Goal: Task Accomplishment & Management: Manage account settings

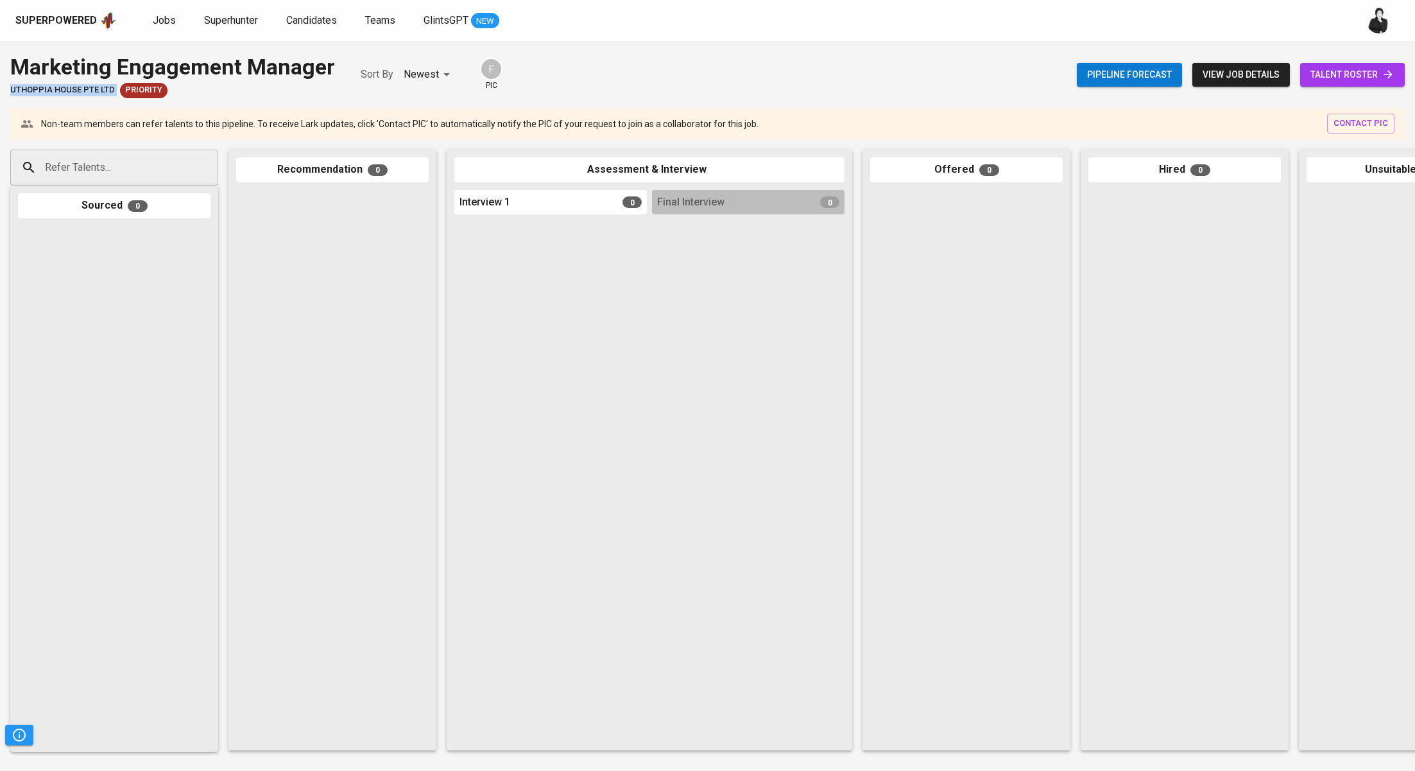
drag, startPoint x: 118, startPoint y: 89, endPoint x: 6, endPoint y: 89, distance: 111.7
click at [6, 89] on div "Marketing Engagement Manager Uthoppia House Pte Ltd Priority Sort By Newest NEW…" at bounding box center [707, 74] width 1415 height 47
copy span "Uthoppia House Pte Ltd"
click at [1321, 67] on span "talent roster" at bounding box center [1353, 75] width 84 height 16
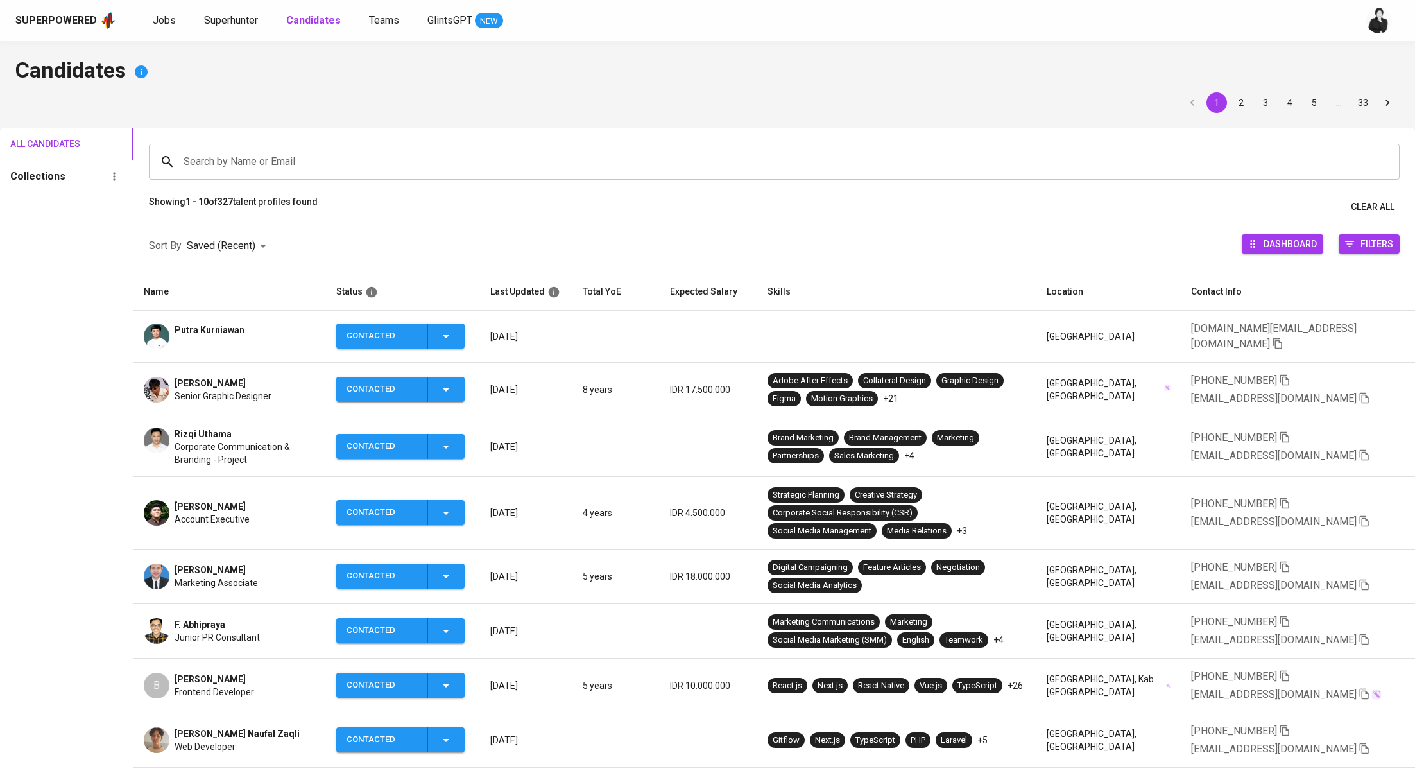
click at [217, 427] on span "Rizqi Uthama" at bounding box center [203, 433] width 57 height 13
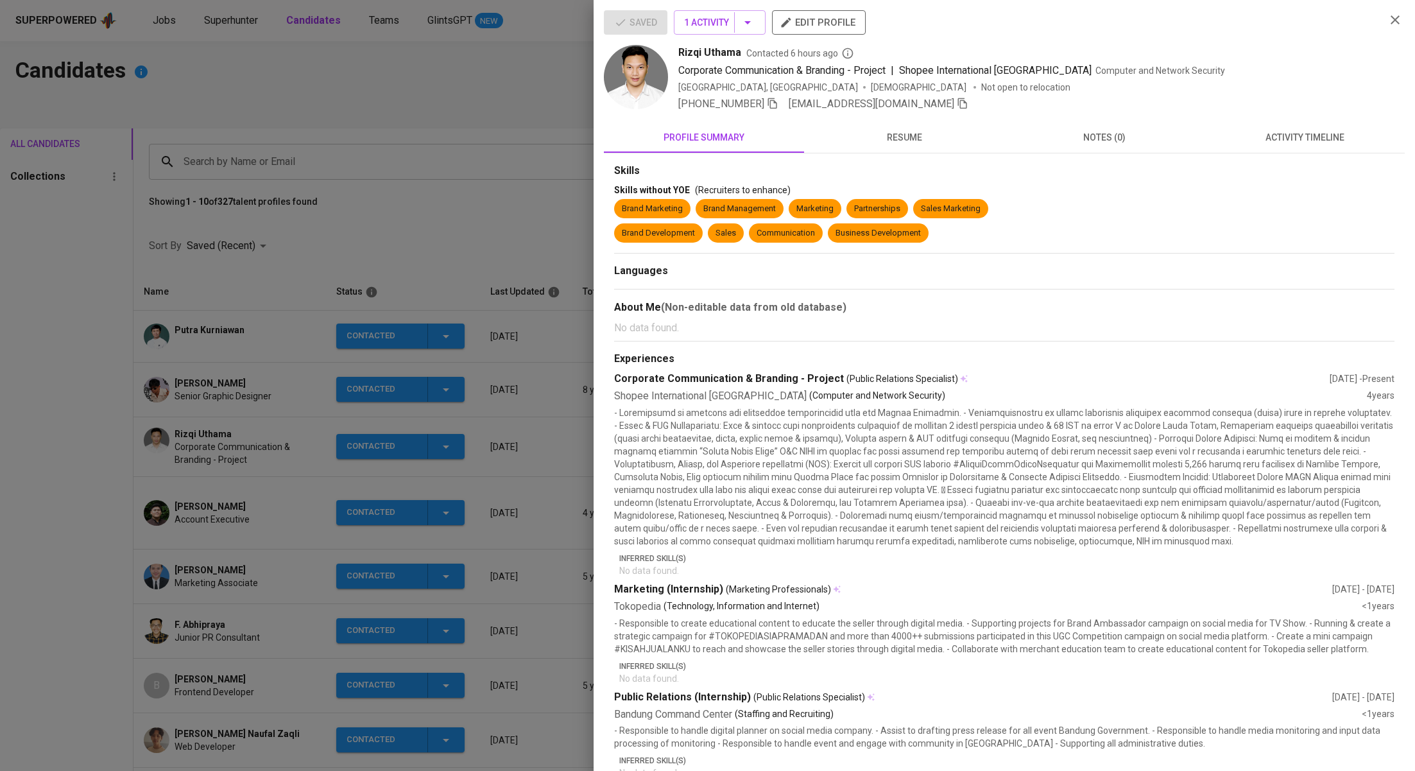
click at [957, 103] on icon "button" at bounding box center [963, 104] width 12 height 12
click at [478, 120] on div at bounding box center [707, 385] width 1415 height 771
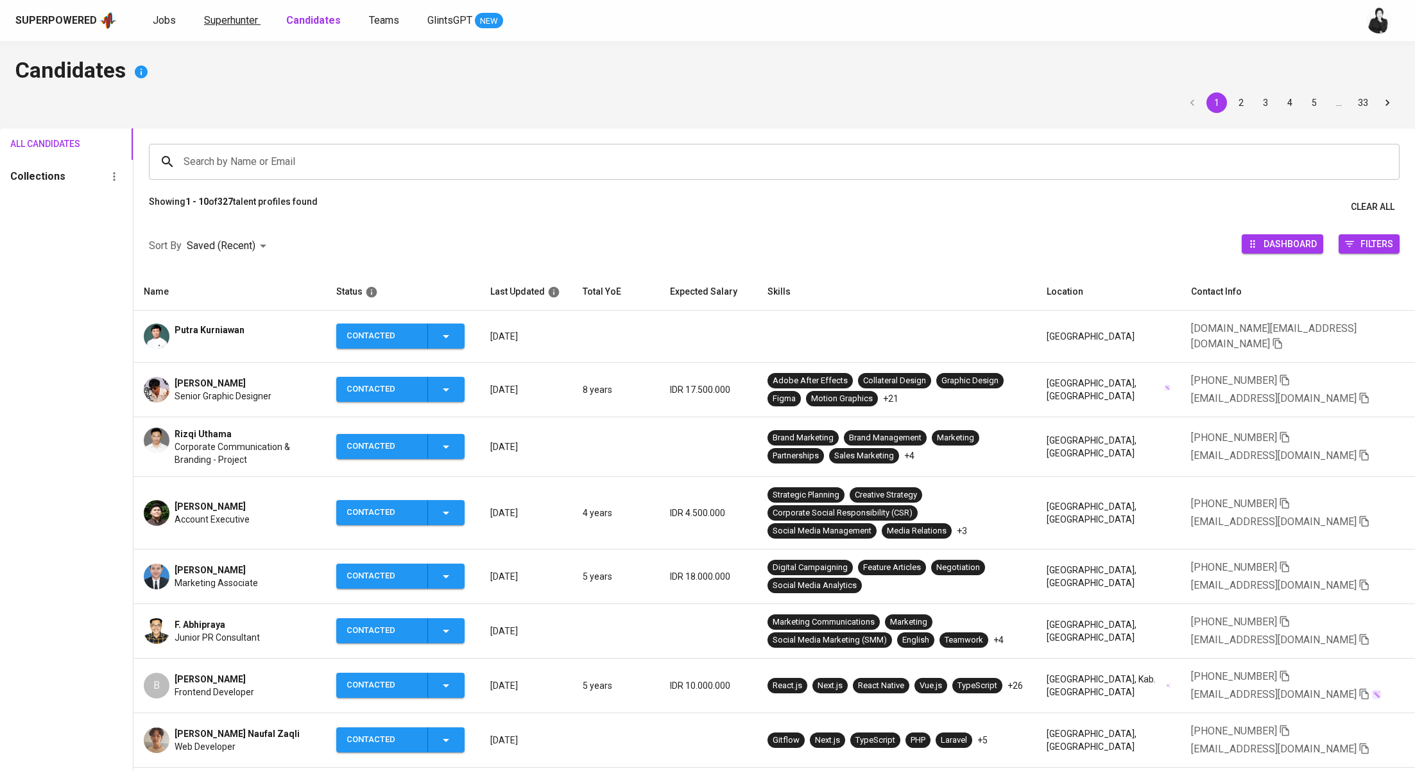
click at [218, 22] on span "Superhunter" at bounding box center [231, 20] width 54 height 12
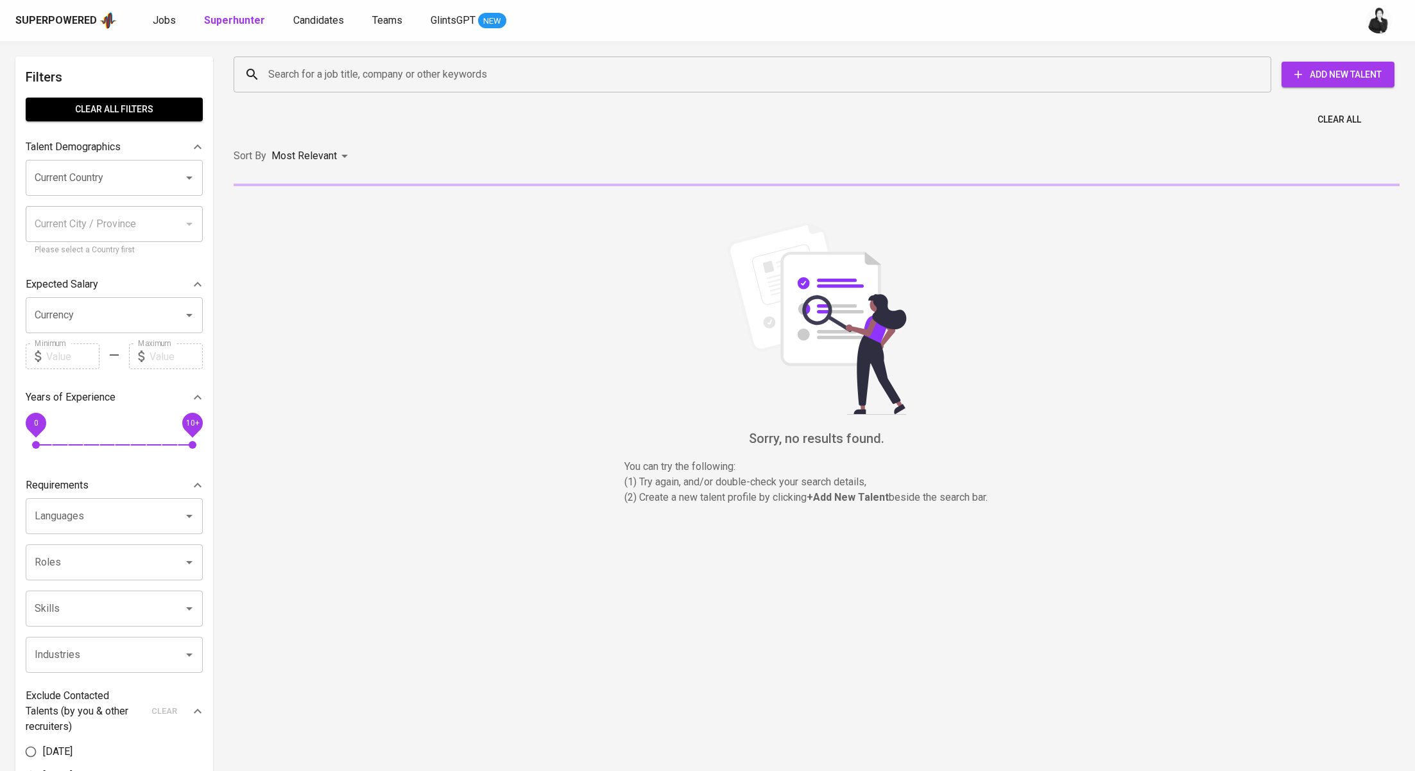
click at [356, 82] on input "Search for a job title, company or other keywords" at bounding box center [755, 74] width 981 height 24
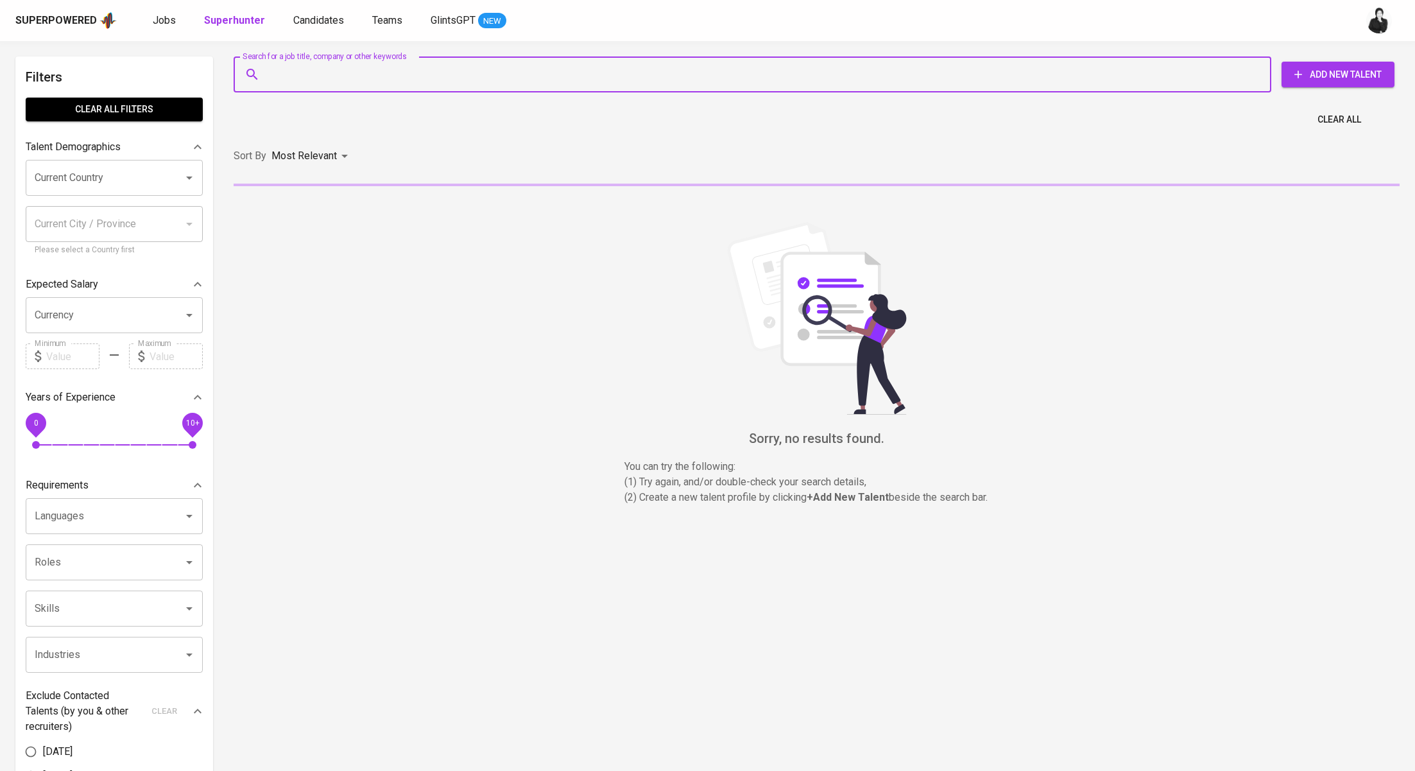
paste input "rizqi.uthama@gmail.com"
type input "rizqi.uthama@gmail.com"
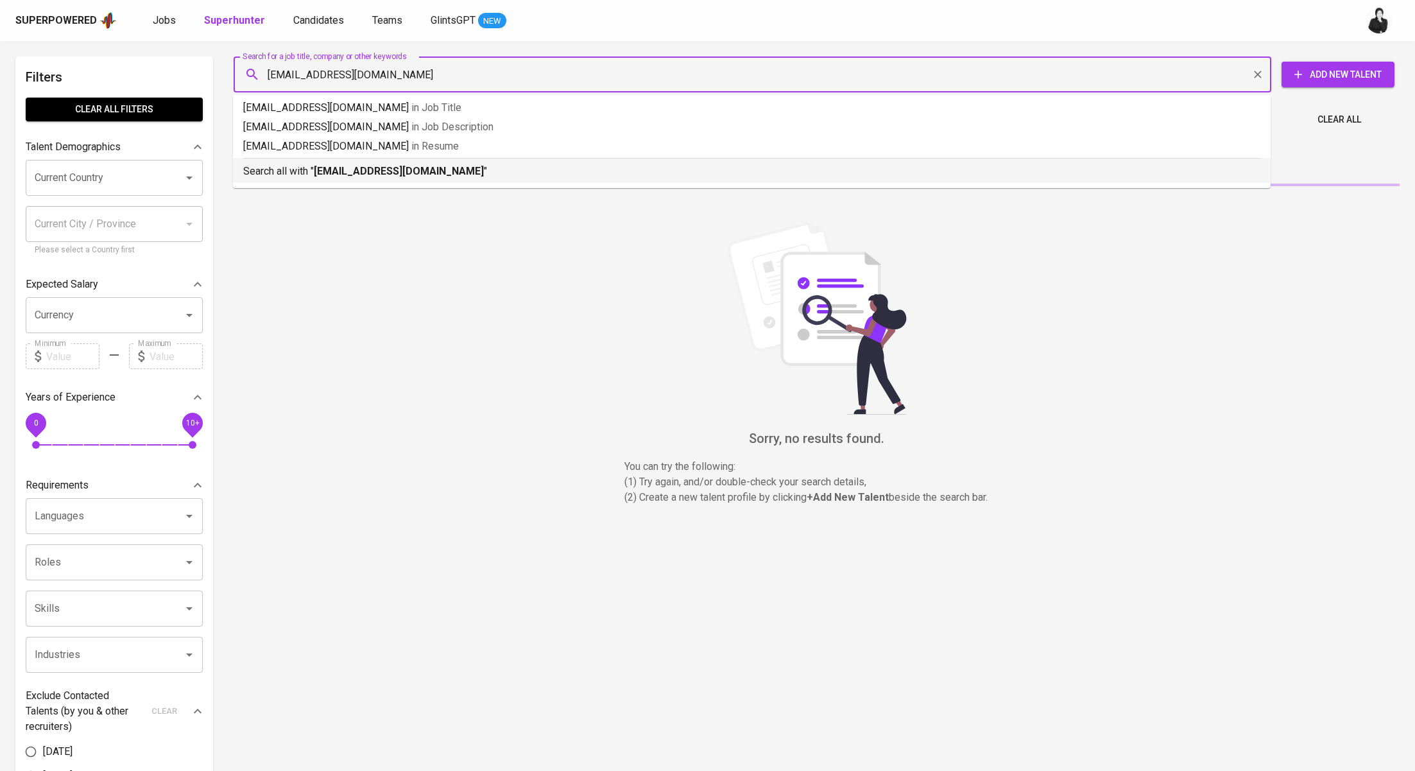
click at [379, 165] on b "rizqi.uthama@gmail.com" at bounding box center [399, 171] width 170 height 12
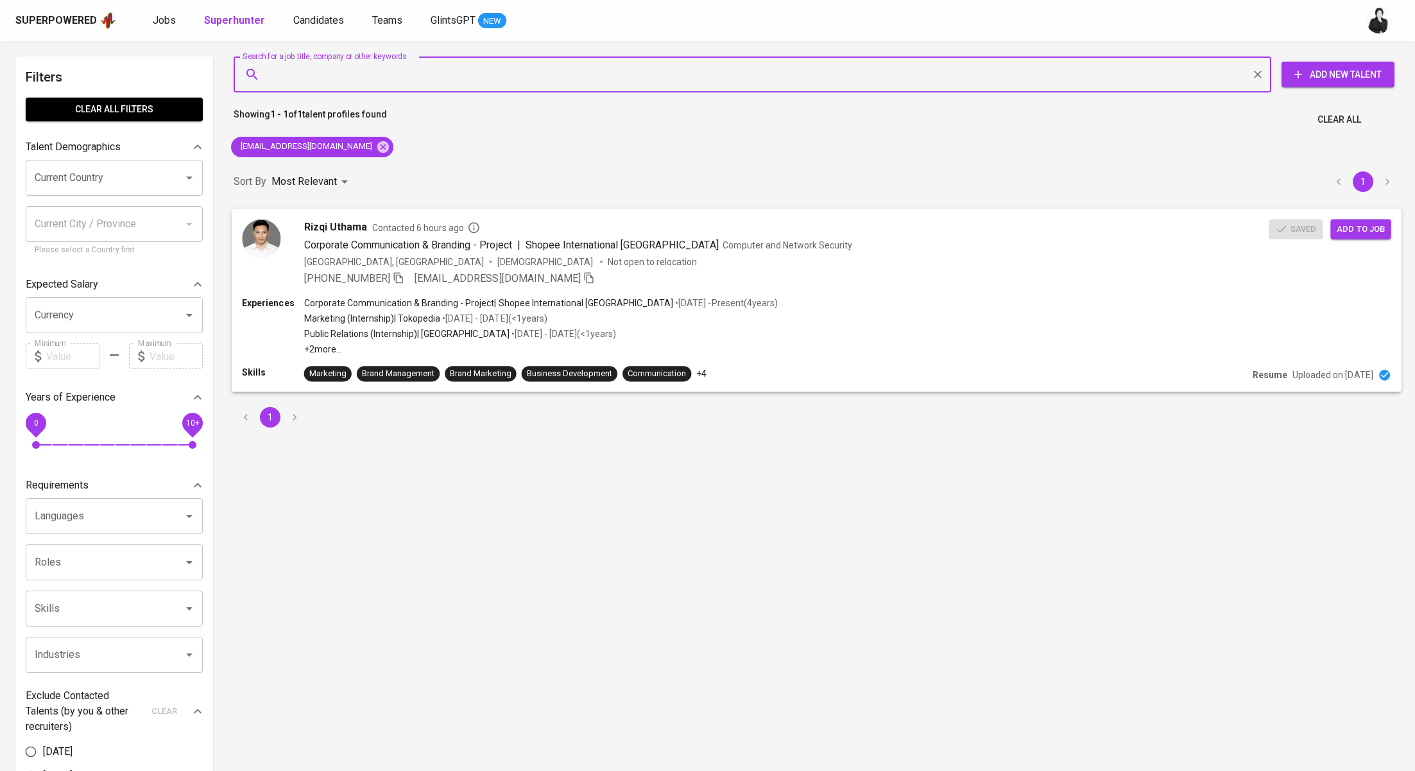
click at [1370, 223] on span "Add to job" at bounding box center [1360, 228] width 47 height 15
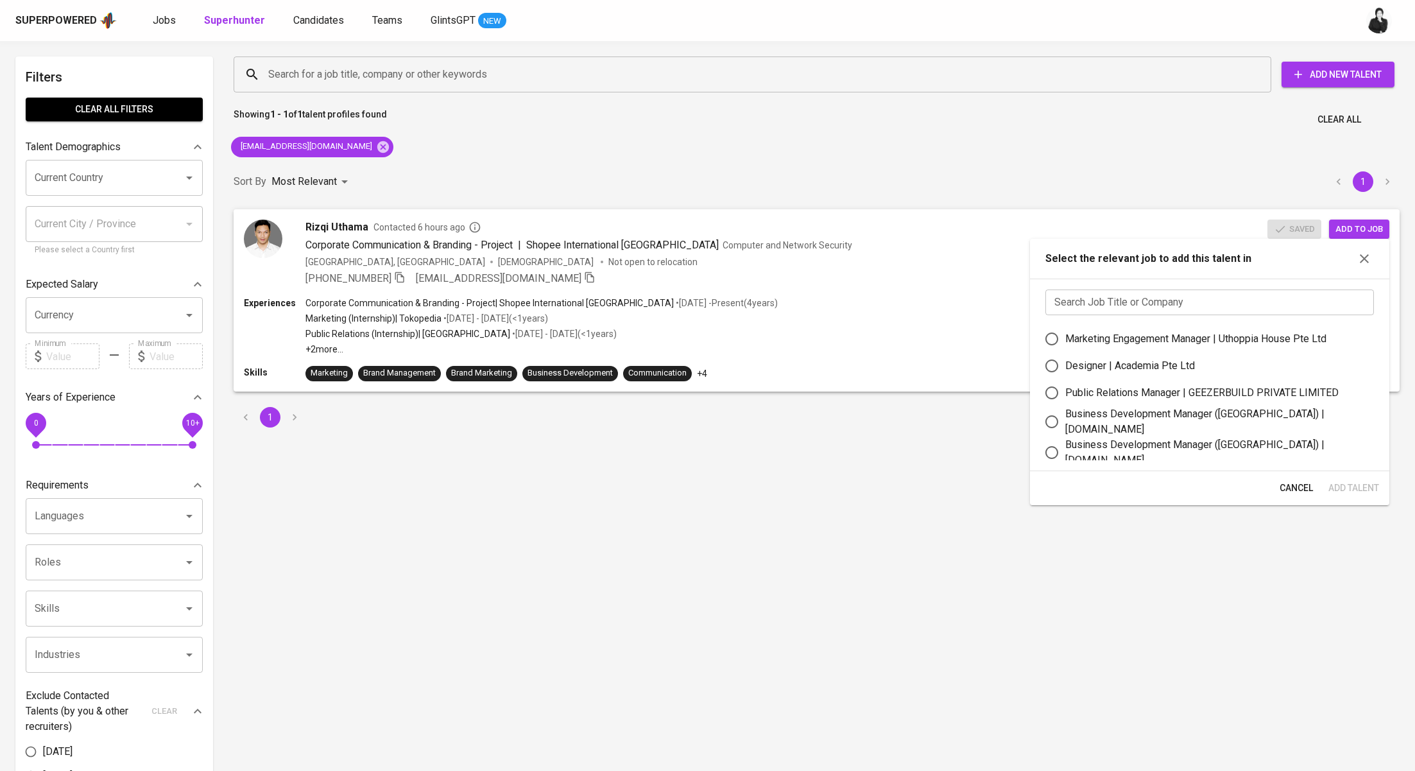
click at [1109, 298] on input "text" at bounding box center [1210, 302] width 329 height 26
paste input "Uthoppia House Pte Ltd"
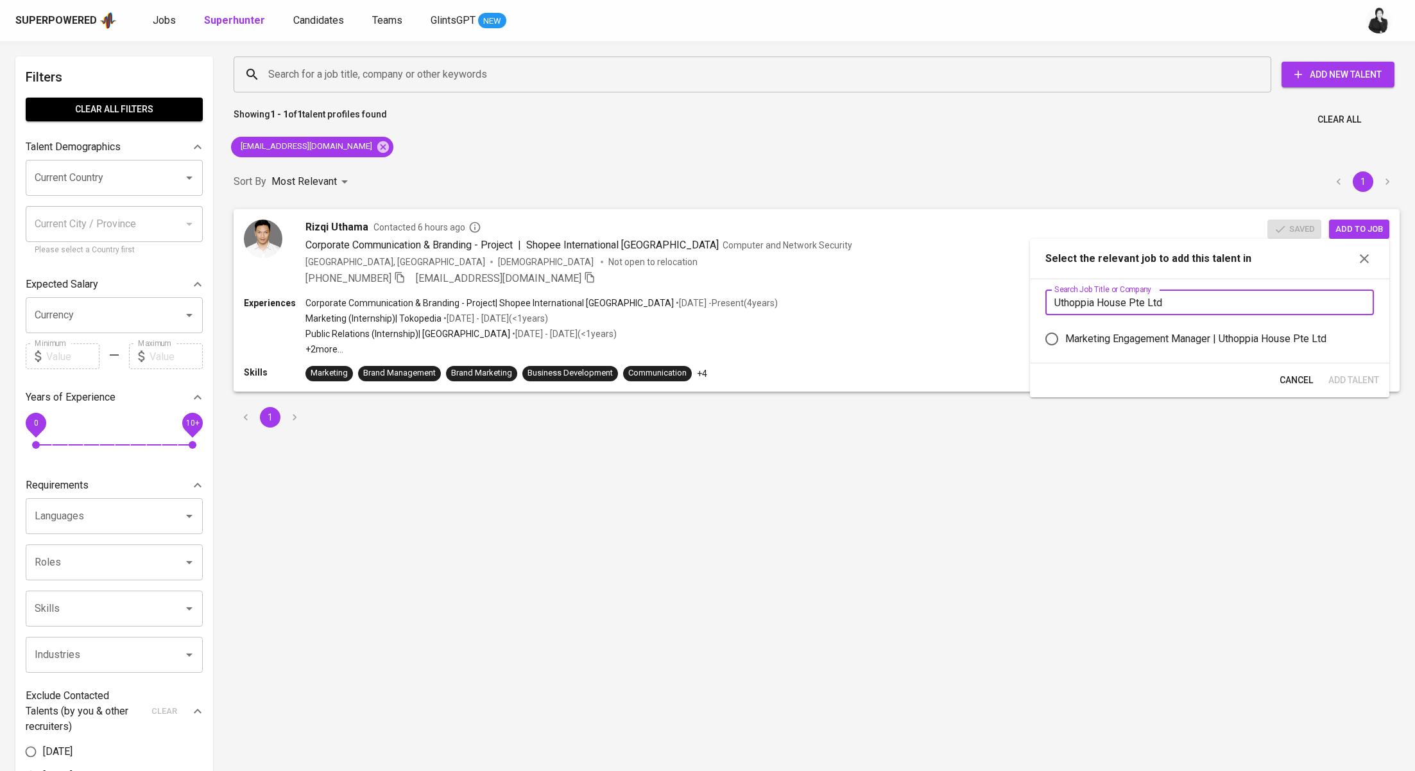
type input "Uthoppia House Pte Ltd"
click at [1209, 332] on div "Marketing Engagement Manager | Uthoppia House Pte Ltd" at bounding box center [1195, 338] width 261 height 15
click at [1065, 332] on input "Marketing Engagement Manager | Uthoppia House Pte Ltd" at bounding box center [1052, 338] width 27 height 27
radio input "true"
click at [1356, 379] on span "Add Talent" at bounding box center [1354, 380] width 51 height 16
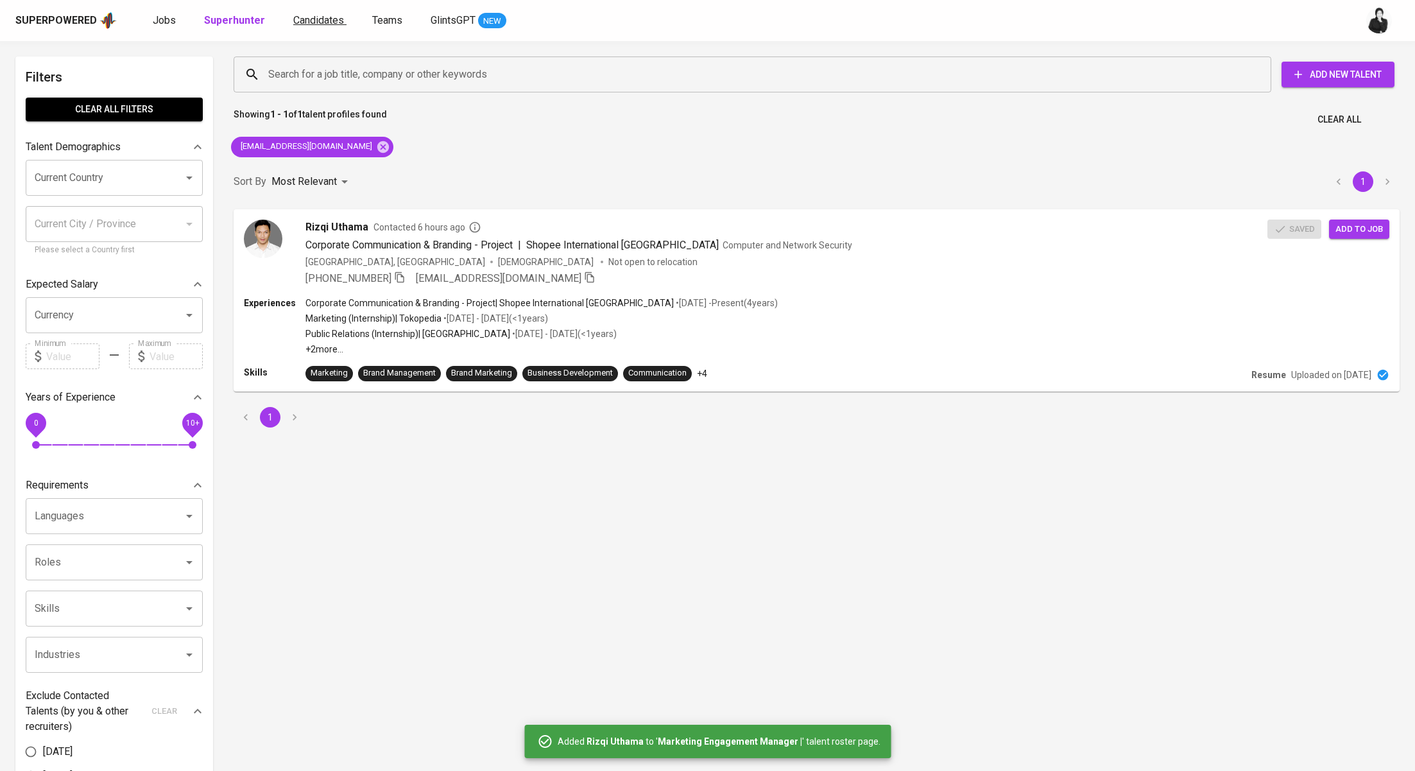
click at [302, 27] on link "Candidates" at bounding box center [319, 21] width 53 height 16
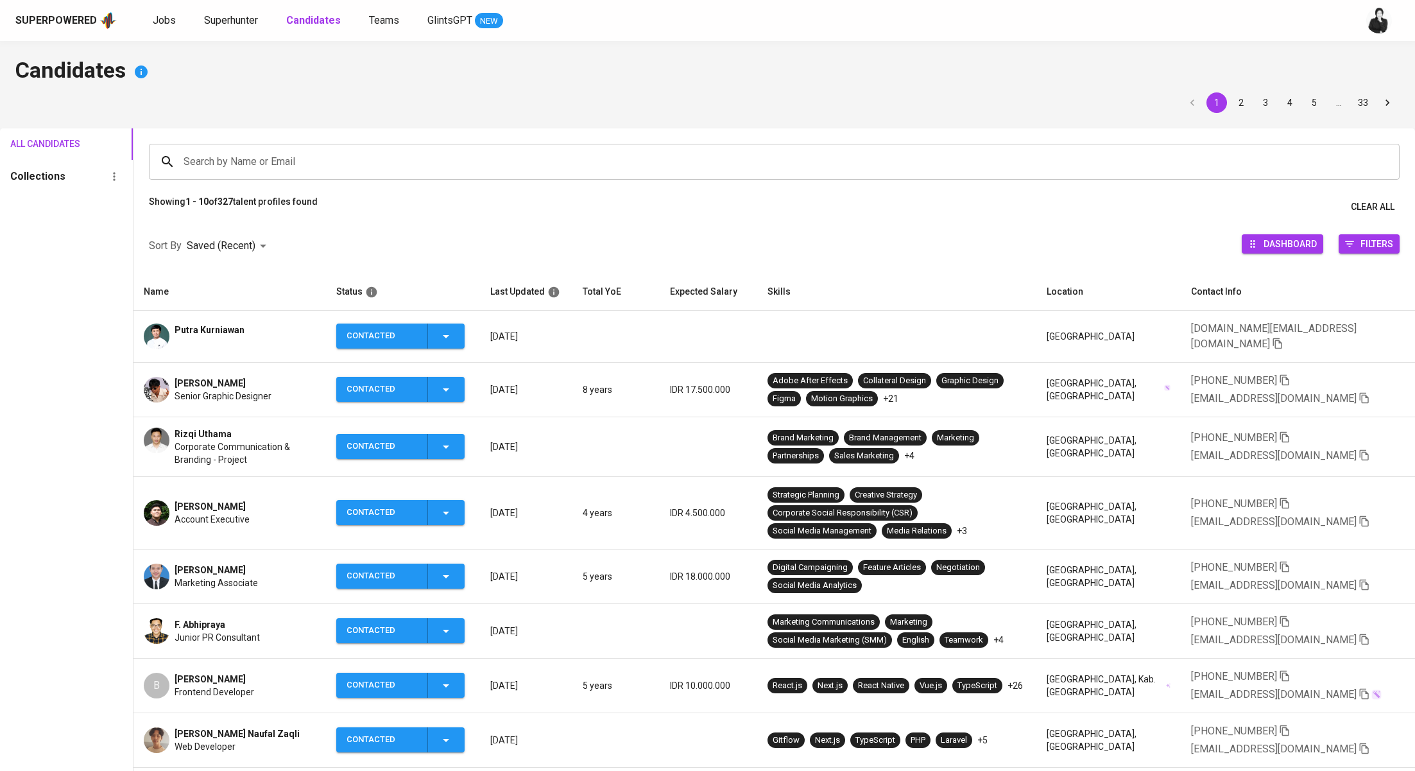
click at [209, 377] on span "Adib Daffa" at bounding box center [210, 383] width 71 height 13
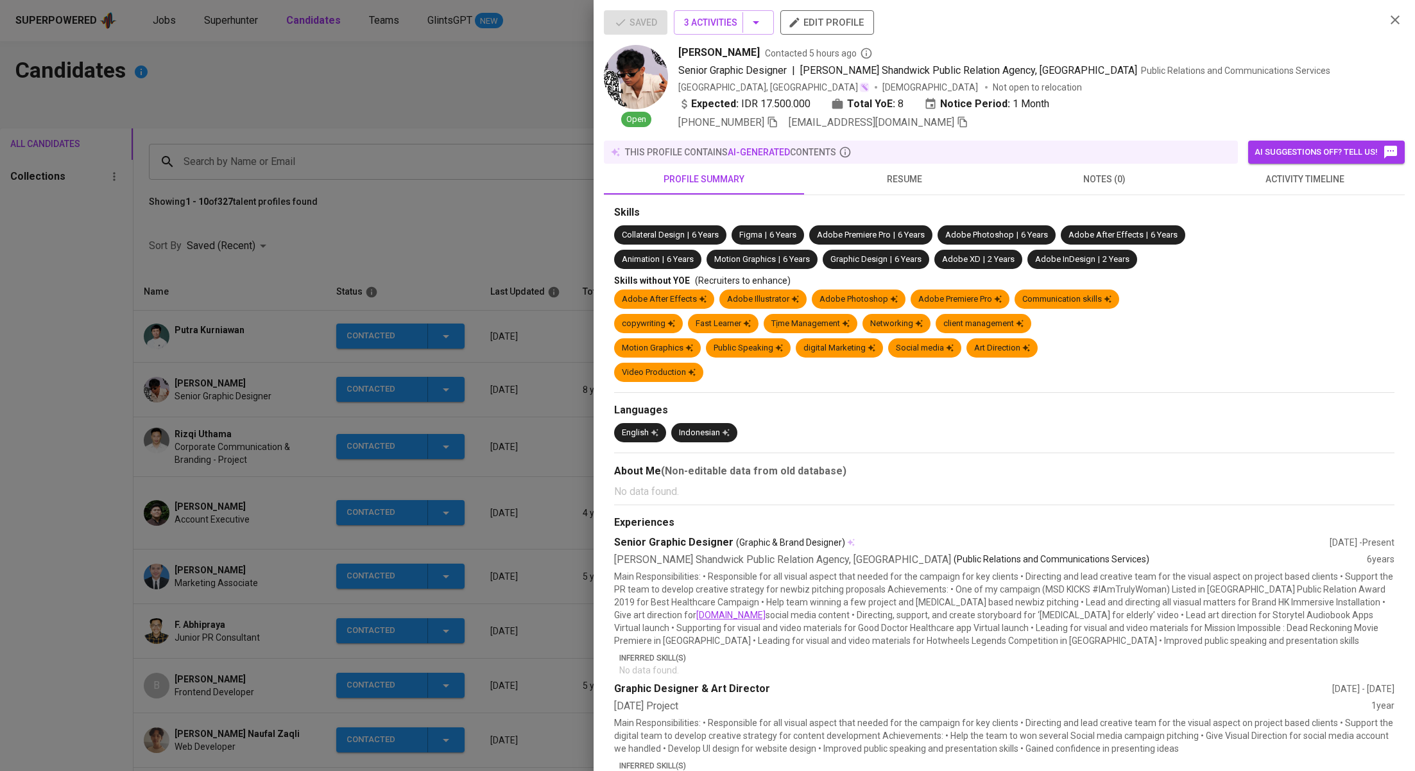
click at [316, 298] on div at bounding box center [707, 385] width 1415 height 771
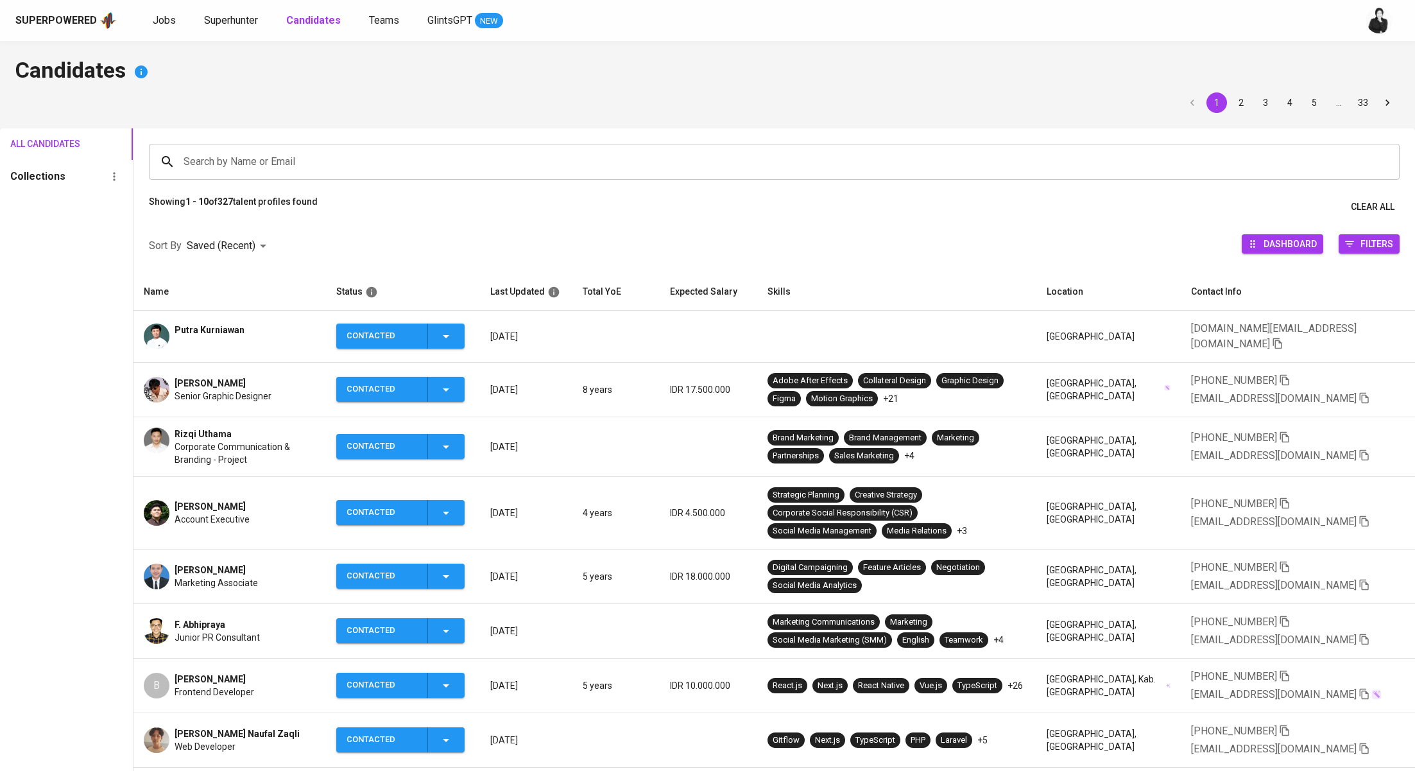
click at [217, 427] on span "Rizqi Uthama" at bounding box center [203, 433] width 57 height 13
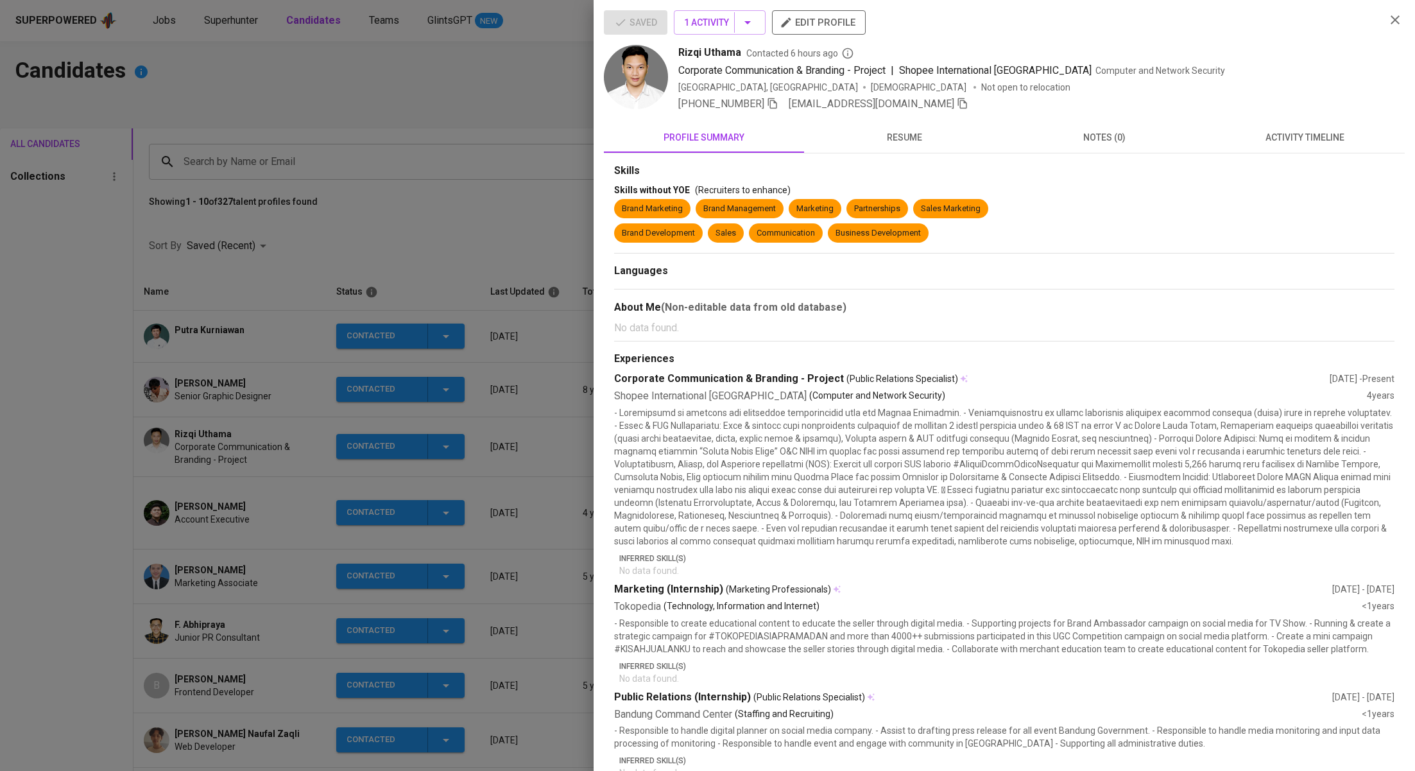
click at [221, 499] on div at bounding box center [707, 385] width 1415 height 771
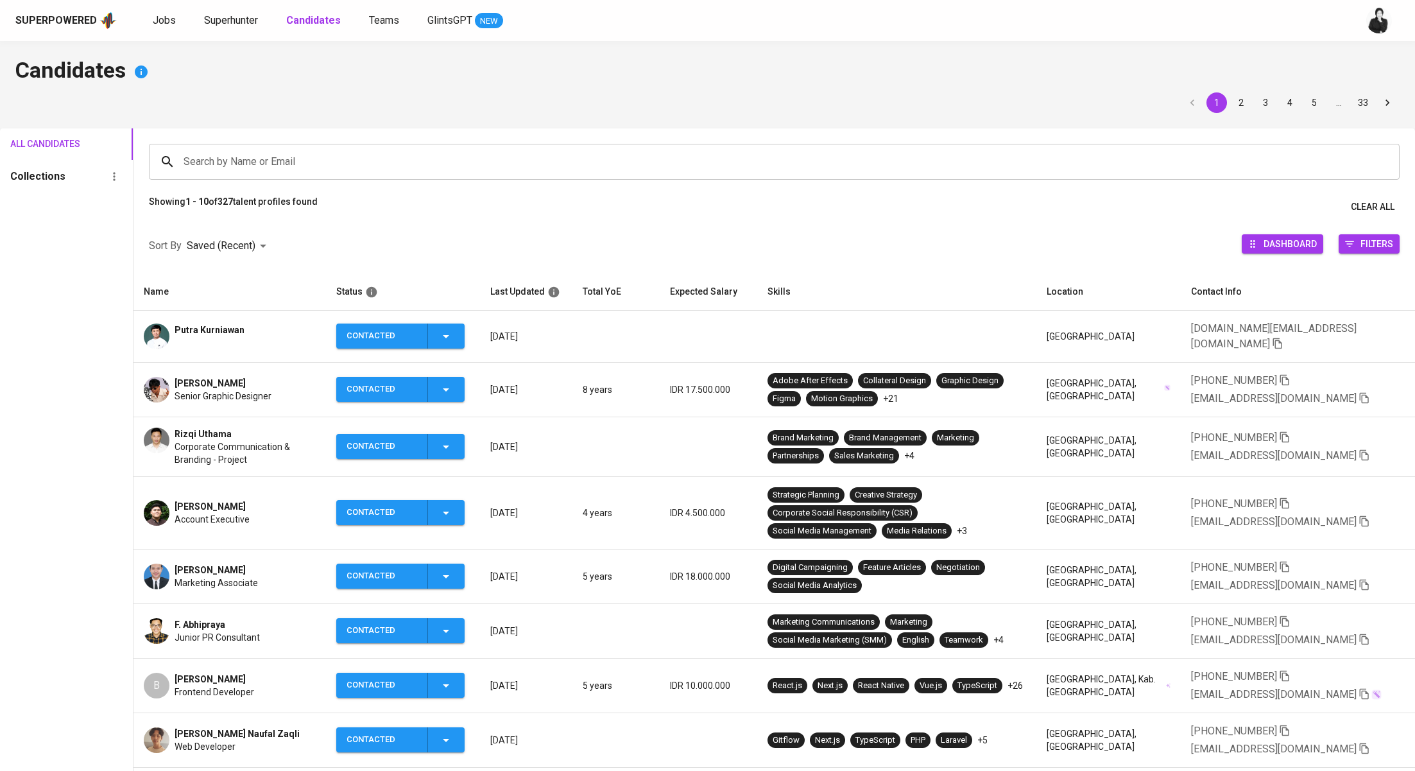
click at [219, 505] on span "Monaldo Purba" at bounding box center [210, 506] width 71 height 13
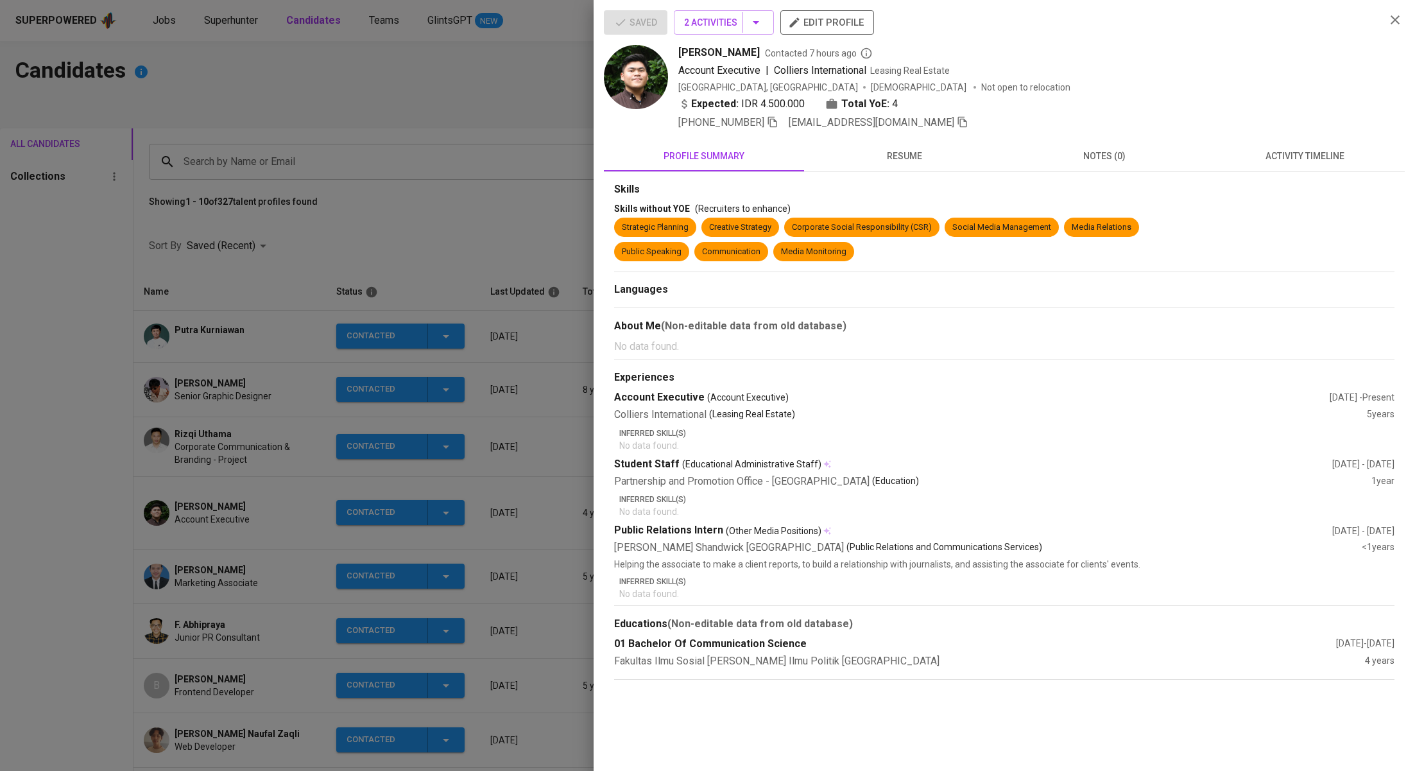
click at [923, 126] on span "monaldopurbaa@gmail.com" at bounding box center [879, 122] width 180 height 15
click at [936, 125] on div "+62 812-2321-4474 monaldopurbaa@gmail.com" at bounding box center [1026, 122] width 697 height 15
click at [957, 122] on icon "button" at bounding box center [963, 122] width 12 height 12
click at [433, 164] on div at bounding box center [707, 385] width 1415 height 771
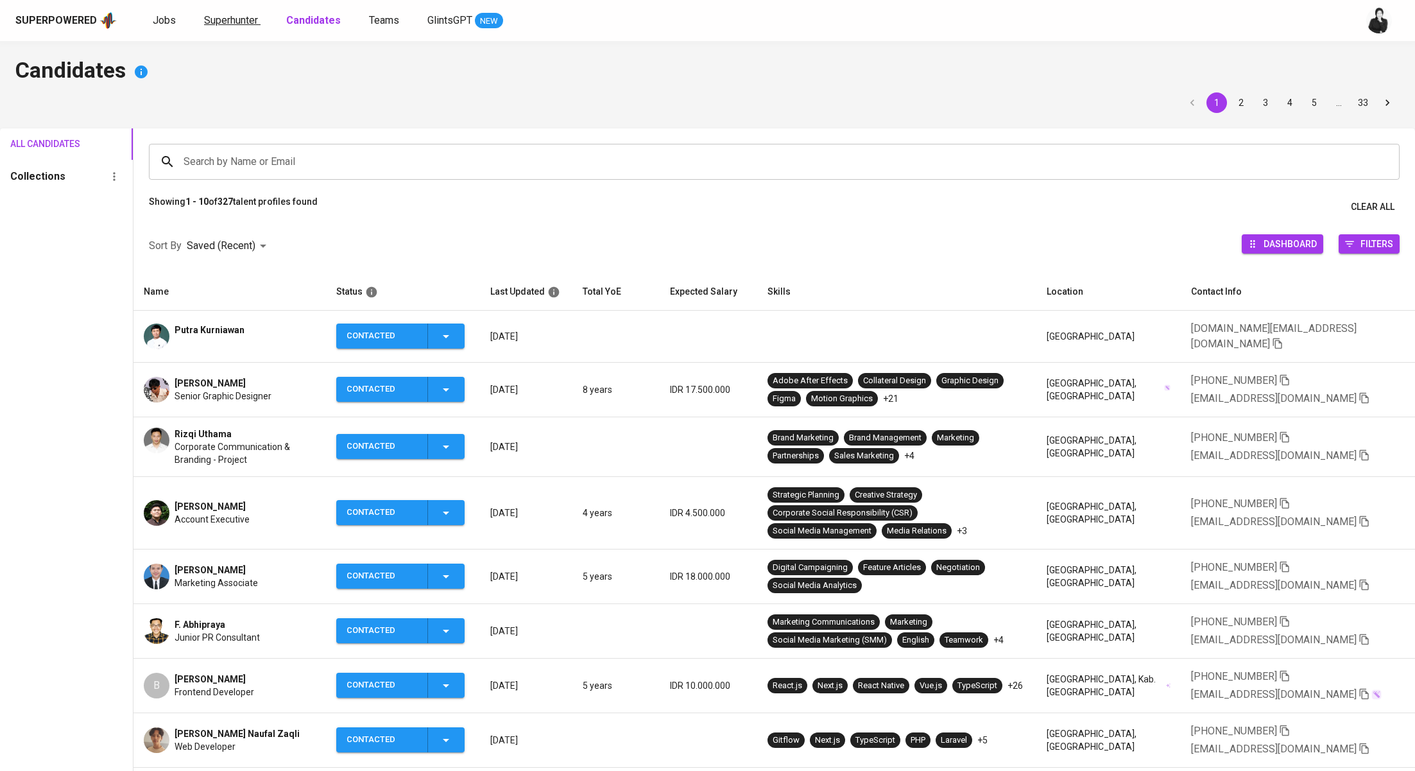
click at [246, 24] on span "Superhunter" at bounding box center [231, 20] width 54 height 12
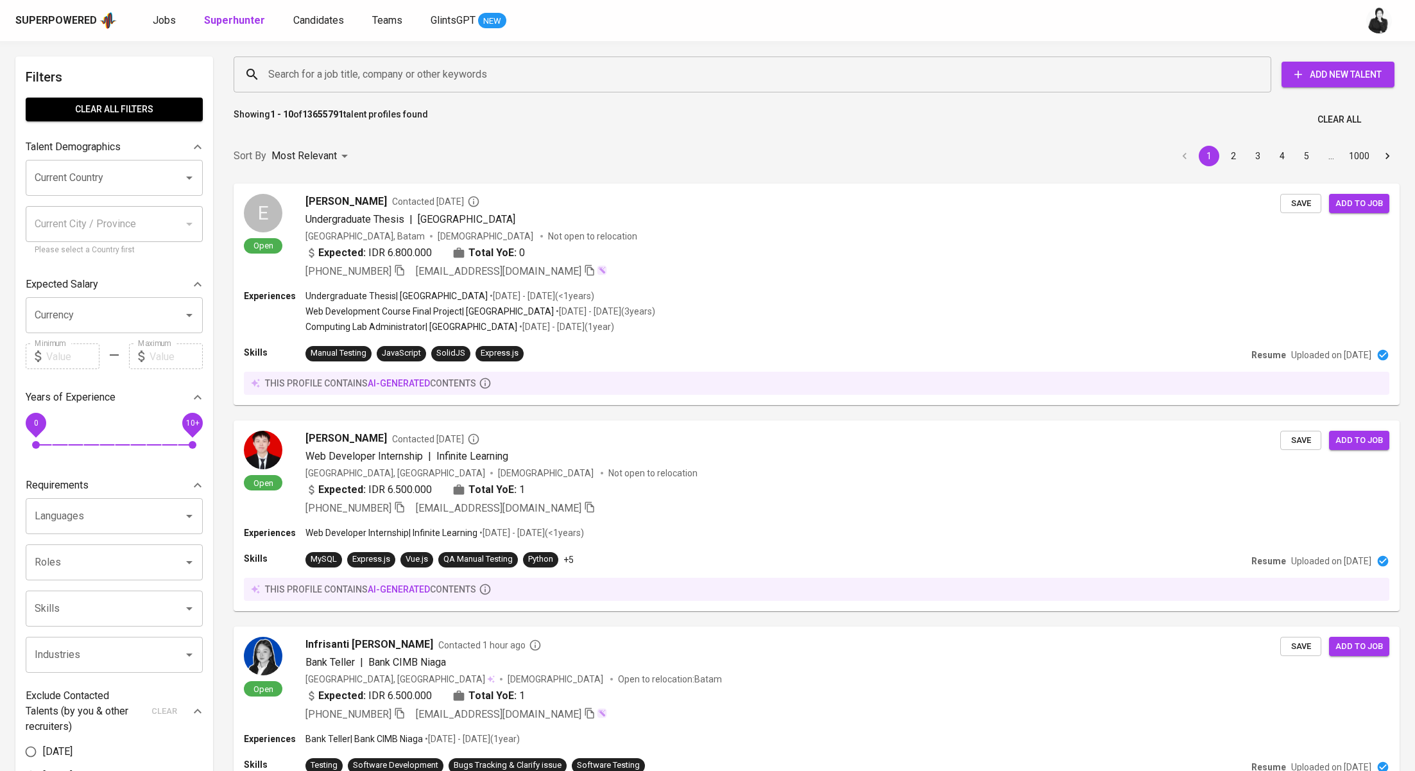
click at [335, 67] on input "Search for a job title, company or other keywords" at bounding box center [755, 74] width 981 height 24
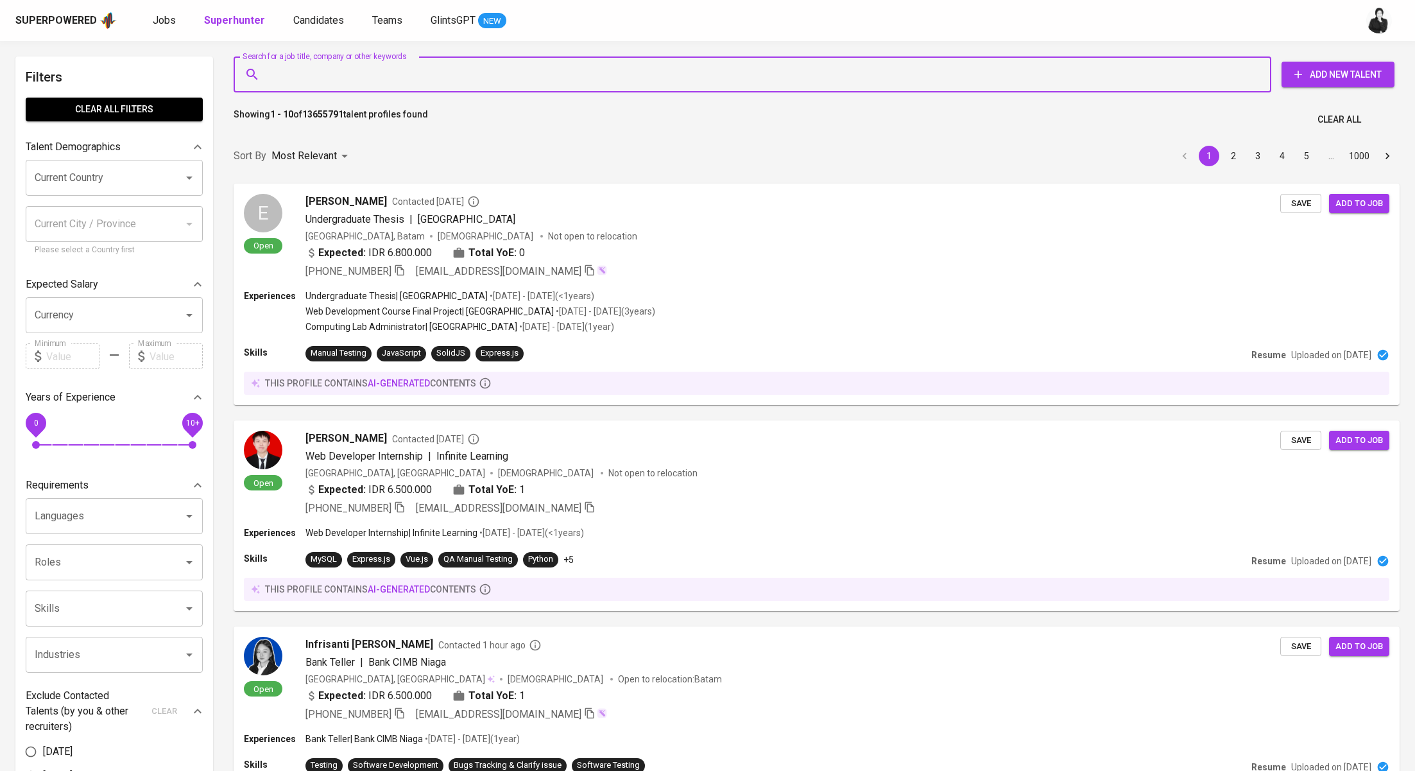
paste input "monaldopurbaa@gmail.com"
type input "monaldopurbaa@gmail.com"
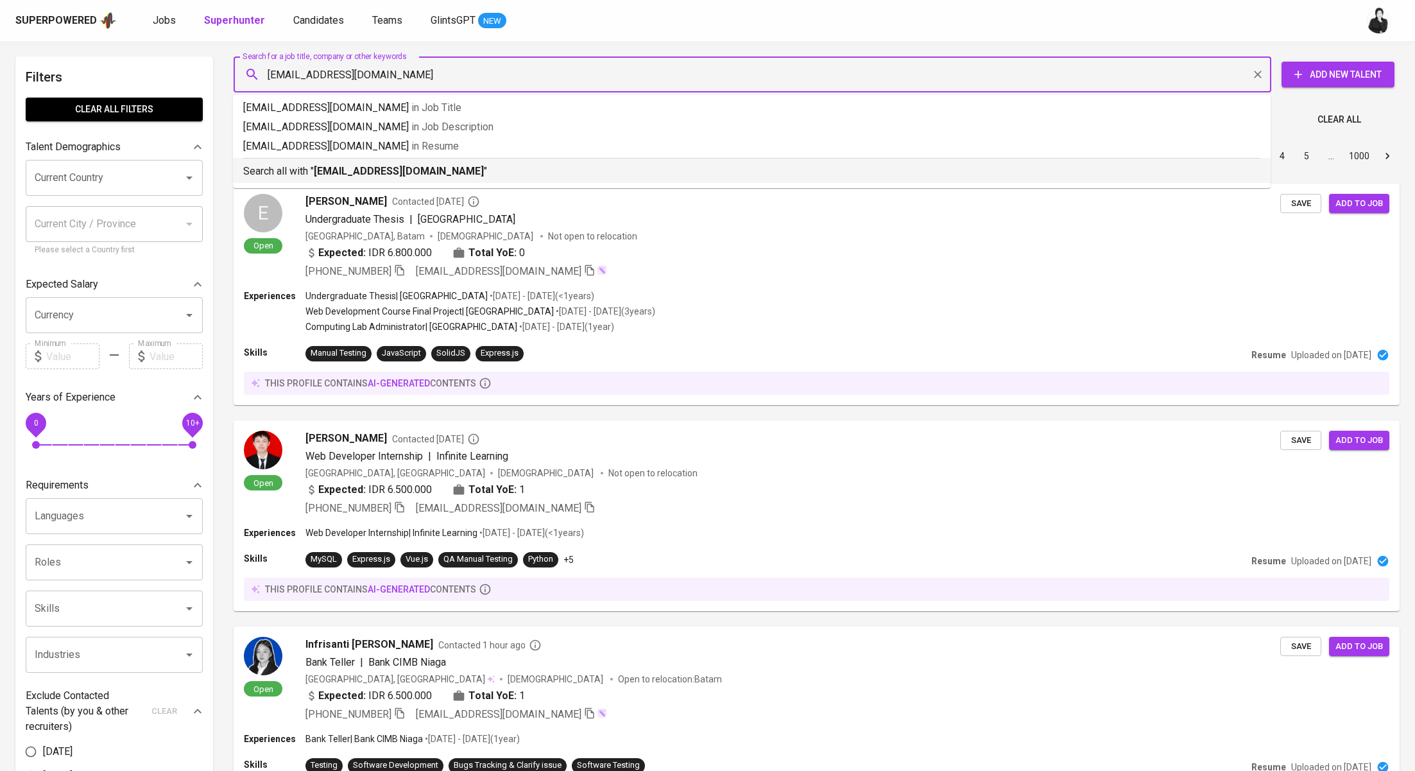
click at [410, 160] on div "Search all with " monaldopurbaa@gmail.com "" at bounding box center [751, 168] width 1017 height 21
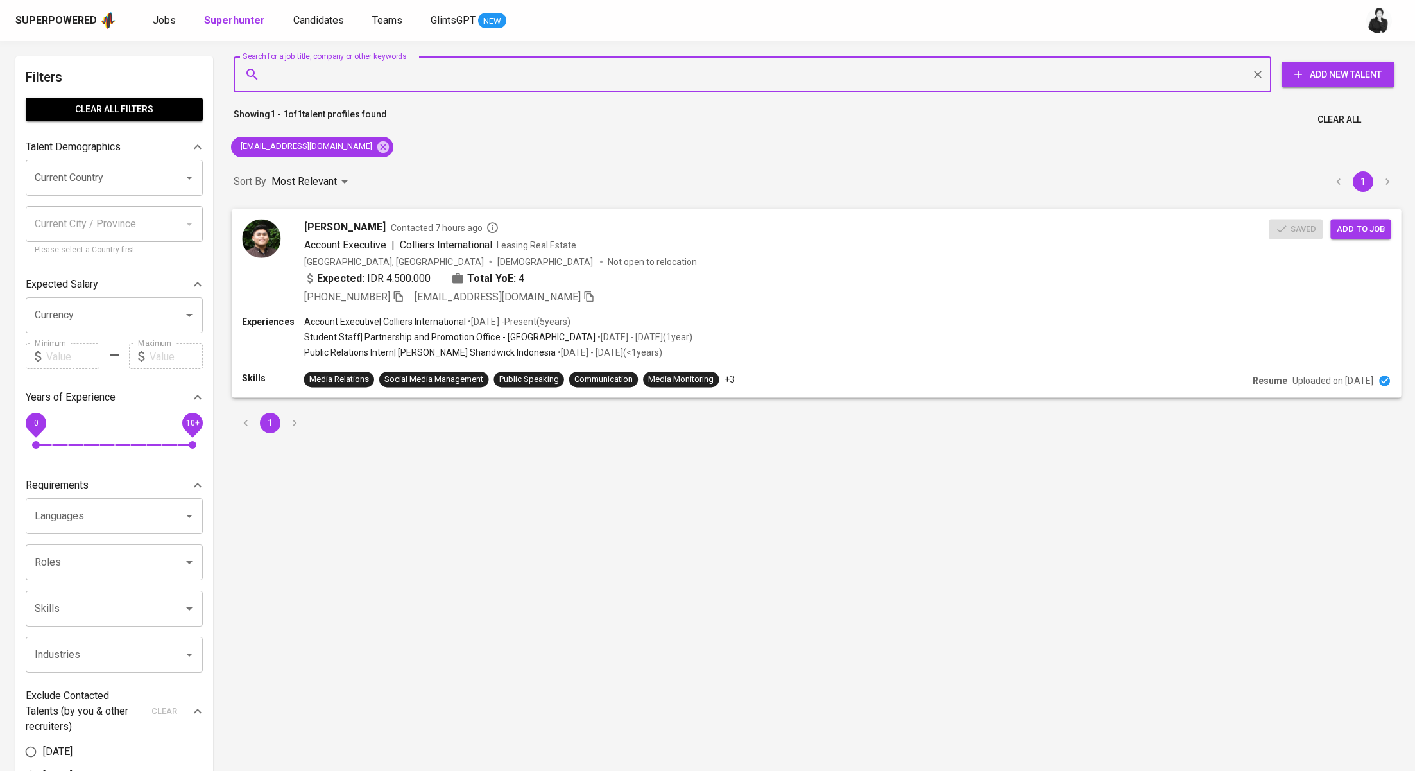
click at [357, 228] on span "Monaldo Purba" at bounding box center [345, 226] width 82 height 15
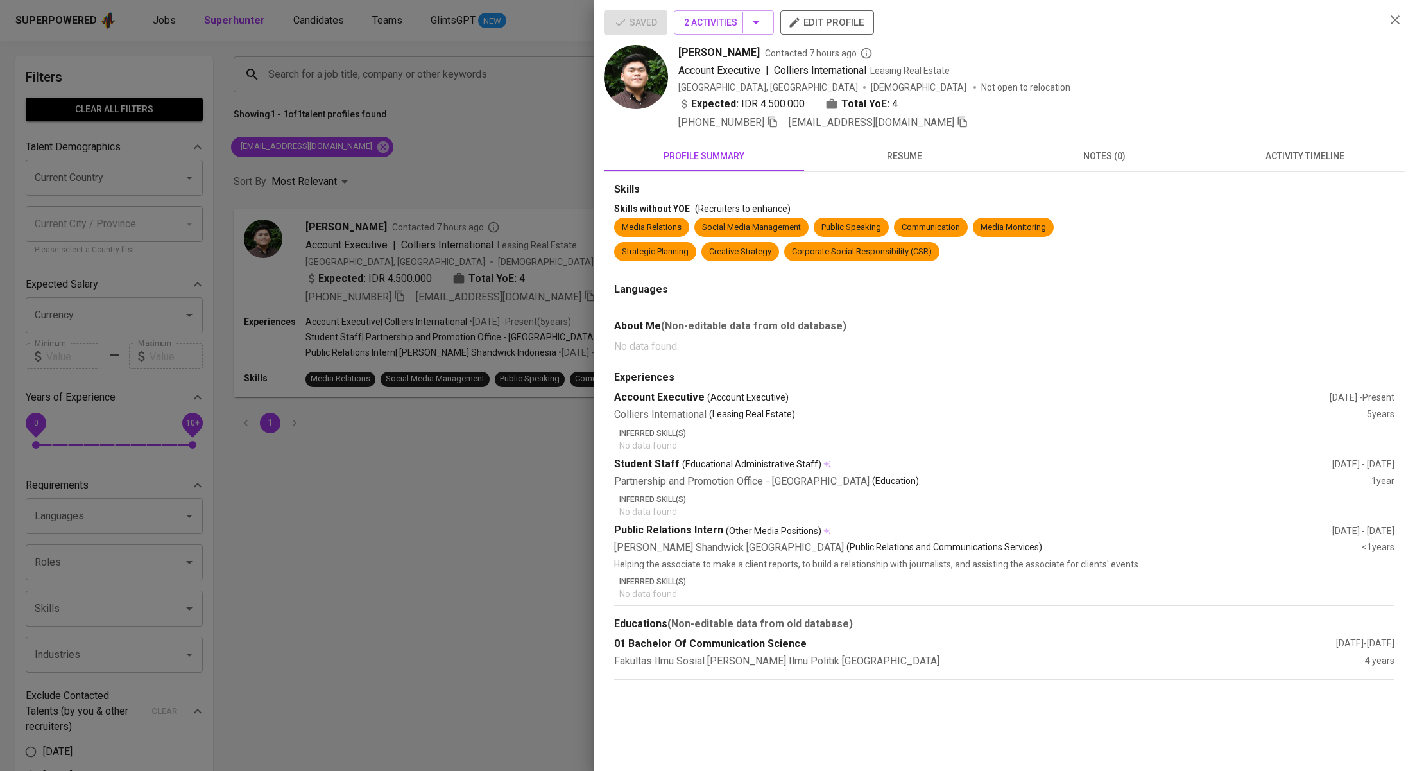
click at [505, 130] on div at bounding box center [707, 385] width 1415 height 771
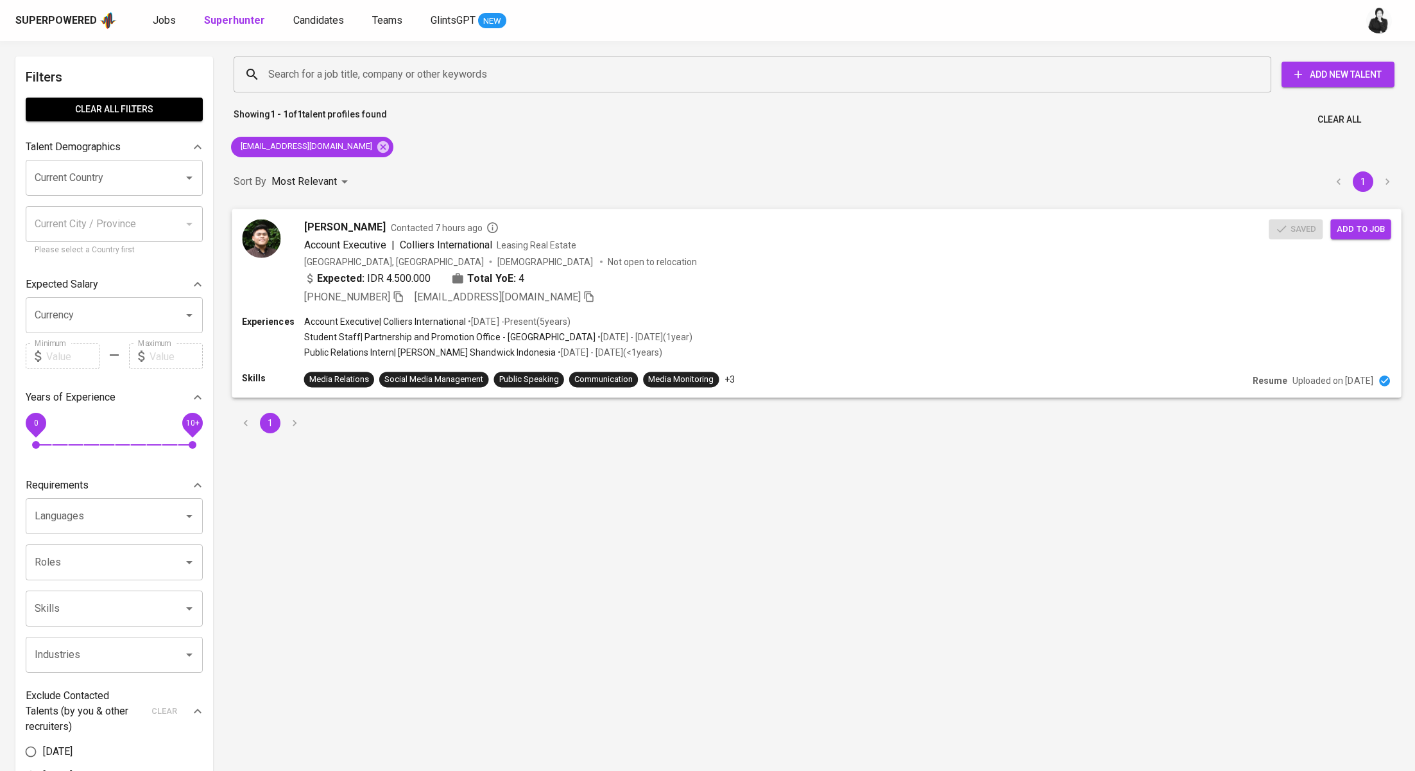
click at [1341, 227] on span "Add to job" at bounding box center [1360, 228] width 47 height 15
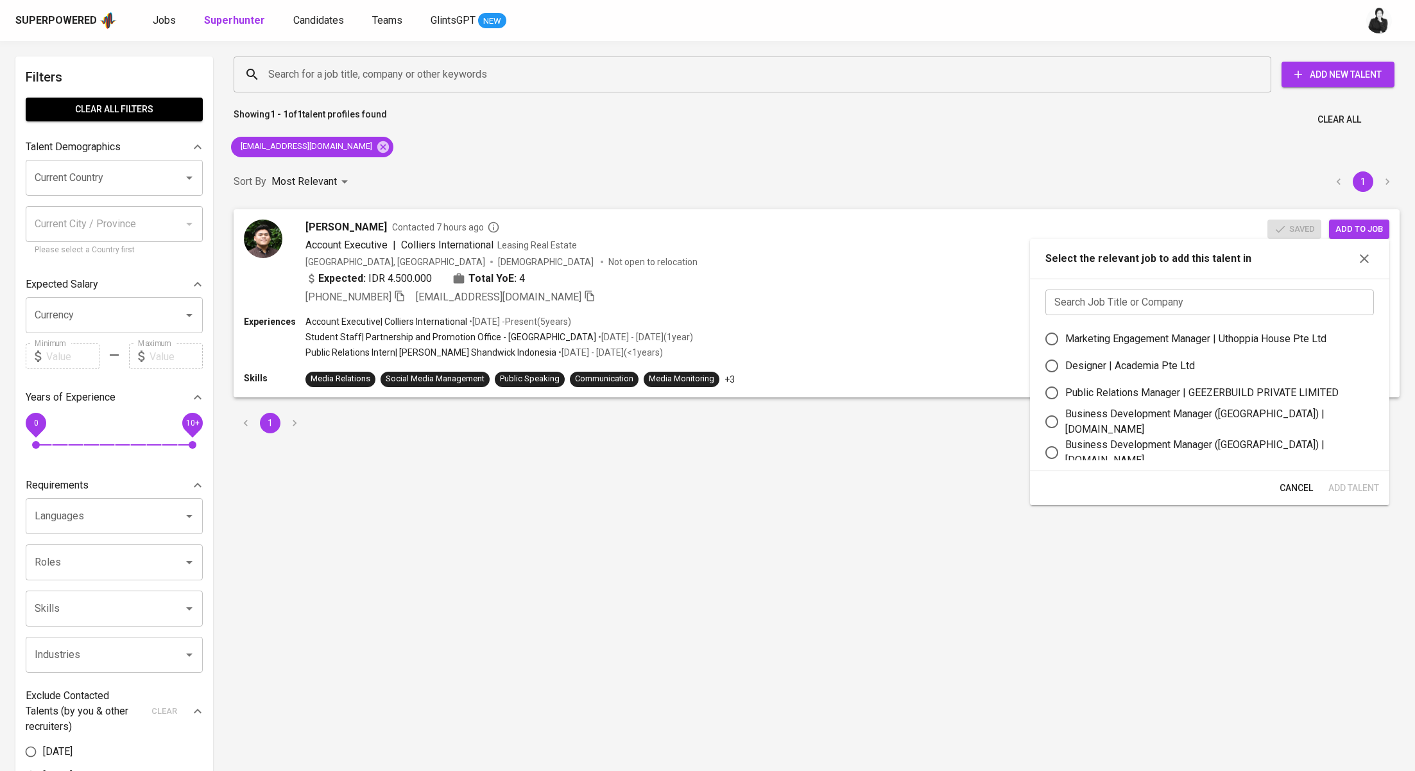
click at [1168, 342] on div "Marketing Engagement Manager | Uthoppia House Pte Ltd" at bounding box center [1195, 338] width 261 height 15
click at [1065, 342] on input "Marketing Engagement Manager | Uthoppia House Pte Ltd" at bounding box center [1052, 338] width 27 height 27
radio input "true"
click at [1360, 487] on span "Add Talent" at bounding box center [1354, 488] width 51 height 16
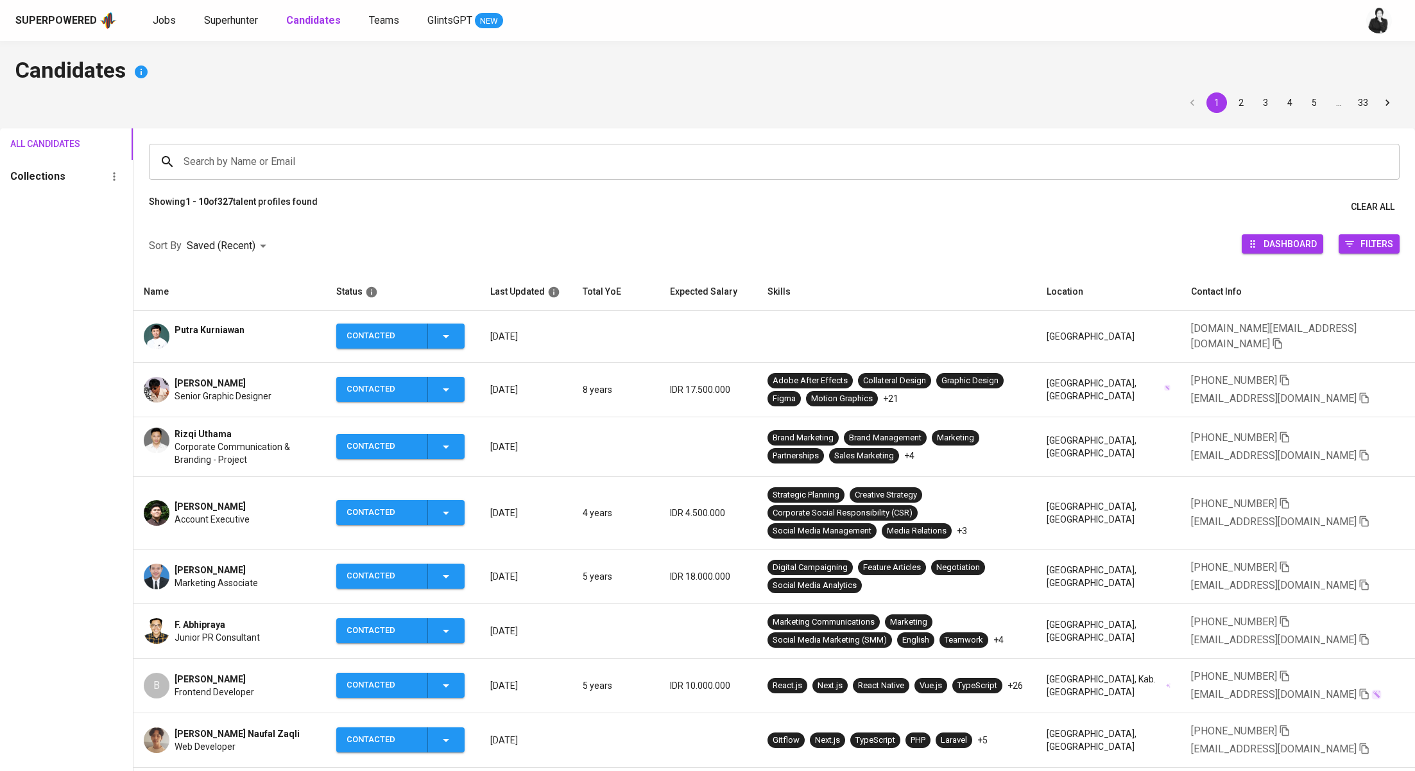
click at [223, 566] on span "[PERSON_NAME]" at bounding box center [210, 570] width 71 height 13
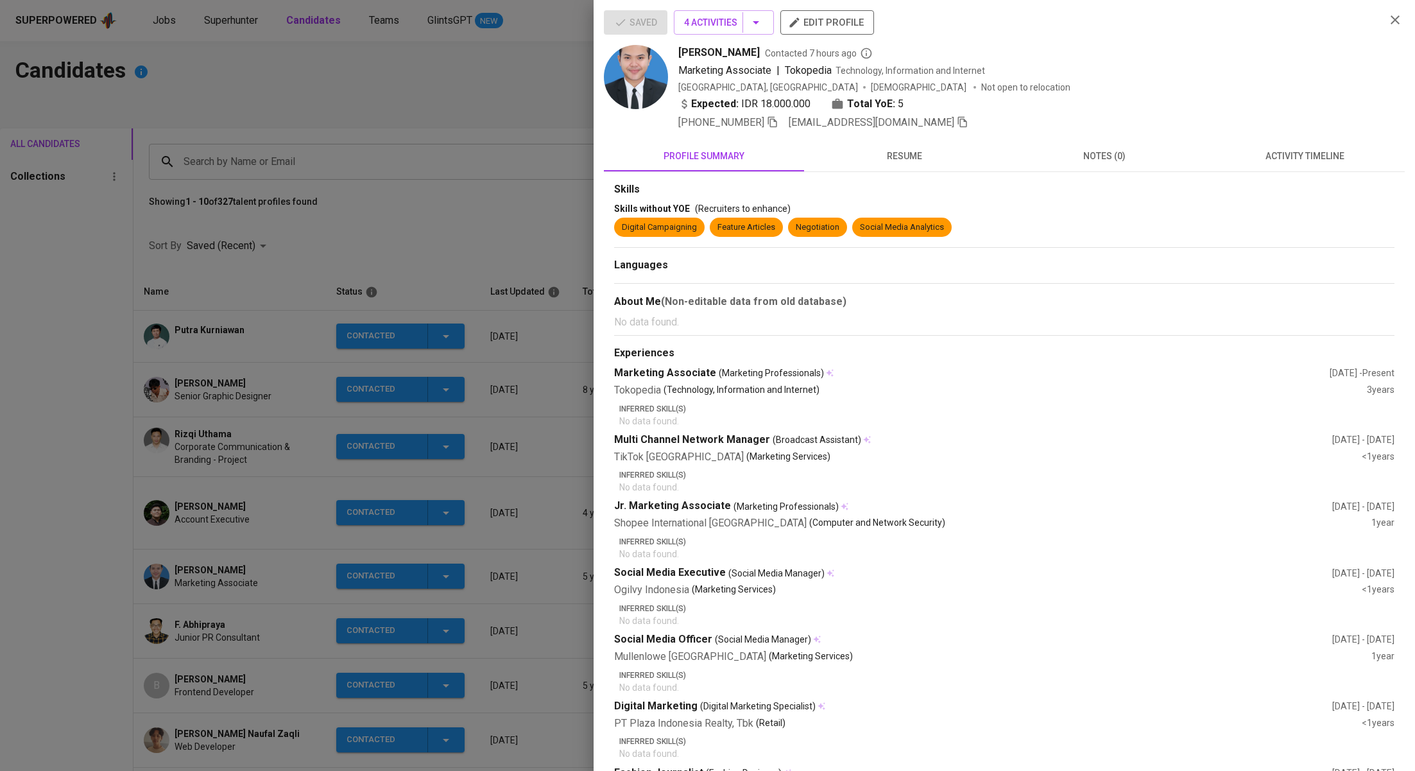
click at [912, 167] on button "resume" at bounding box center [904, 156] width 200 height 31
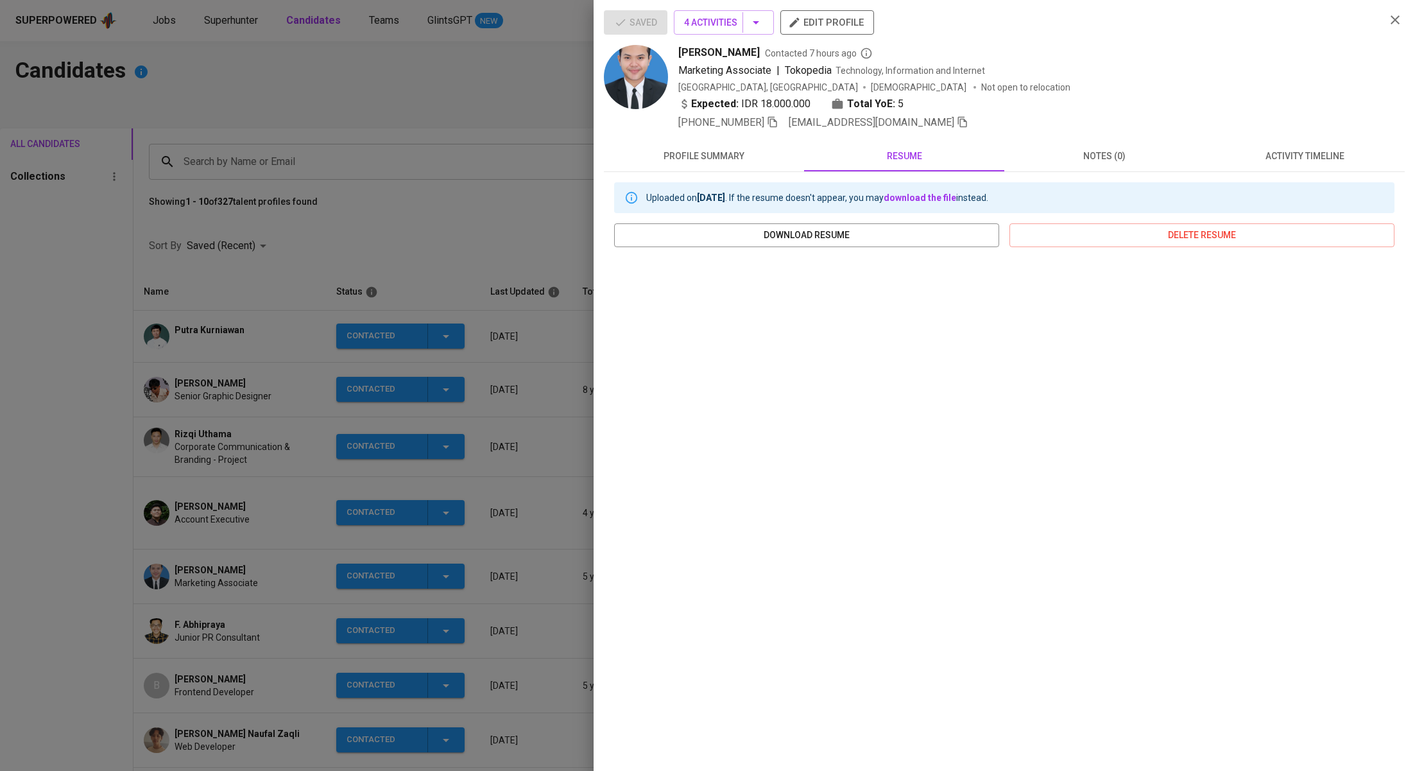
click at [1272, 150] on span "activity timeline" at bounding box center [1304, 156] width 185 height 16
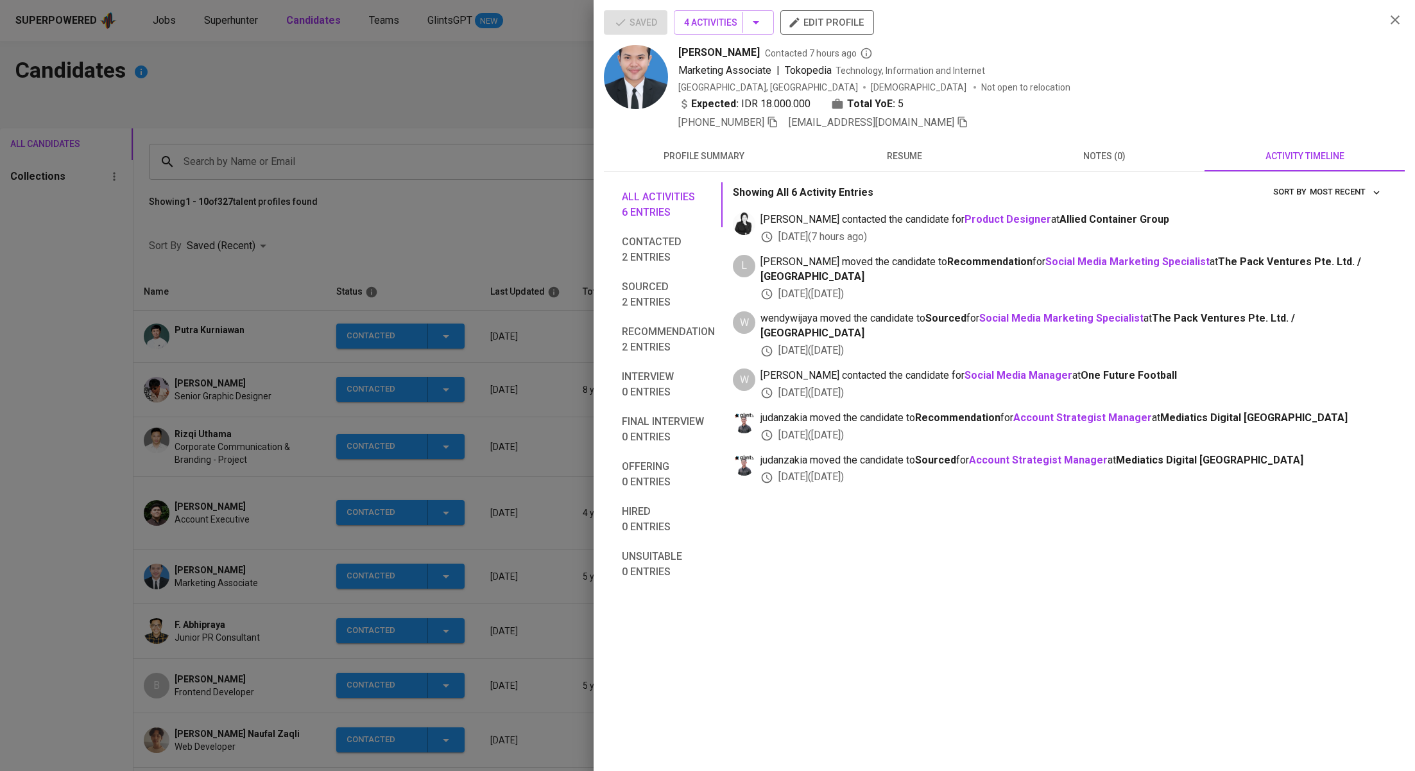
click at [684, 150] on span "profile summary" at bounding box center [704, 156] width 185 height 16
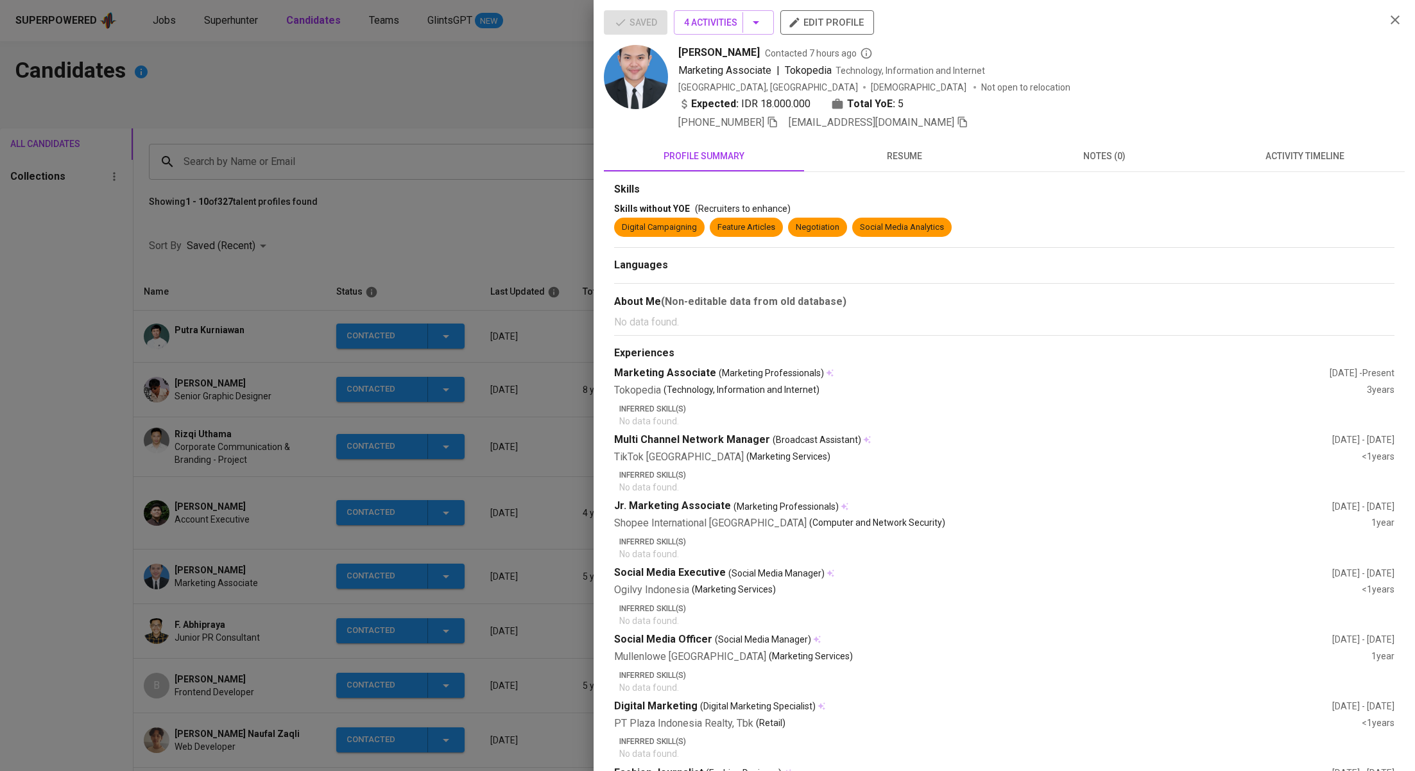
click at [215, 423] on div at bounding box center [707, 385] width 1415 height 771
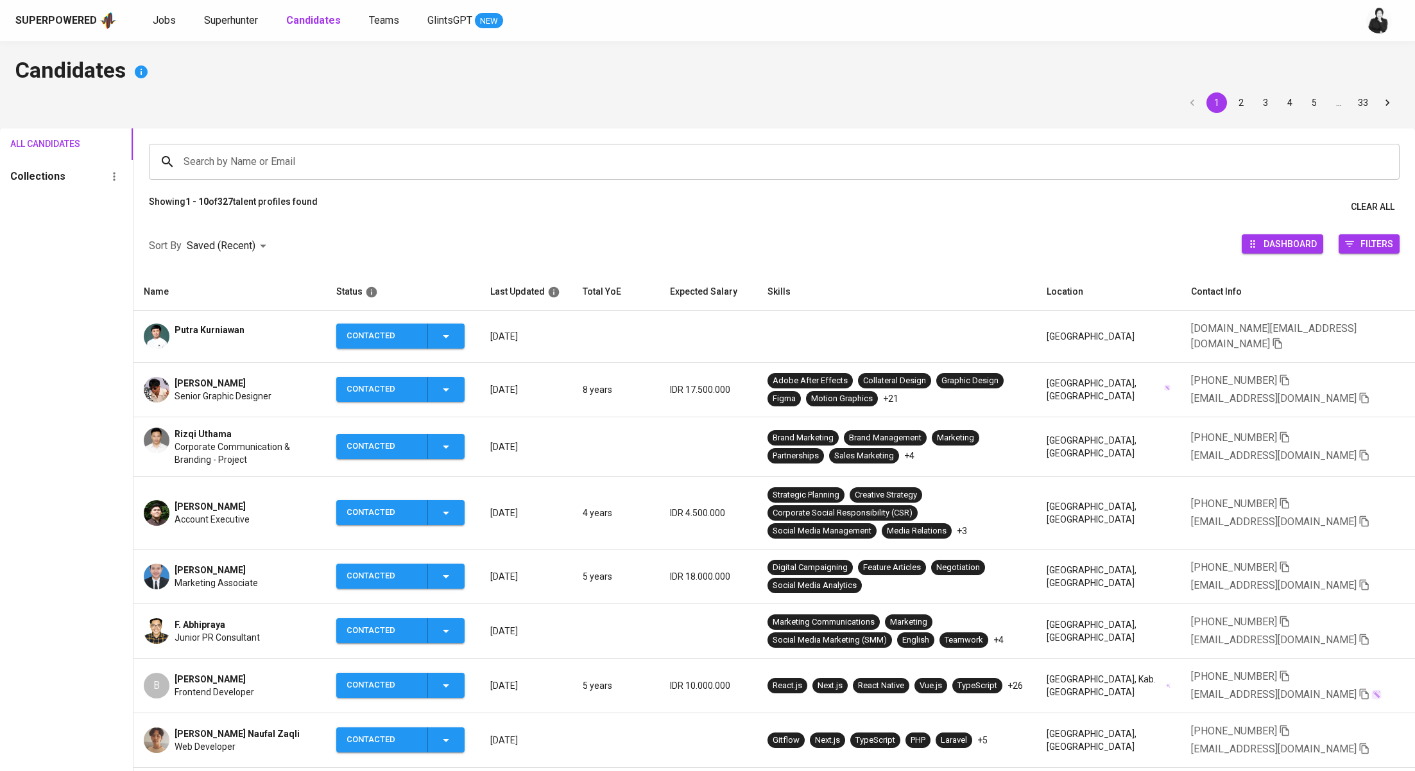
drag, startPoint x: 263, startPoint y: 559, endPoint x: 163, endPoint y: 558, distance: 99.5
click at [163, 564] on div "Sandra ADIWIBOWO Marketing Associate" at bounding box center [229, 577] width 171 height 26
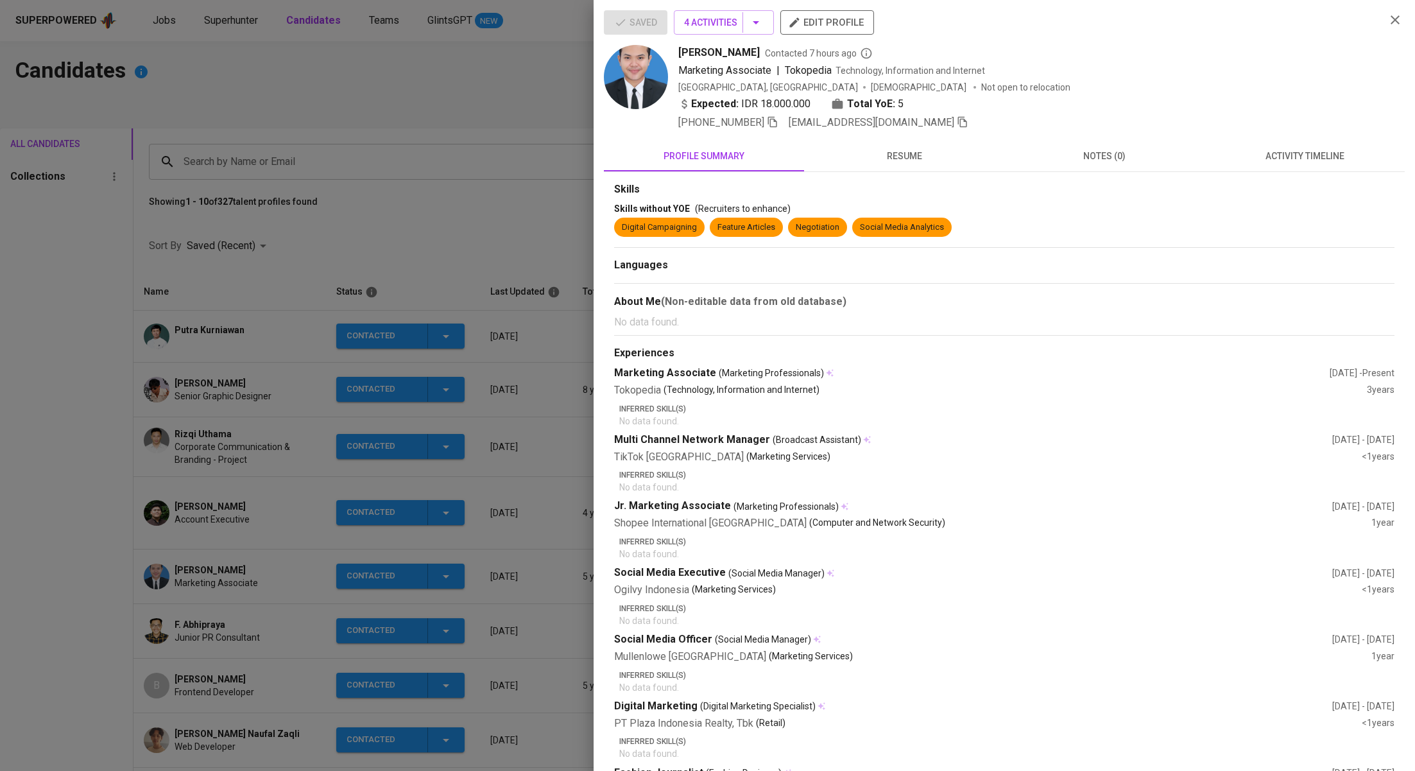
click at [957, 125] on icon "button" at bounding box center [963, 122] width 12 height 12
click at [352, 55] on div at bounding box center [707, 385] width 1415 height 771
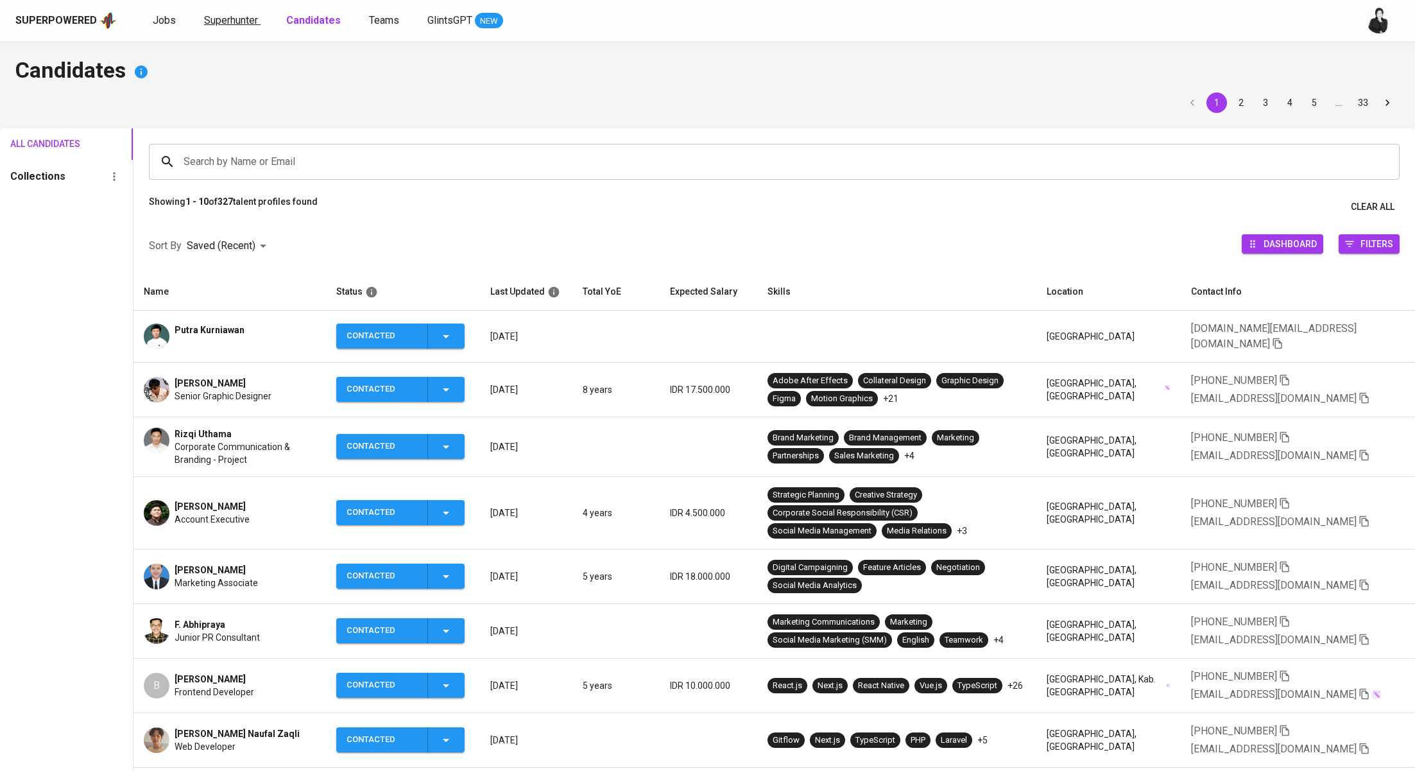
click at [225, 17] on span "Superhunter" at bounding box center [231, 20] width 54 height 12
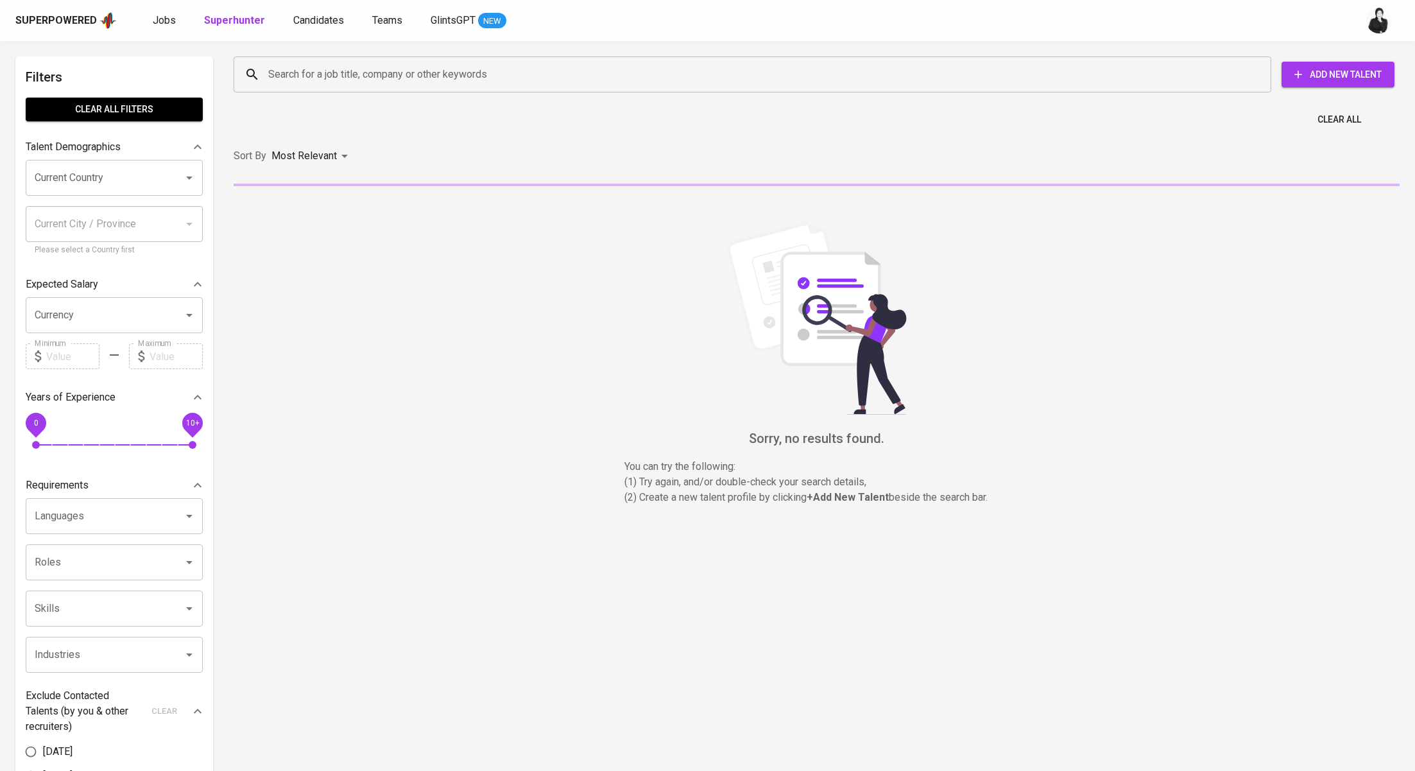
click at [492, 68] on input "Search for a job title, company or other keywords" at bounding box center [755, 74] width 981 height 24
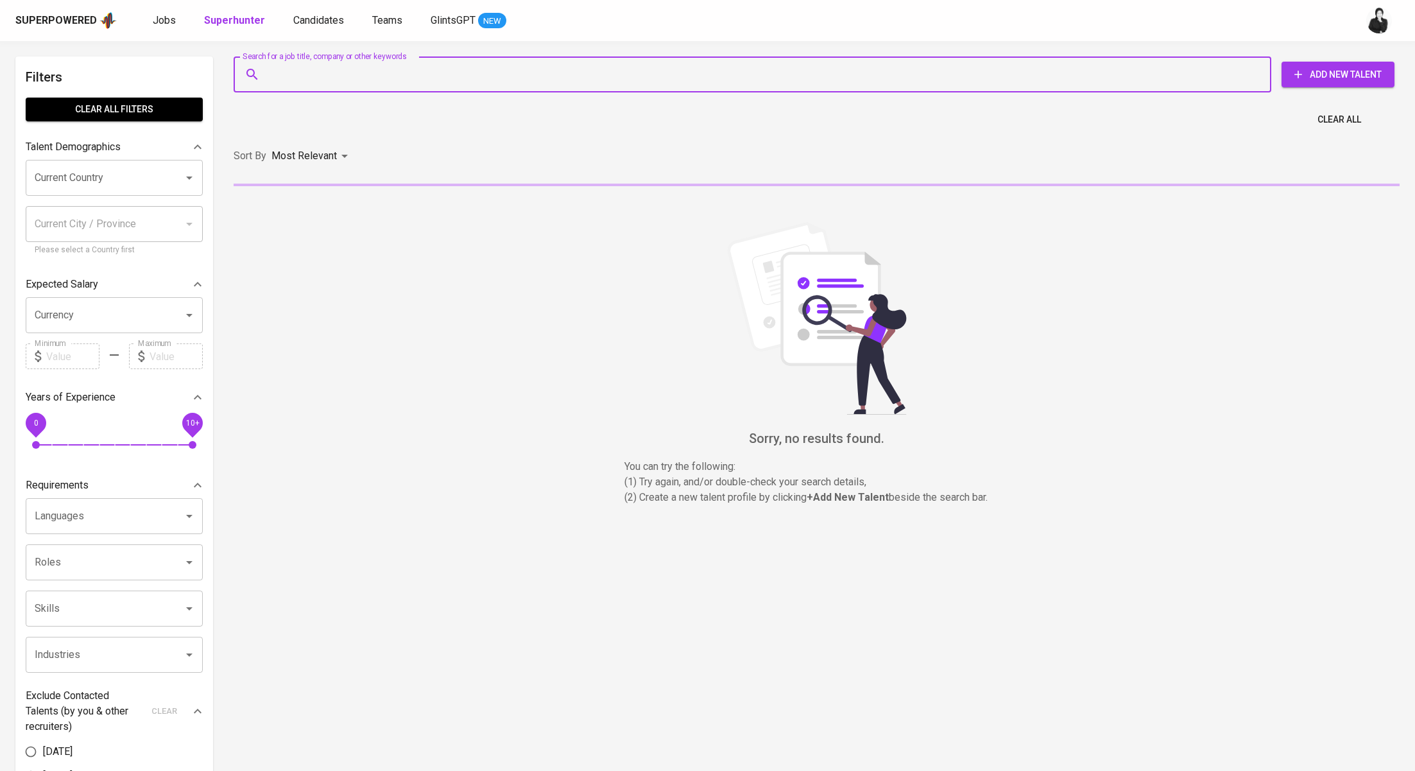
paste input "sandraadi27@gmail.com"
type input "sandraadi27@gmail.com"
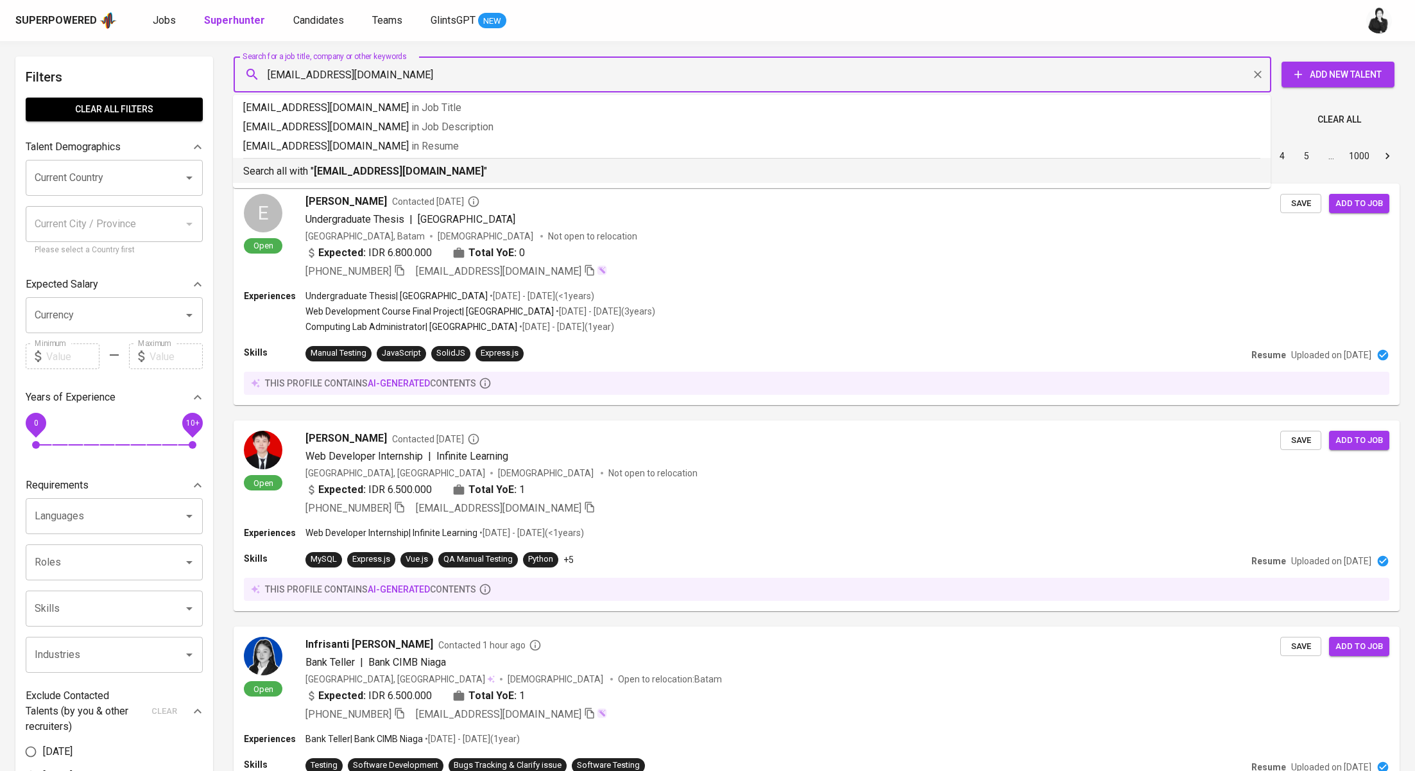
click at [451, 173] on p "Search all with " sandraadi27@gmail.com "" at bounding box center [751, 171] width 1017 height 15
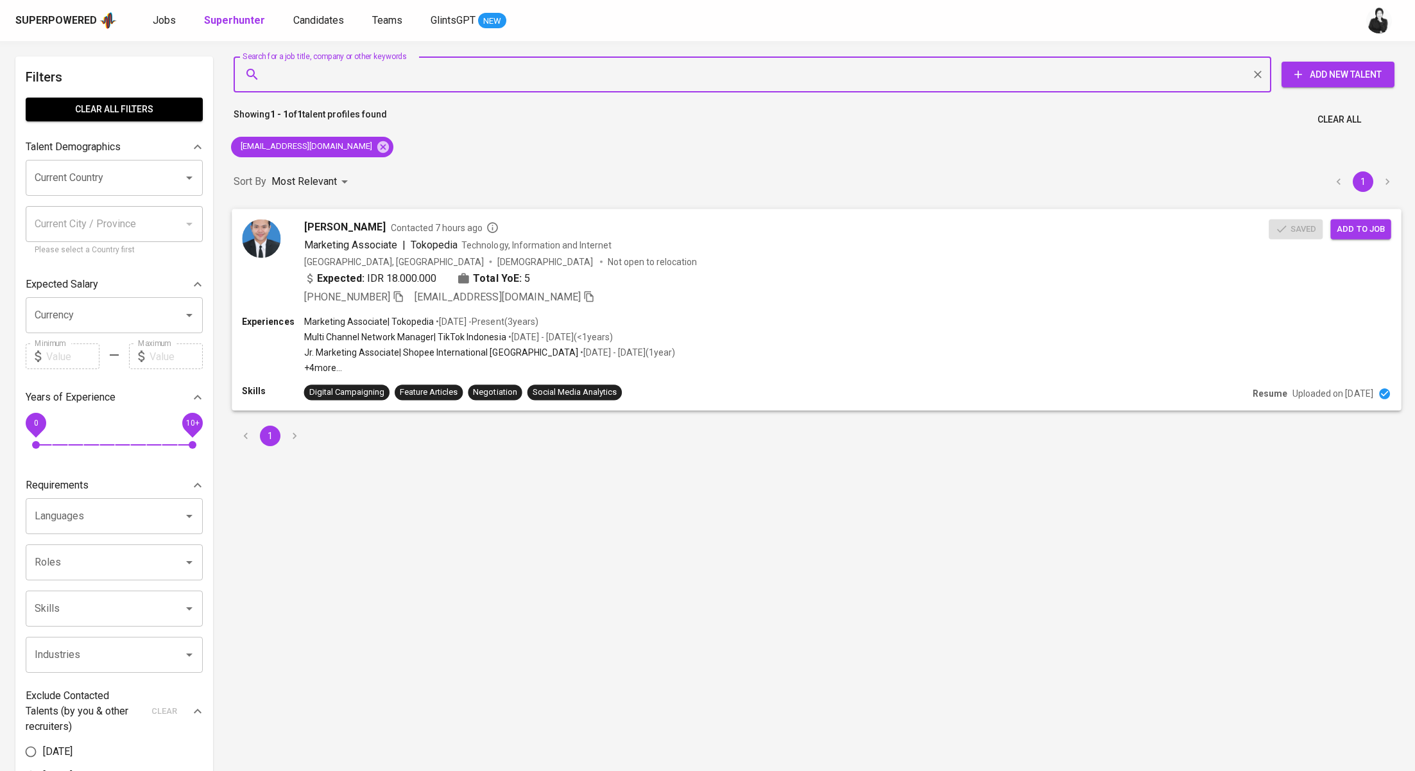
click at [1381, 233] on span "Add to job" at bounding box center [1360, 228] width 47 height 15
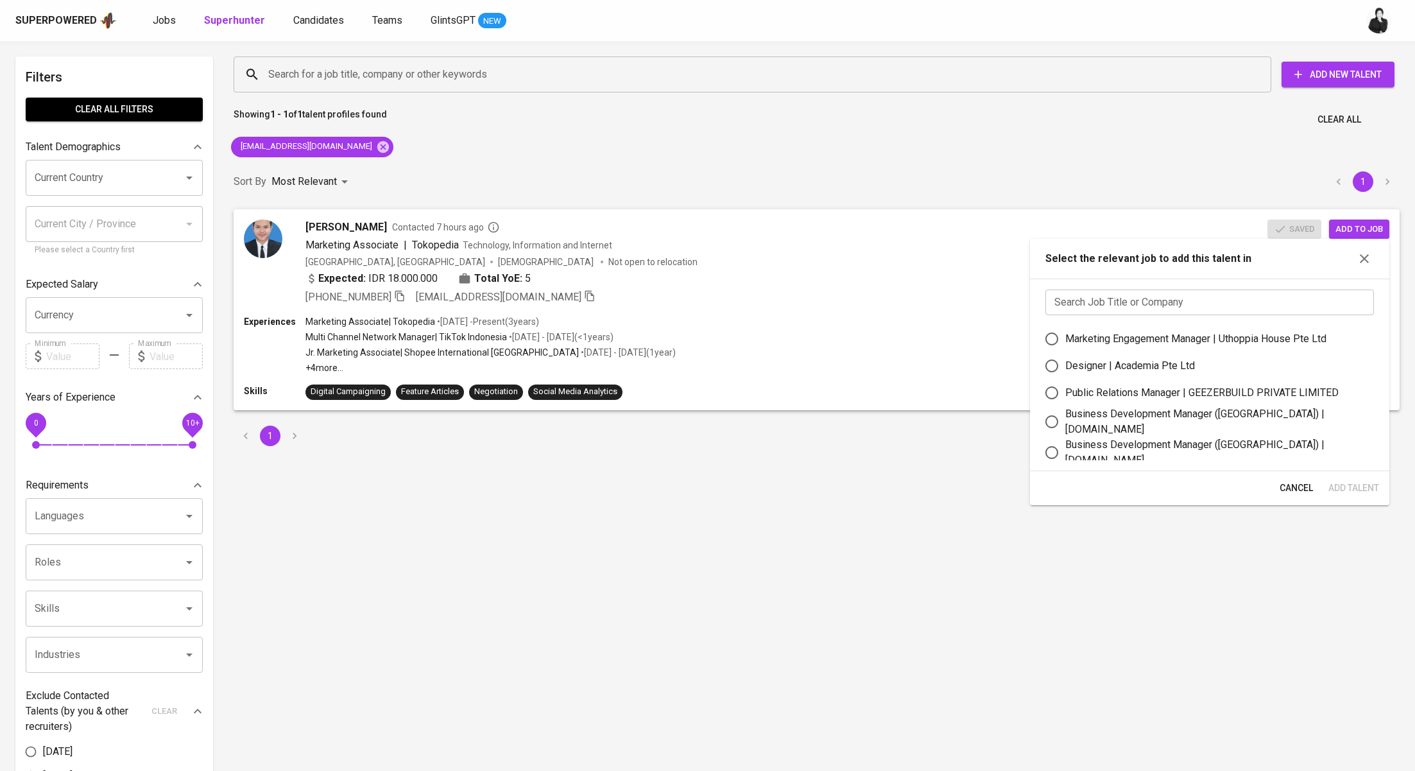
click at [1205, 334] on div "Marketing Engagement Manager | Uthoppia House Pte Ltd" at bounding box center [1195, 338] width 261 height 15
click at [1065, 334] on input "Marketing Engagement Manager | Uthoppia House Pte Ltd" at bounding box center [1052, 338] width 27 height 27
radio input "true"
click at [1355, 486] on span "Add Talent" at bounding box center [1354, 488] width 51 height 16
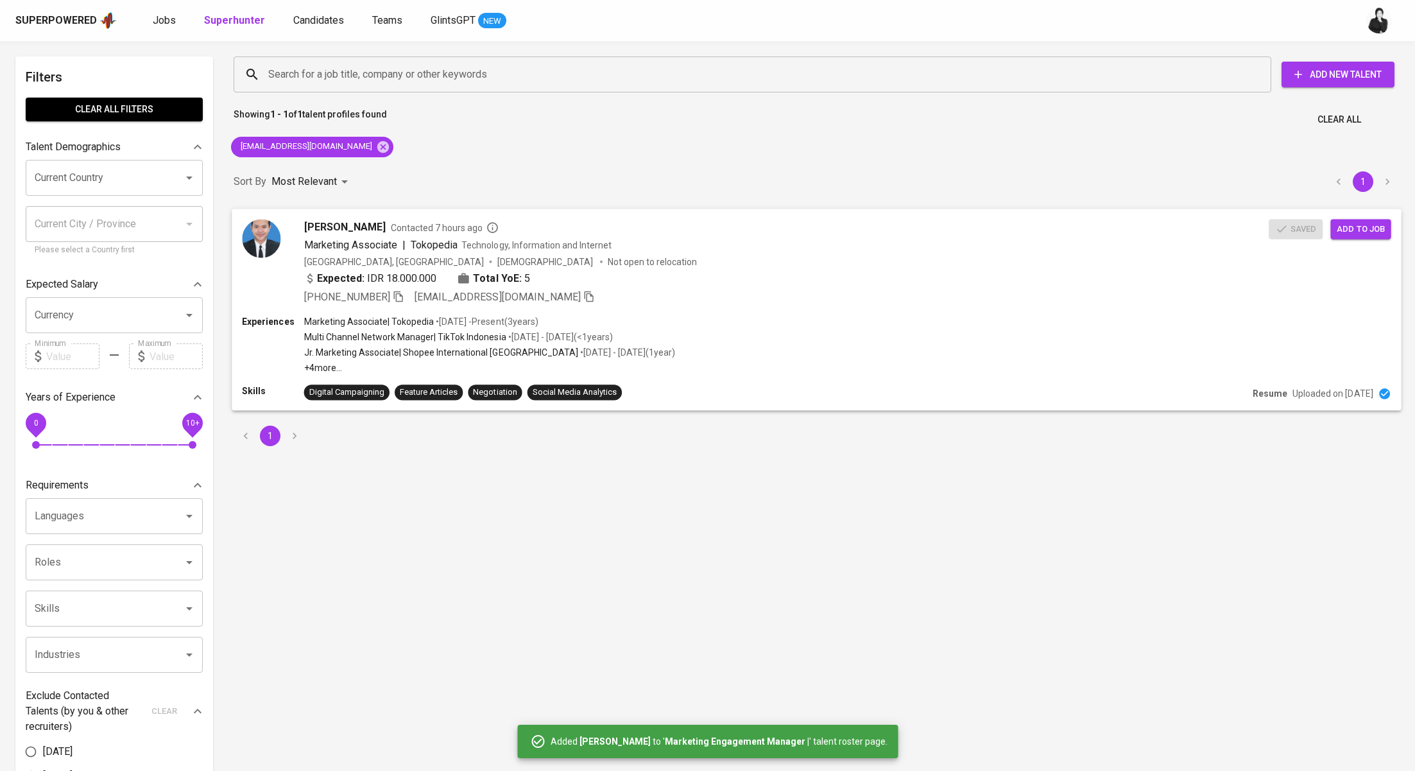
click at [863, 294] on div "+62 818-271-294 sandraadi27@gmail.com" at bounding box center [786, 296] width 965 height 15
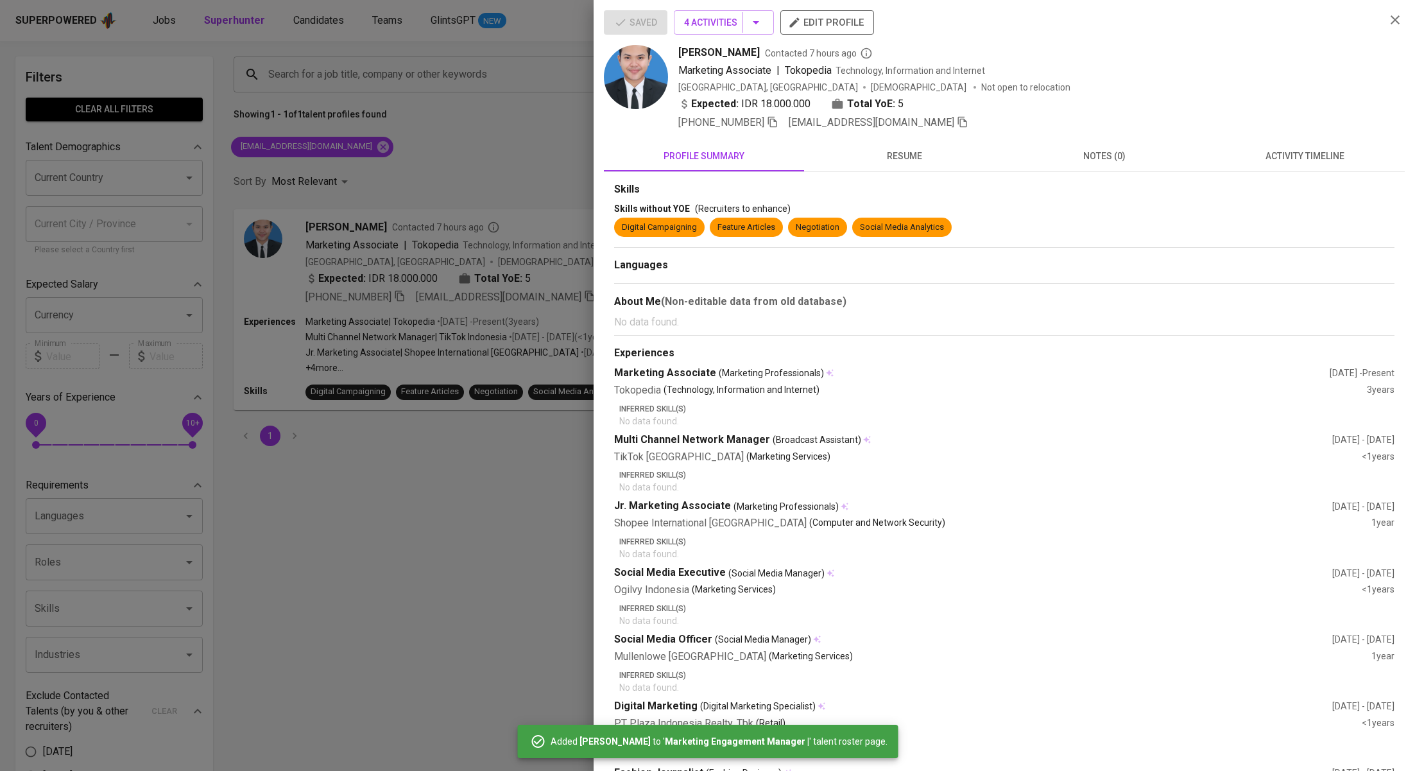
click at [535, 171] on div at bounding box center [707, 385] width 1415 height 771
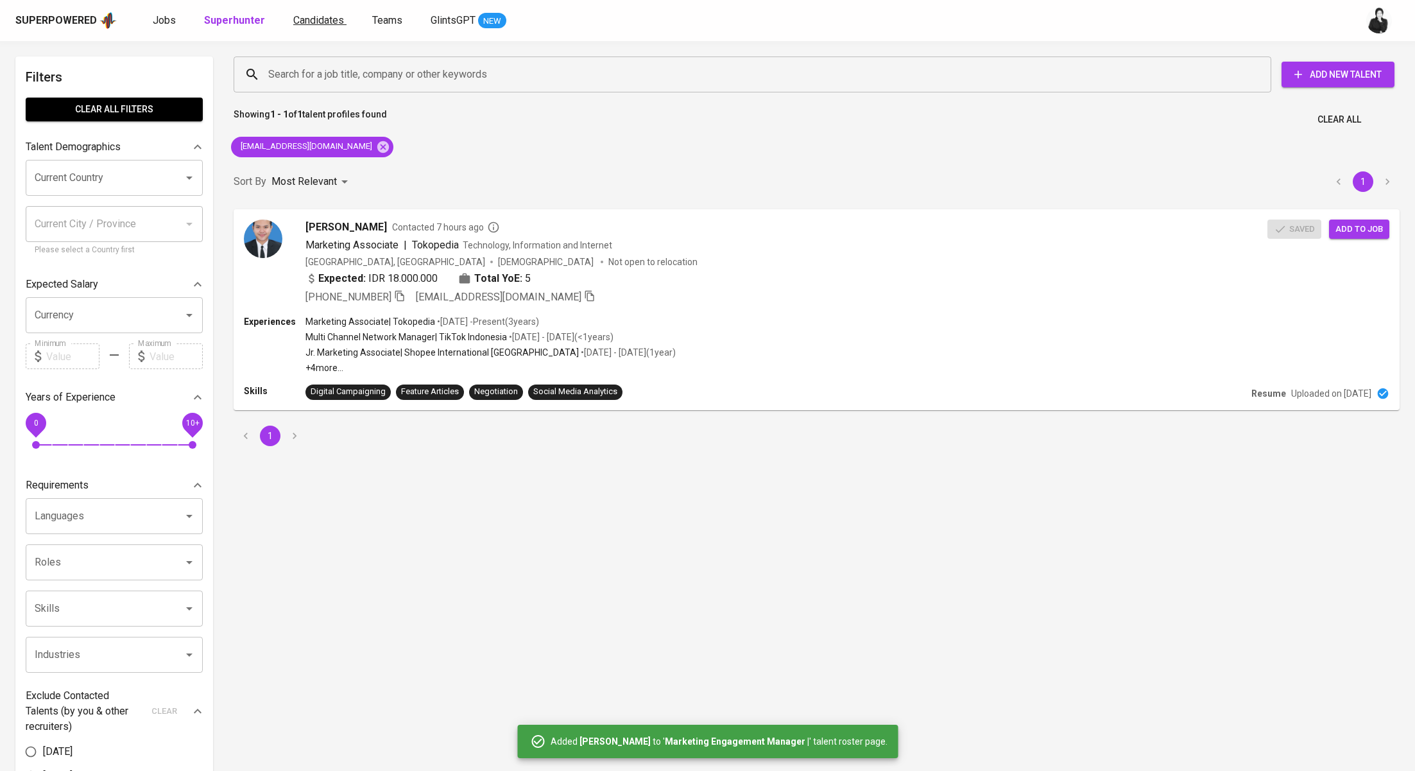
click at [312, 16] on span "Candidates" at bounding box center [318, 20] width 51 height 12
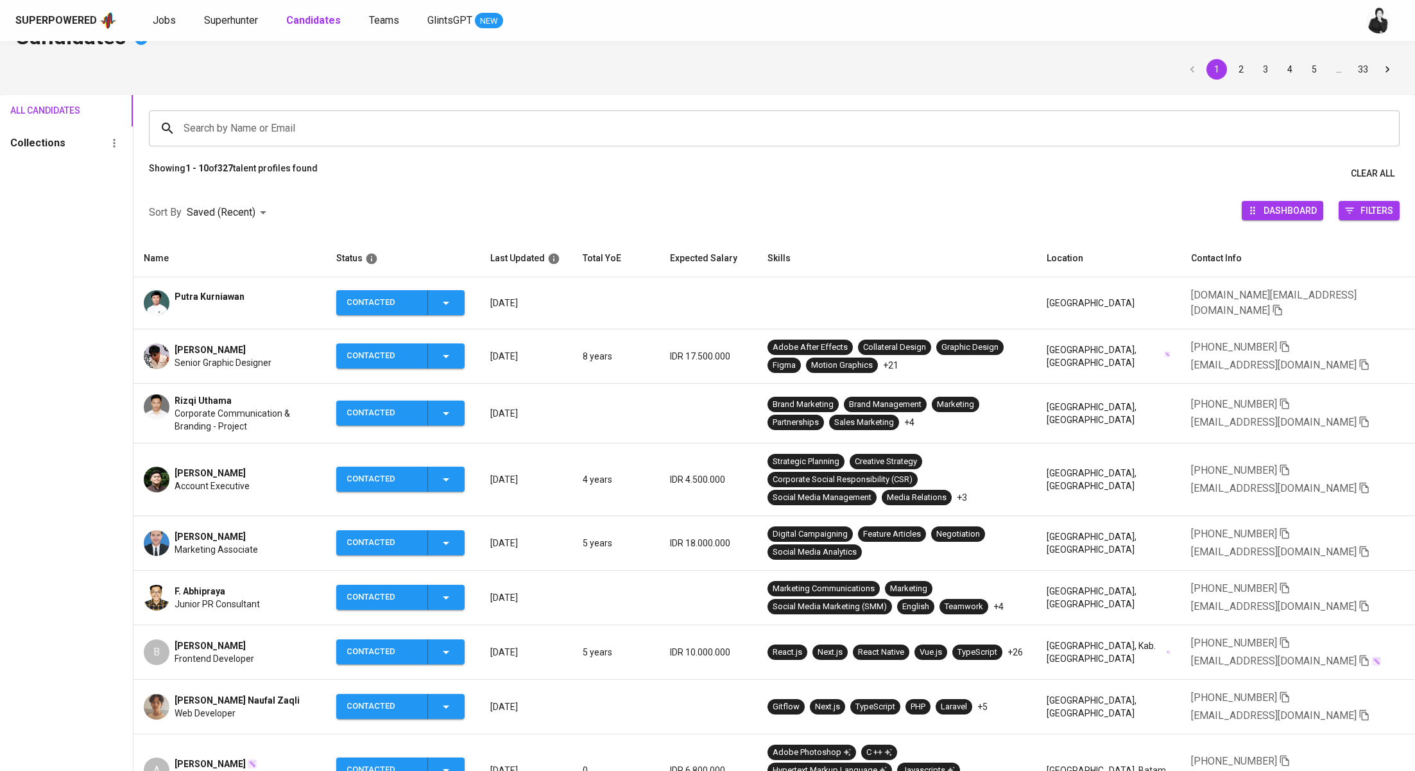
scroll to position [60, 0]
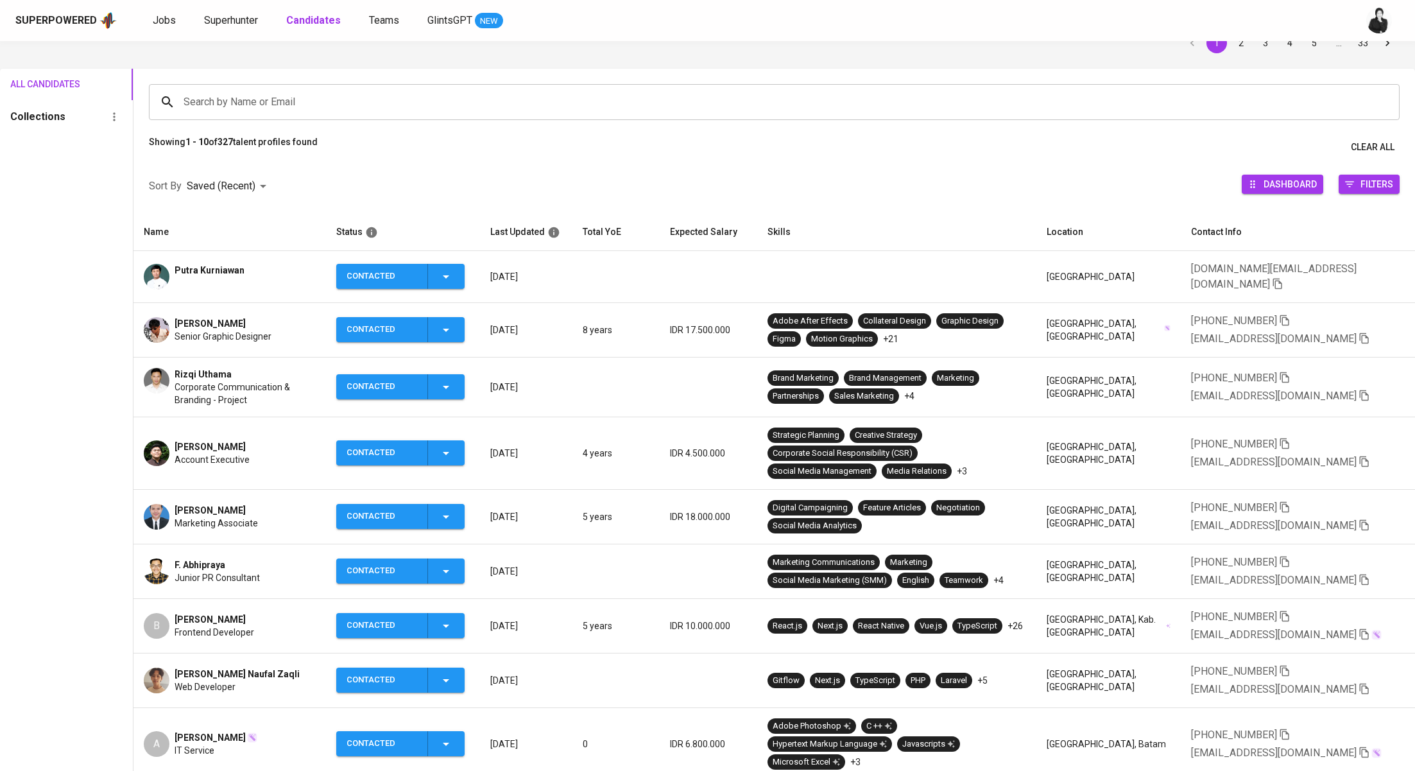
click at [454, 384] on icon "button" at bounding box center [445, 386] width 15 height 15
click at [436, 478] on li "Contacted for another job" at bounding box center [415, 481] width 144 height 23
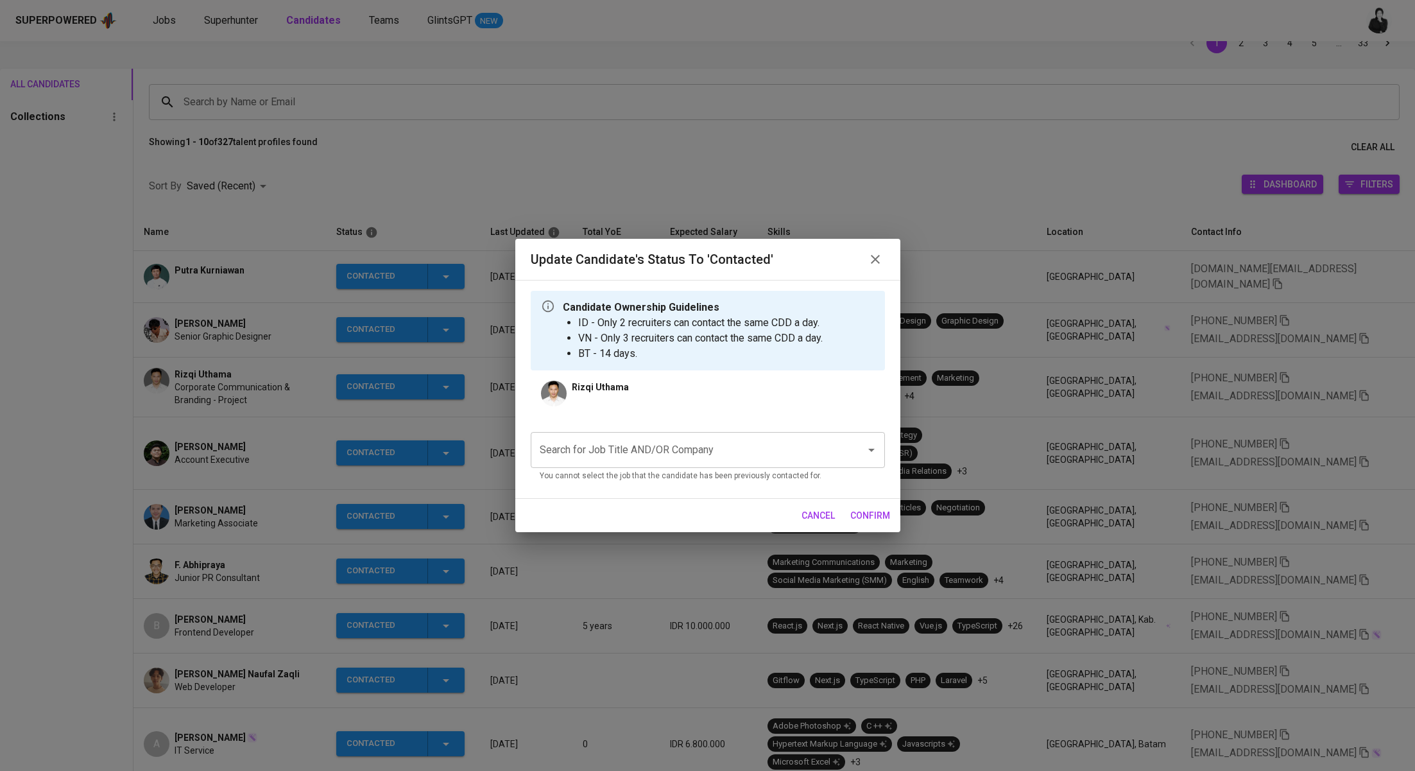
click at [637, 451] on input "Search for Job Title AND/OR Company" at bounding box center [690, 450] width 307 height 24
paste input "Uthoppia House Pte Ltd"
type input "U"
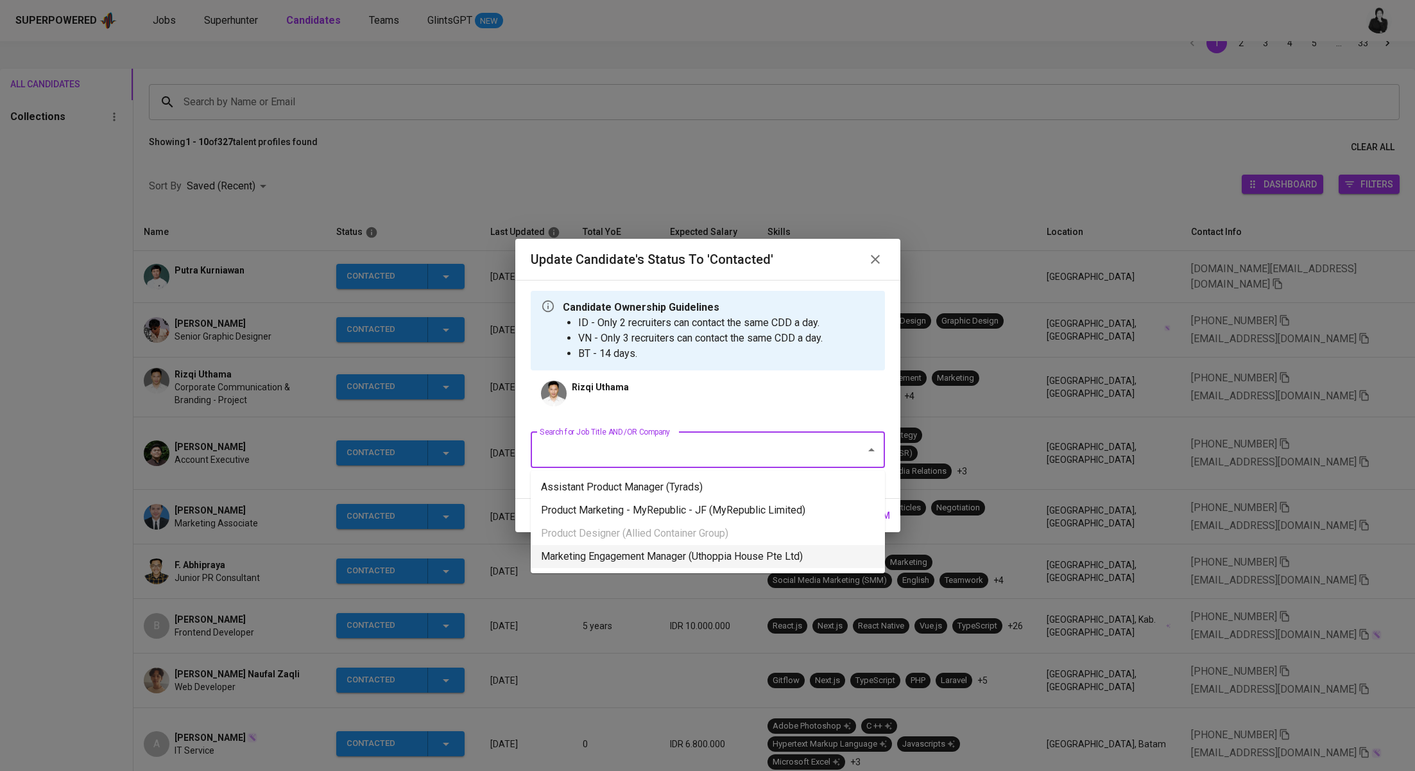
click at [805, 548] on li "Marketing Engagement Manager (Uthoppia House Pte Ltd)" at bounding box center [708, 556] width 354 height 23
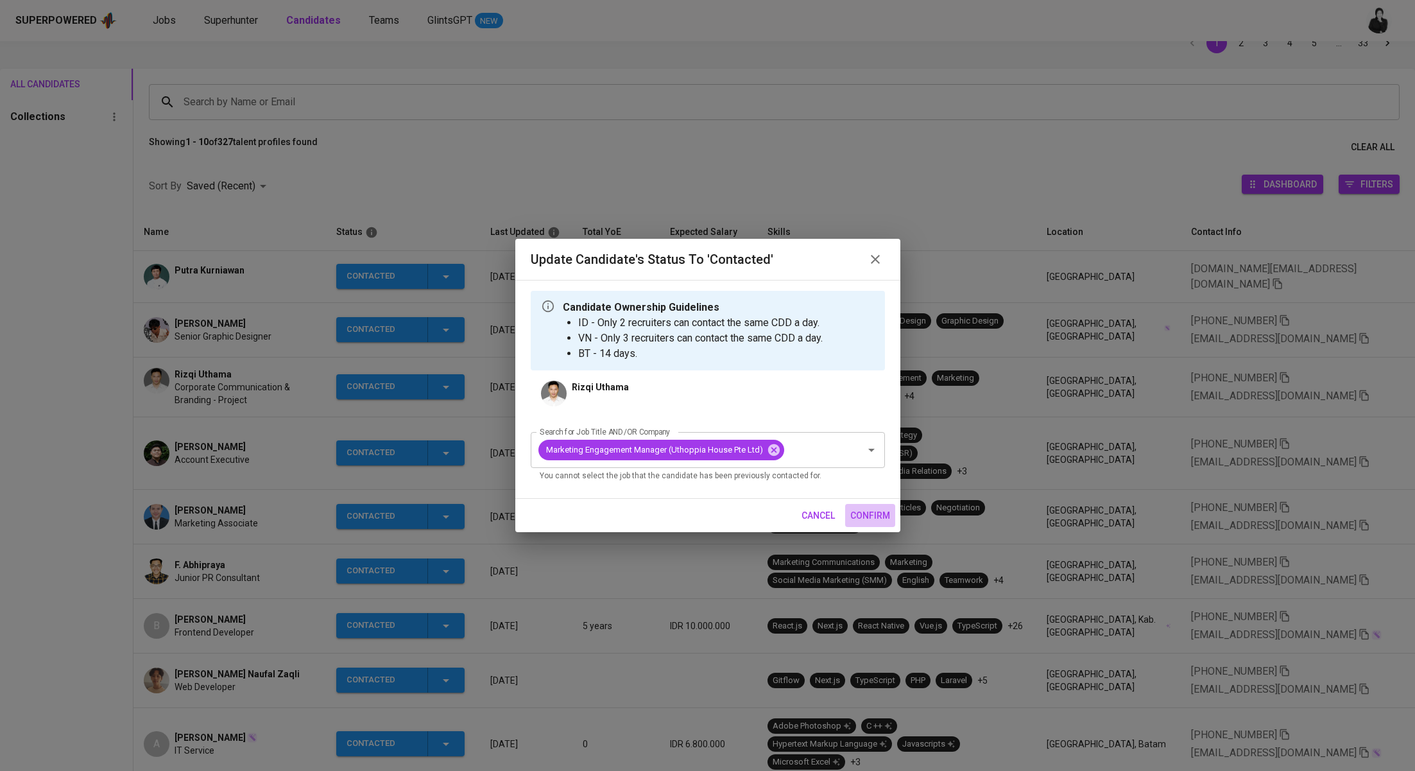
click at [868, 517] on span "confirm" at bounding box center [870, 516] width 40 height 16
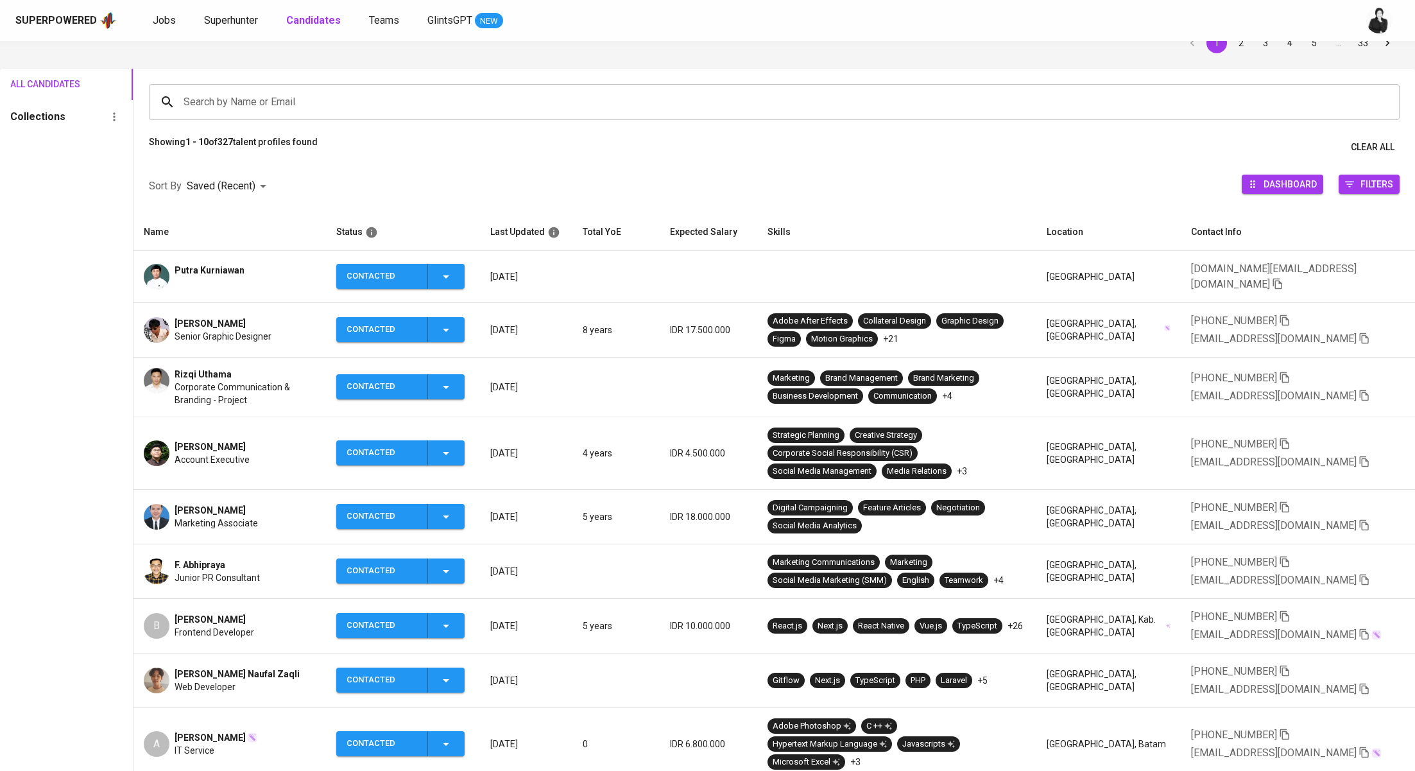
click at [453, 449] on icon "button" at bounding box center [445, 452] width 15 height 15
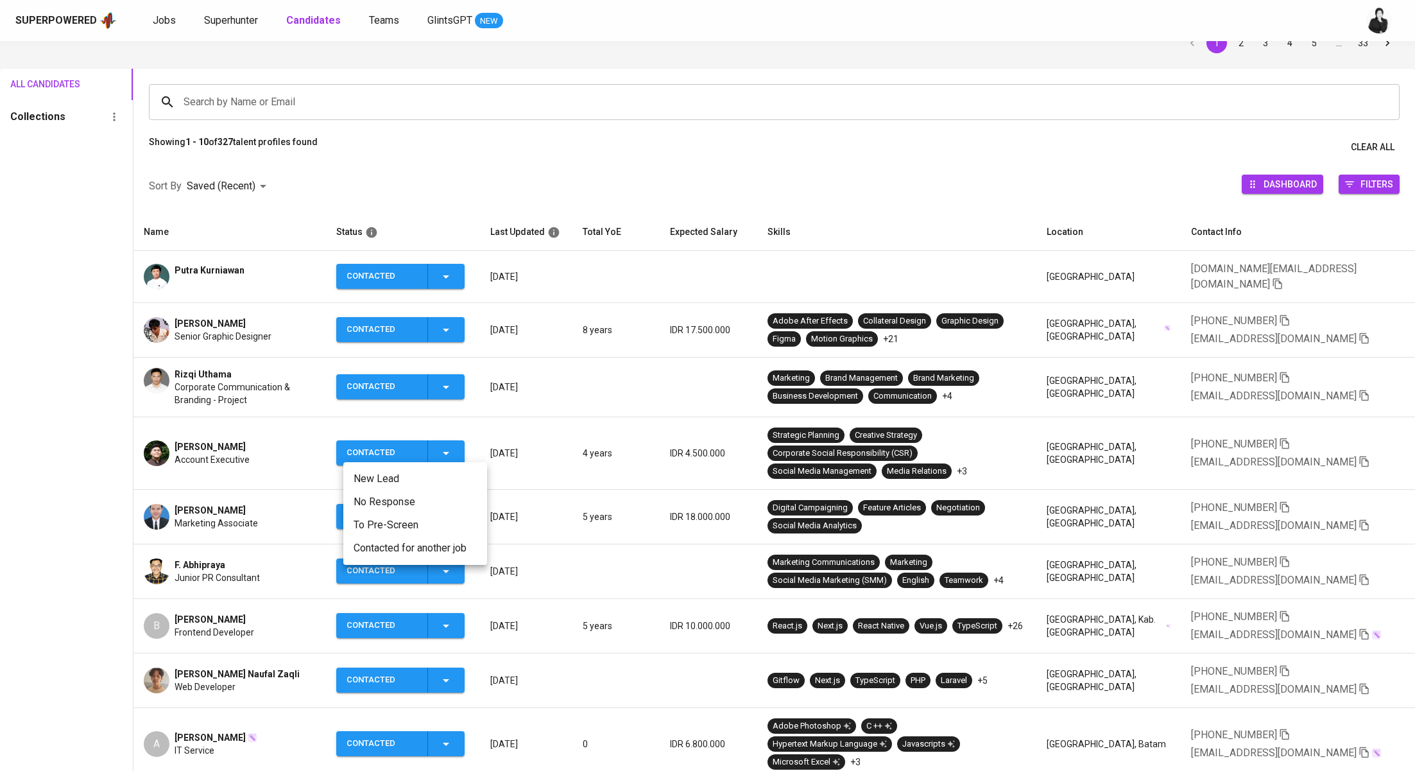
click at [449, 553] on li "Contacted for another job" at bounding box center [415, 548] width 144 height 23
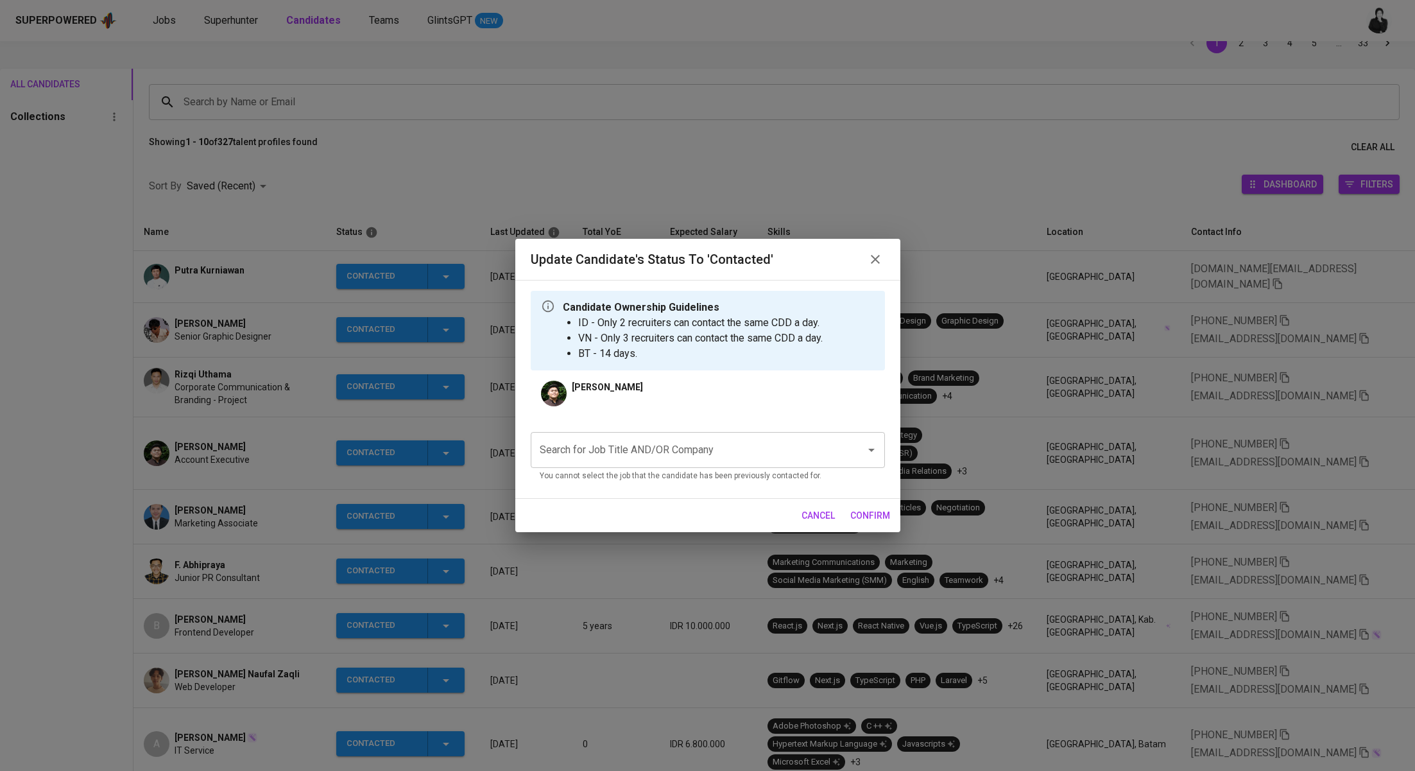
click at [648, 458] on input "Search for Job Title AND/OR Company" at bounding box center [690, 450] width 307 height 24
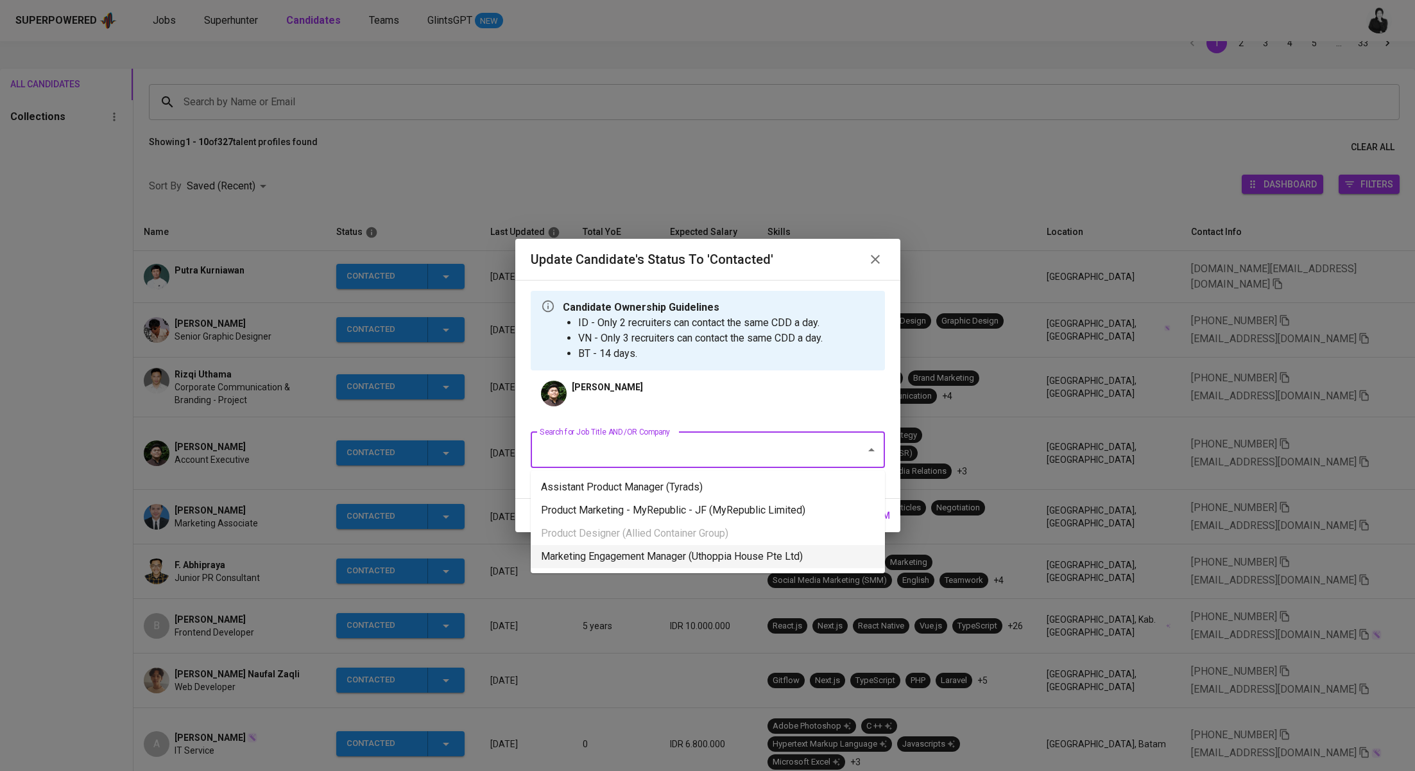
click at [711, 560] on li "Marketing Engagement Manager (Uthoppia House Pte Ltd)" at bounding box center [708, 556] width 354 height 23
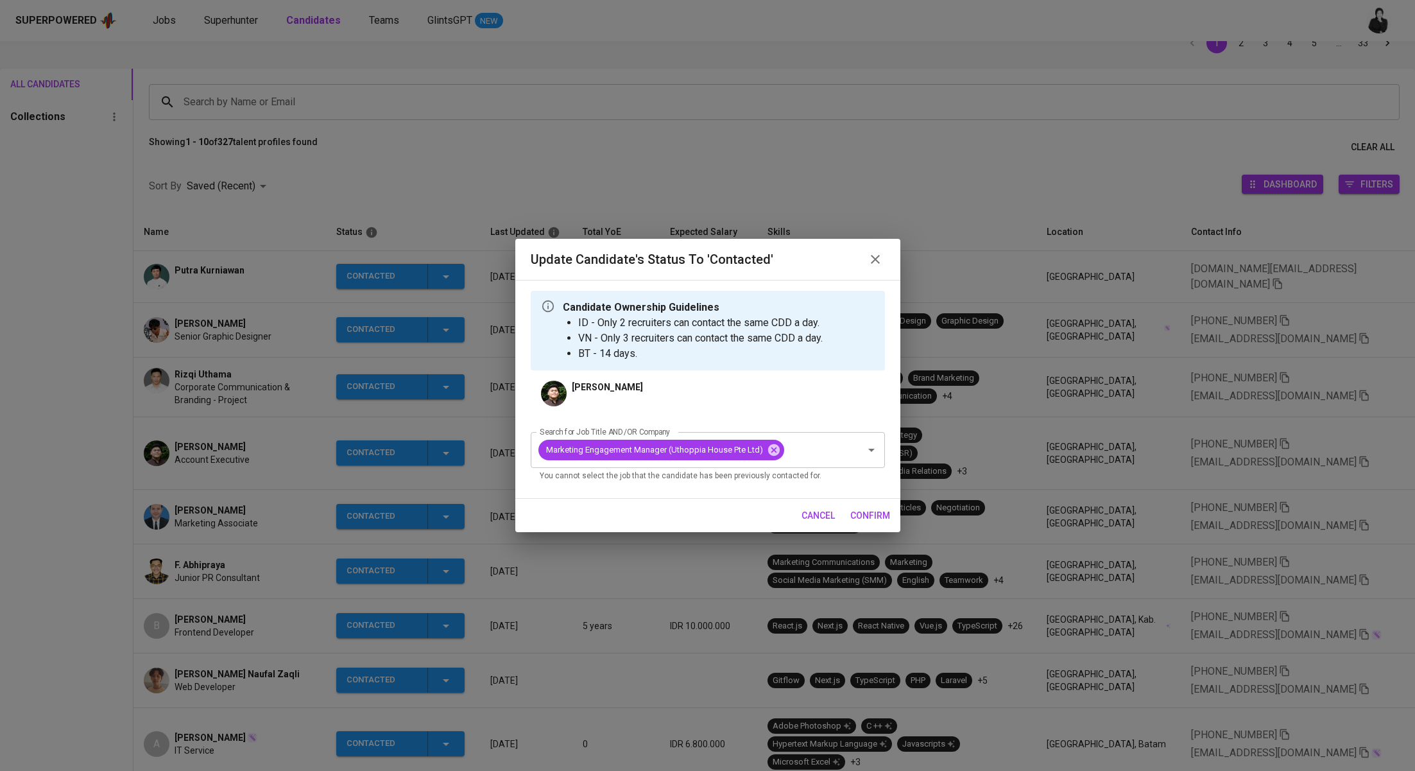
click at [865, 511] on span "confirm" at bounding box center [870, 516] width 40 height 16
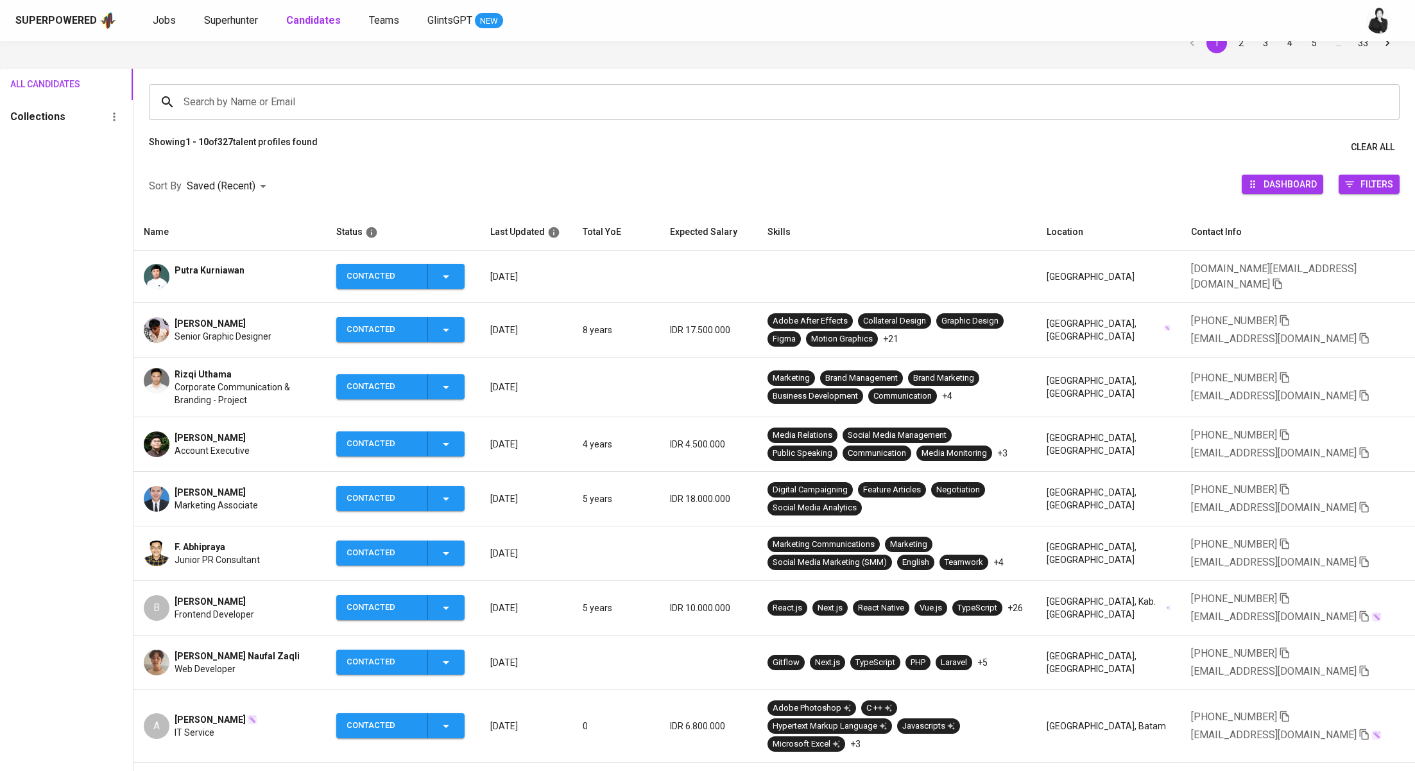
click at [460, 491] on span "Contacted" at bounding box center [400, 498] width 118 height 25
click at [456, 595] on li "Contacted for another job" at bounding box center [415, 593] width 144 height 23
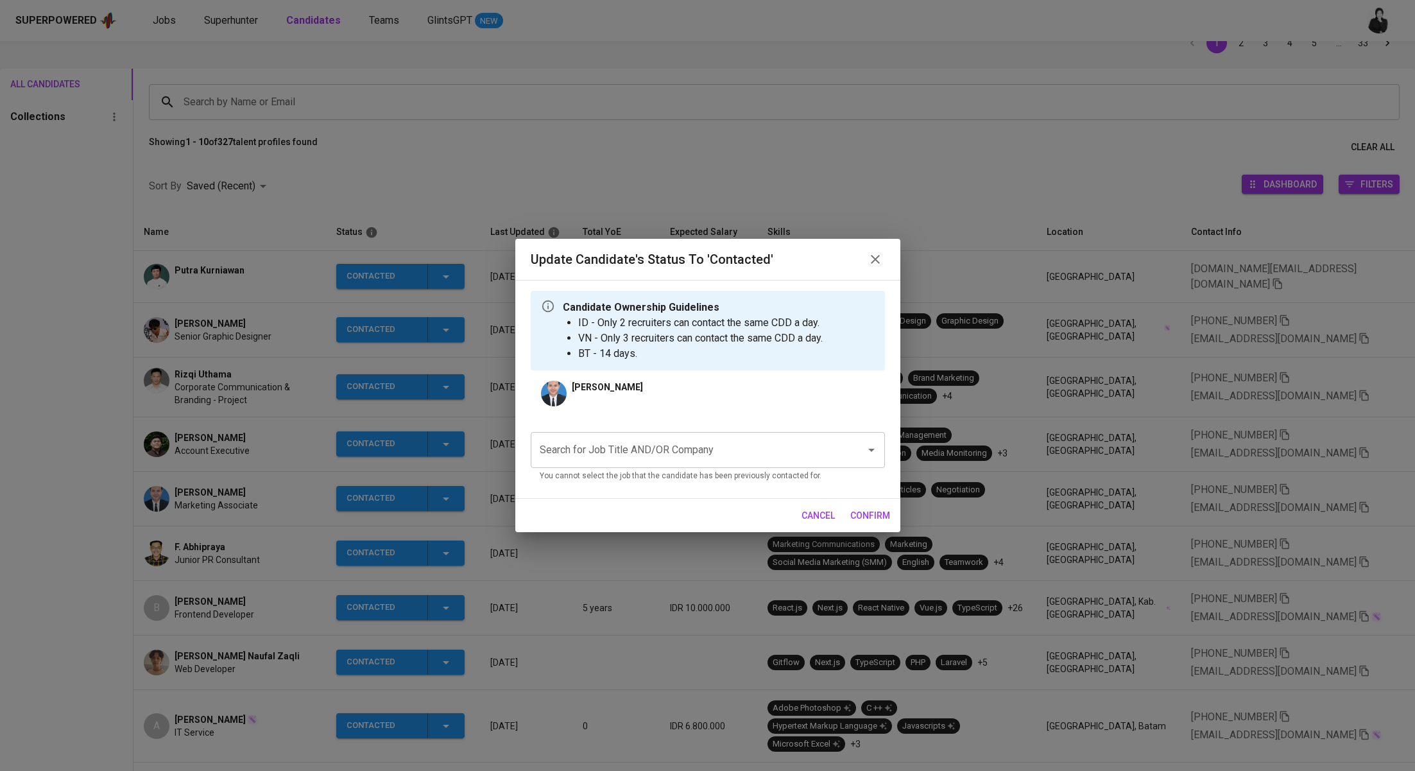
click at [660, 463] on div "Search for Job Title AND/OR Company" at bounding box center [708, 450] width 354 height 36
paste input "Uthoppia House Pte Ltd"
type input "U"
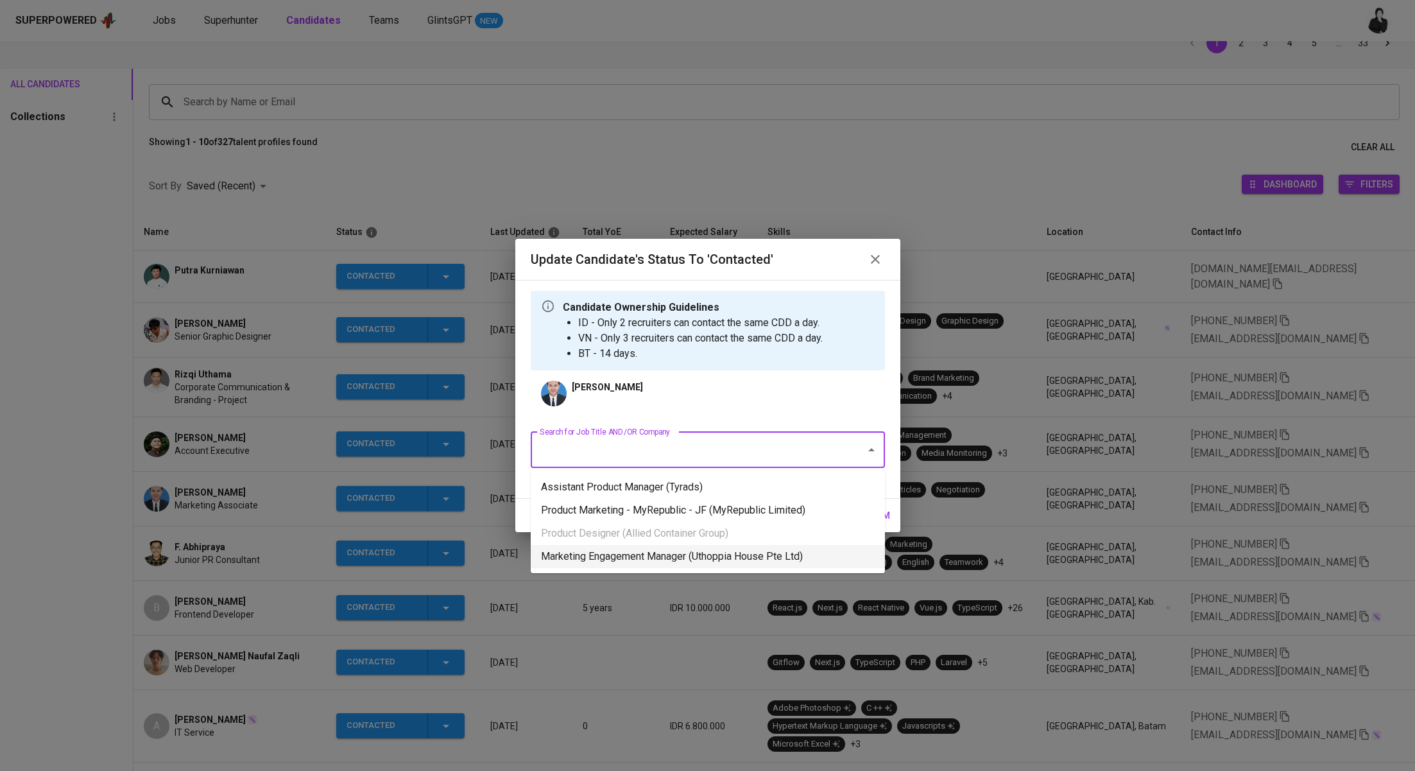
click at [757, 546] on li "Marketing Engagement Manager (Uthoppia House Pte Ltd)" at bounding box center [708, 556] width 354 height 23
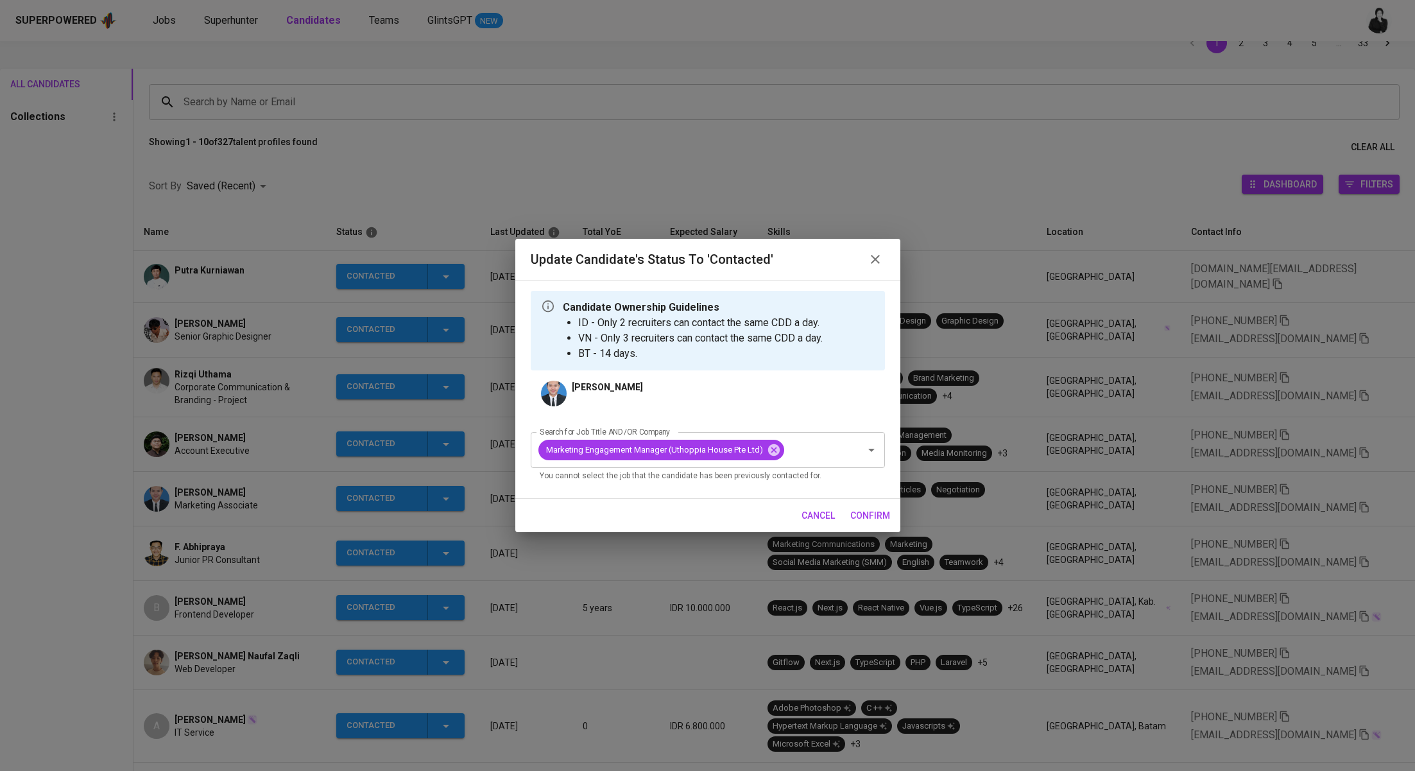
click at [874, 518] on span "confirm" at bounding box center [870, 516] width 40 height 16
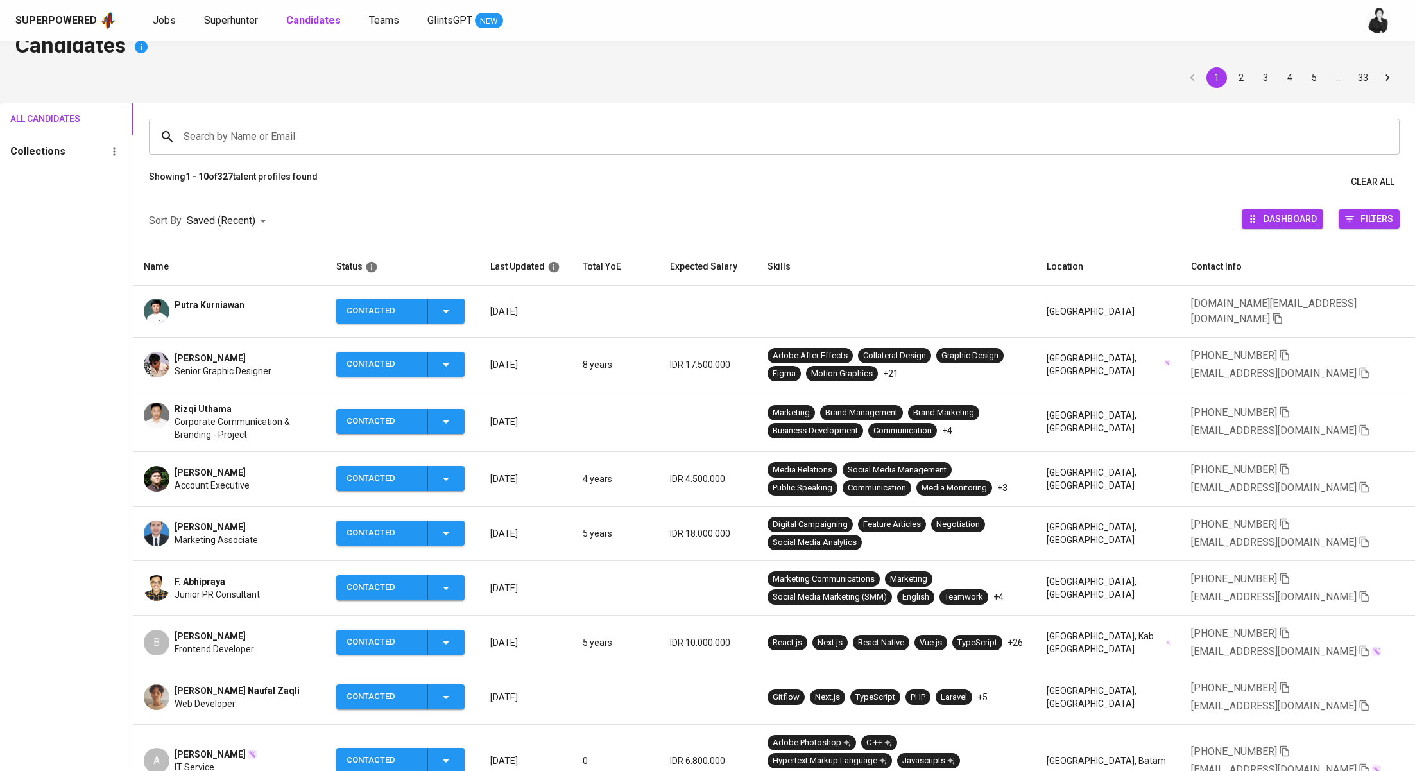
scroll to position [0, 0]
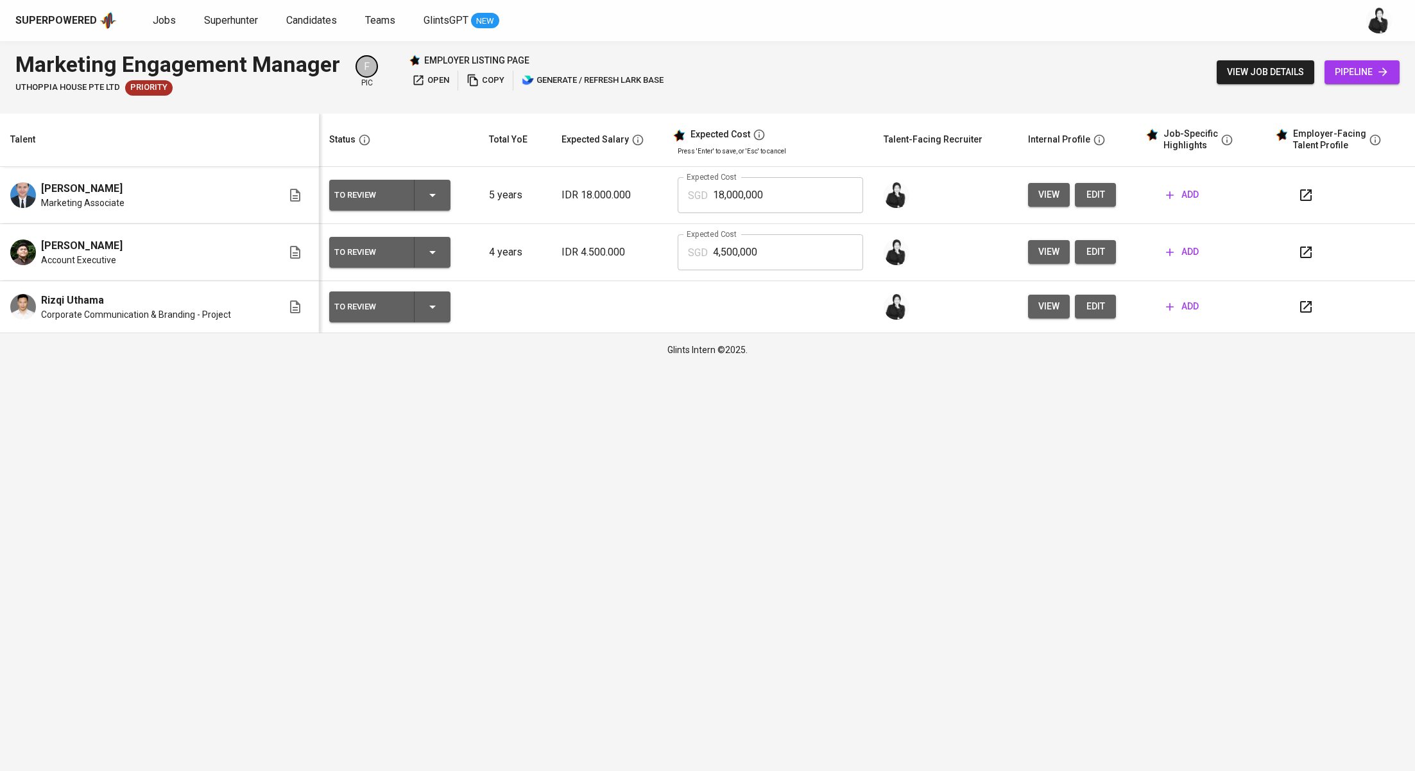
click at [1190, 192] on span "add" at bounding box center [1182, 195] width 33 height 16
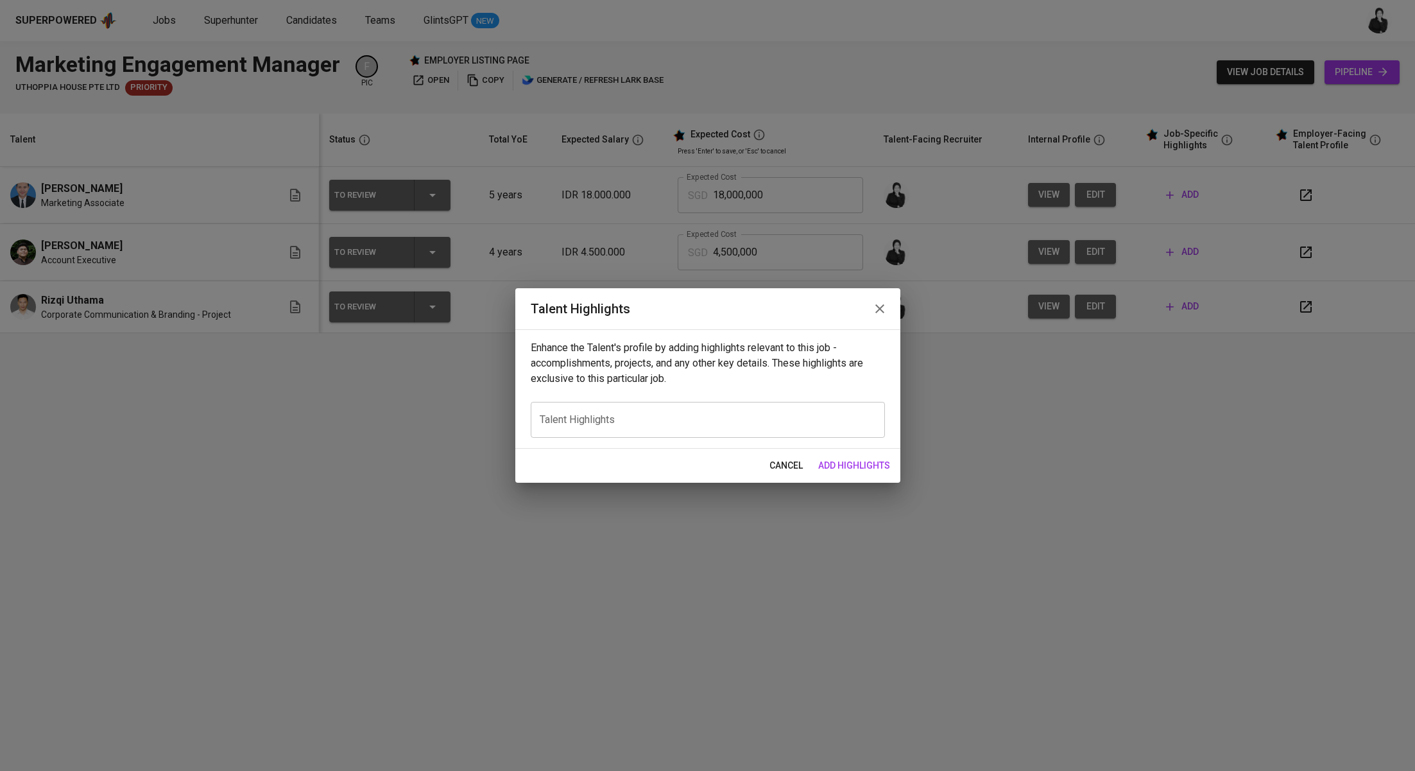
click at [879, 310] on icon "button" at bounding box center [880, 308] width 9 height 9
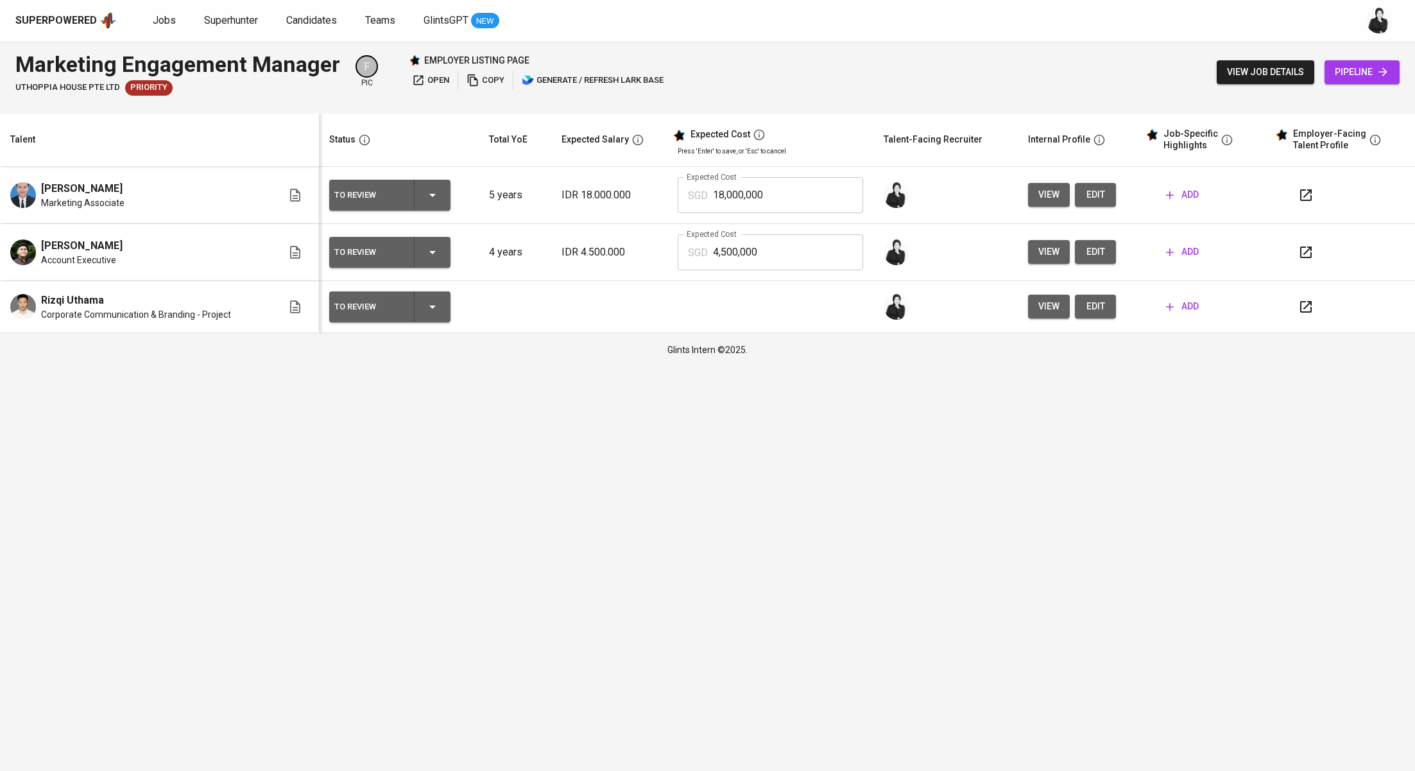
click at [1112, 194] on div "view edit" at bounding box center [1079, 195] width 102 height 24
click at [1103, 195] on button "edit" at bounding box center [1095, 195] width 41 height 24
click at [1164, 248] on icon "button" at bounding box center [1170, 252] width 13 height 13
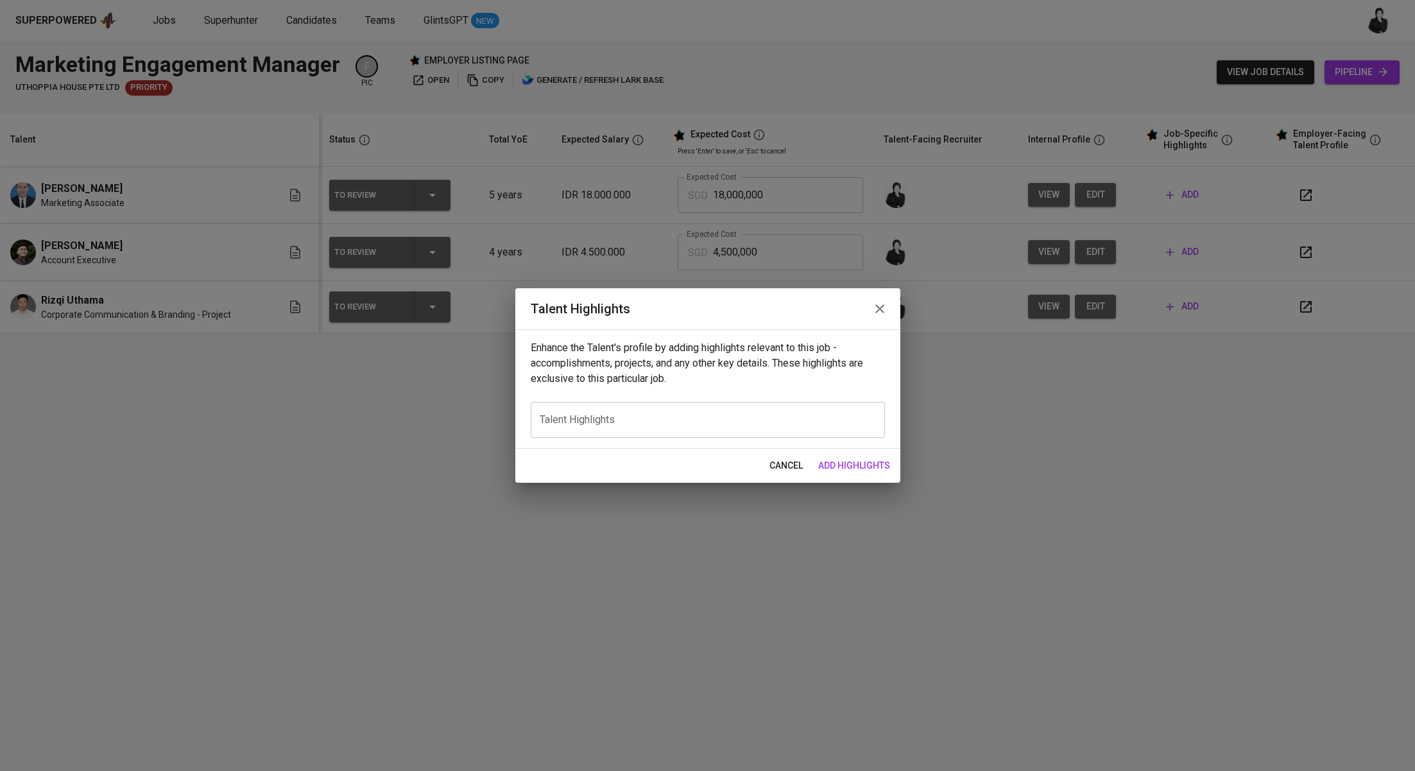
click at [884, 309] on icon "button" at bounding box center [879, 308] width 15 height 15
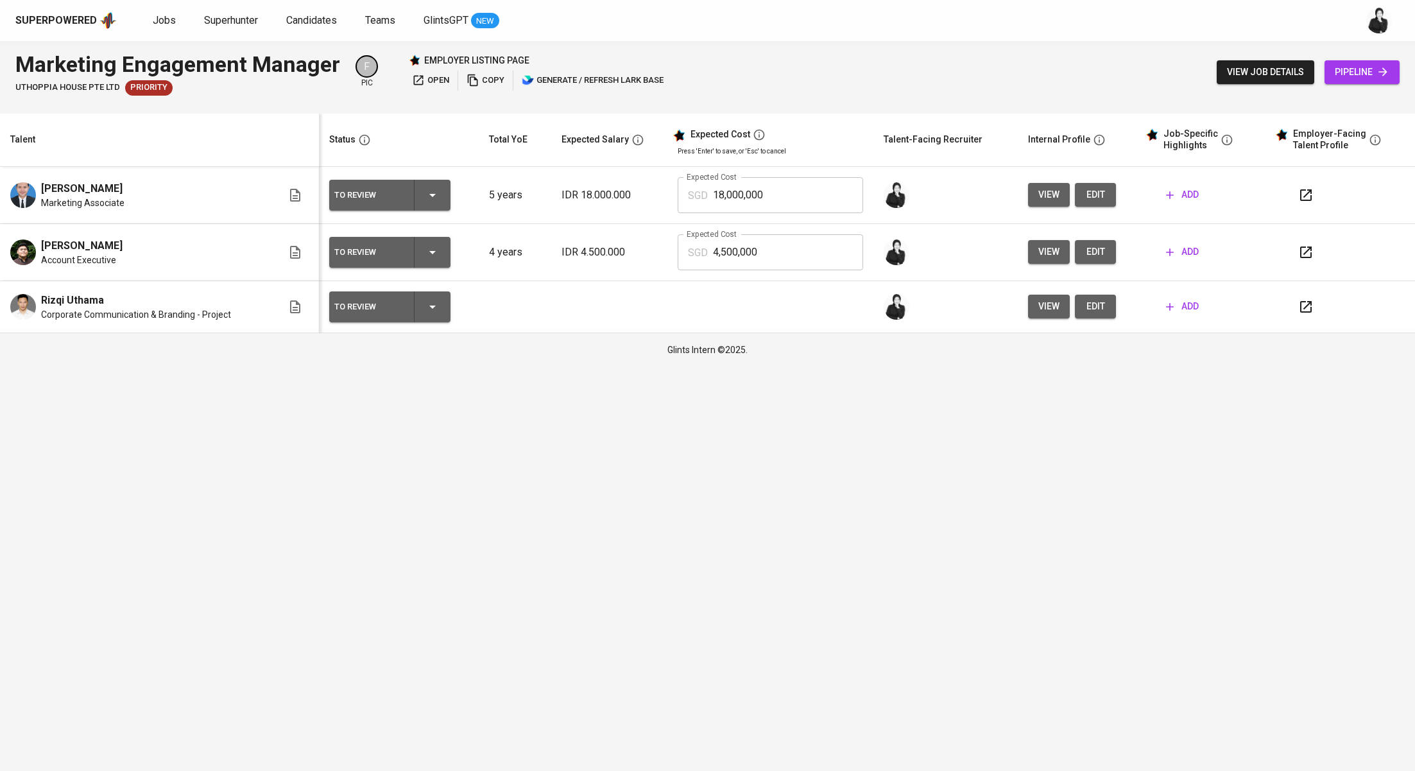
click at [1094, 253] on span "edit" at bounding box center [1095, 252] width 21 height 16
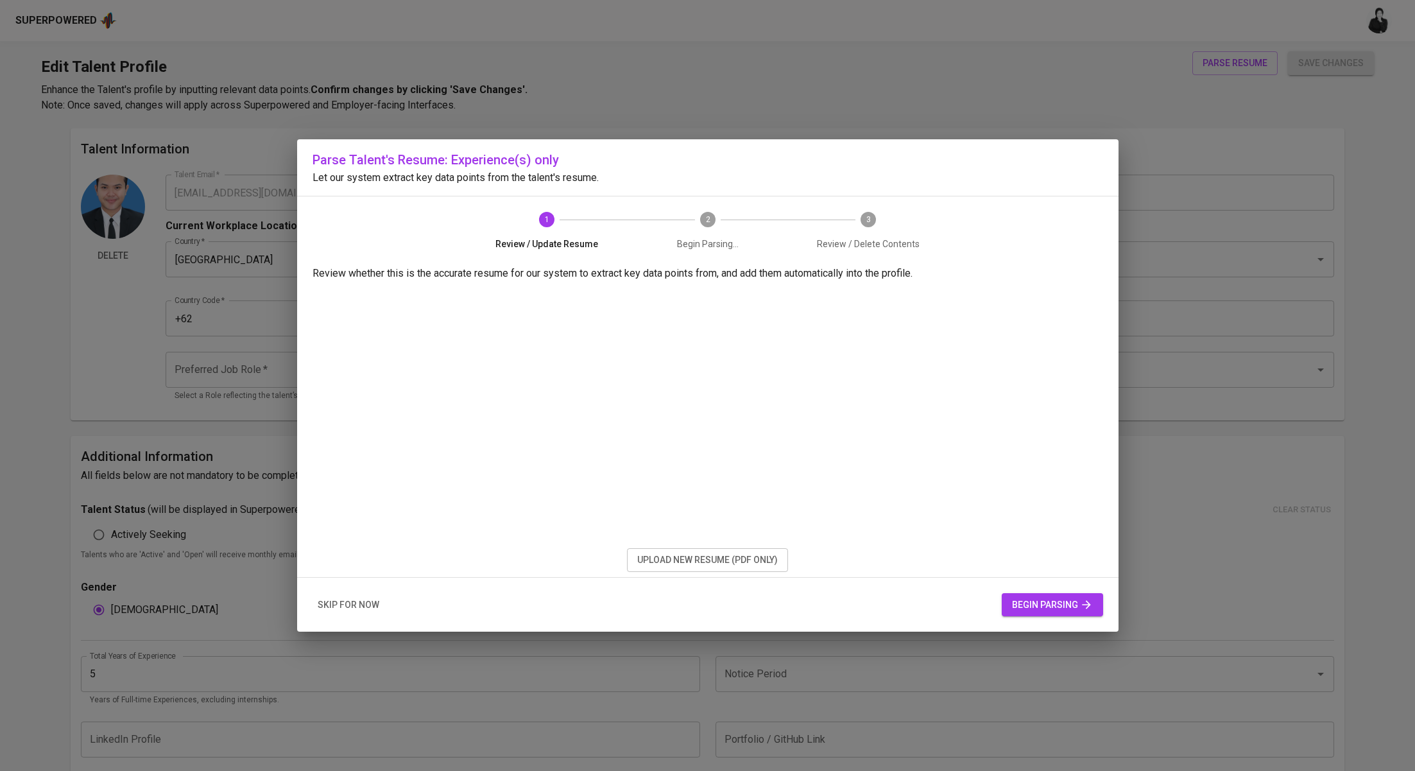
click at [745, 551] on button "upload new resume (pdf only)" at bounding box center [707, 560] width 161 height 24
click at [1044, 594] on button "begin parsing" at bounding box center [1052, 605] width 101 height 24
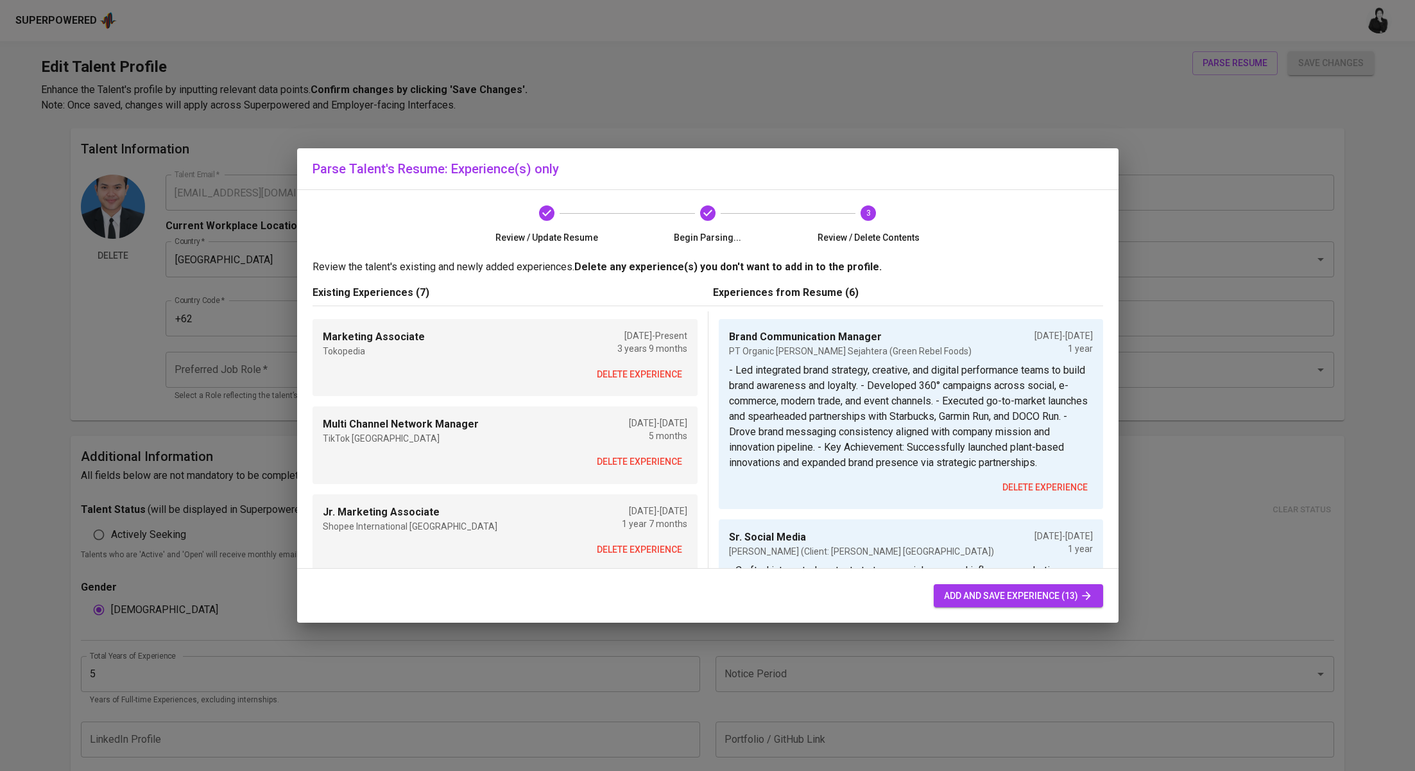
click at [655, 381] on span "delete experience" at bounding box center [639, 375] width 85 height 16
click at [655, 454] on span "delete experience" at bounding box center [639, 462] width 85 height 16
click at [655, 381] on span "delete experience" at bounding box center [639, 375] width 85 height 16
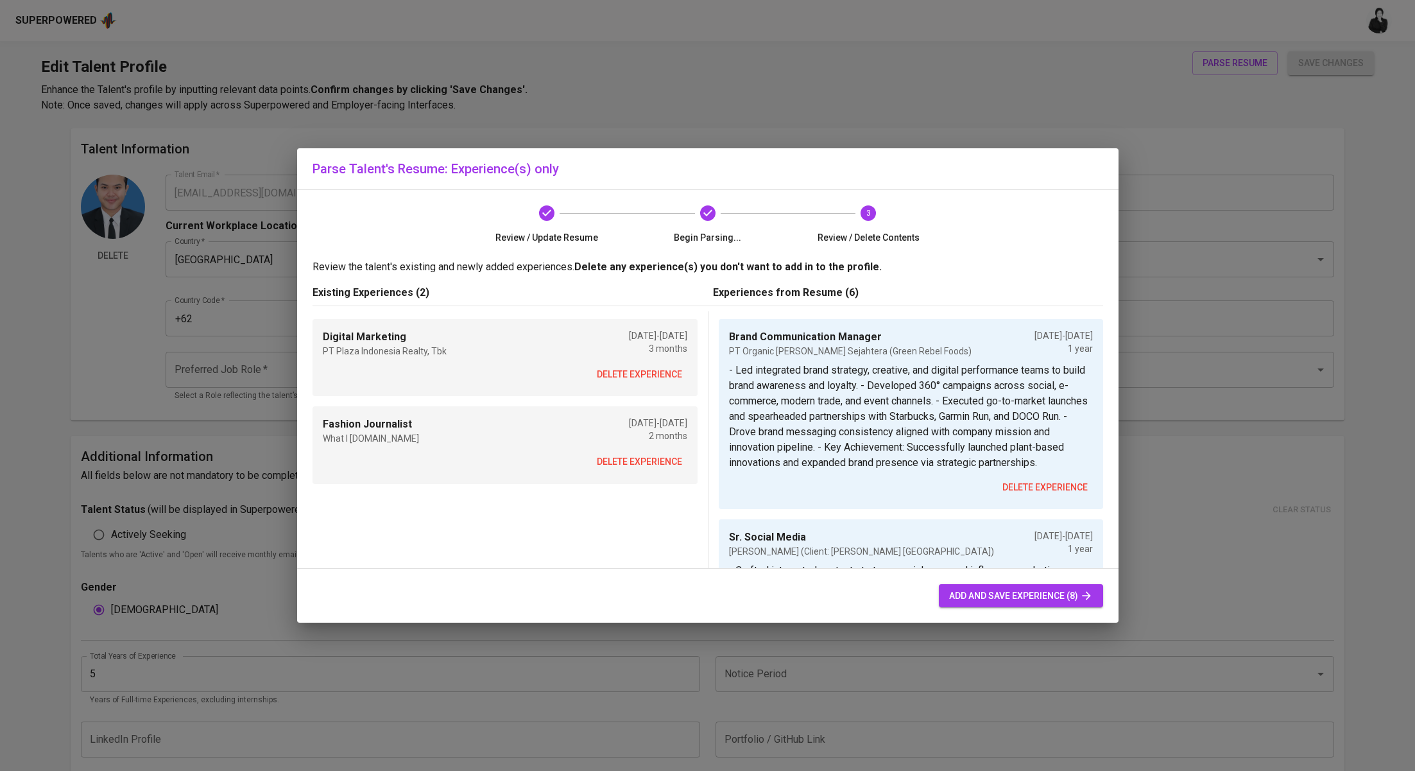
click at [655, 381] on span "delete experience" at bounding box center [639, 375] width 85 height 16
click at [655, 454] on span "delete experience" at bounding box center [639, 462] width 85 height 16
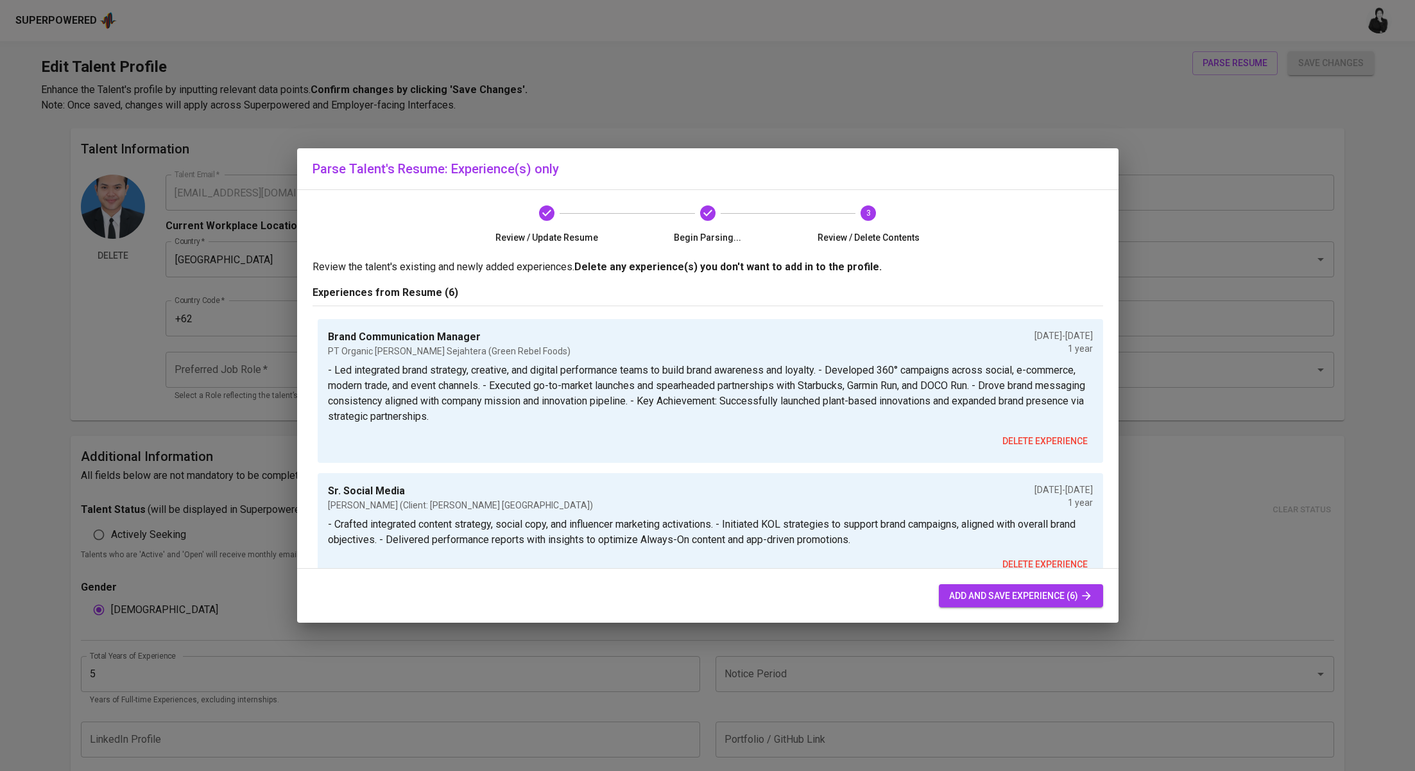
click at [992, 588] on span "add and save experience (6)" at bounding box center [1021, 596] width 144 height 16
type input "Brand Communication Manager"
type input "PT Organic Adil Sejahtera (Green Rebel Foods)"
checkbox input "false"
type input "04/01/2024"
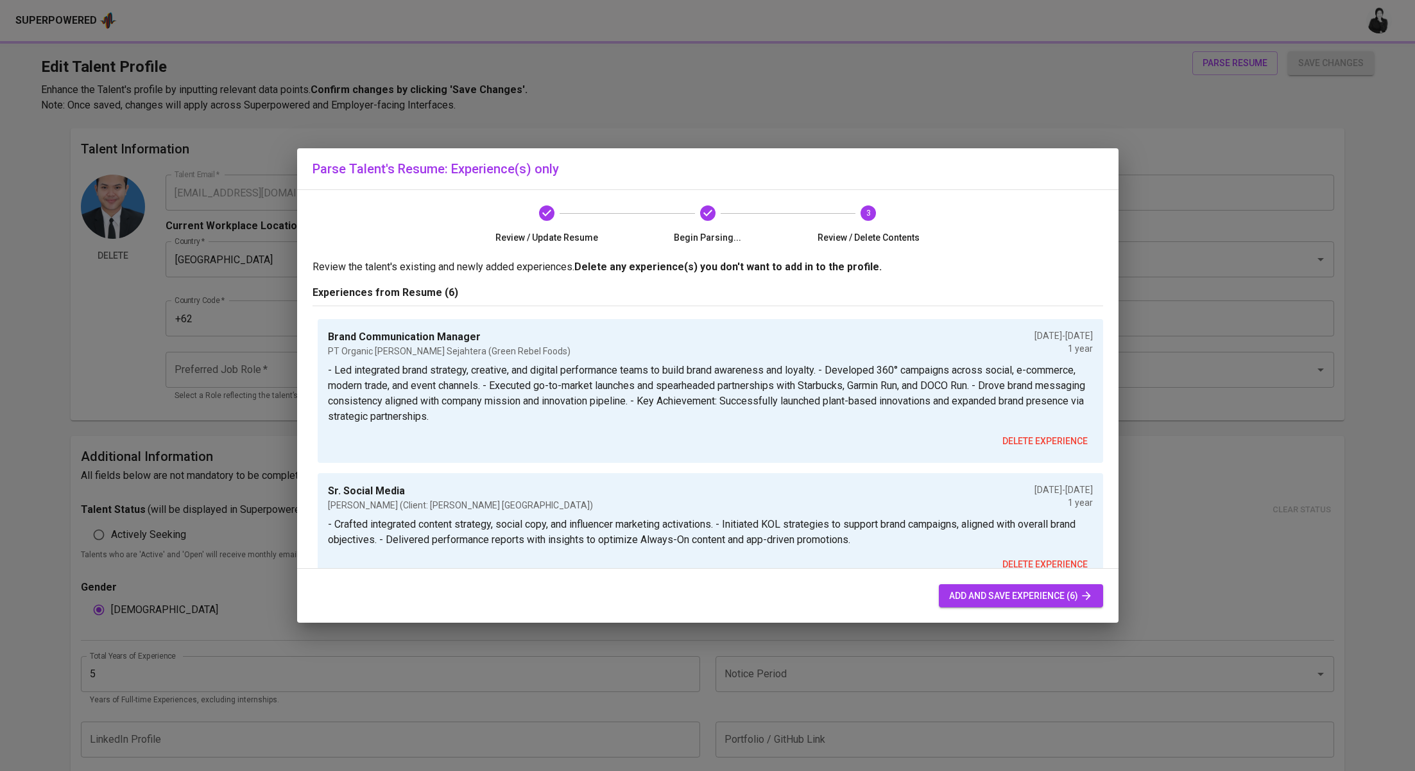
type input "[DATE]"
type input "Sr. Social Media"
type input "Leo Burnett (Client: McDonald's Indonesia)"
type input "04/01/2023"
type input "04/01/2024"
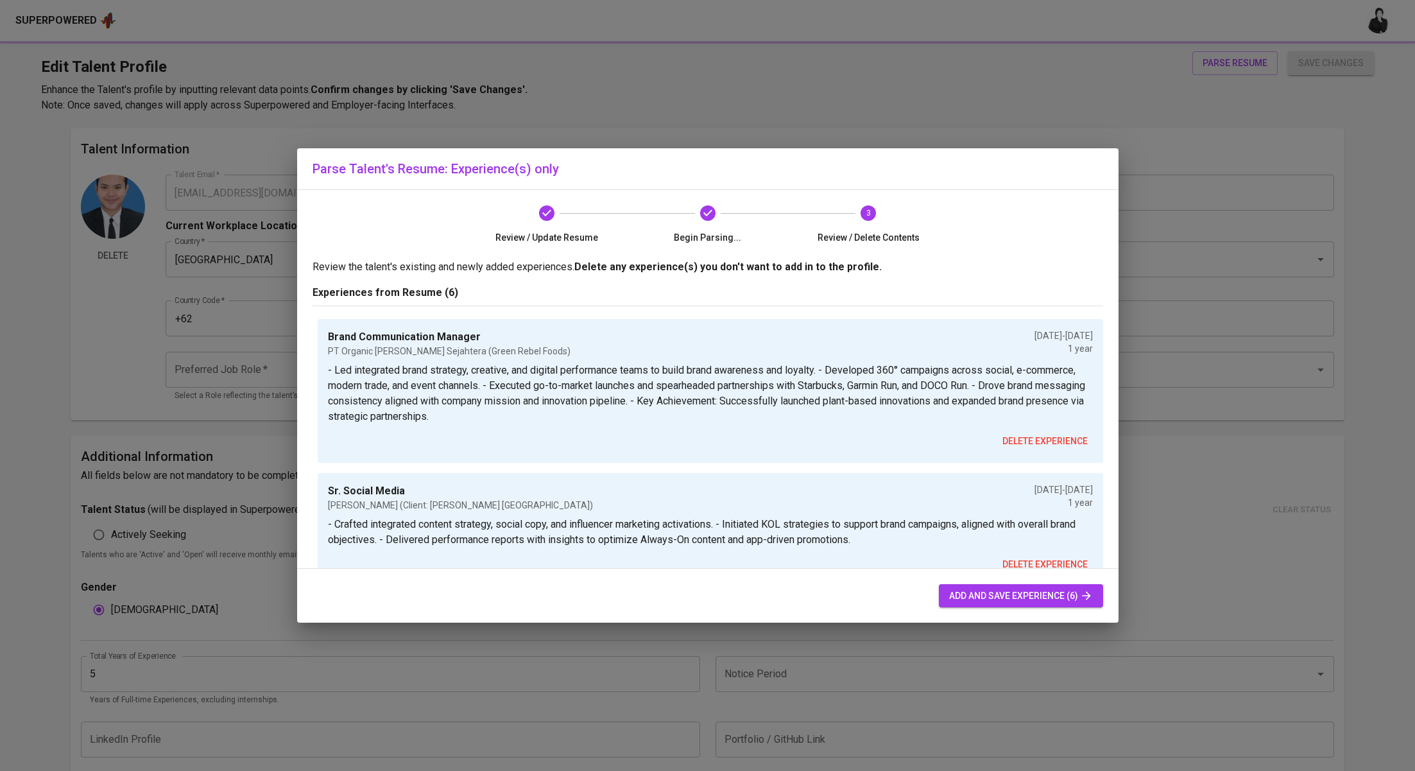
type input "Marketing Associate"
type input "Tokopedia"
type input "01/01/2022"
type input "02/01/2023"
type input "Jr. Marketing Associate"
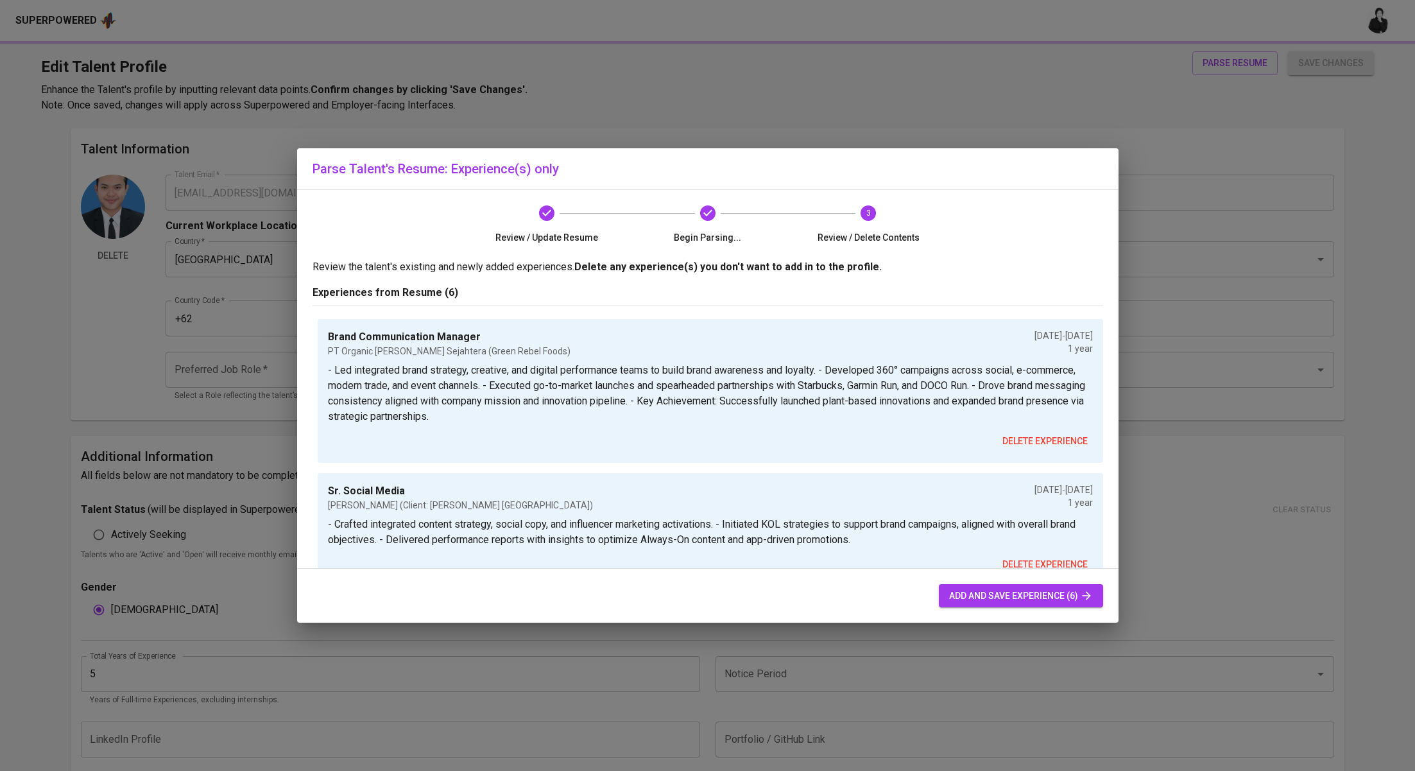
type input "Shopee"
type input "12/01/2019"
type input "01/01/2022"
type input "Social Media Executive"
type input "Ogilvy (Client: Nestle Indonesia)"
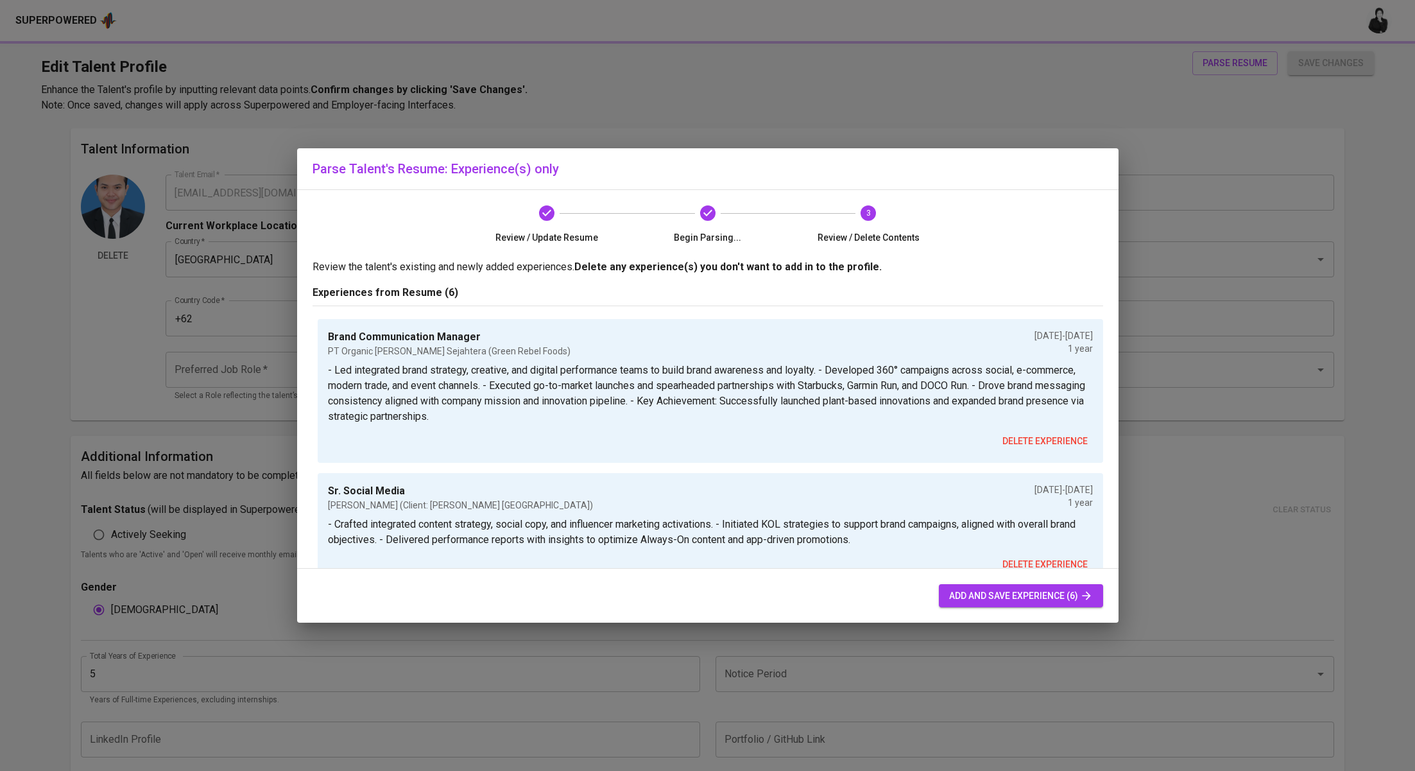
type input "04/01/2019"
type input "12/01/2019"
type input "Social Media Officer"
type input "Mullenlowe"
type input "01/01/2018"
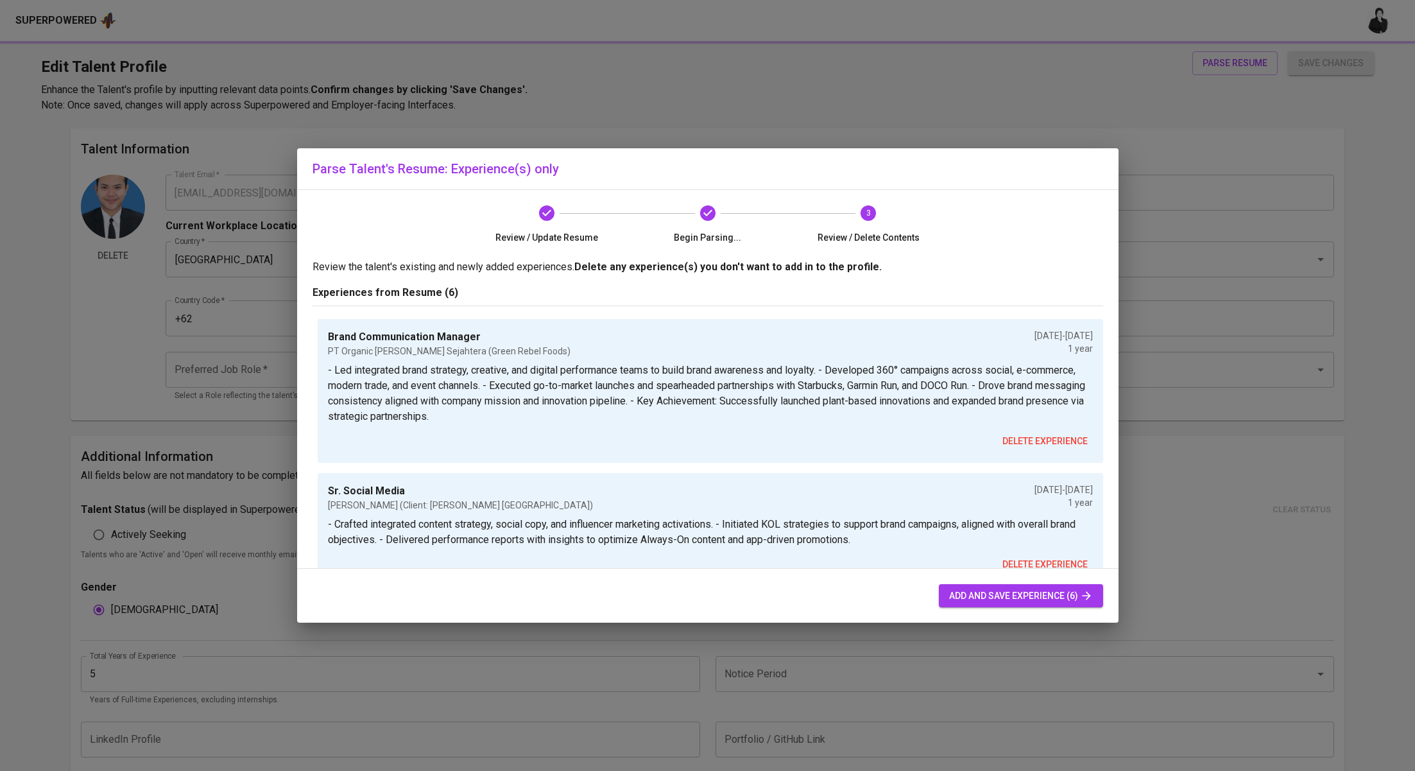
type input "03/01/2019"
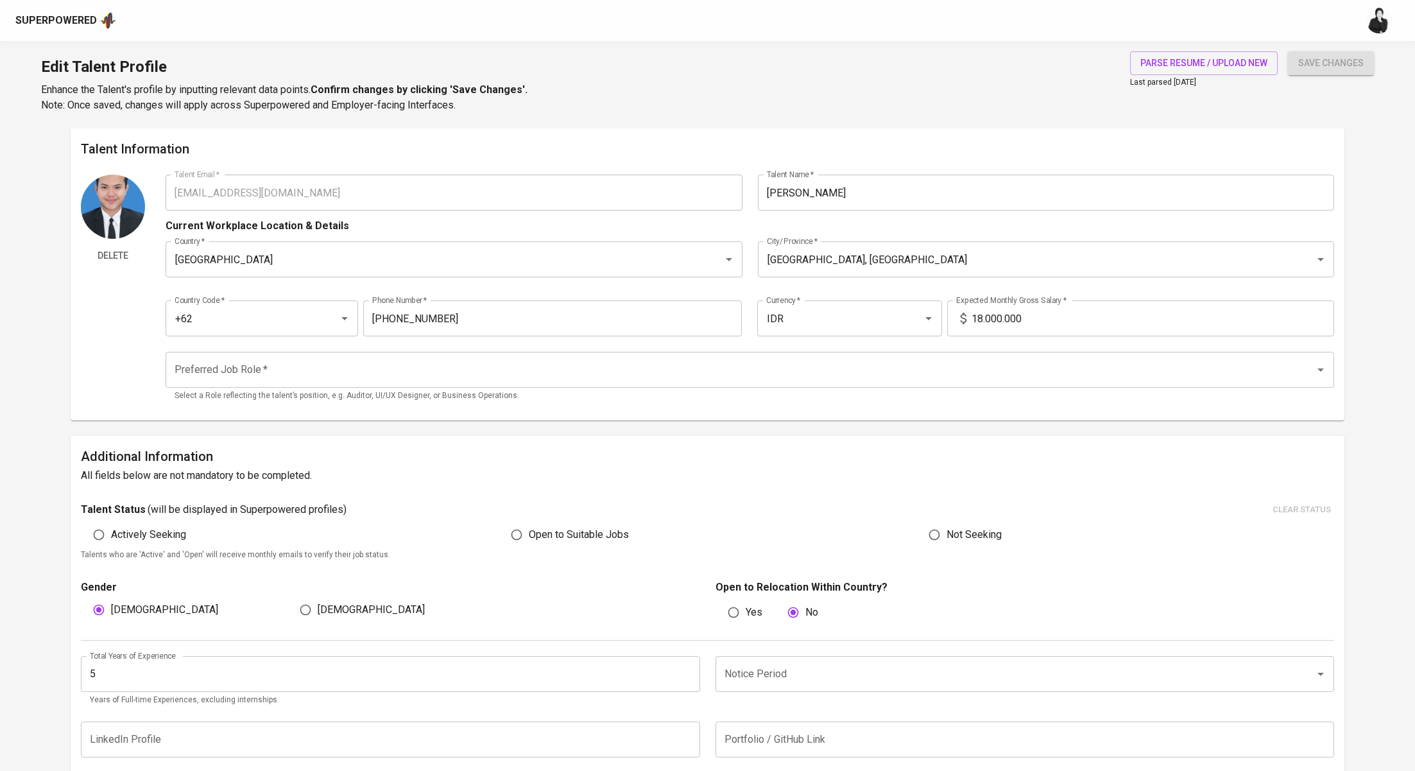
click at [981, 316] on input "18.000.000" at bounding box center [1153, 318] width 363 height 36
type input "23.000.000"
click at [484, 362] on input "Preferred Job Role   *" at bounding box center [731, 370] width 1121 height 24
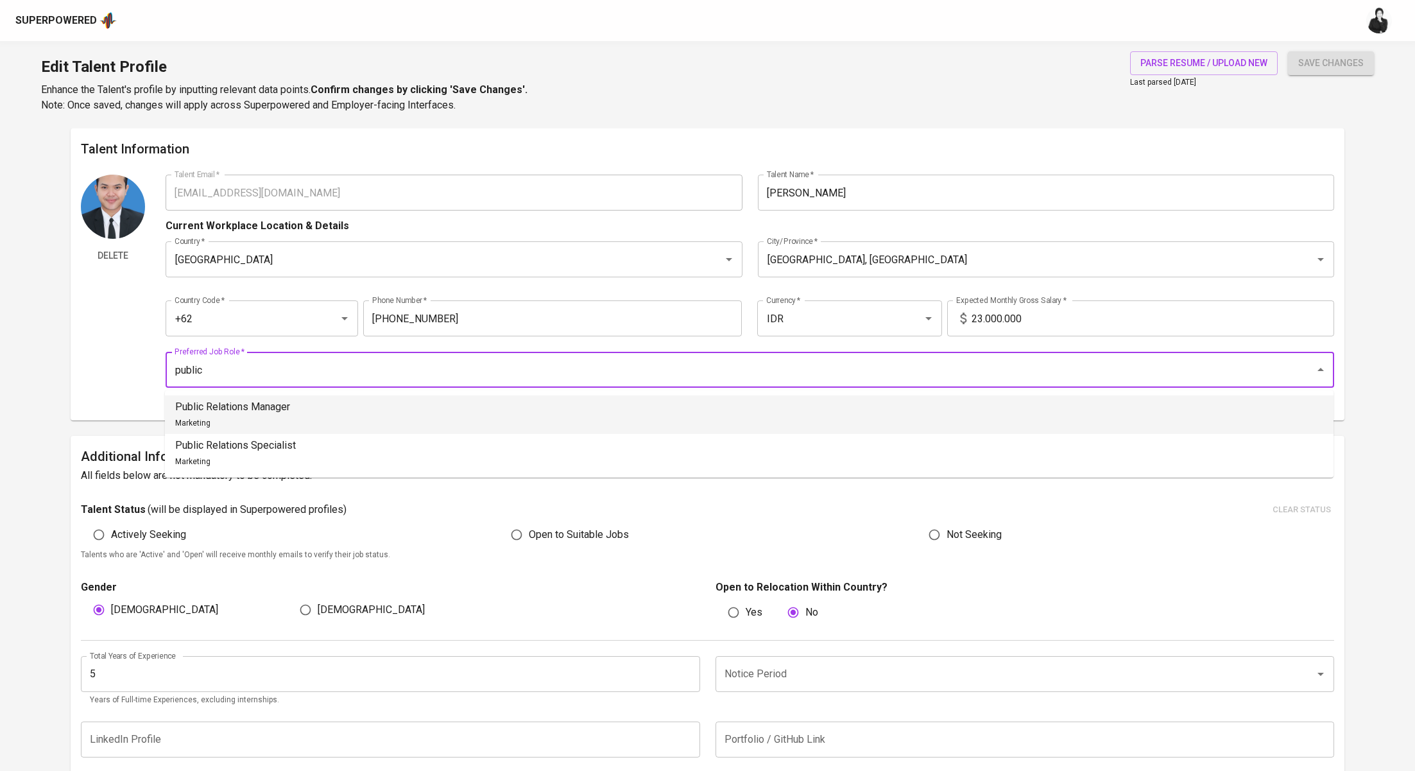
click at [427, 426] on li "Public Relations Manager Marketing" at bounding box center [749, 414] width 1169 height 39
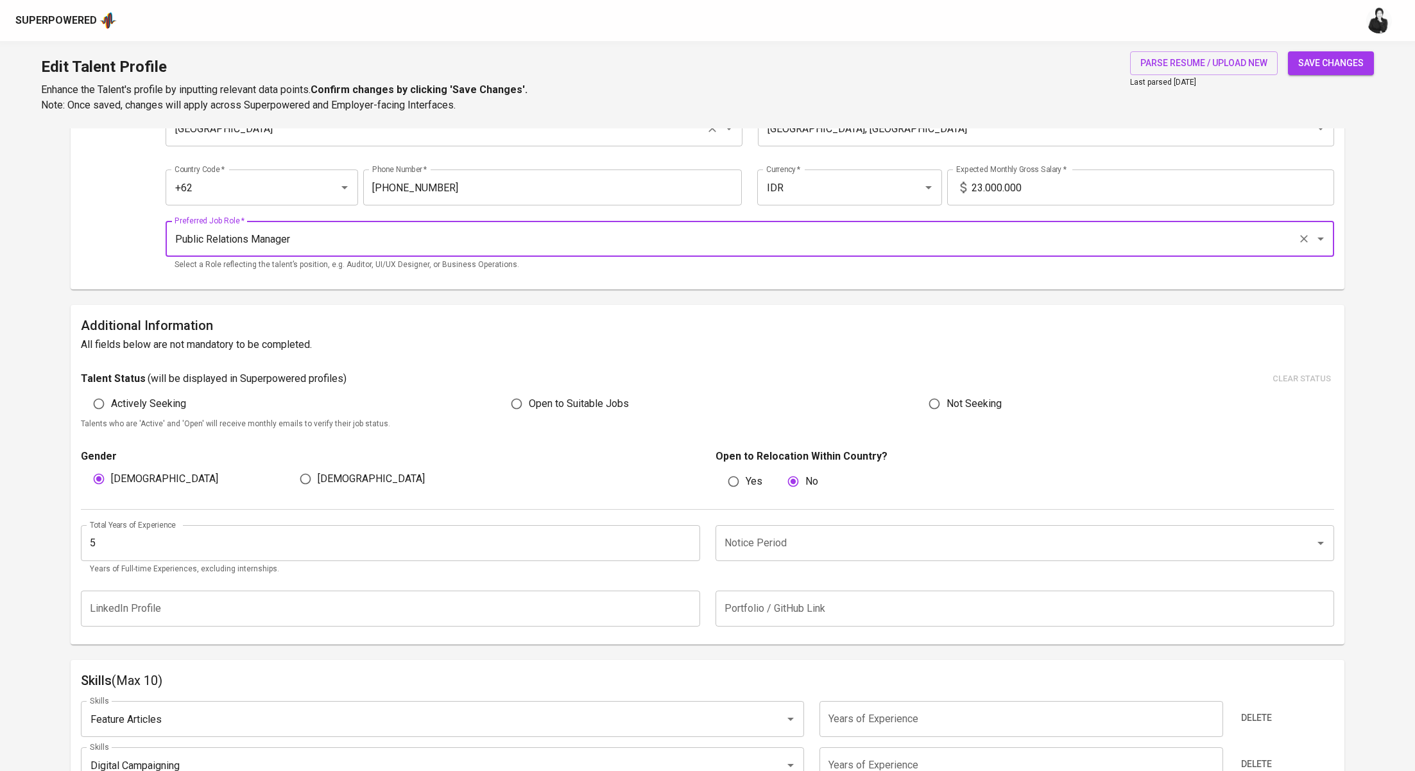
scroll to position [142, 0]
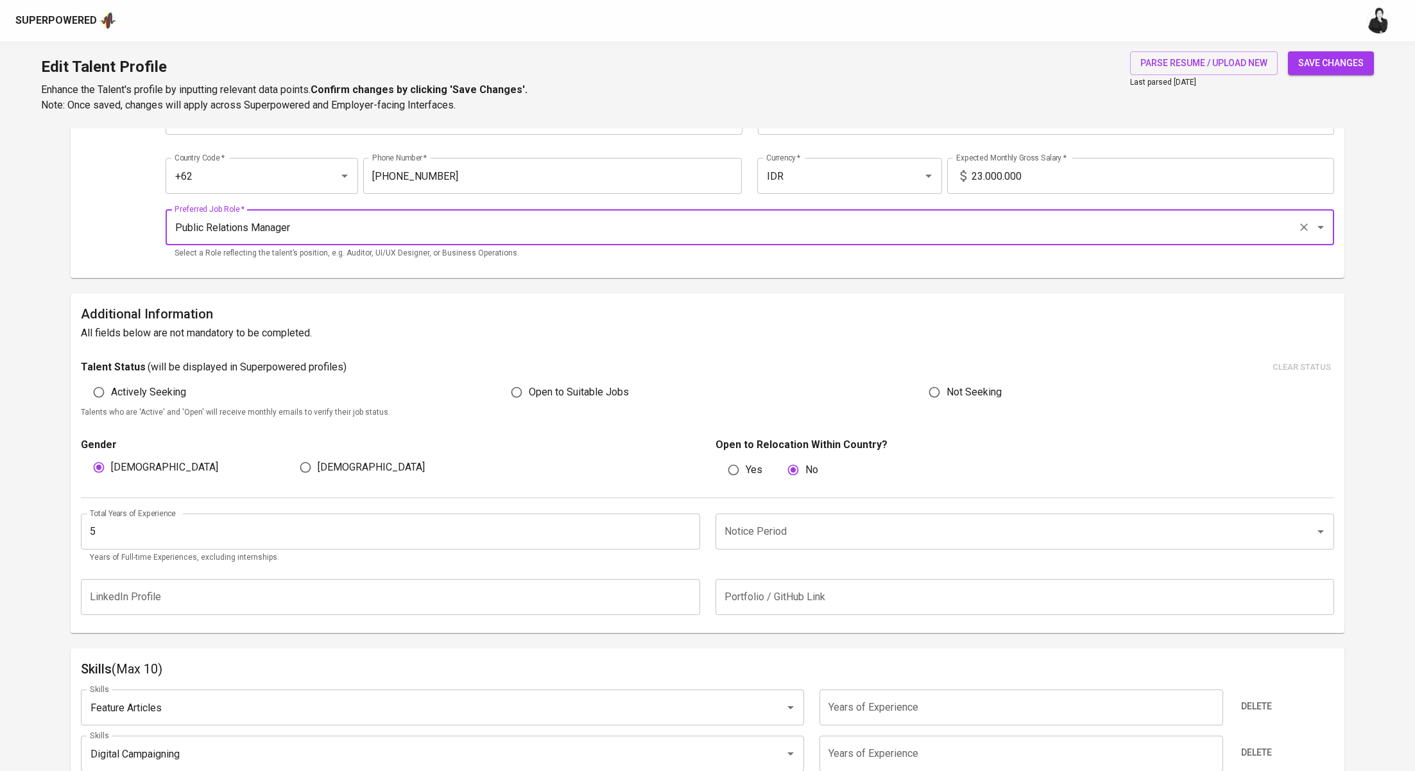
type input "Public Relations Manager"
click at [552, 390] on span "Open to Suitable Jobs" at bounding box center [579, 391] width 100 height 15
click at [529, 390] on input "Open to Suitable Jobs" at bounding box center [517, 392] width 24 height 24
radio input "true"
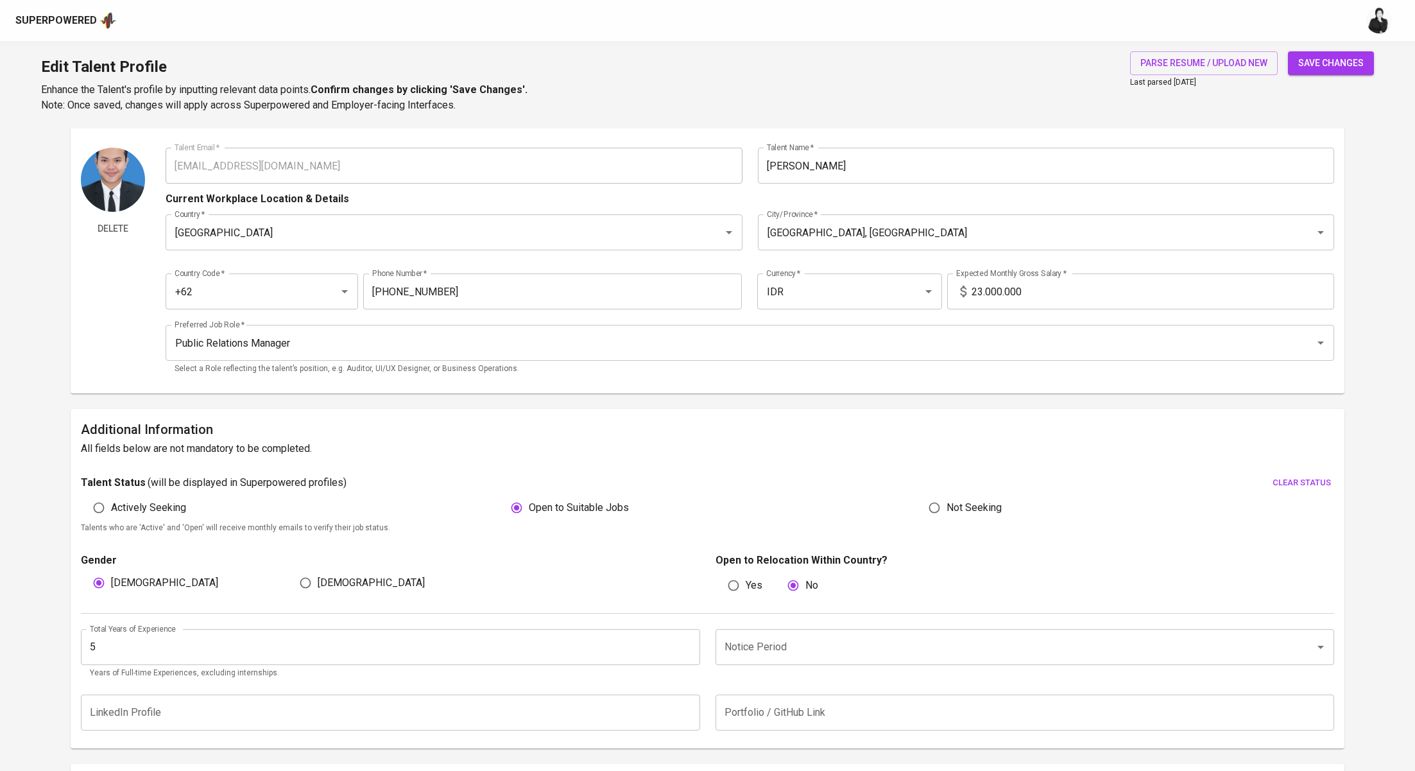
scroll to position [62, 0]
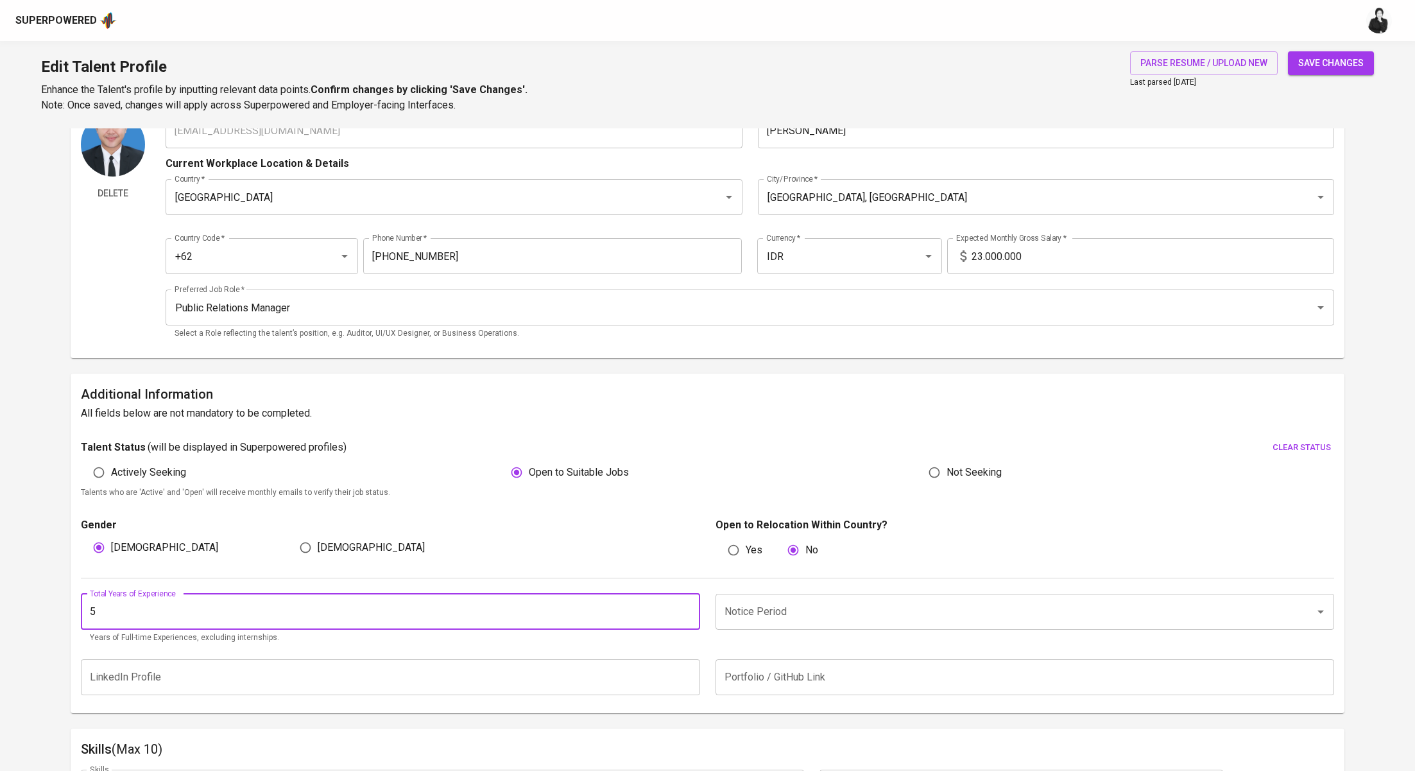
drag, startPoint x: 236, startPoint y: 621, endPoint x: 73, endPoint y: 608, distance: 163.5
click at [795, 598] on div "Notice Period" at bounding box center [1025, 612] width 619 height 36
type input "7"
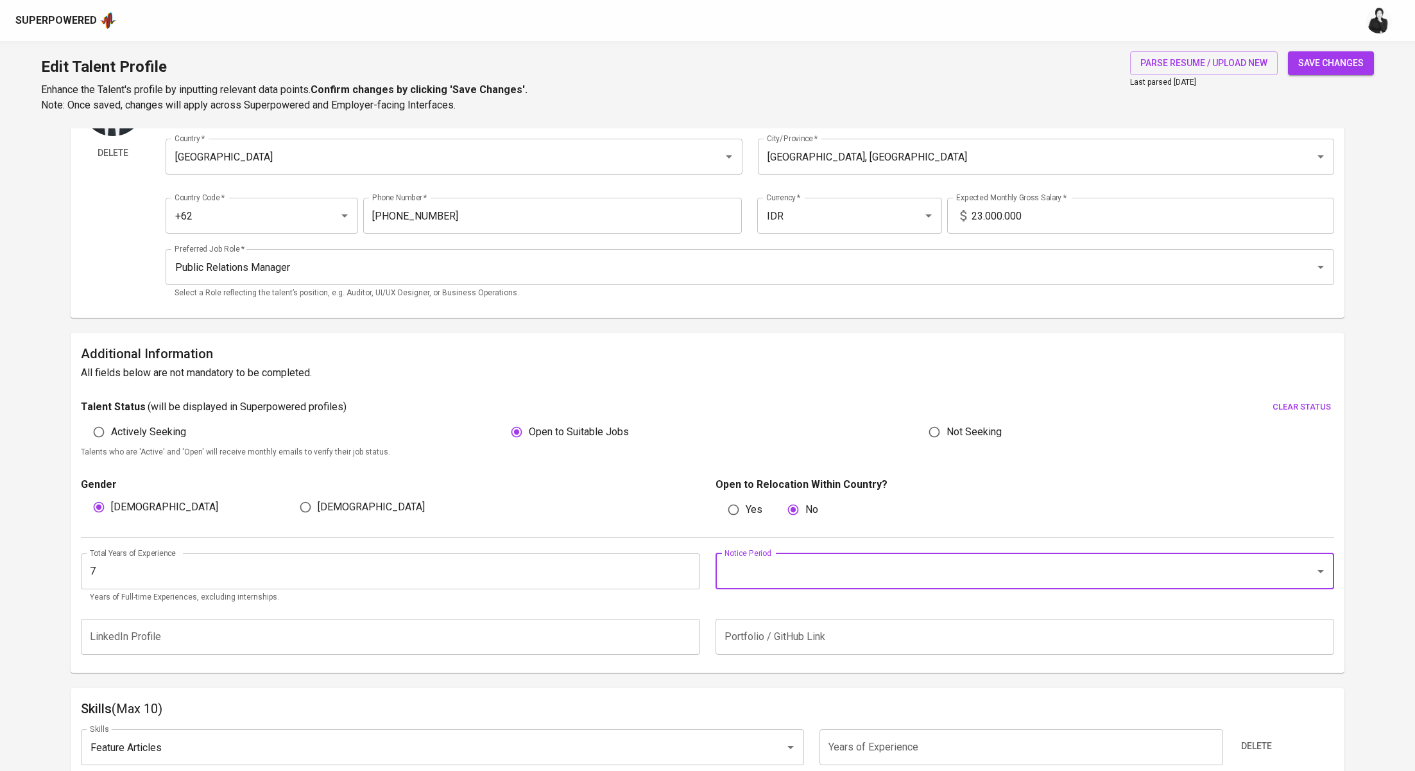
scroll to position [125, 0]
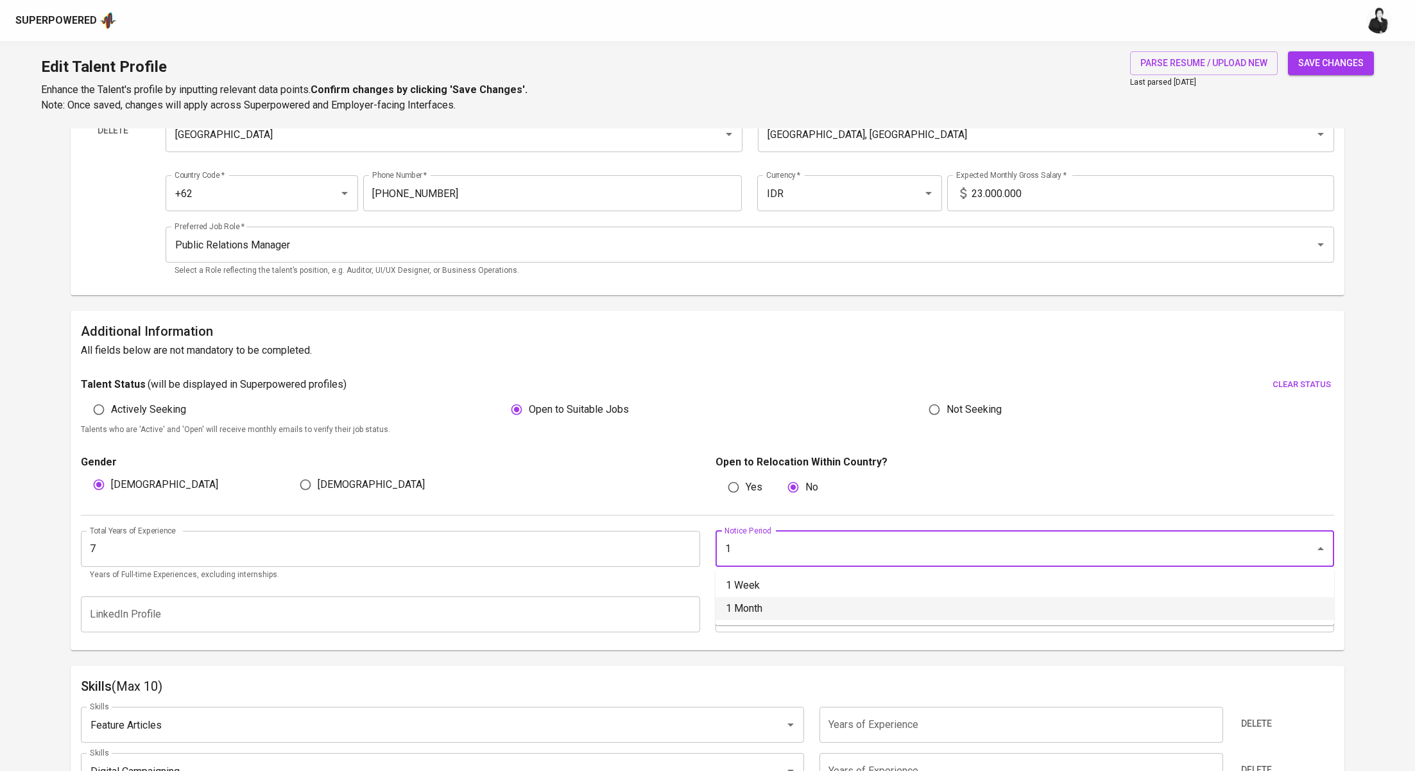
click at [789, 614] on li "1 Month" at bounding box center [1025, 608] width 619 height 23
type input "1 Month"
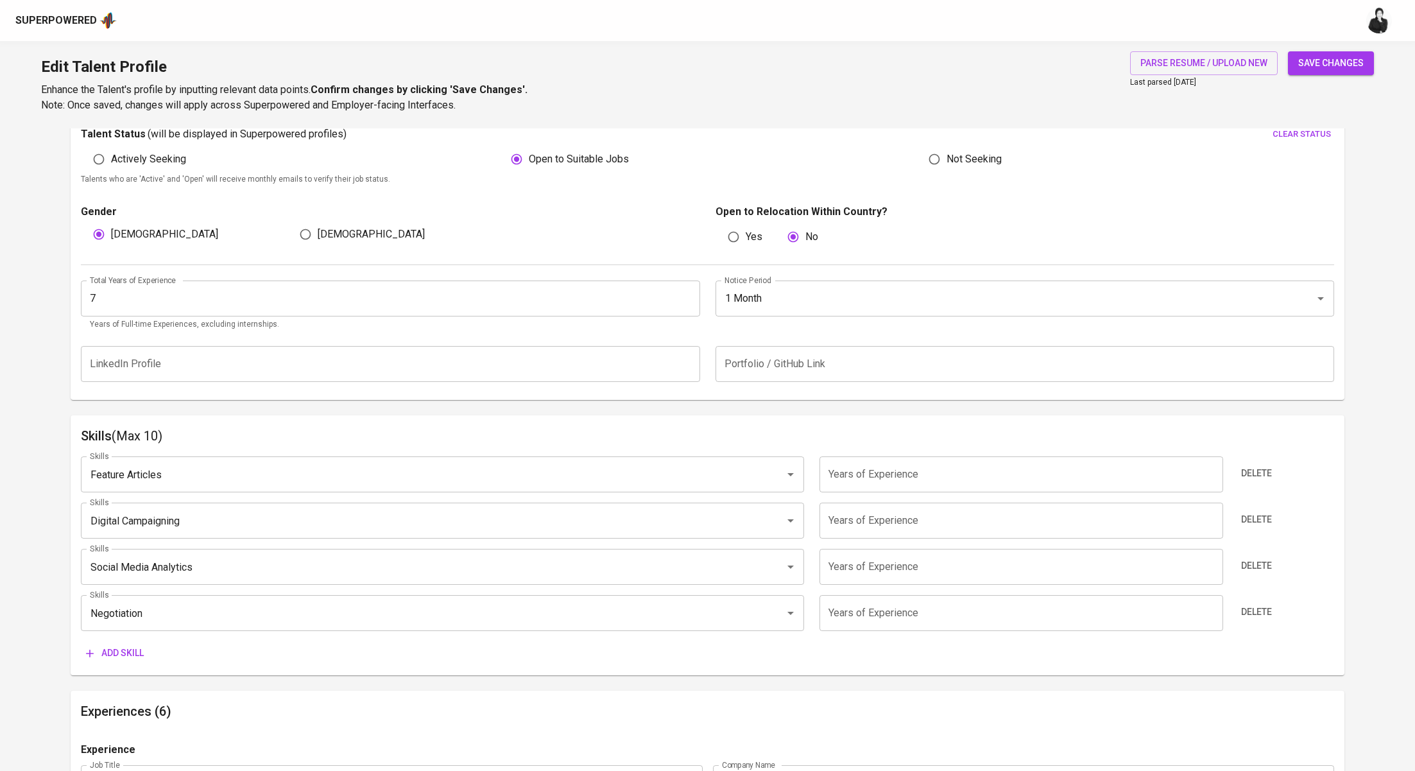
scroll to position [374, 0]
click at [1257, 479] on span "Delete" at bounding box center [1256, 475] width 31 height 16
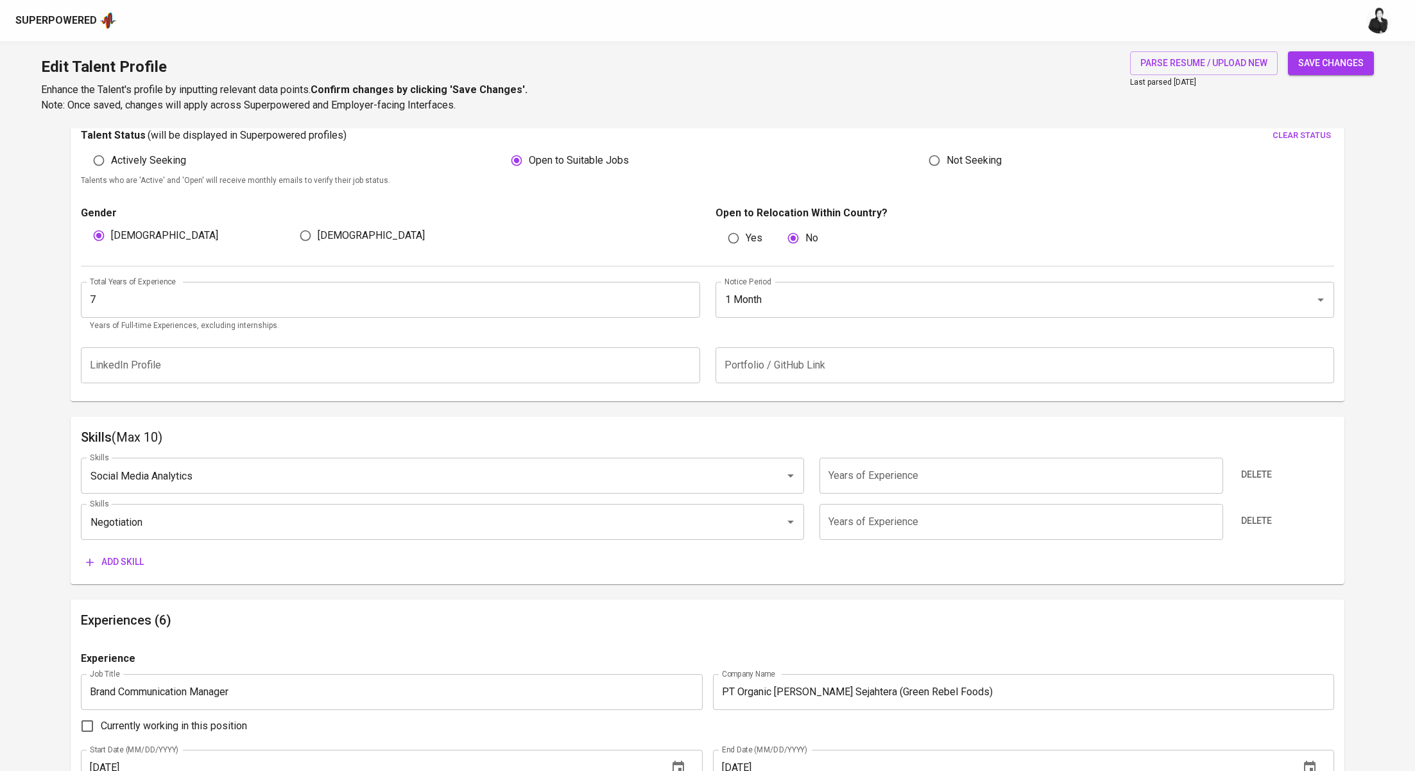
click at [1257, 479] on span "Delete" at bounding box center [1256, 475] width 31 height 16
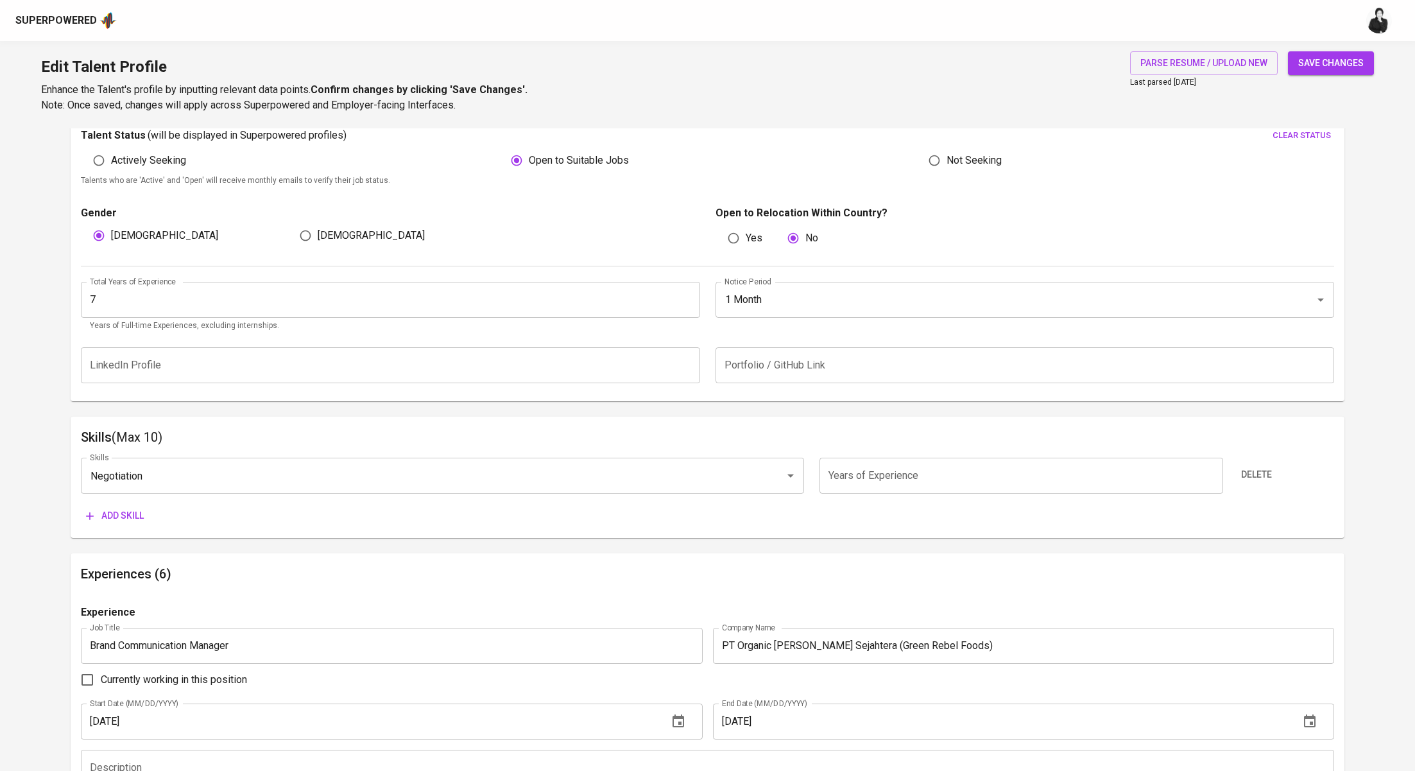
click at [1257, 479] on span "Delete" at bounding box center [1256, 475] width 31 height 16
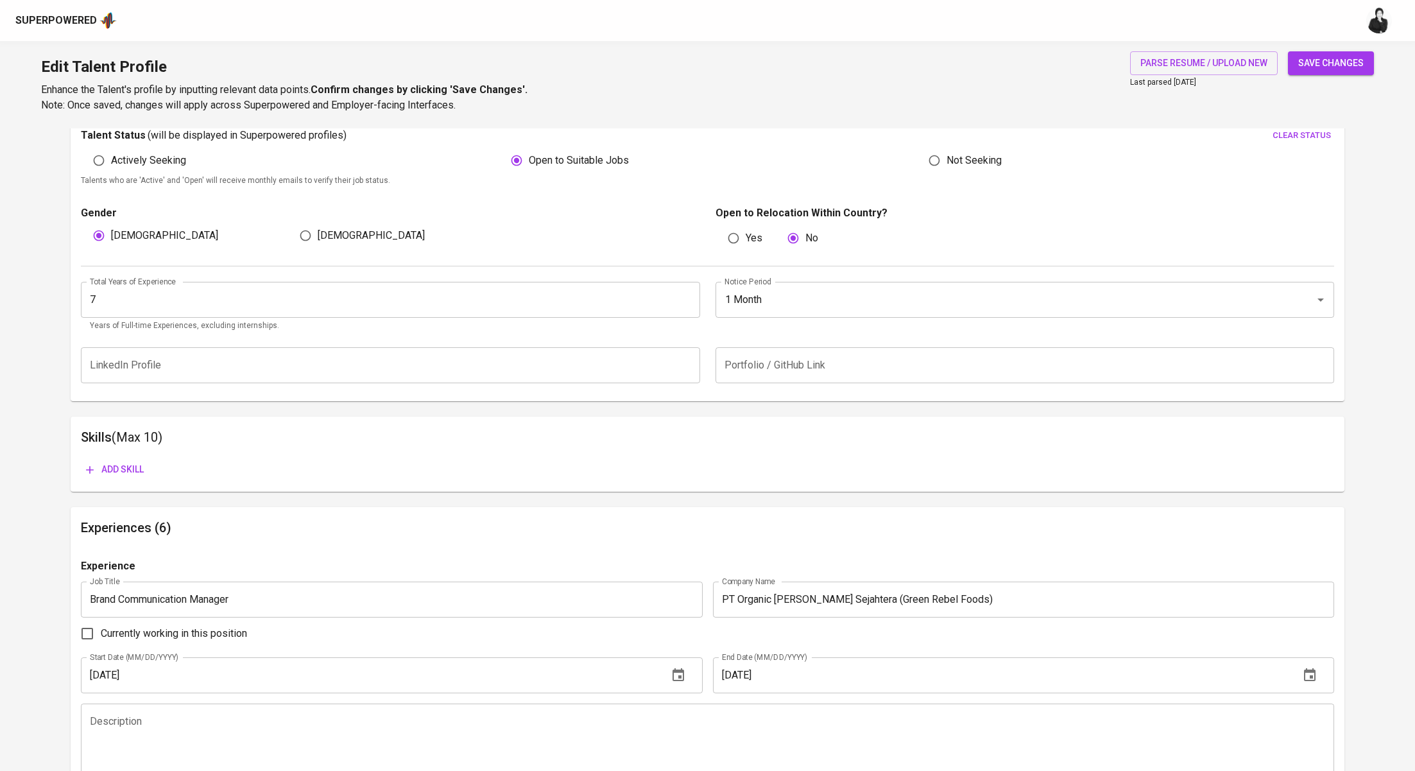
click at [130, 472] on span "Add skill" at bounding box center [115, 469] width 58 height 16
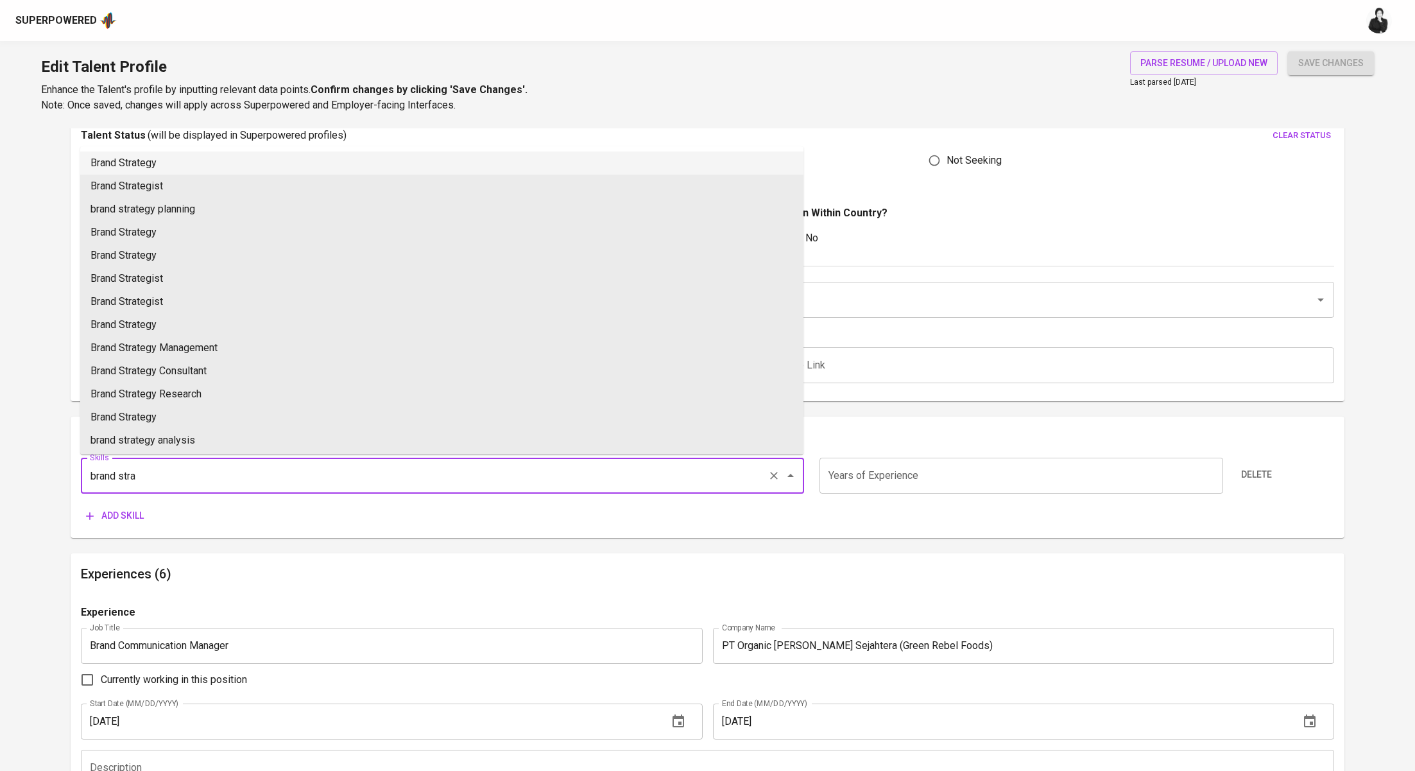
click at [313, 160] on li "Brand Strategy" at bounding box center [441, 162] width 723 height 23
type input "Brand Strategy"
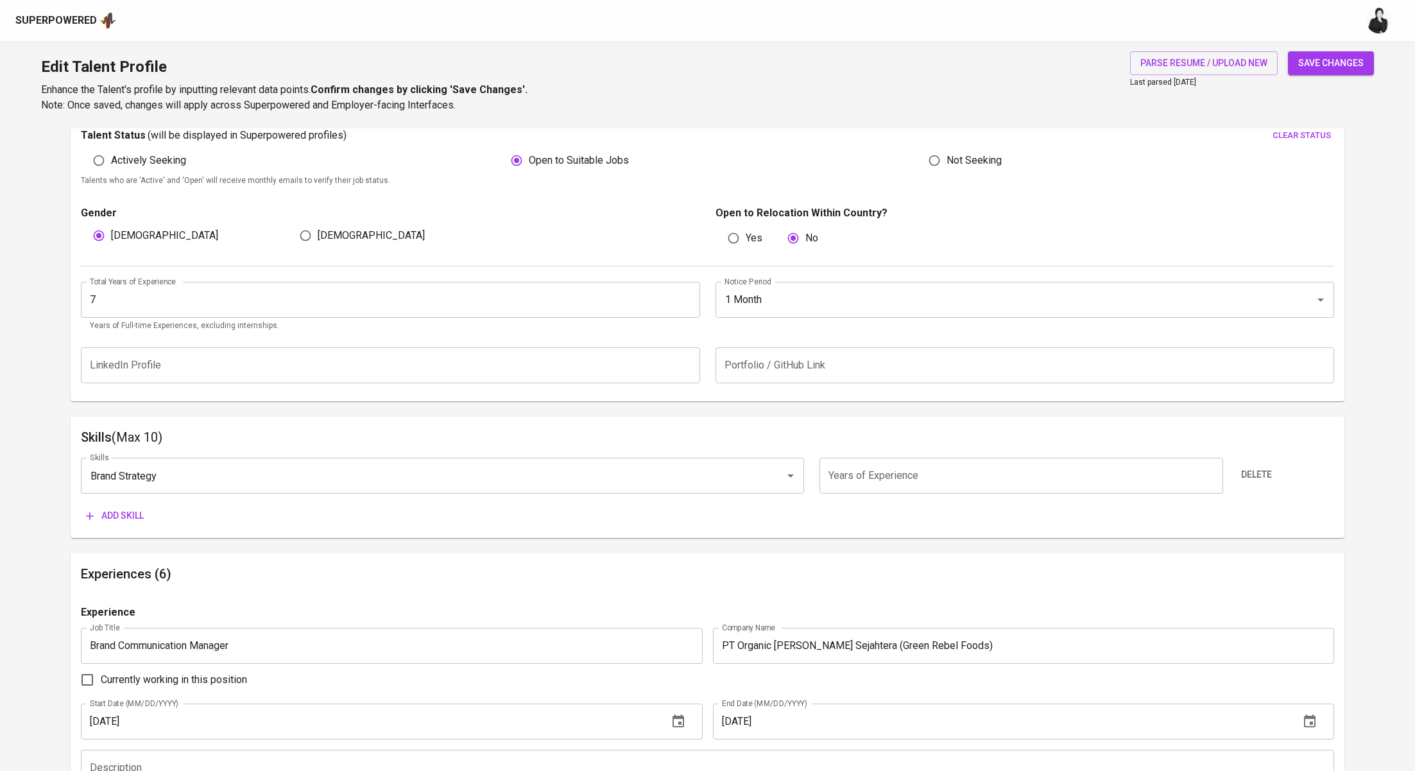
click at [867, 474] on input "number" at bounding box center [1022, 476] width 404 height 36
type input "6"
click at [119, 513] on span "Add skill" at bounding box center [115, 516] width 58 height 16
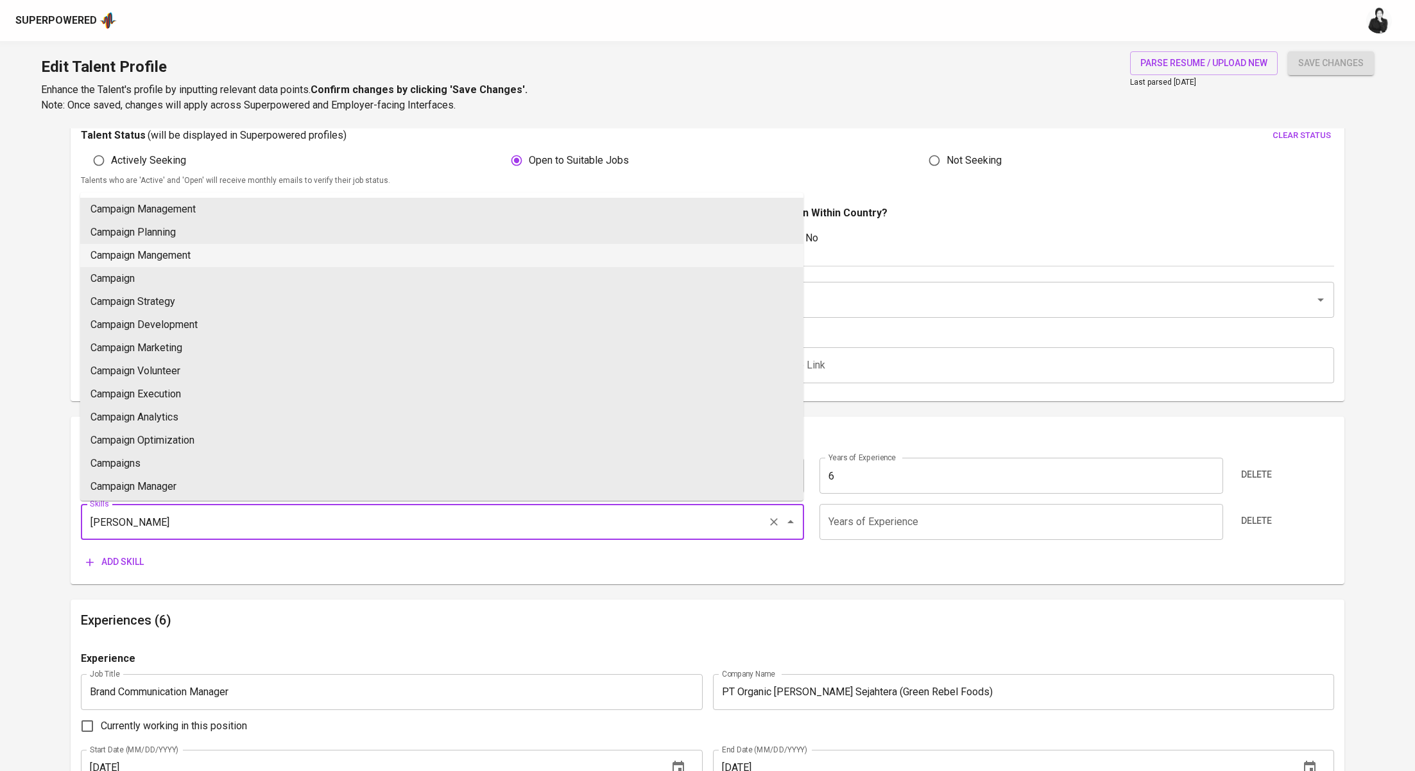
click at [384, 259] on li "Campaign Mangement" at bounding box center [441, 255] width 723 height 23
type input "Campaign Mangement"
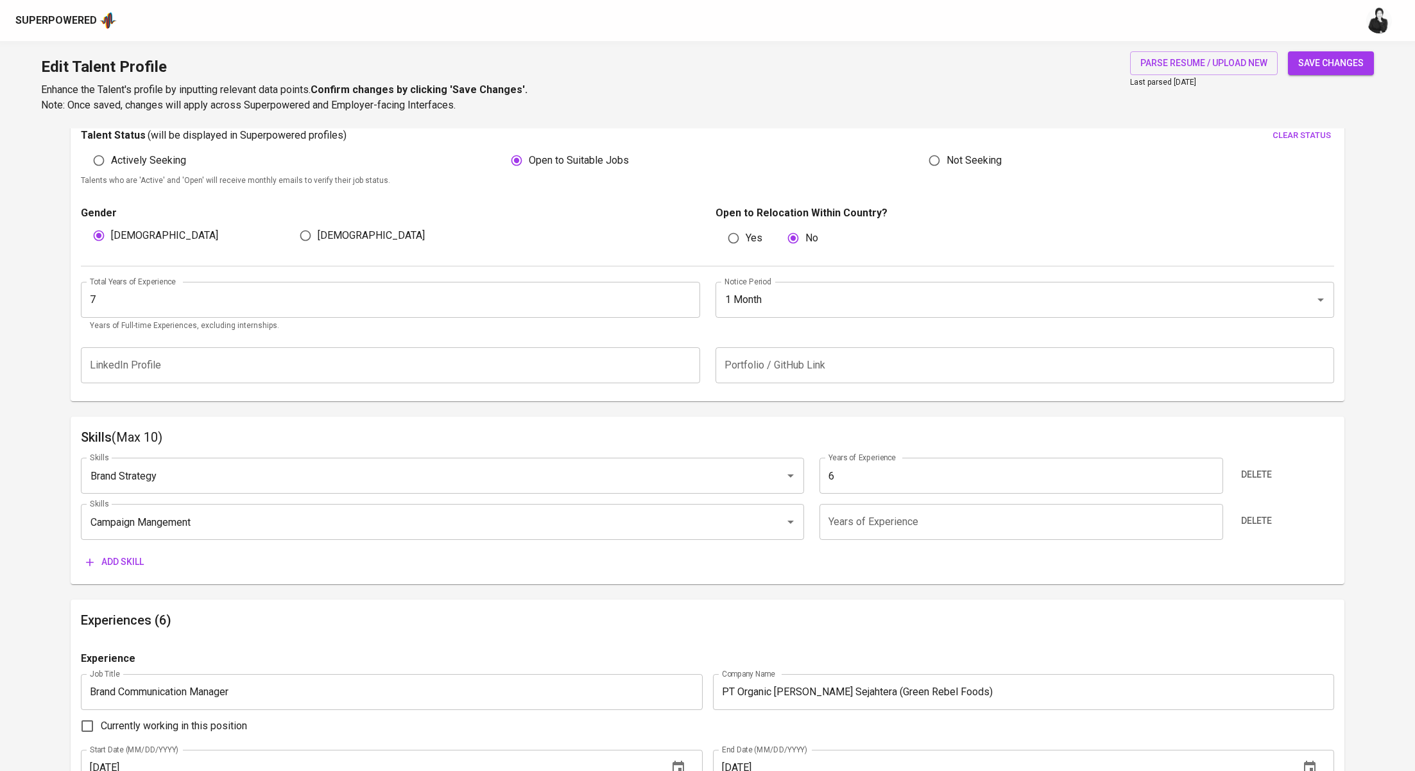
click at [870, 513] on input "number" at bounding box center [1022, 522] width 404 height 36
type input "6"
click at [130, 565] on span "Add skill" at bounding box center [115, 562] width 58 height 16
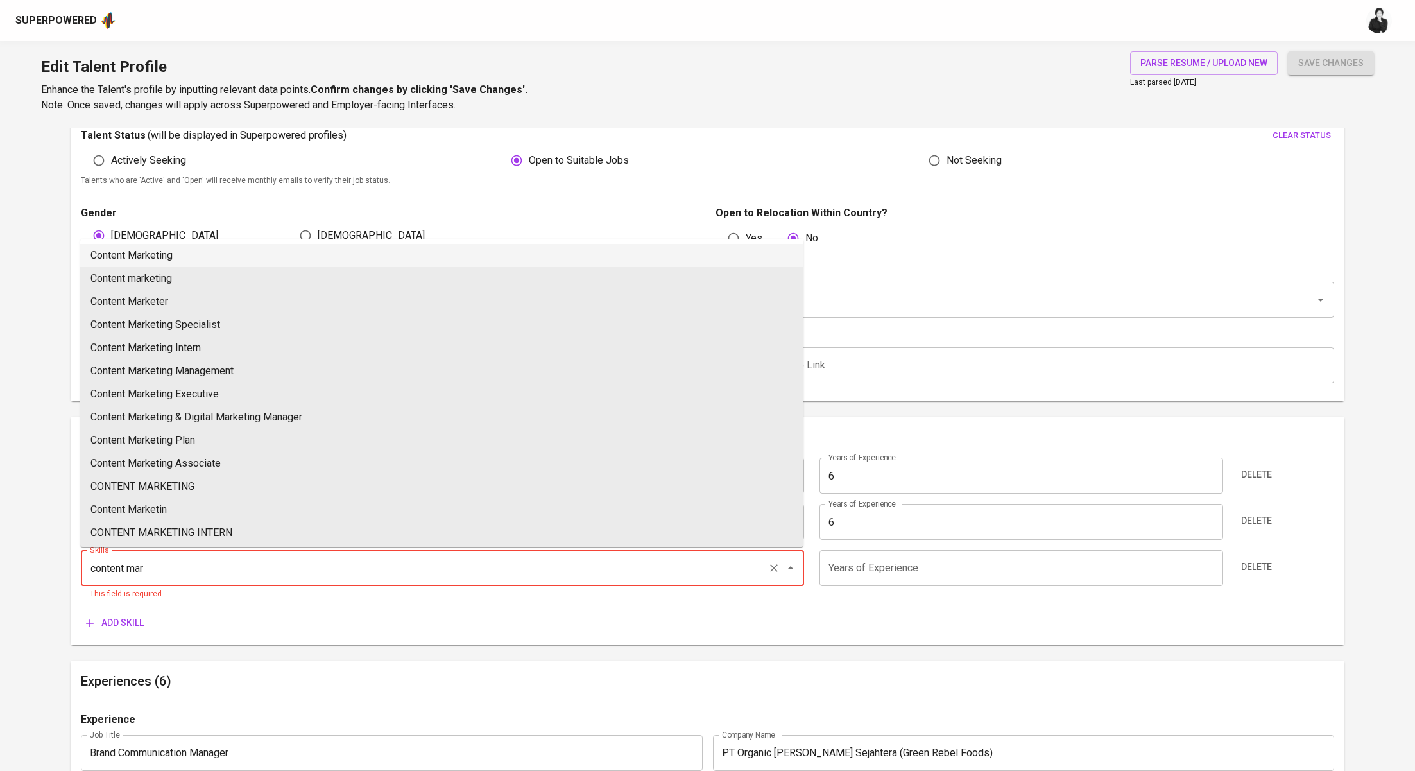
click at [371, 247] on li "Content Marketing" at bounding box center [441, 255] width 723 height 23
type input "Content Marketing"
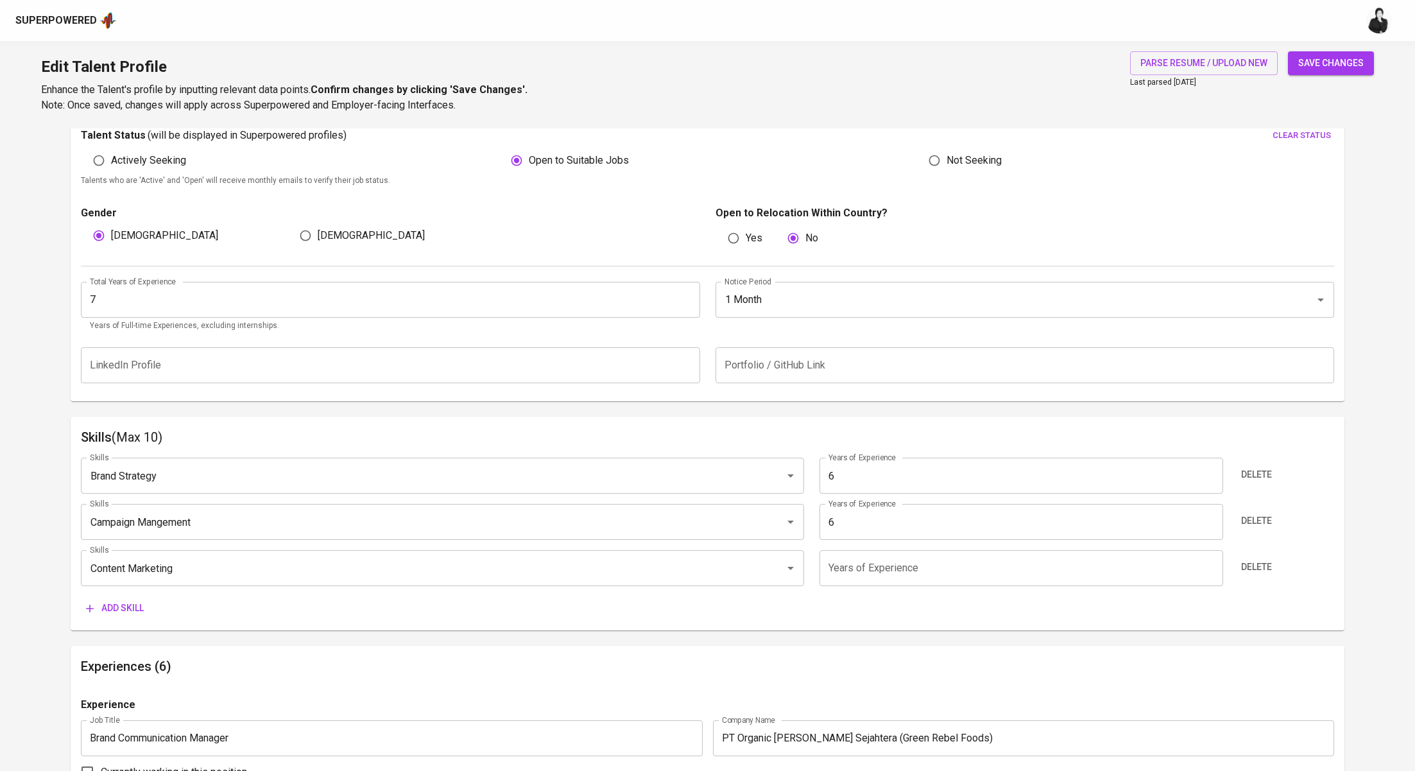
click at [962, 569] on input "number" at bounding box center [1022, 568] width 404 height 36
type input "6"
click at [132, 600] on span "Add skill" at bounding box center [115, 608] width 58 height 16
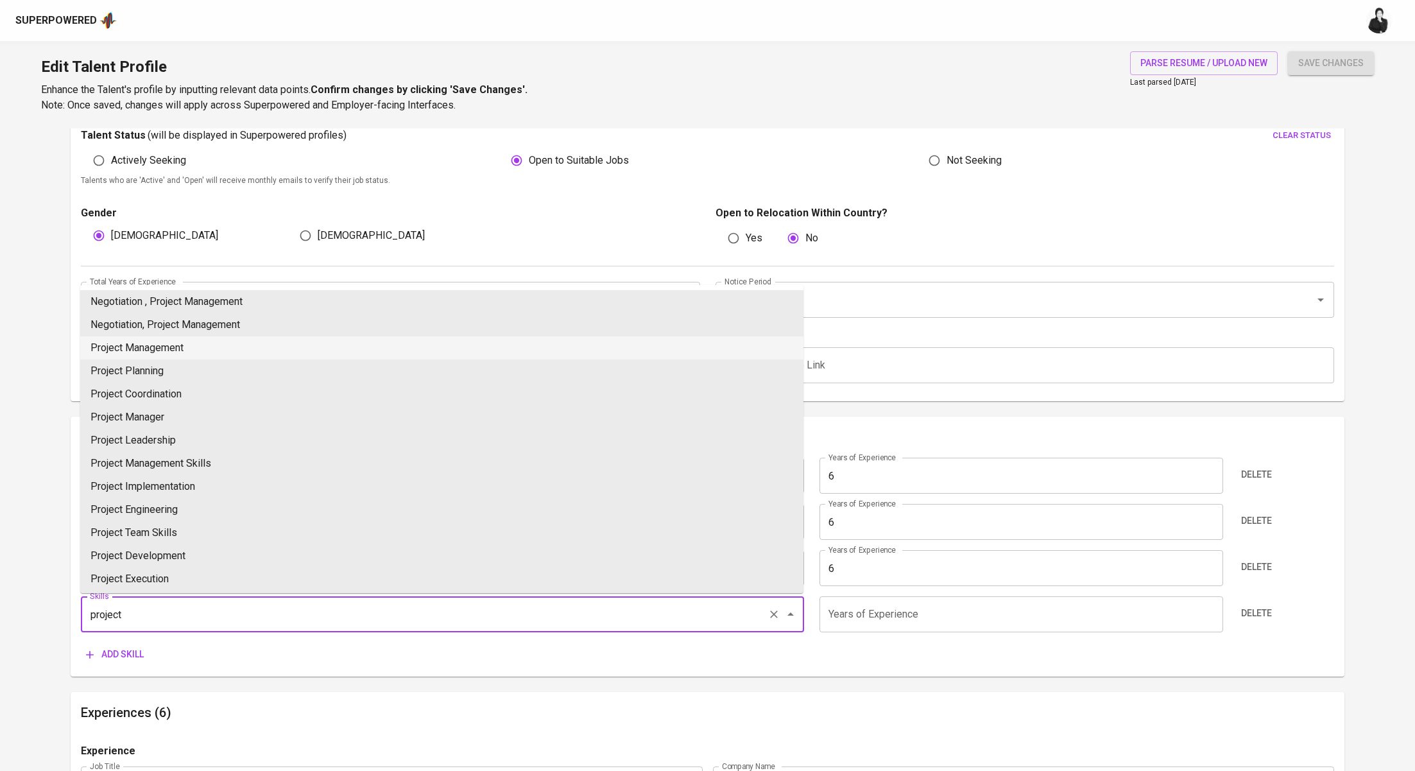
click at [272, 350] on li "Project Management" at bounding box center [441, 347] width 723 height 23
type input "Project Management"
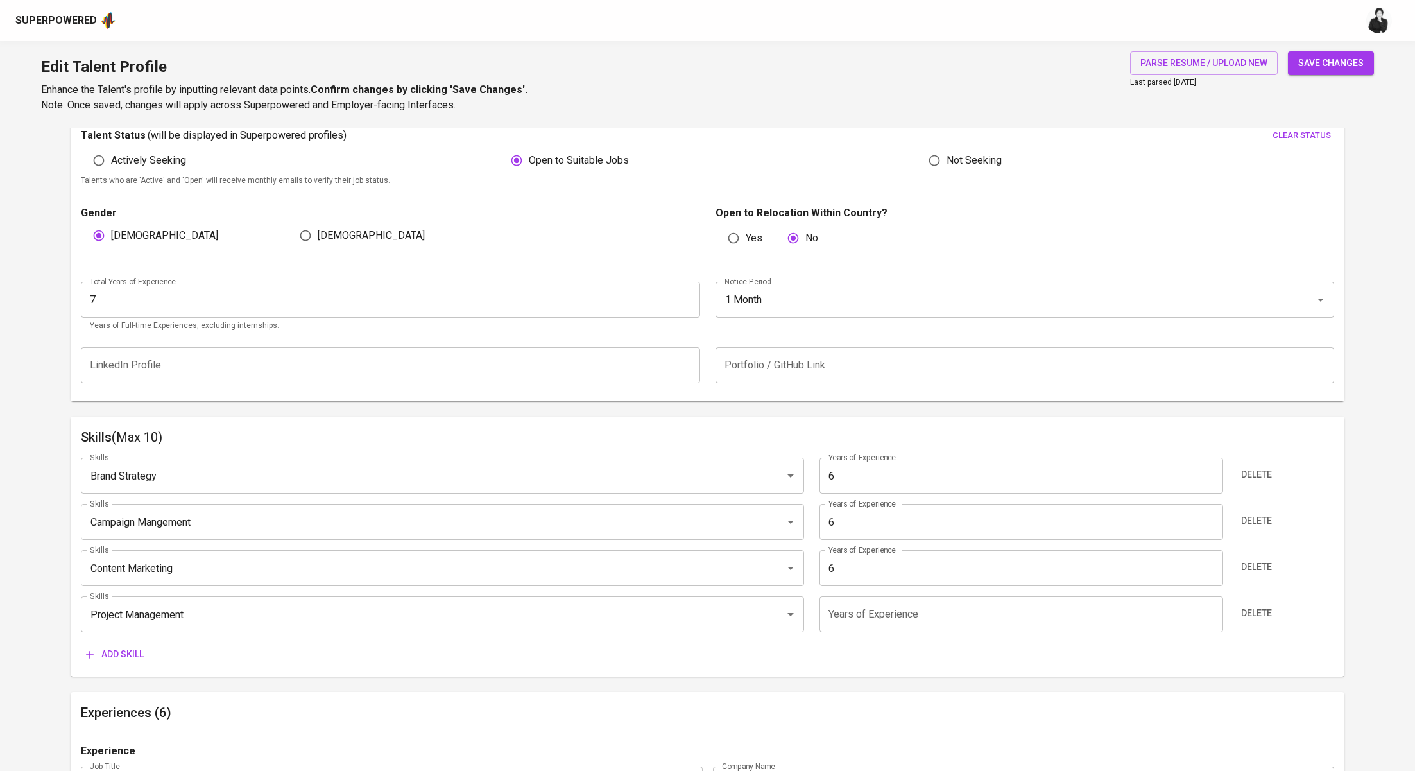
click at [872, 607] on input "number" at bounding box center [1022, 614] width 404 height 36
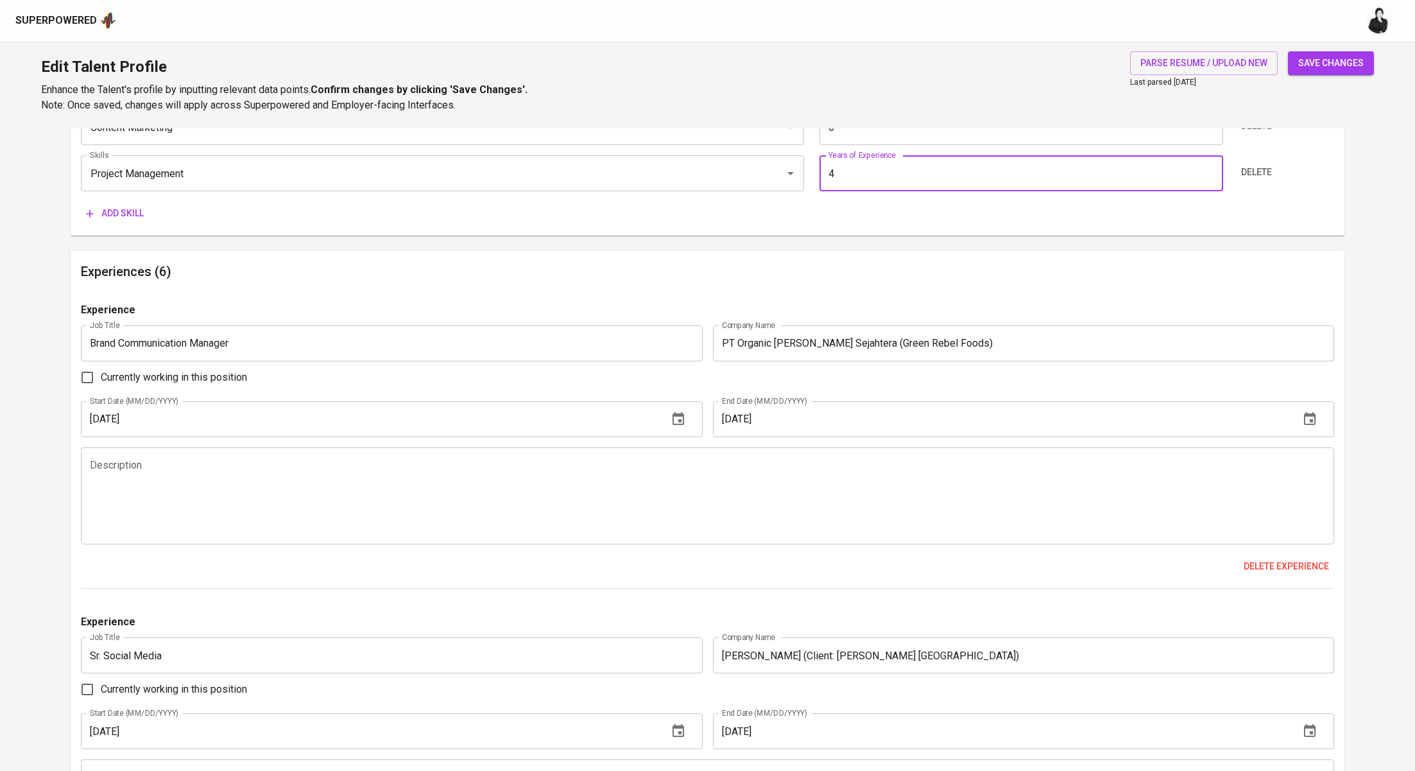
scroll to position [350, 0]
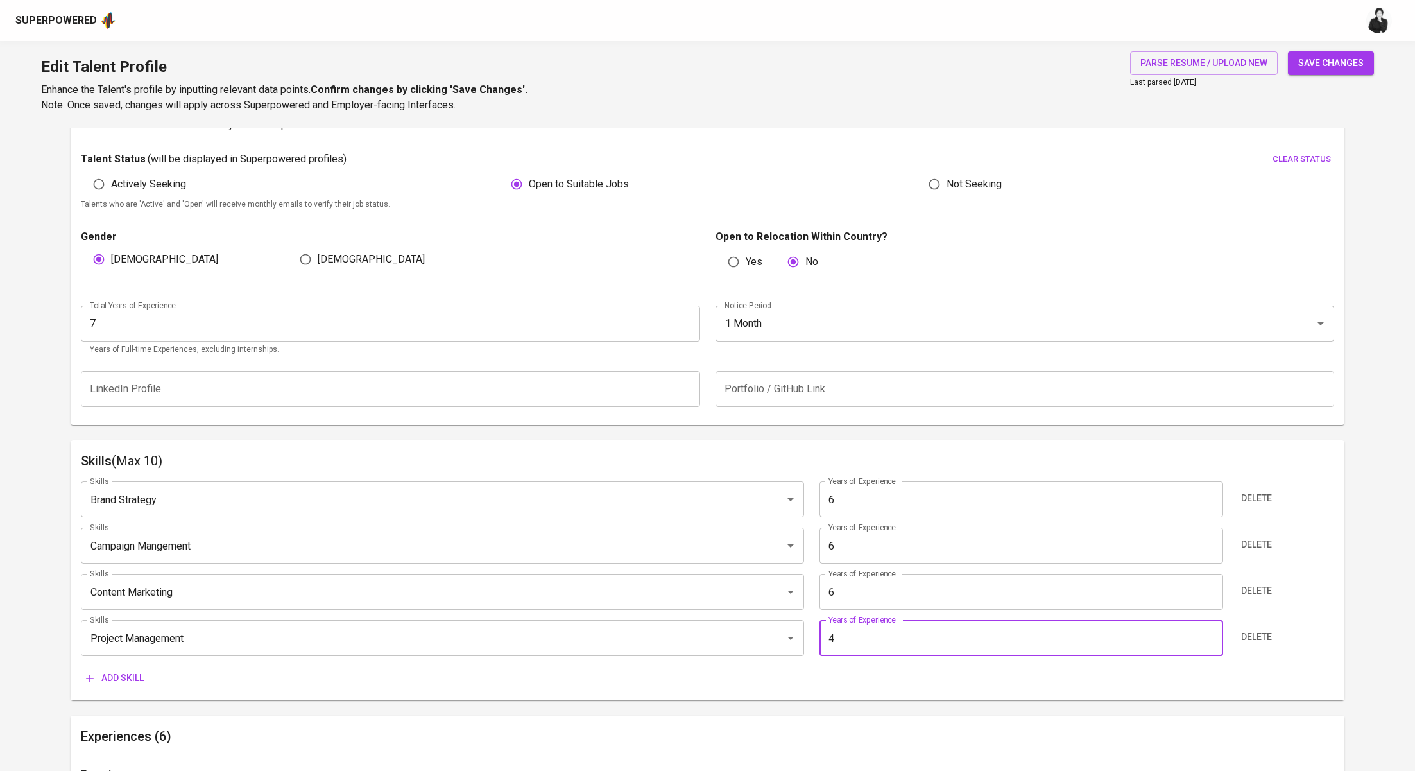
type input "4"
click at [1340, 73] on button "save changes" at bounding box center [1331, 63] width 86 height 24
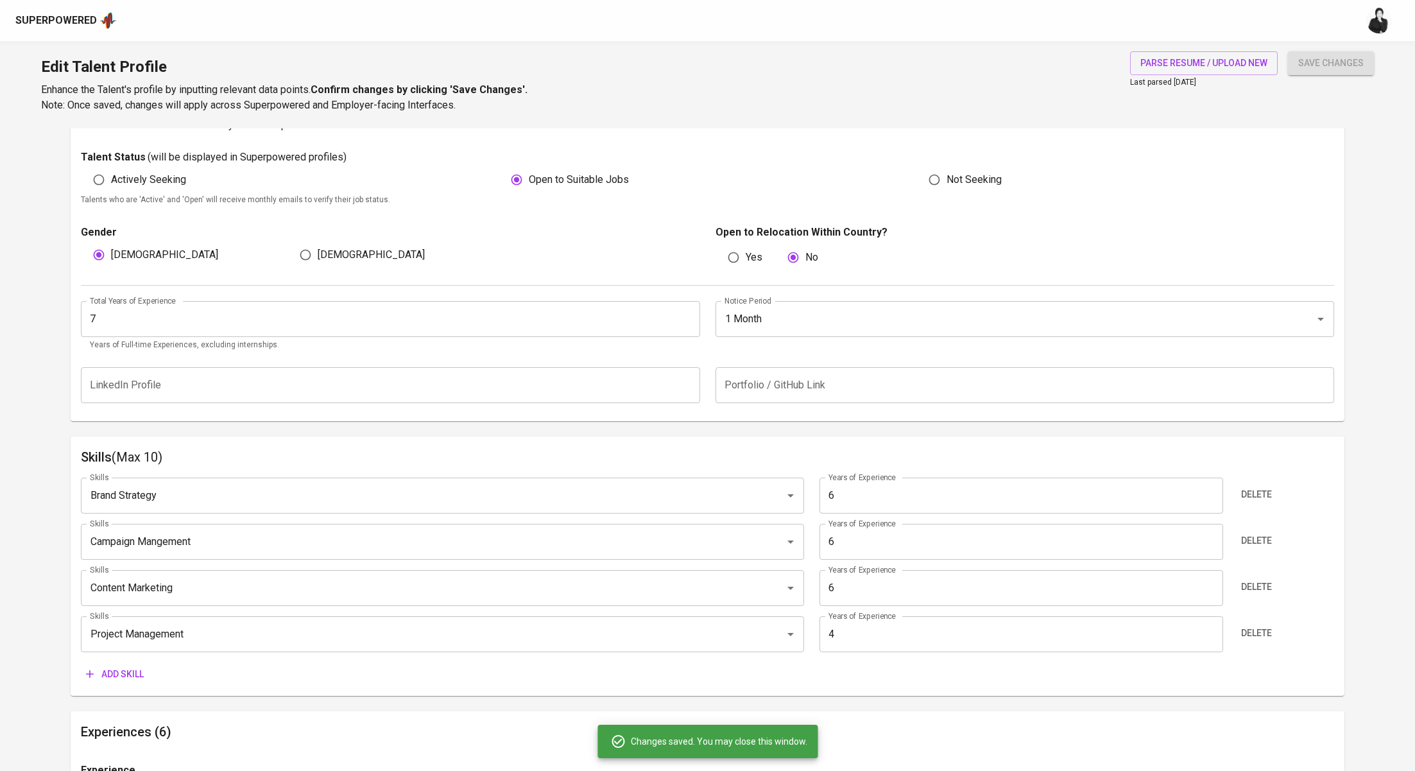
type input "Content Marketing"
type input "Campaign Management"
type input "Brand strategy"
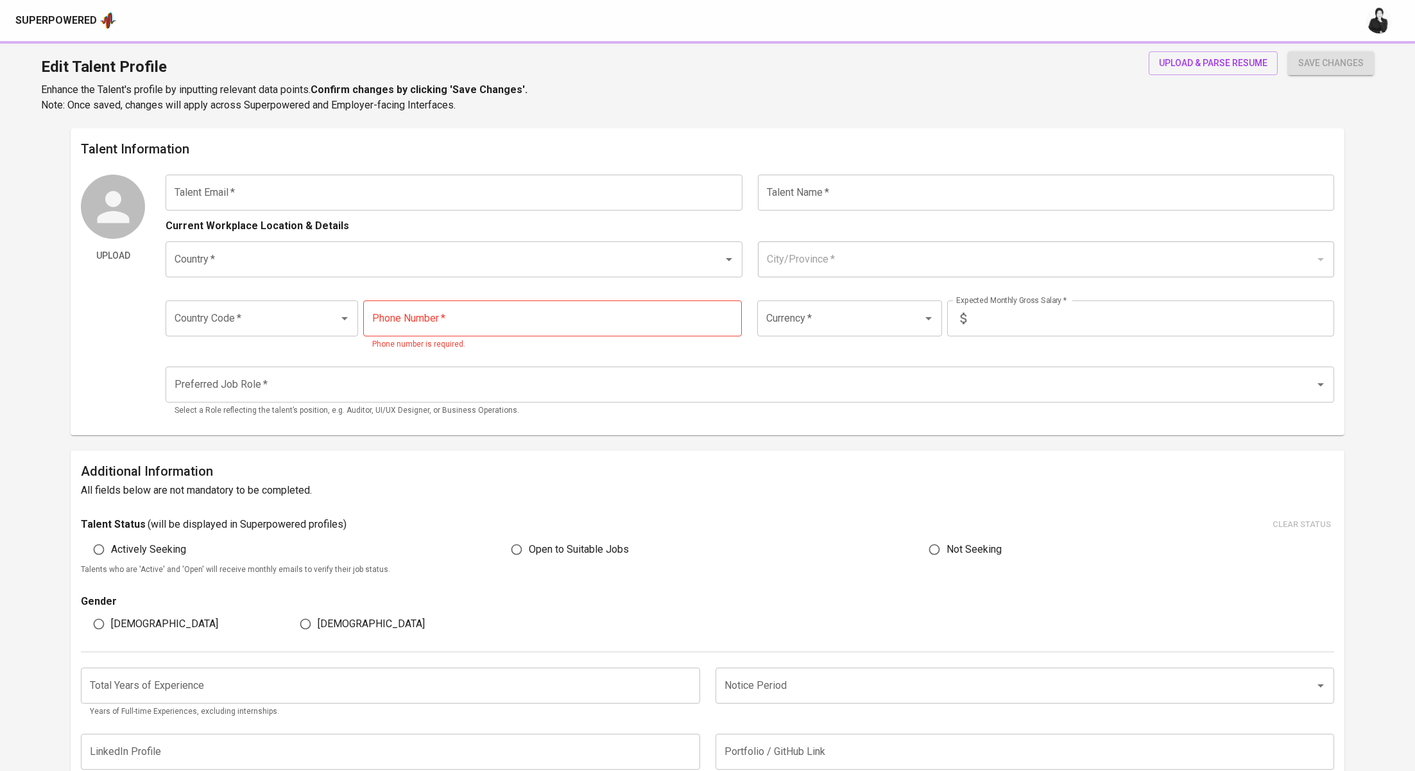
type input "[EMAIL_ADDRESS][DOMAIN_NAME]"
type input "[PERSON_NAME]"
type input "[GEOGRAPHIC_DATA]"
type input "[GEOGRAPHIC_DATA], [GEOGRAPHIC_DATA]"
type input "+62"
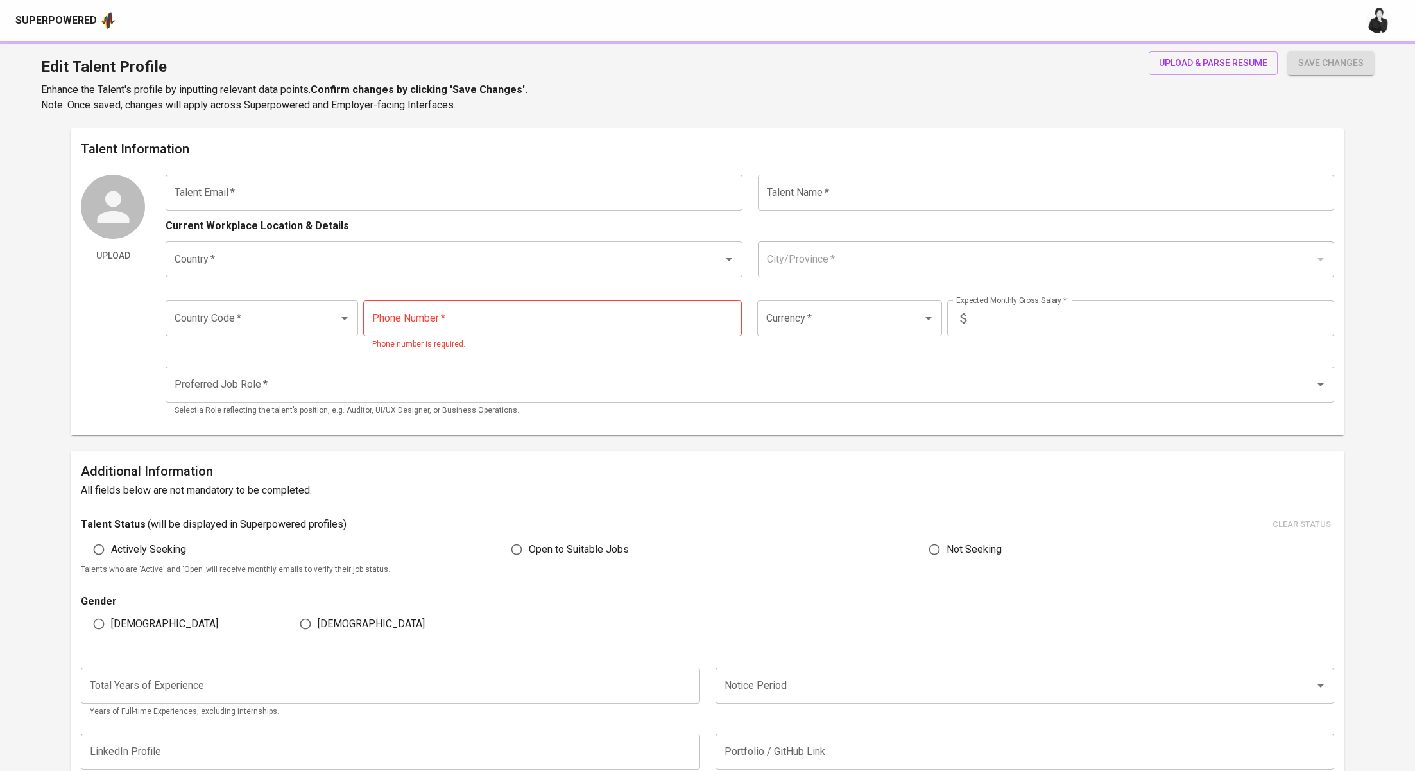
type input "[PHONE_NUMBER]"
type input "IDR"
radio input "true"
type input "4"
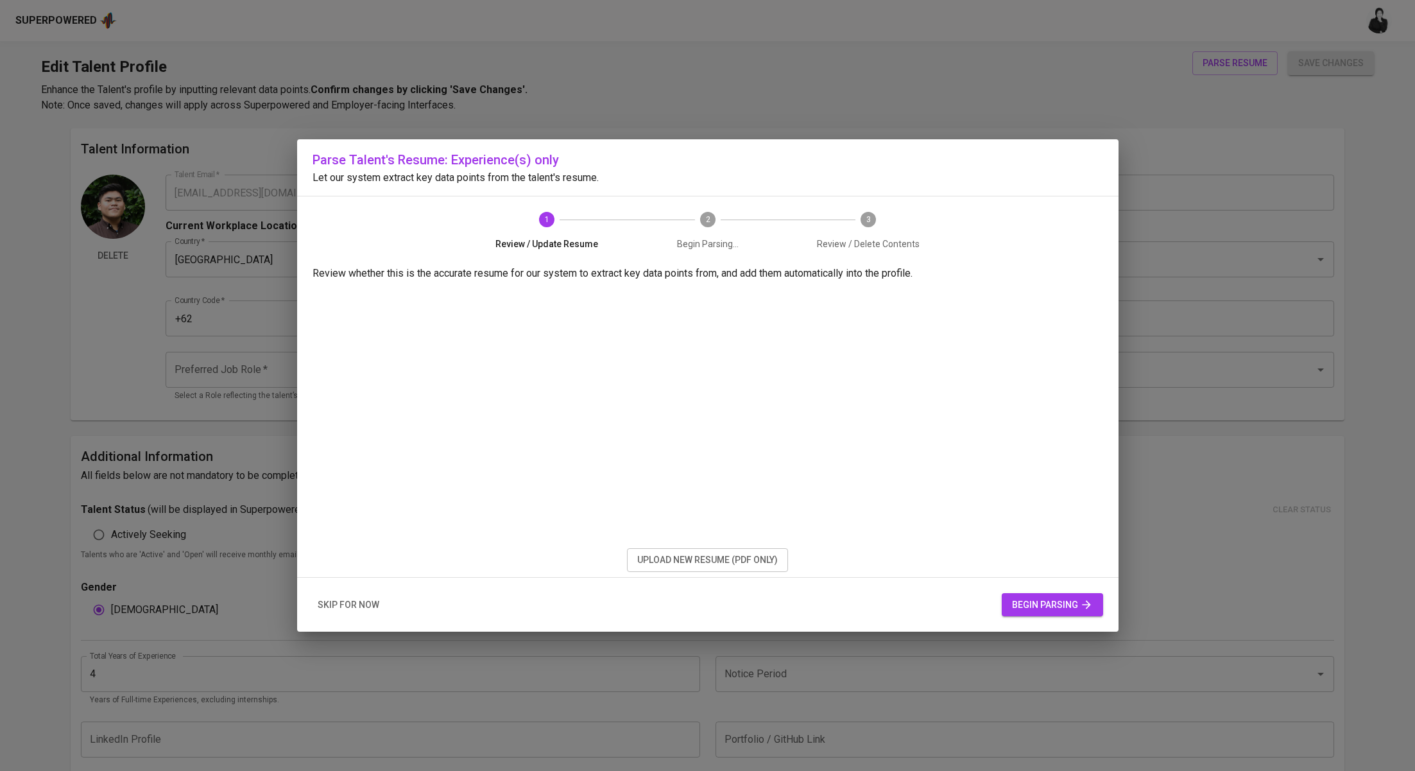
click at [710, 564] on span "upload new resume (pdf only)" at bounding box center [707, 560] width 141 height 16
click at [703, 553] on span "upload new resume (pdf only)" at bounding box center [707, 560] width 141 height 16
click at [1079, 603] on span "begin parsing" at bounding box center [1052, 605] width 81 height 16
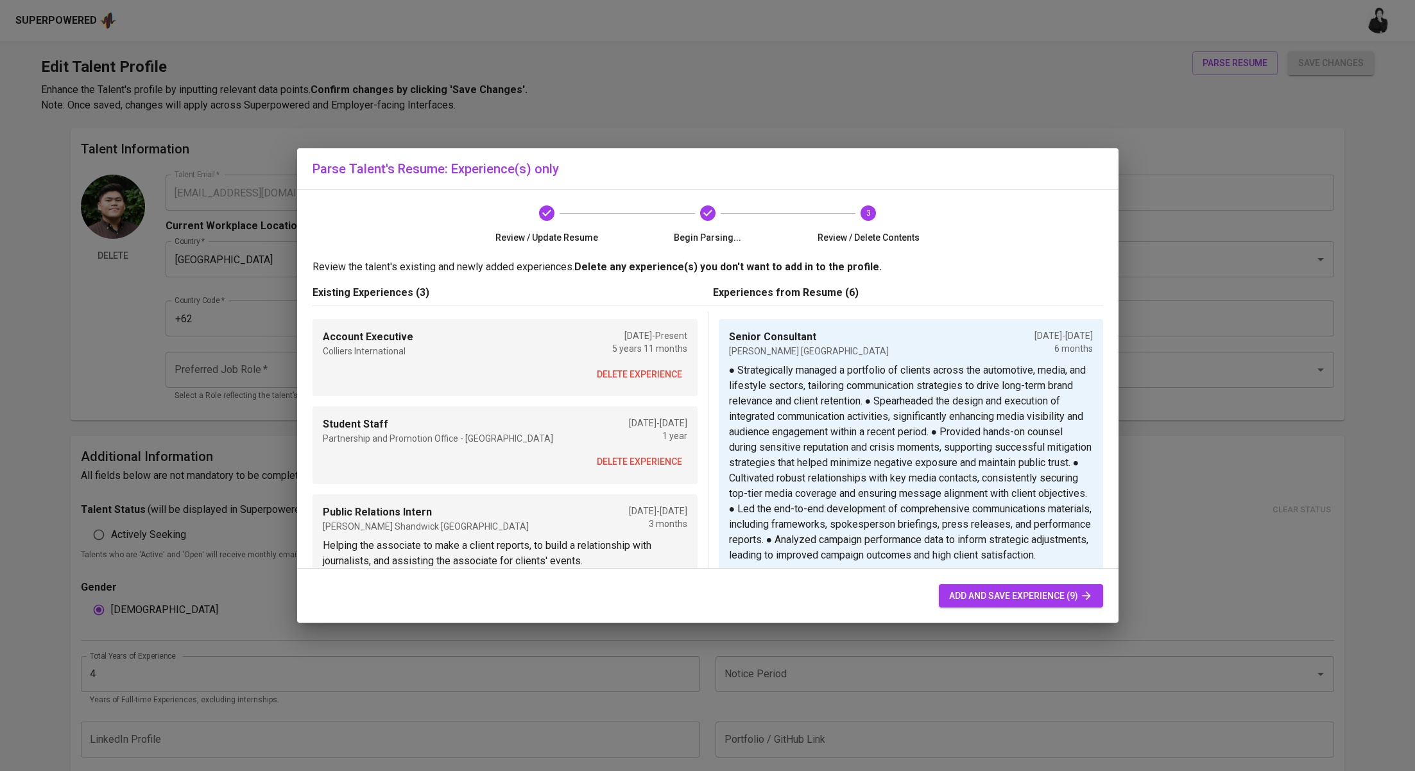
click at [677, 373] on span "delete experience" at bounding box center [639, 375] width 85 height 16
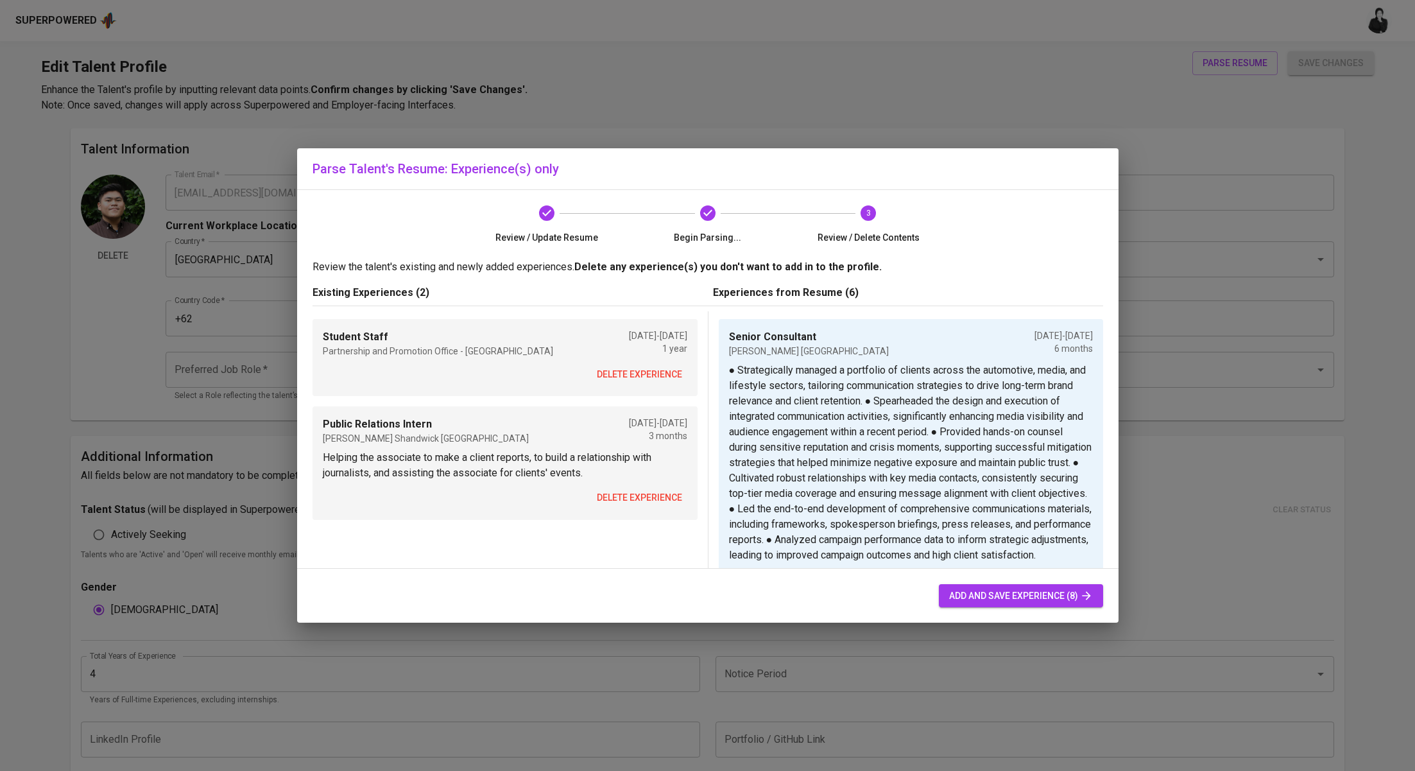
click at [677, 373] on span "delete experience" at bounding box center [639, 375] width 85 height 16
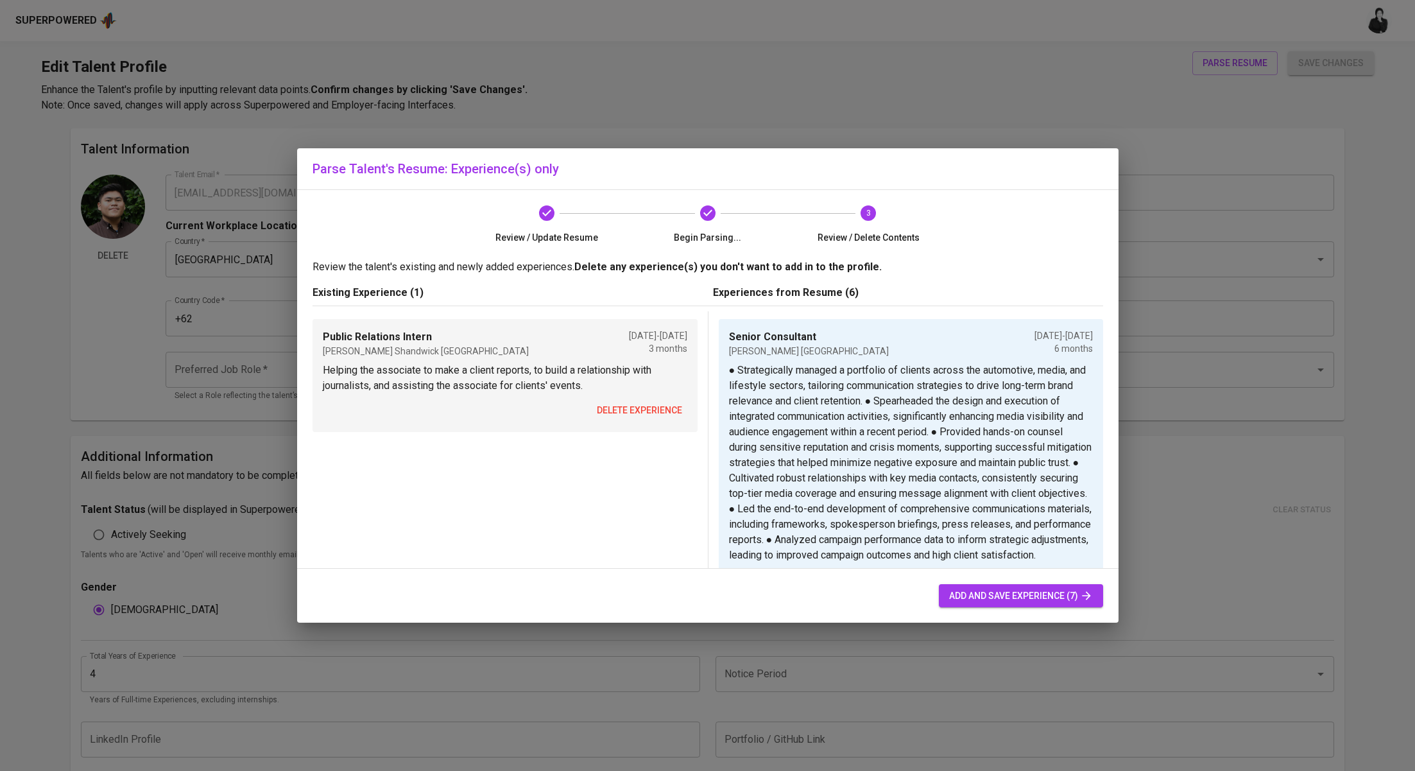
click at [677, 373] on p "Helping the associate to make a client reports, to build a relationship with jo…" at bounding box center [505, 378] width 365 height 31
click at [667, 411] on span "delete experience" at bounding box center [639, 410] width 85 height 16
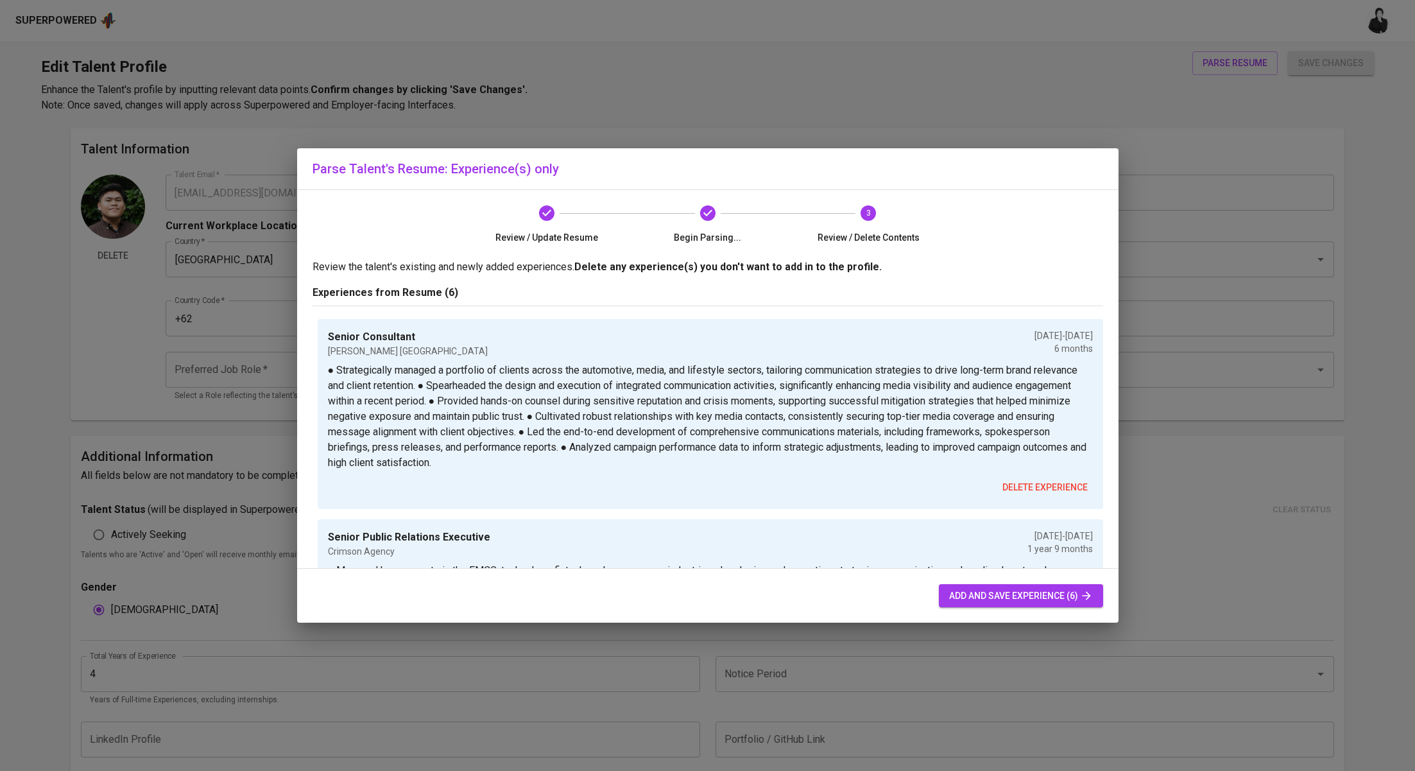
click at [1029, 597] on span "add and save experience (6)" at bounding box center [1021, 596] width 144 height 16
type input "Senior Consultant"
type input "[PERSON_NAME] [GEOGRAPHIC_DATA]"
checkbox input "false"
type input "[DATE]"
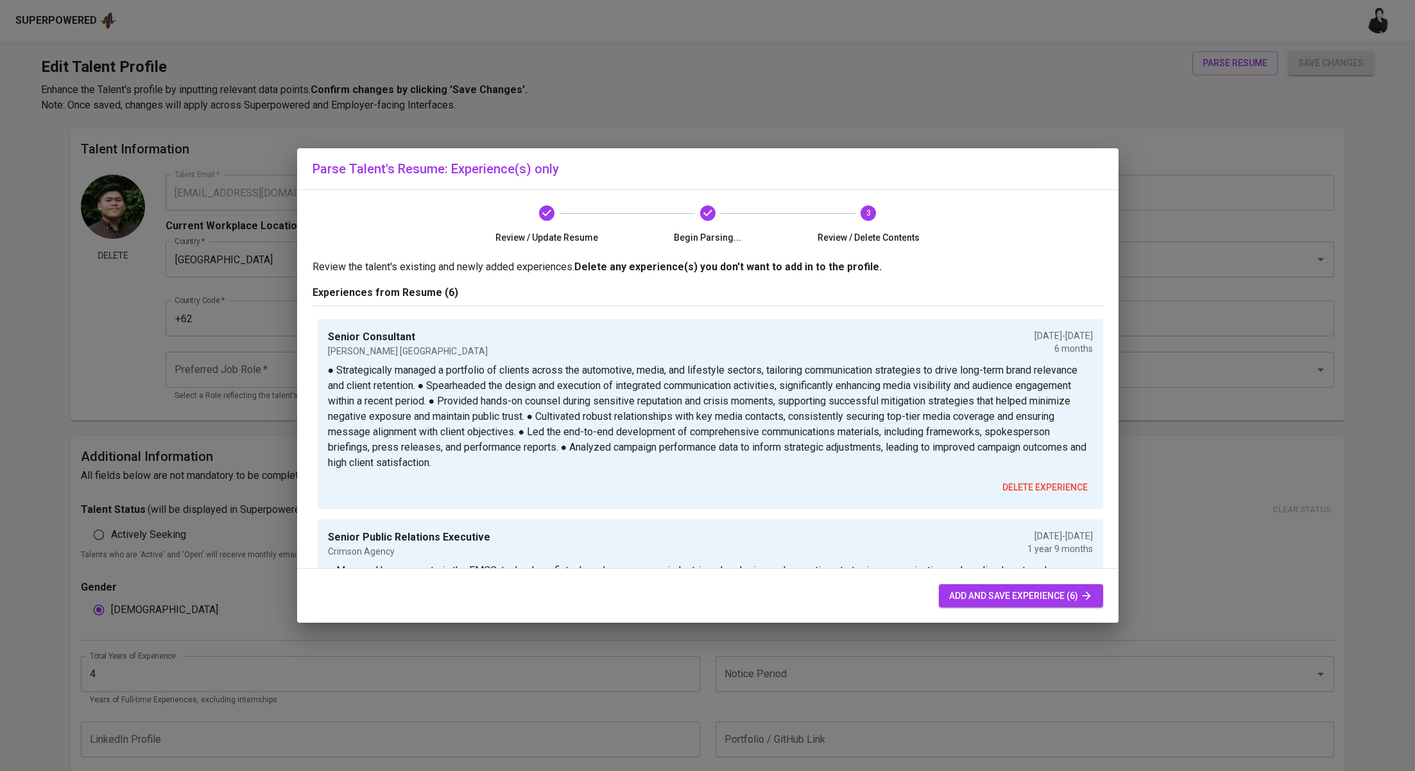
type input "[DATE]"
type textarea "● Strategically managed a portfolio of clients across the automotive, media, an…"
type input "Senior Public Relations Executive"
type input "Crimson Agency"
type input "[DATE]"
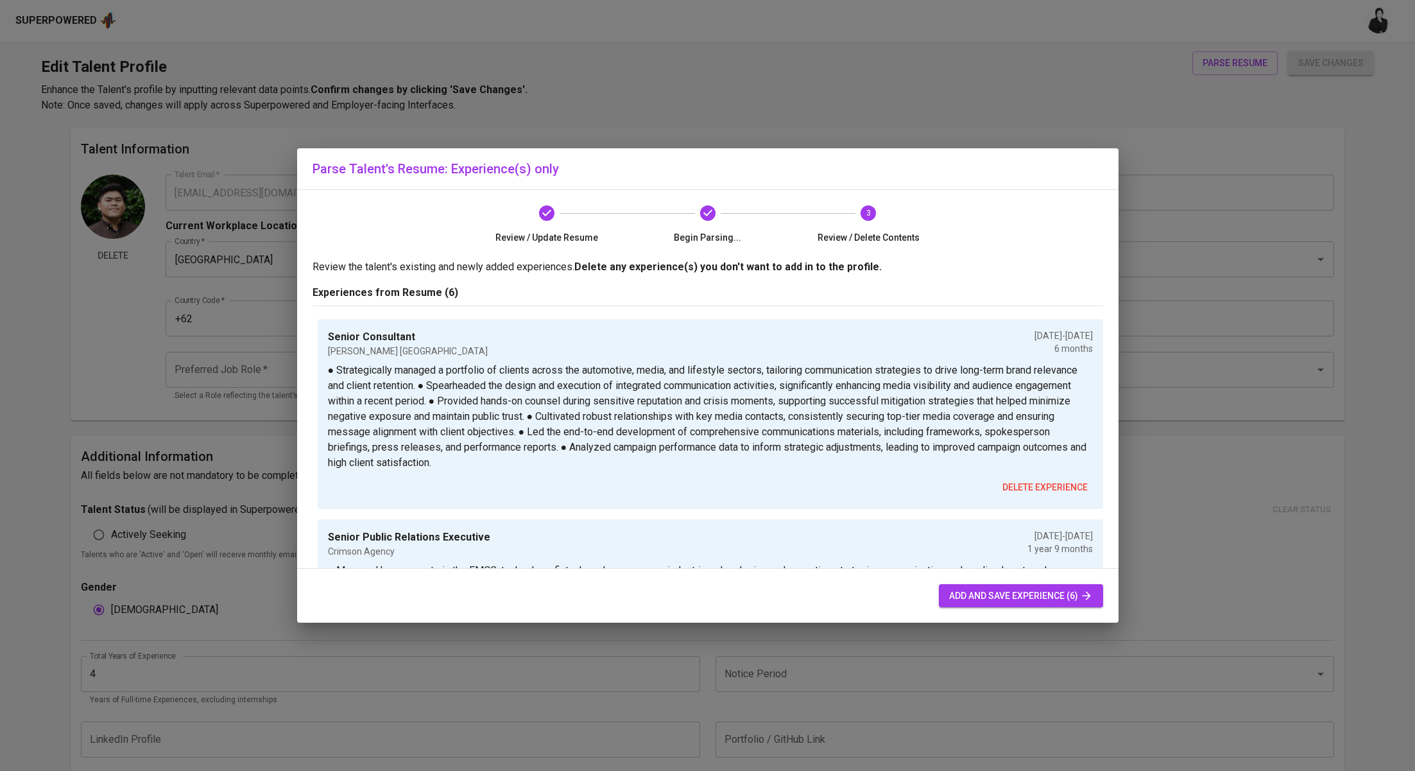
type input "[DATE]"
type textarea "● Managed key accounts in the FMCG, technology, fintech, and e-commerce industr…"
type input "Public Relations Executive"
type input "Magnifique Indonesia"
type input "[DATE]"
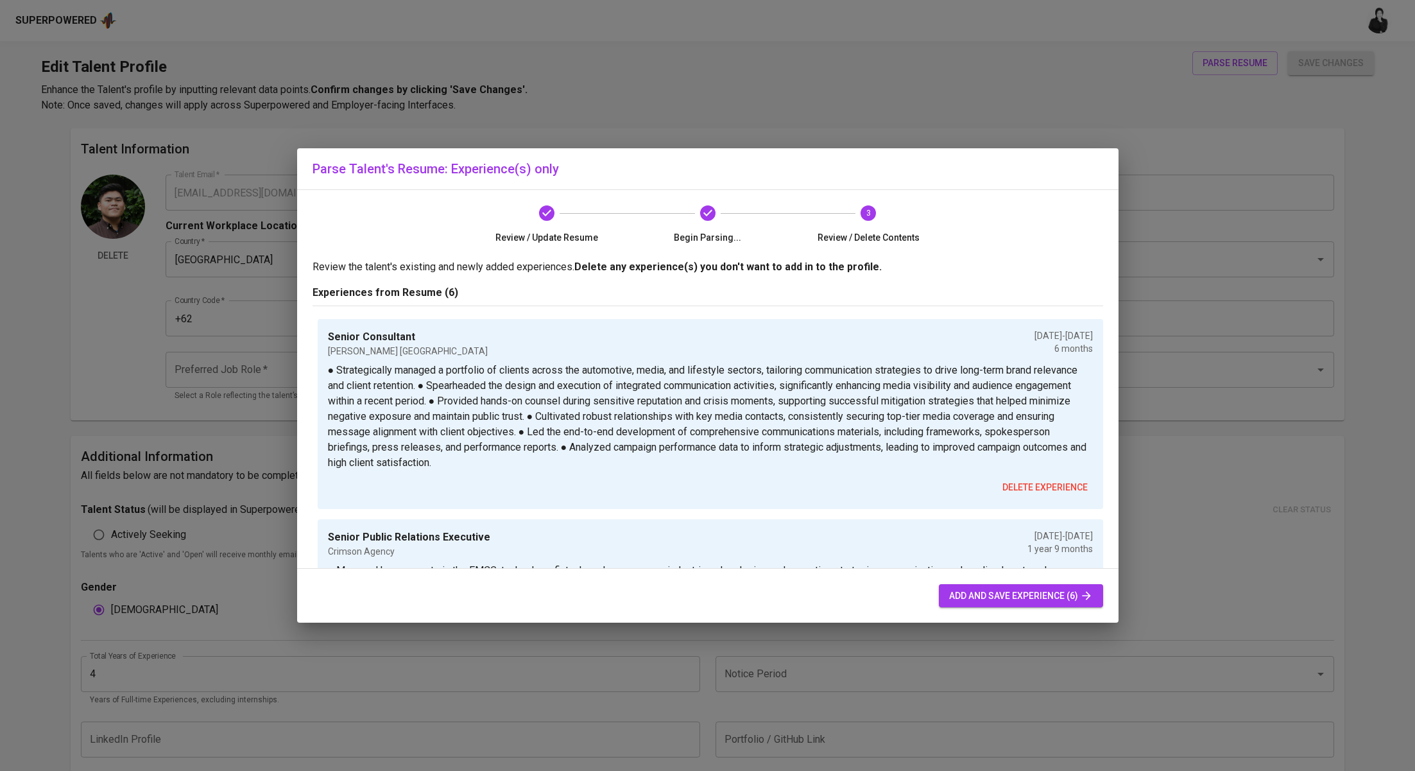
type input "[DATE]"
type textarea "● Nurtured relationships with clients in the media, entertainment, banking, and…"
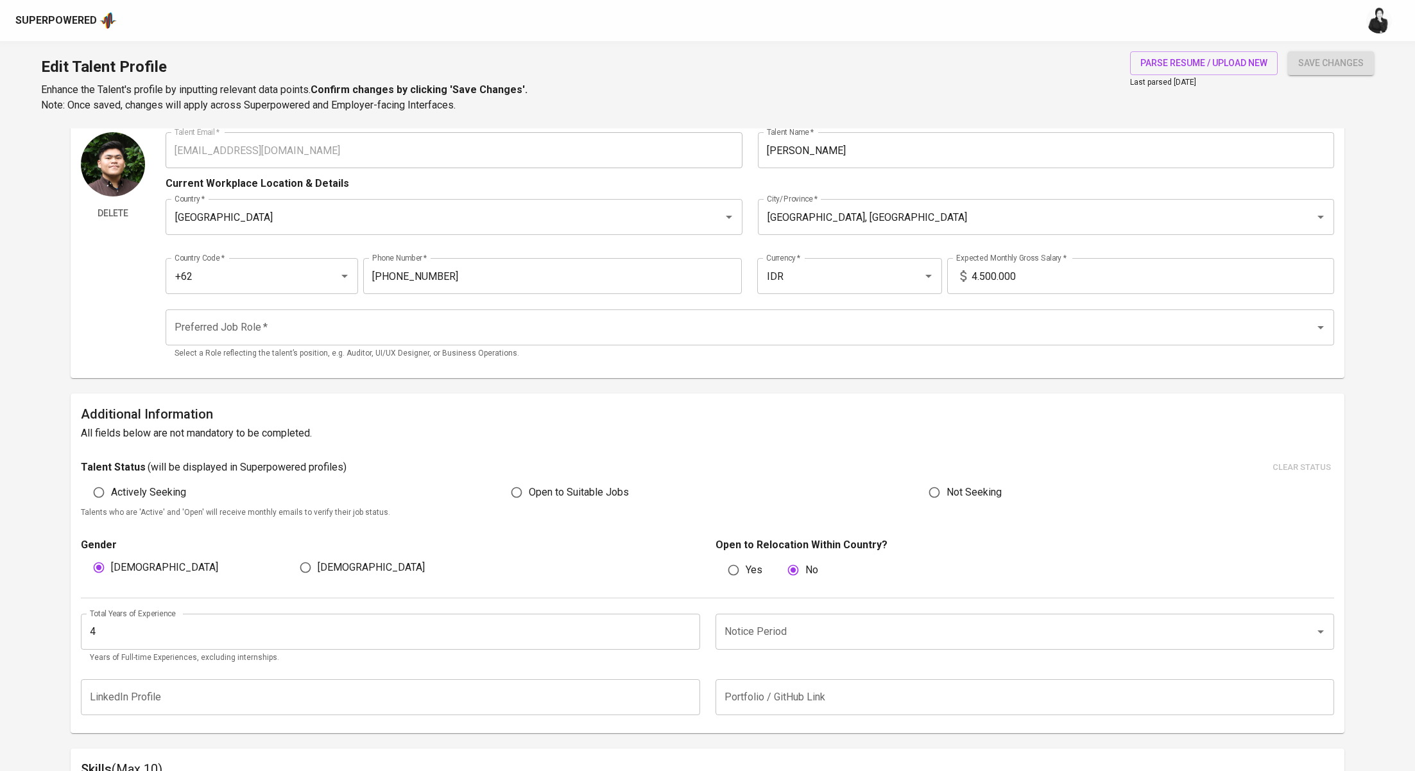
scroll to position [46, 0]
click at [323, 320] on input "Preferred Job Role   *" at bounding box center [731, 324] width 1121 height 24
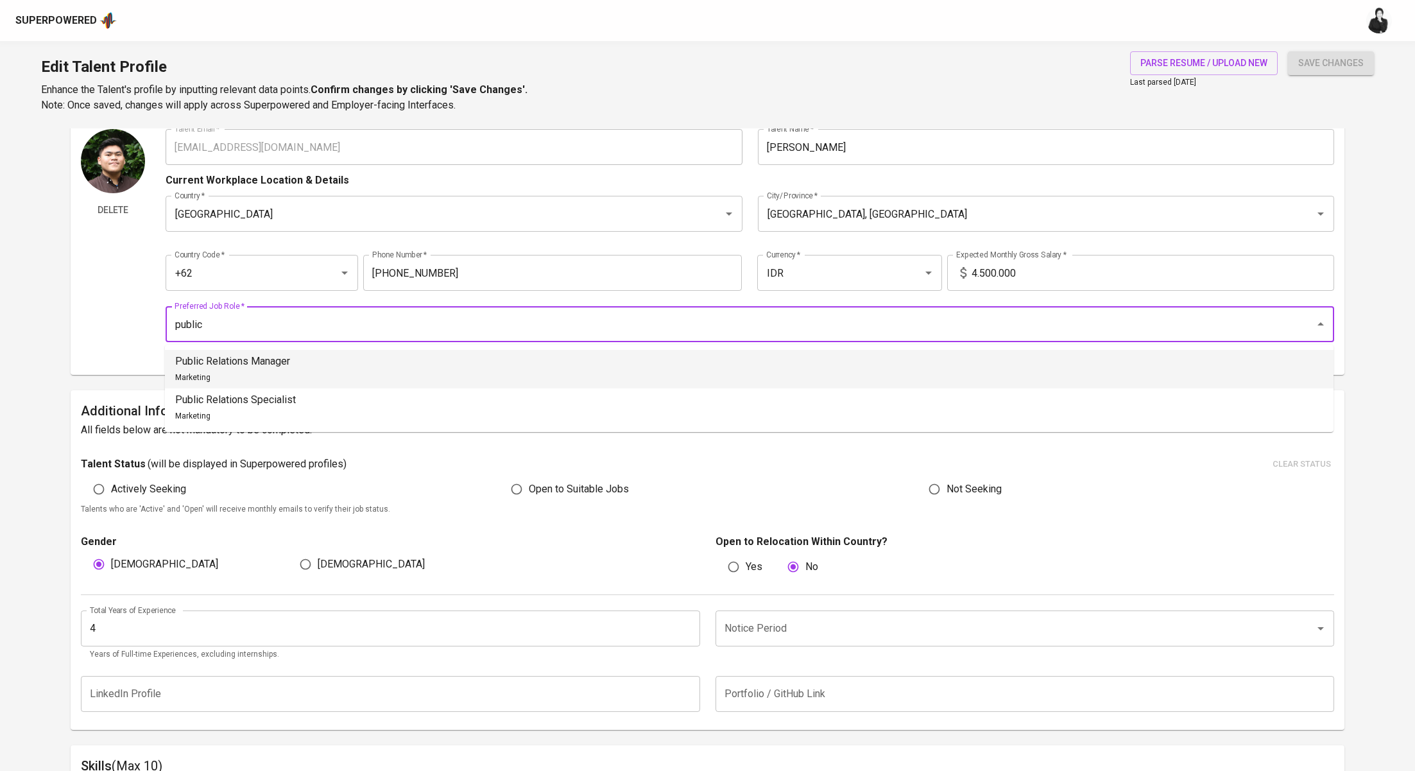
click at [318, 365] on li "Public Relations Manager Marketing" at bounding box center [749, 369] width 1169 height 39
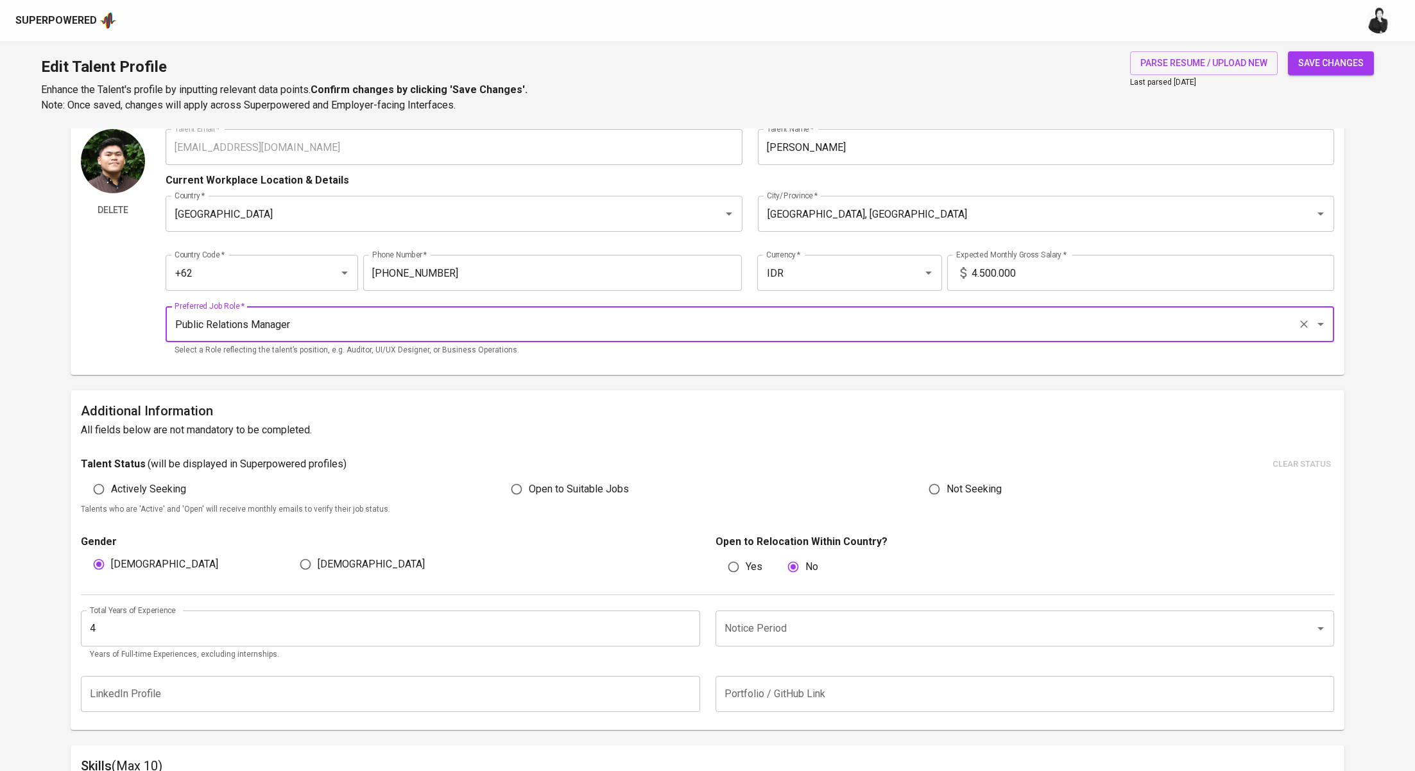
type input "Public Relations Manager"
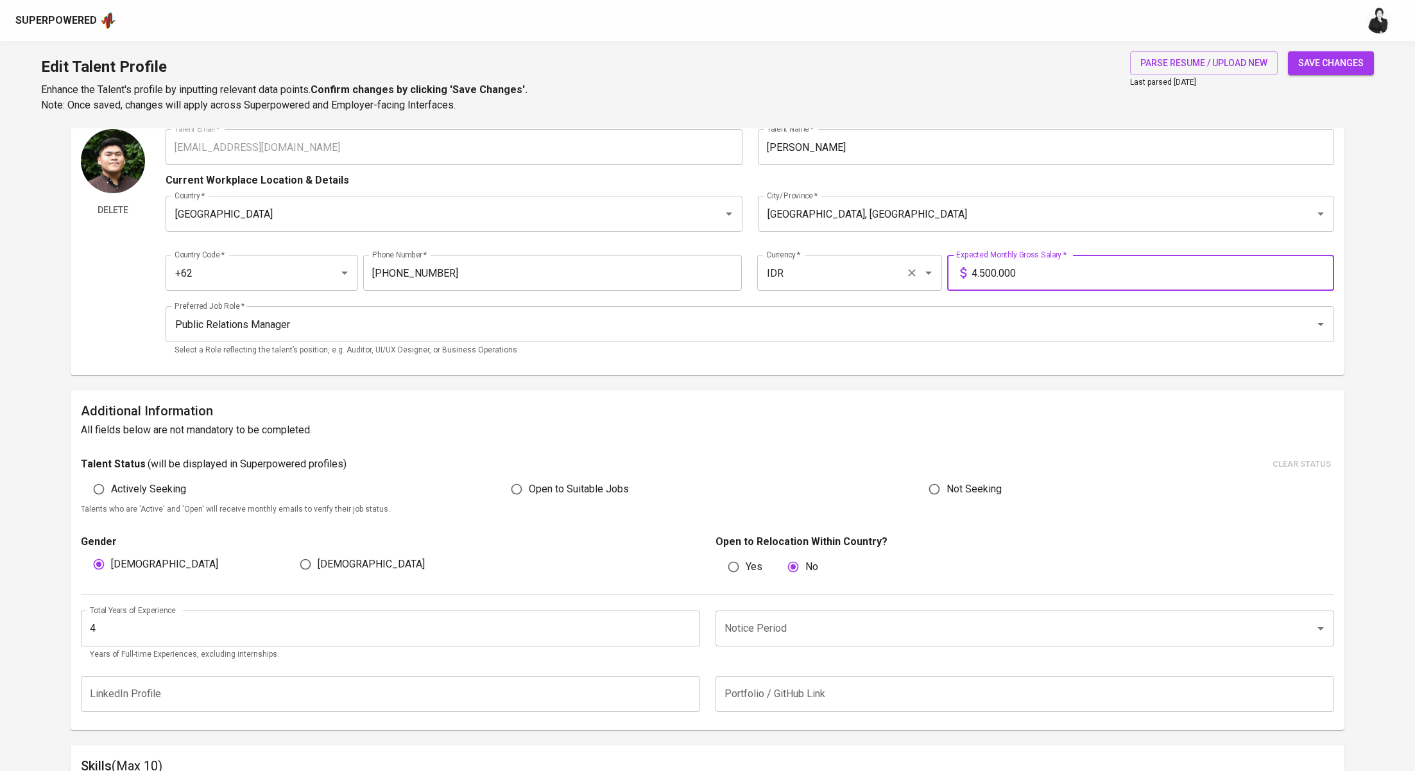
drag, startPoint x: 1048, startPoint y: 273, endPoint x: 931, endPoint y: 267, distance: 117.6
click at [931, 267] on div "Country Code   * +62 Country Code * Phone Number   * [PHONE_NUMBER] Phone Numbe…" at bounding box center [750, 268] width 1169 height 59
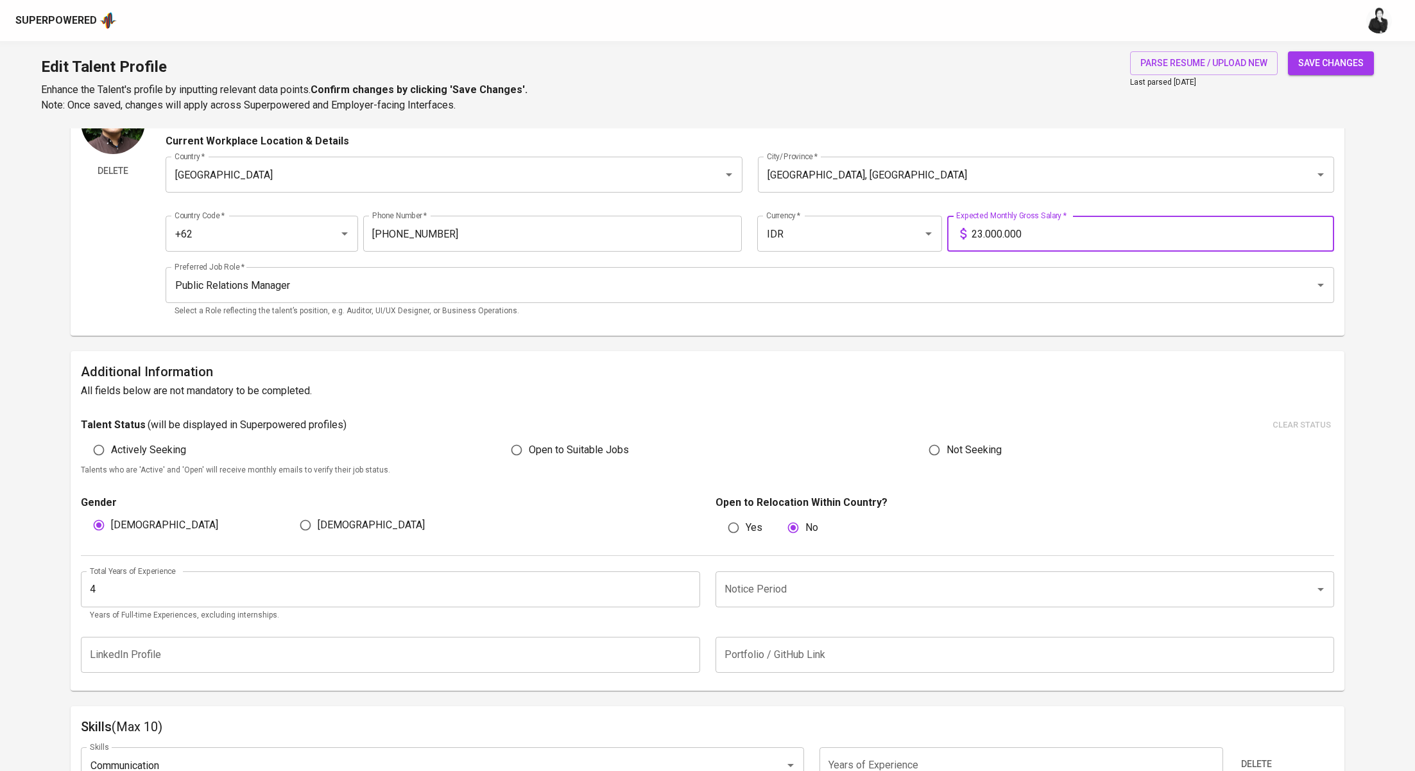
scroll to position [87, 0]
type input "23.000.000"
click at [540, 444] on span "Open to Suitable Jobs" at bounding box center [579, 447] width 100 height 15
click at [529, 444] on input "Open to Suitable Jobs" at bounding box center [517, 448] width 24 height 24
radio input "true"
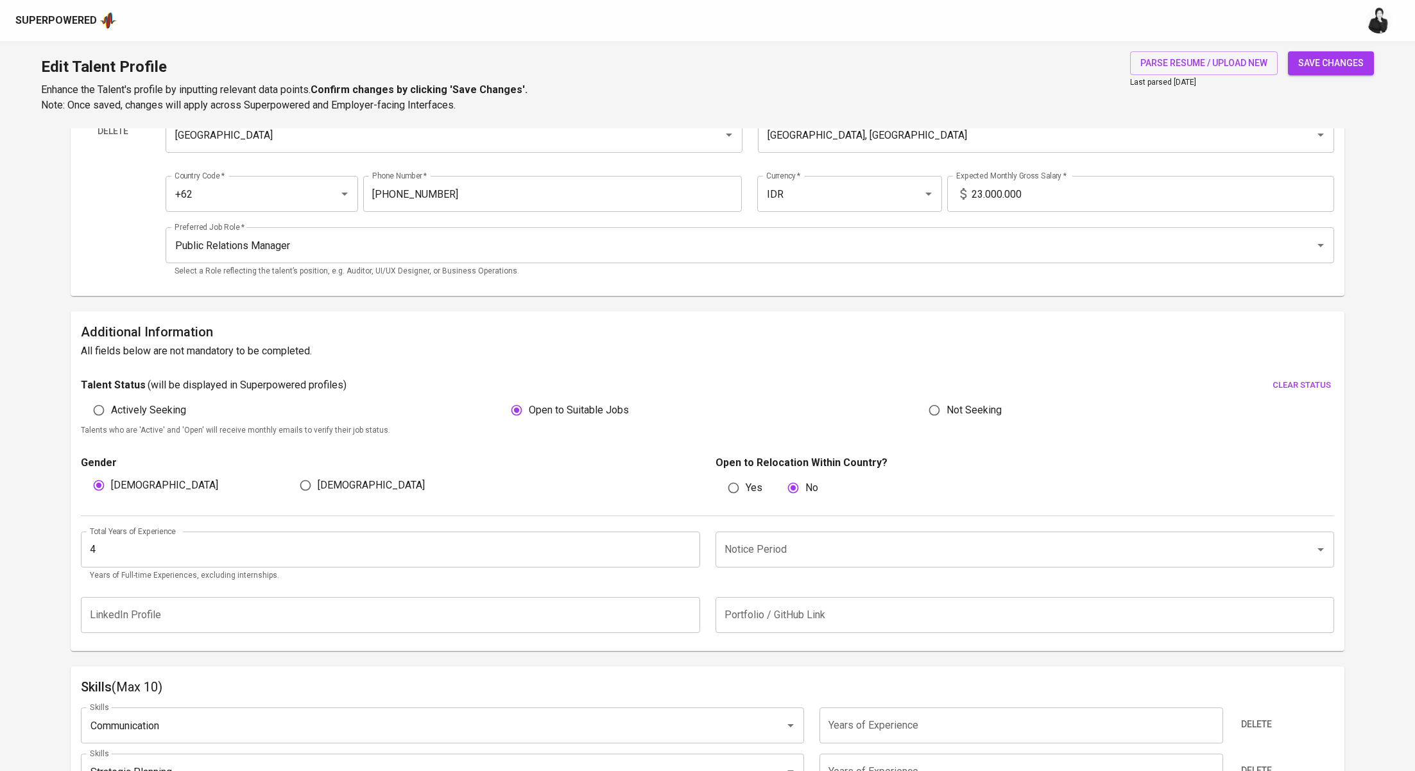
scroll to position [159, 0]
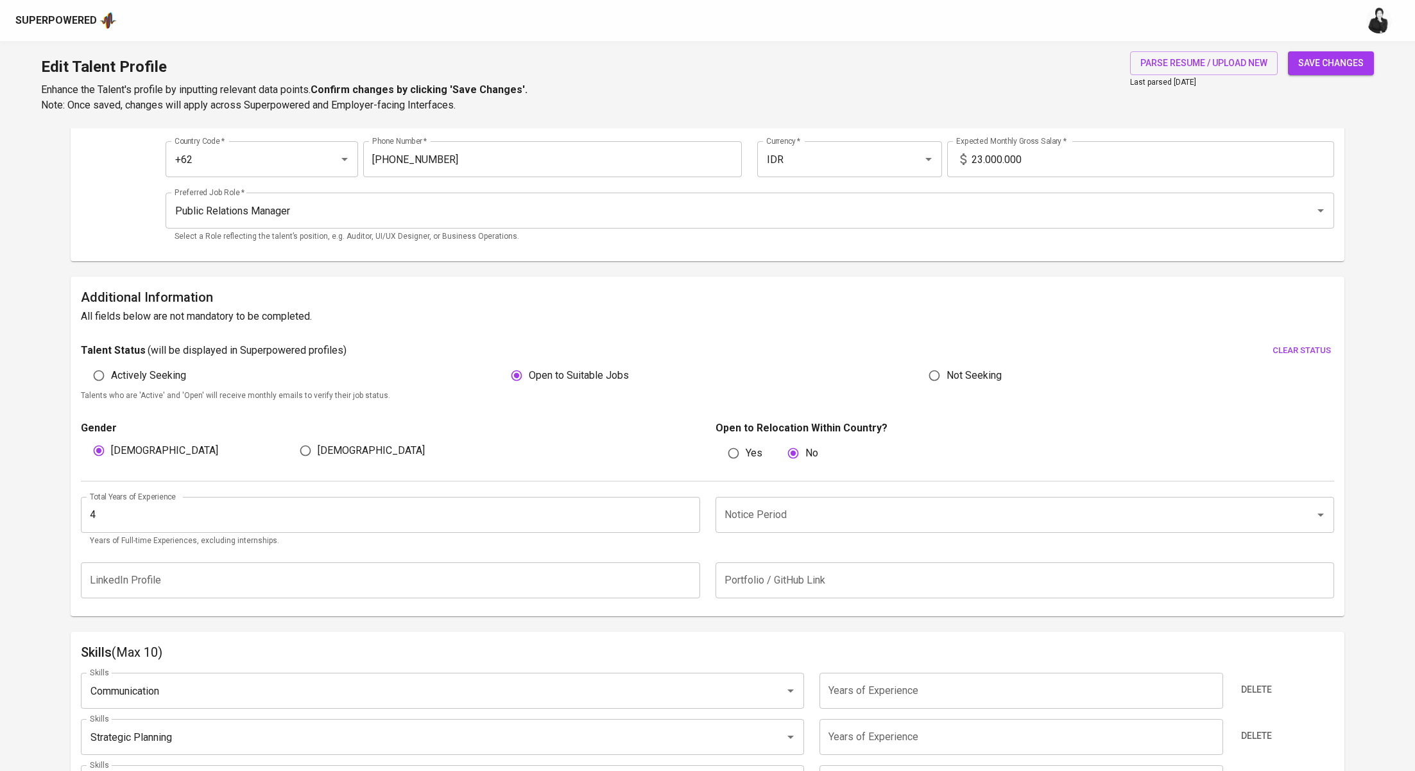
click at [320, 512] on input "4" at bounding box center [390, 515] width 619 height 36
type input "5"
click at [739, 522] on input "Notice Period" at bounding box center [1006, 515] width 571 height 24
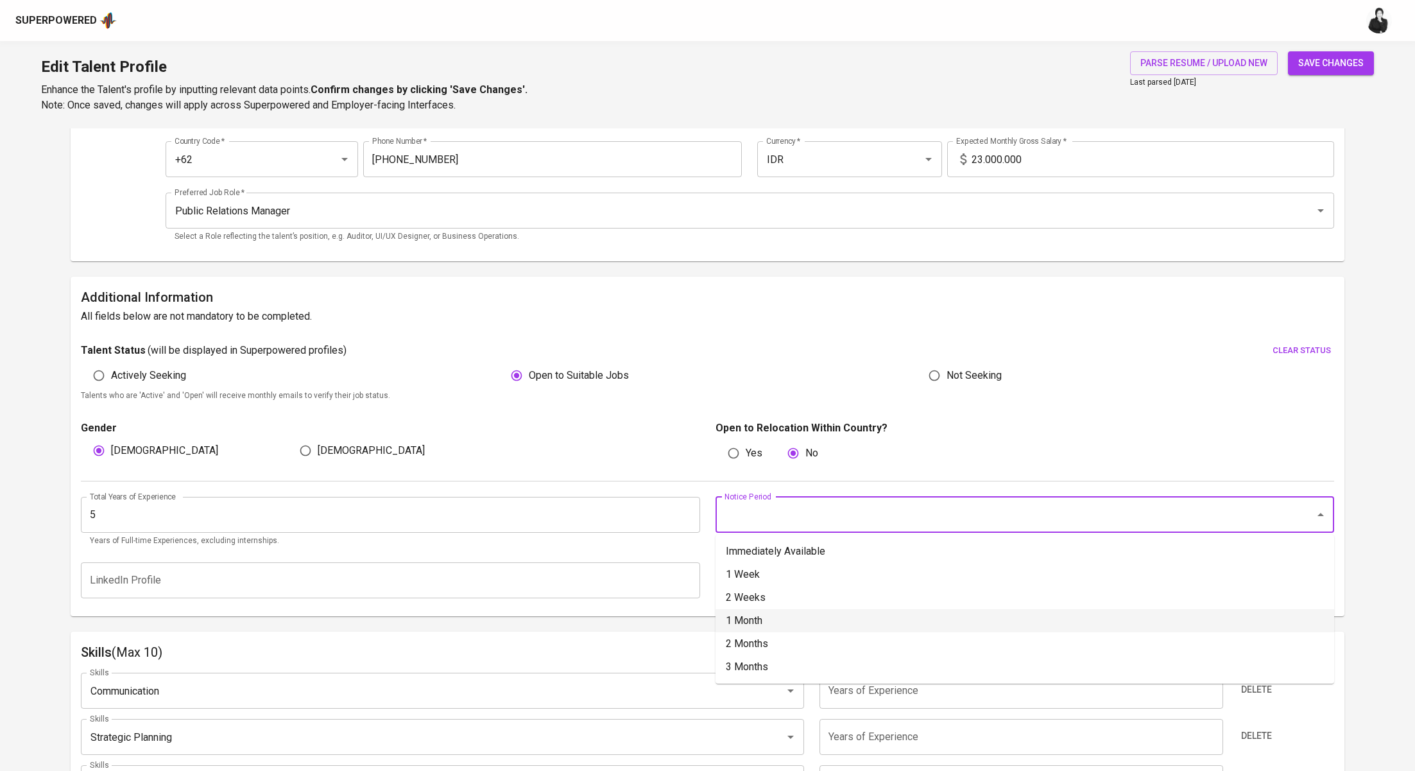
click at [763, 619] on li "1 Month" at bounding box center [1025, 620] width 619 height 23
type input "1 Month"
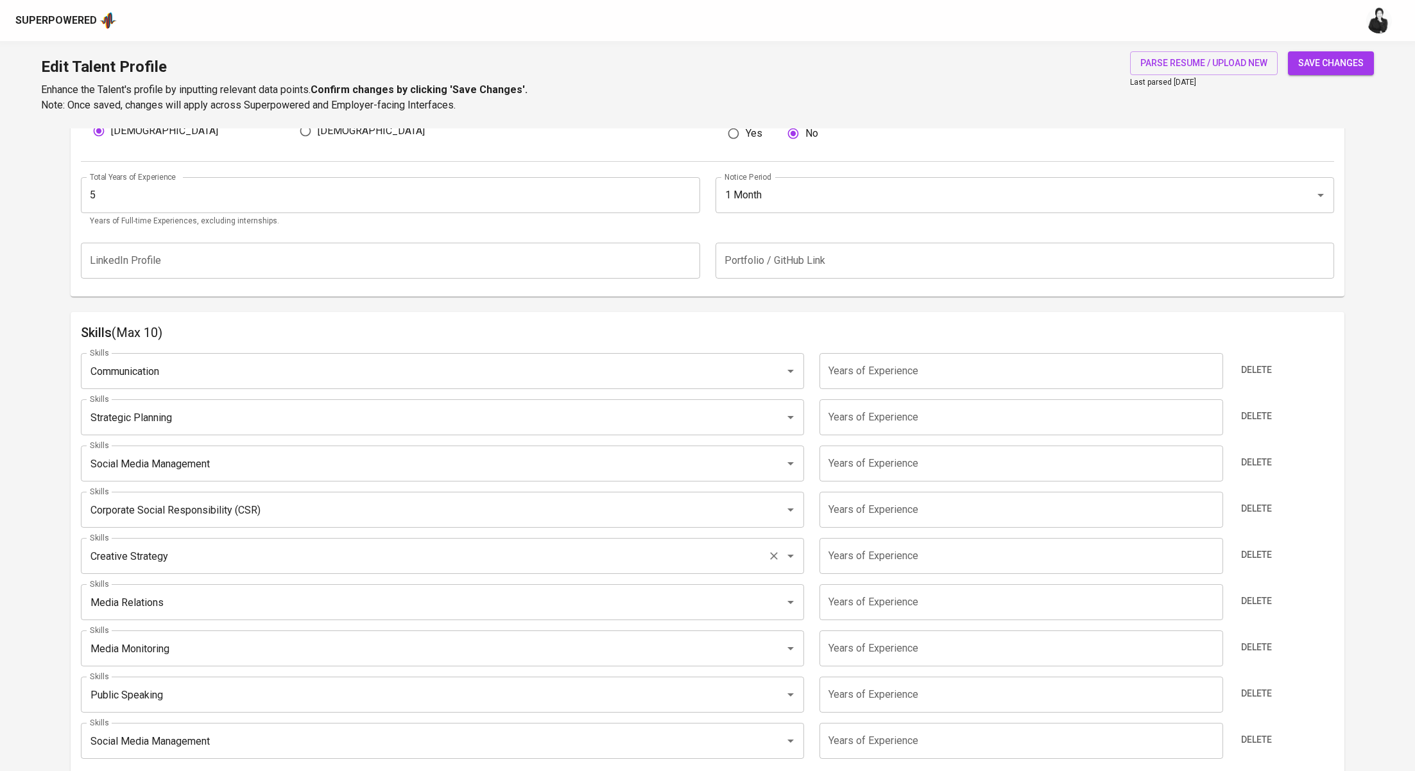
scroll to position [474, 0]
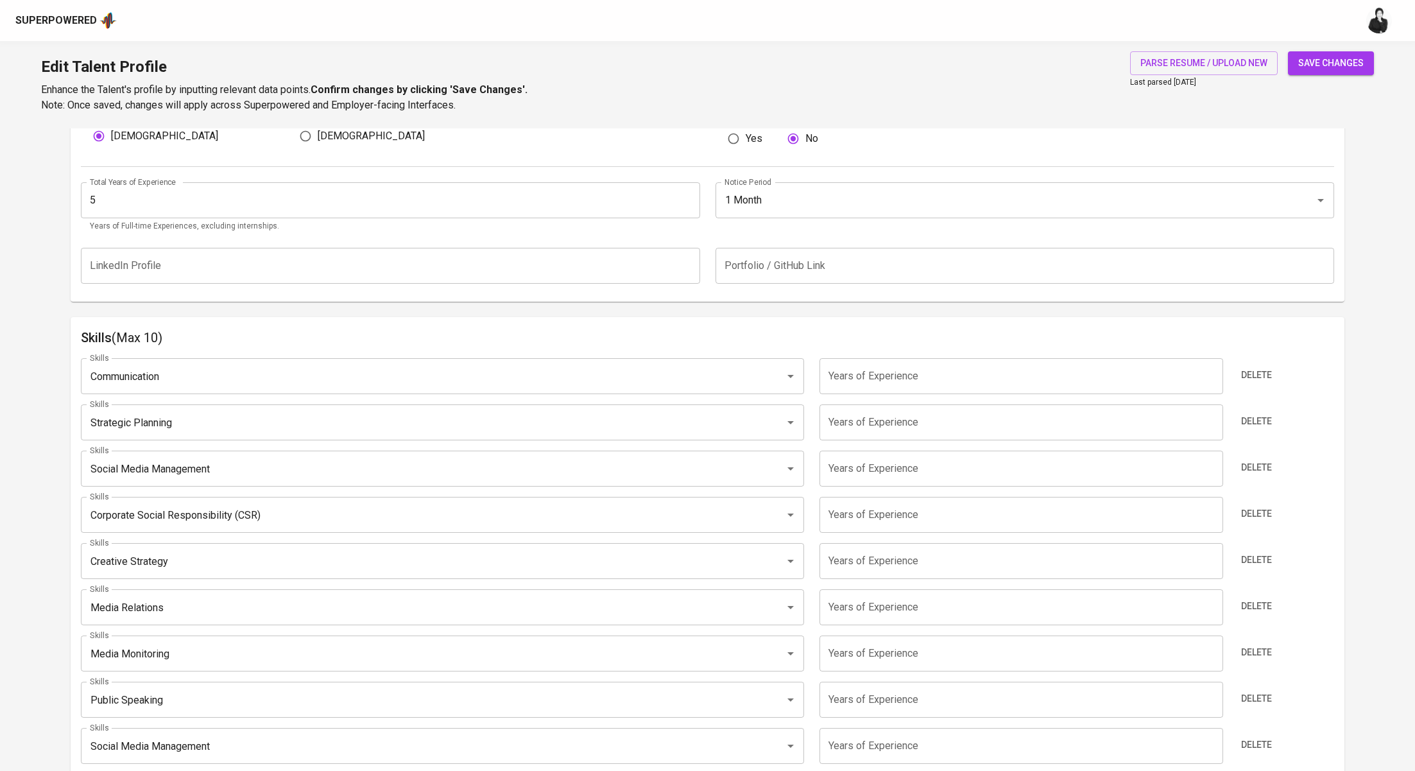
click at [970, 386] on input "number" at bounding box center [1022, 376] width 404 height 36
type input "5"
click at [929, 428] on input "number" at bounding box center [1022, 422] width 404 height 36
type input "5"
click at [929, 462] on input "number" at bounding box center [1022, 469] width 404 height 36
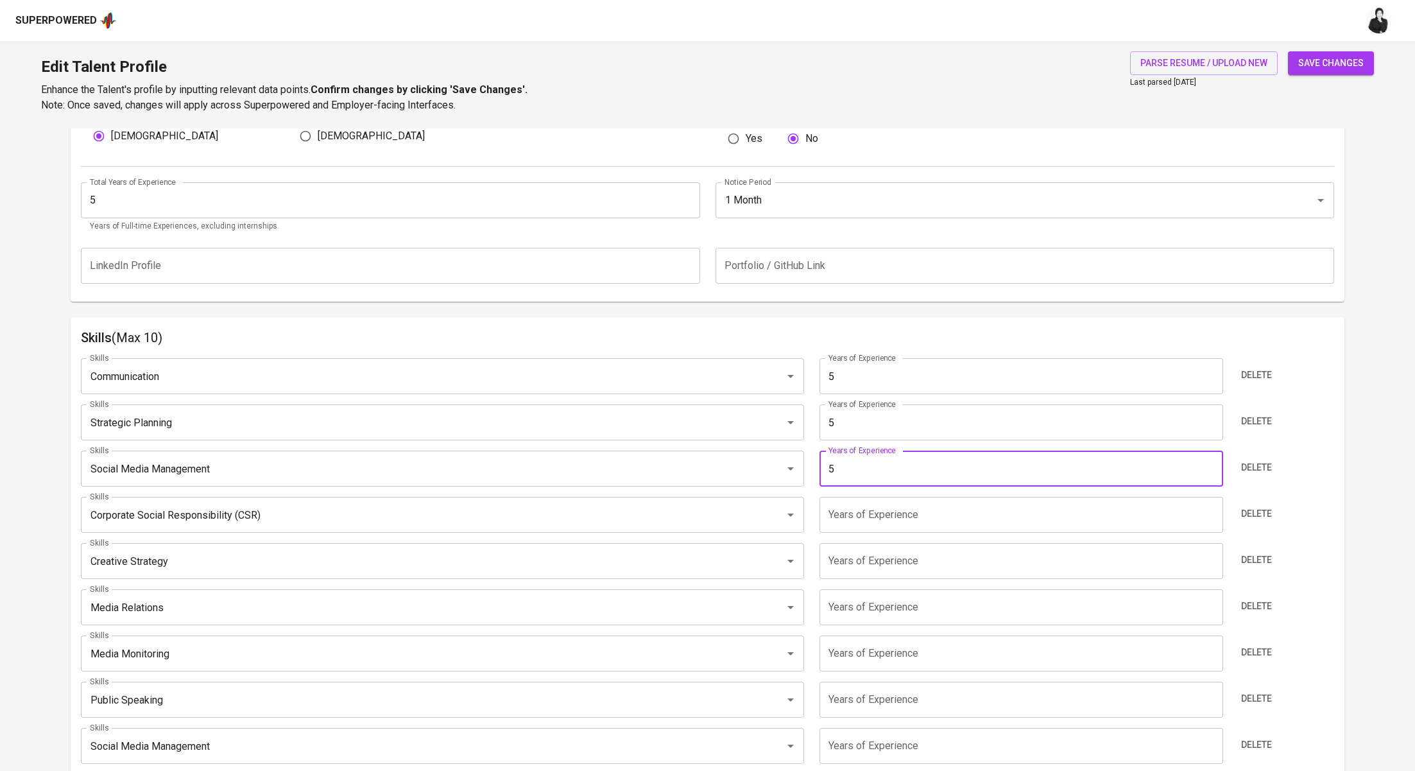
type input "5"
click at [926, 506] on input "number" at bounding box center [1022, 515] width 404 height 36
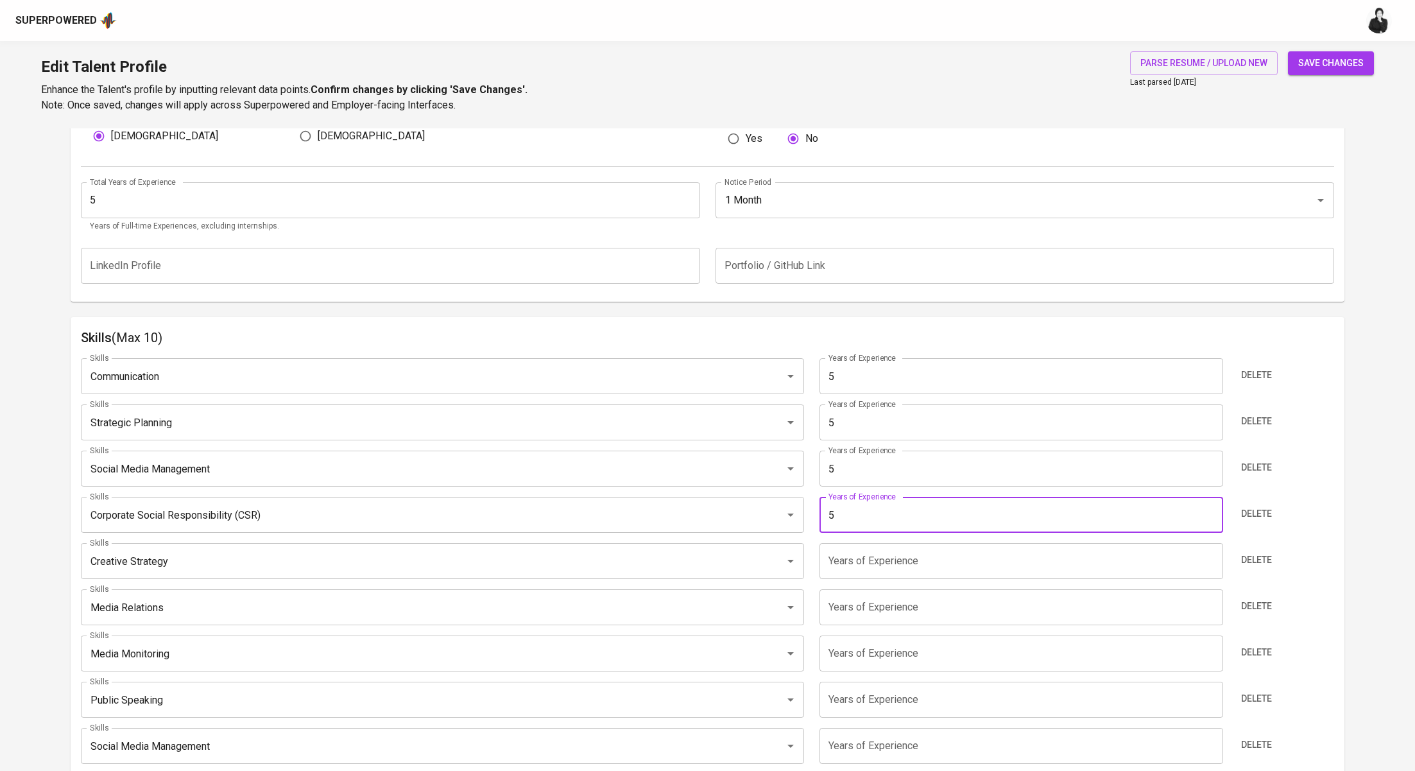
type input "5"
click at [908, 558] on input "number" at bounding box center [1022, 561] width 404 height 36
type input "5"
click at [901, 602] on input "number" at bounding box center [1022, 607] width 404 height 36
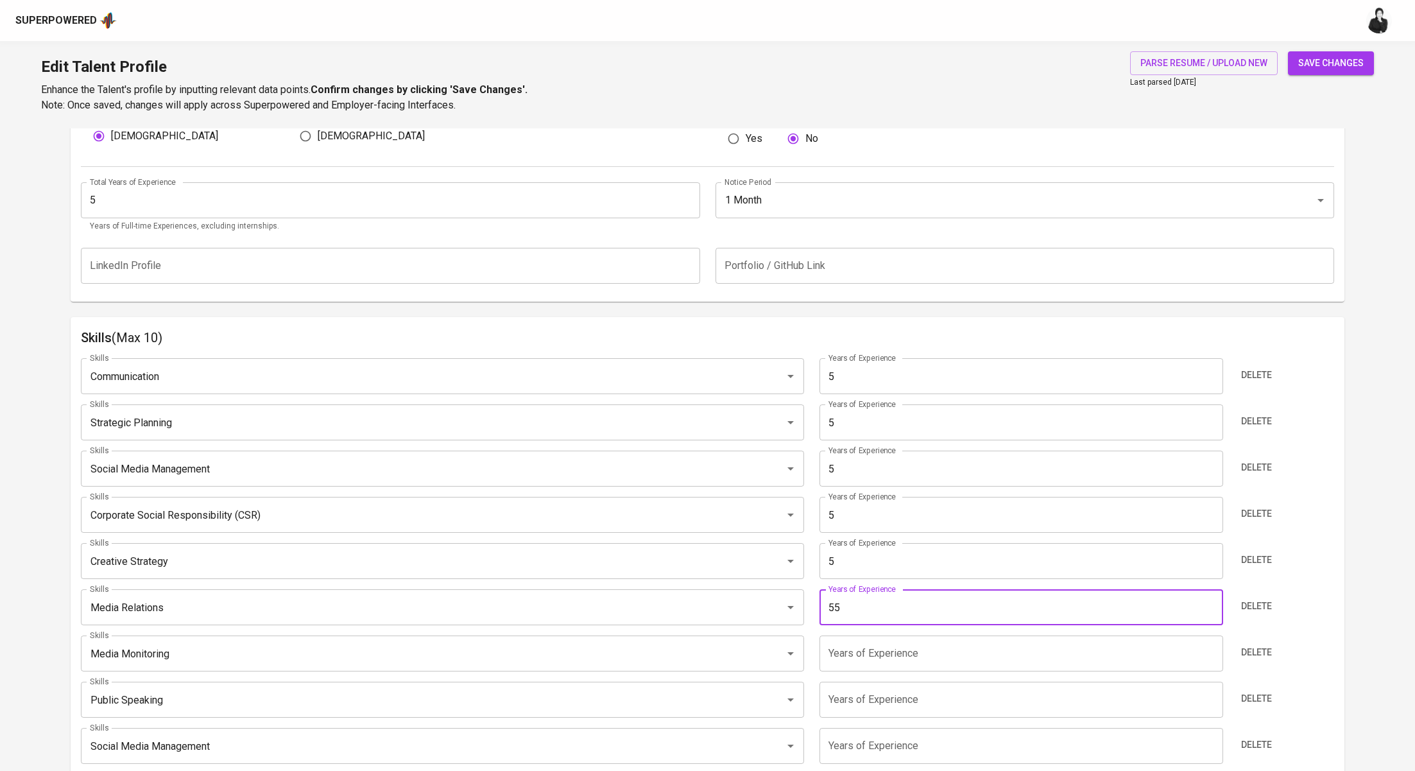
click at [899, 645] on input "number" at bounding box center [1022, 653] width 404 height 36
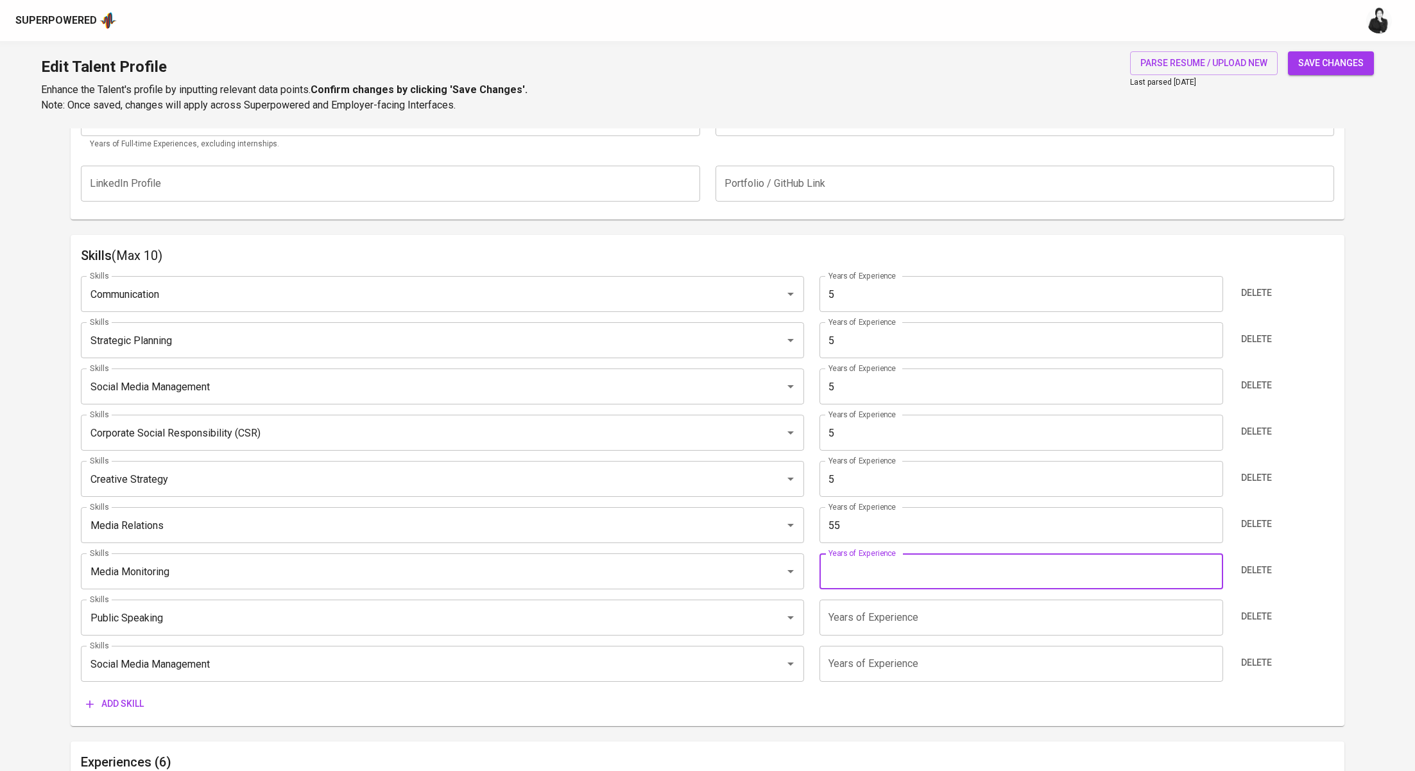
scroll to position [612, 0]
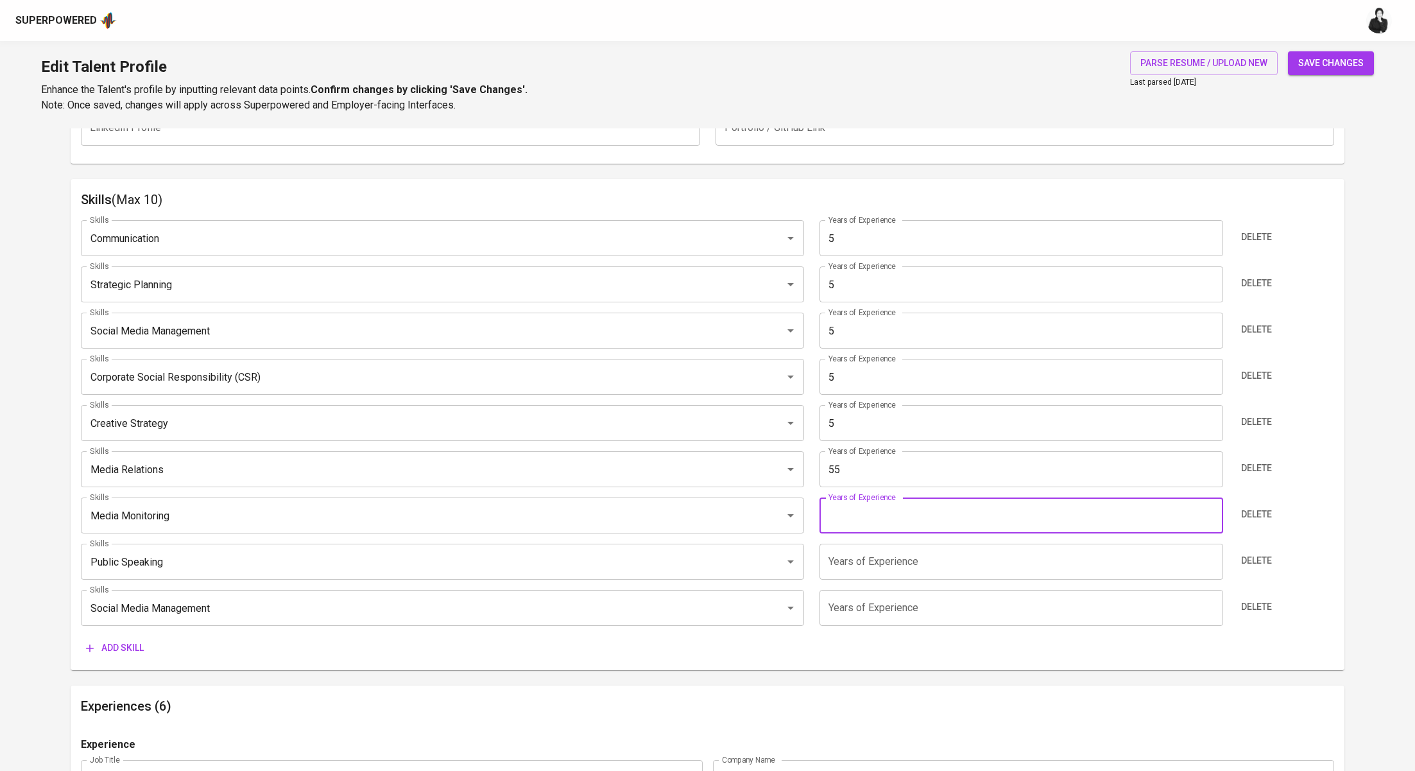
click at [881, 482] on input "55" at bounding box center [1022, 469] width 404 height 36
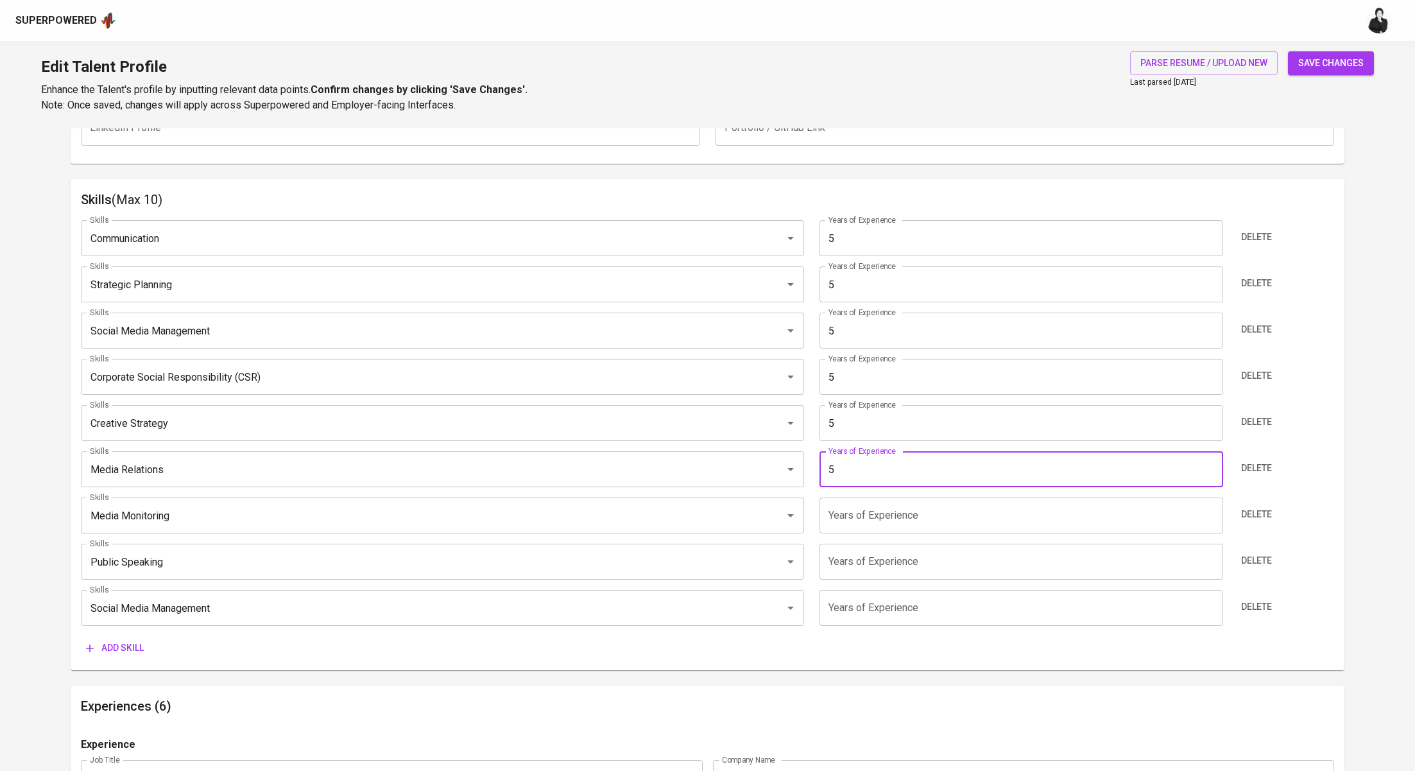
type input "5"
click at [850, 522] on input "number" at bounding box center [1022, 515] width 404 height 36
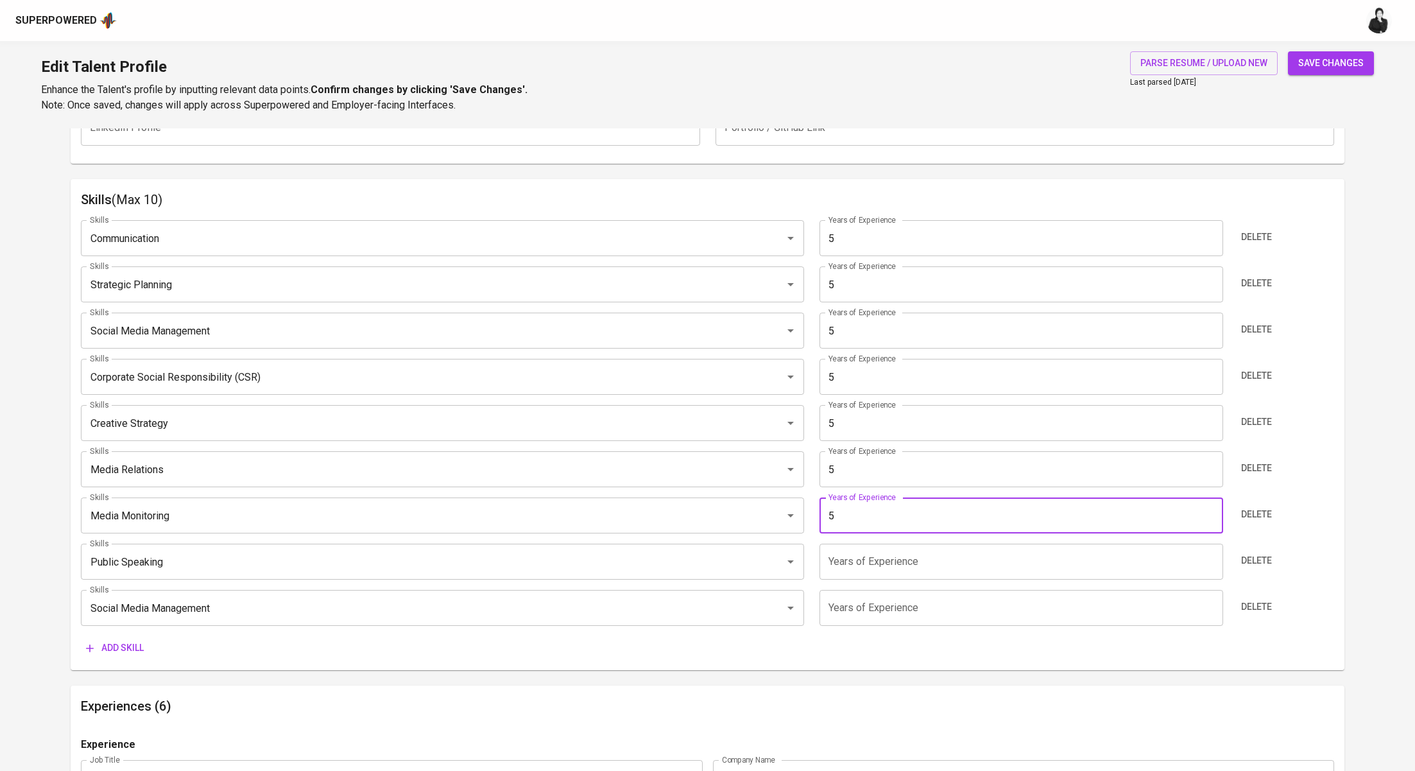
type input "5"
click at [892, 580] on div "Skills Communication Skills Years of Experience 5 Years of Experience Delete Sk…" at bounding box center [708, 435] width 1254 height 450
click at [915, 564] on input "number" at bounding box center [1022, 562] width 404 height 36
type input "5"
click at [905, 614] on input "number" at bounding box center [1022, 608] width 404 height 36
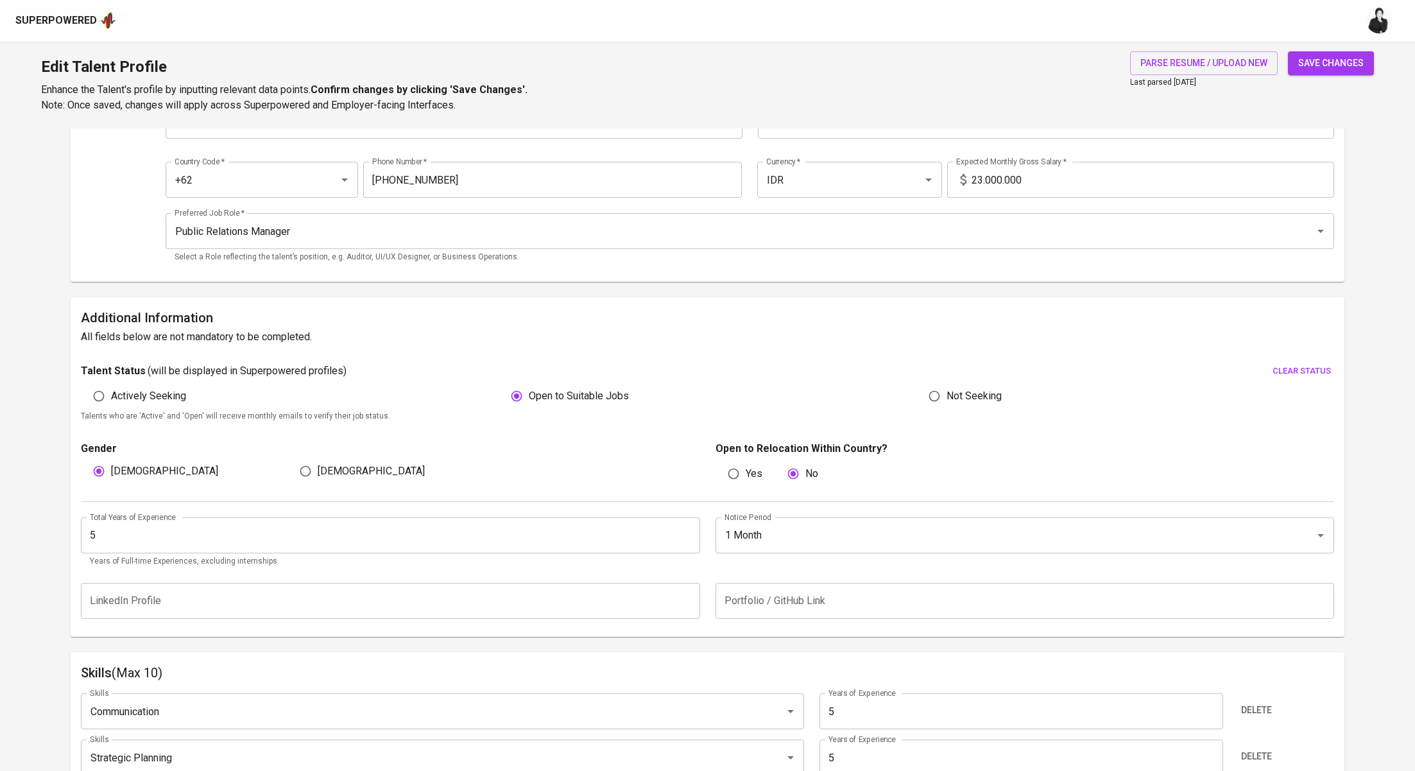
scroll to position [0, 0]
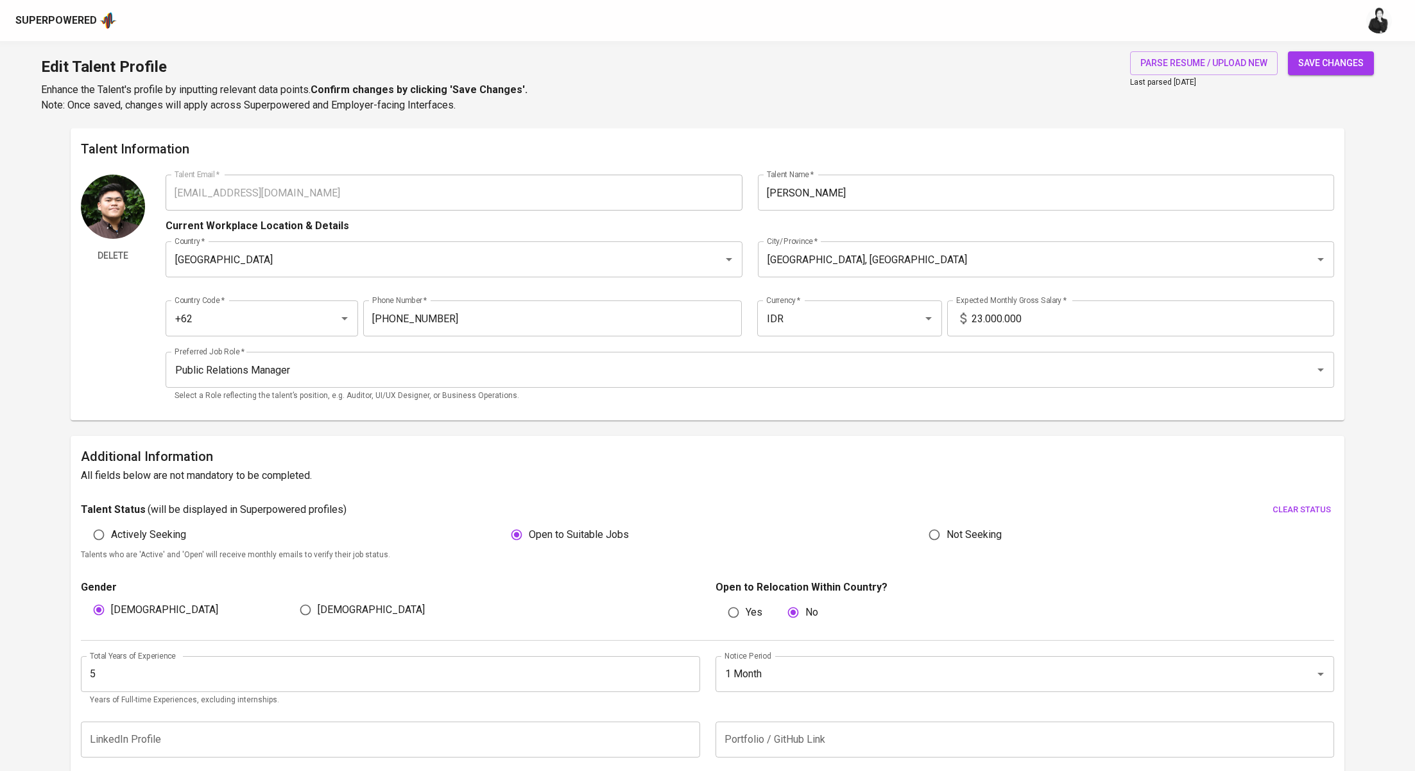
type input "5"
click at [1333, 86] on div "save changes" at bounding box center [1331, 82] width 86 height 62
click at [1332, 47] on div "Edit Talent Profile Enhance the Talent's profile by inputting relevant data poi…" at bounding box center [707, 84] width 1415 height 87
click at [1330, 62] on span "save changes" at bounding box center [1330, 63] width 65 height 16
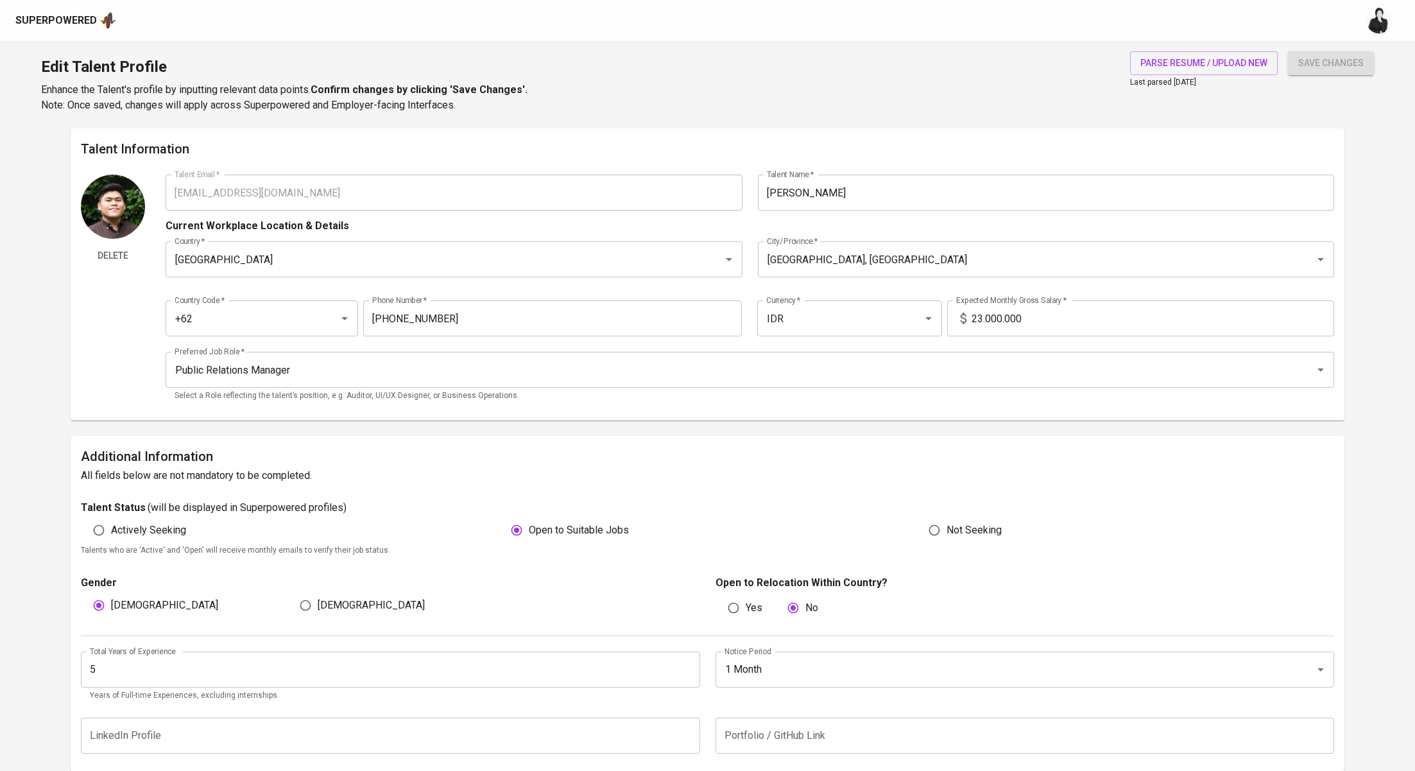
click at [1328, 65] on span "save changes" at bounding box center [1330, 63] width 65 height 16
click at [549, 366] on input "Public Relations Manager" at bounding box center [731, 370] width 1121 height 24
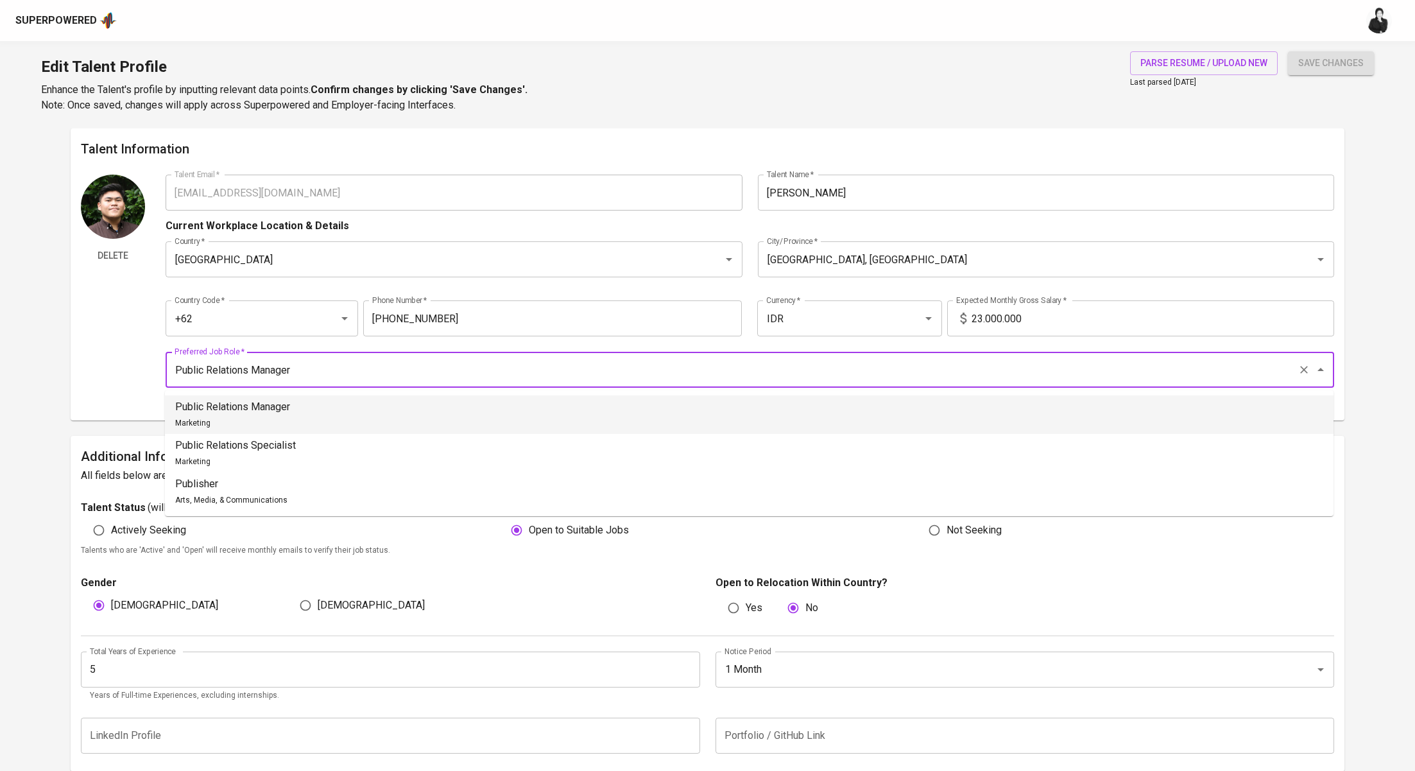
click at [481, 412] on li "Public Relations Manager Marketing" at bounding box center [749, 414] width 1169 height 39
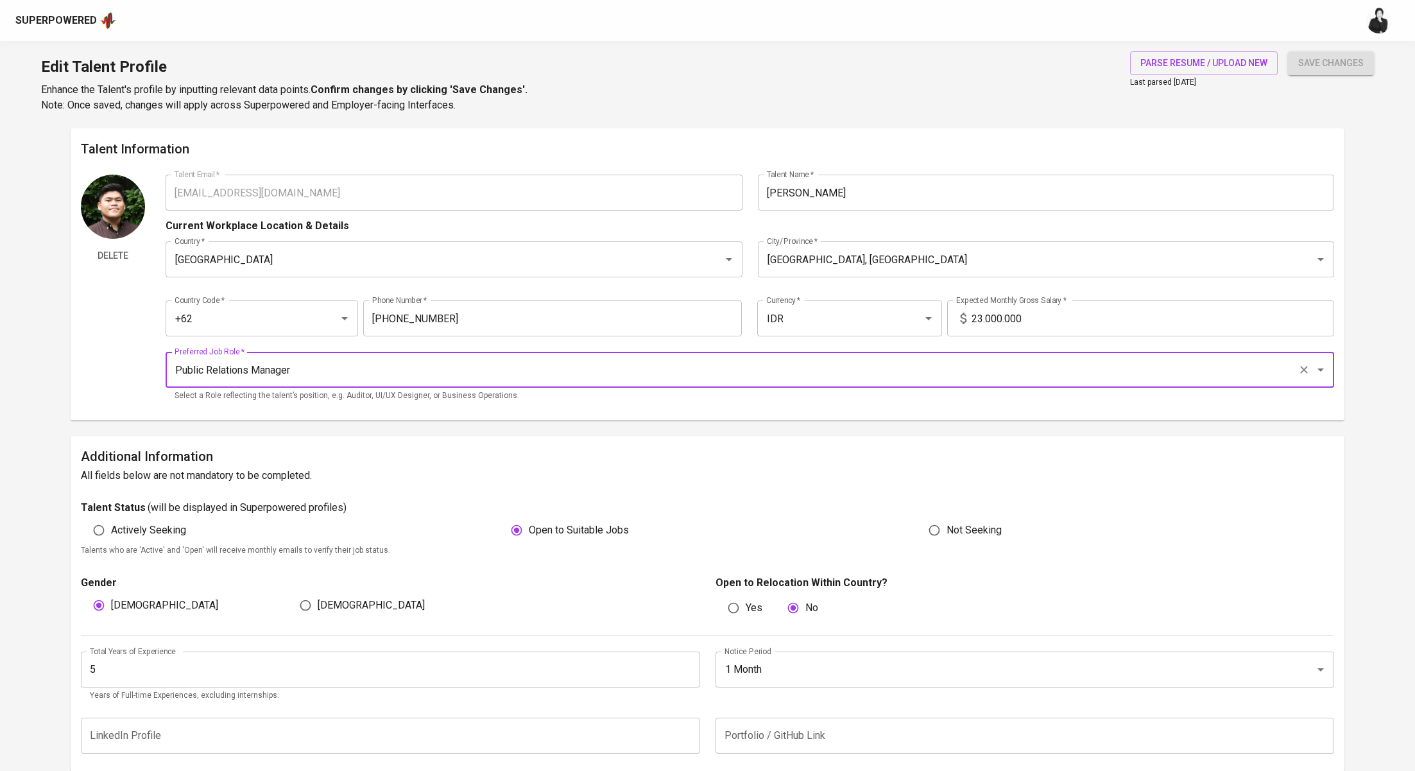
click at [1324, 63] on span "save changes" at bounding box center [1330, 63] width 65 height 16
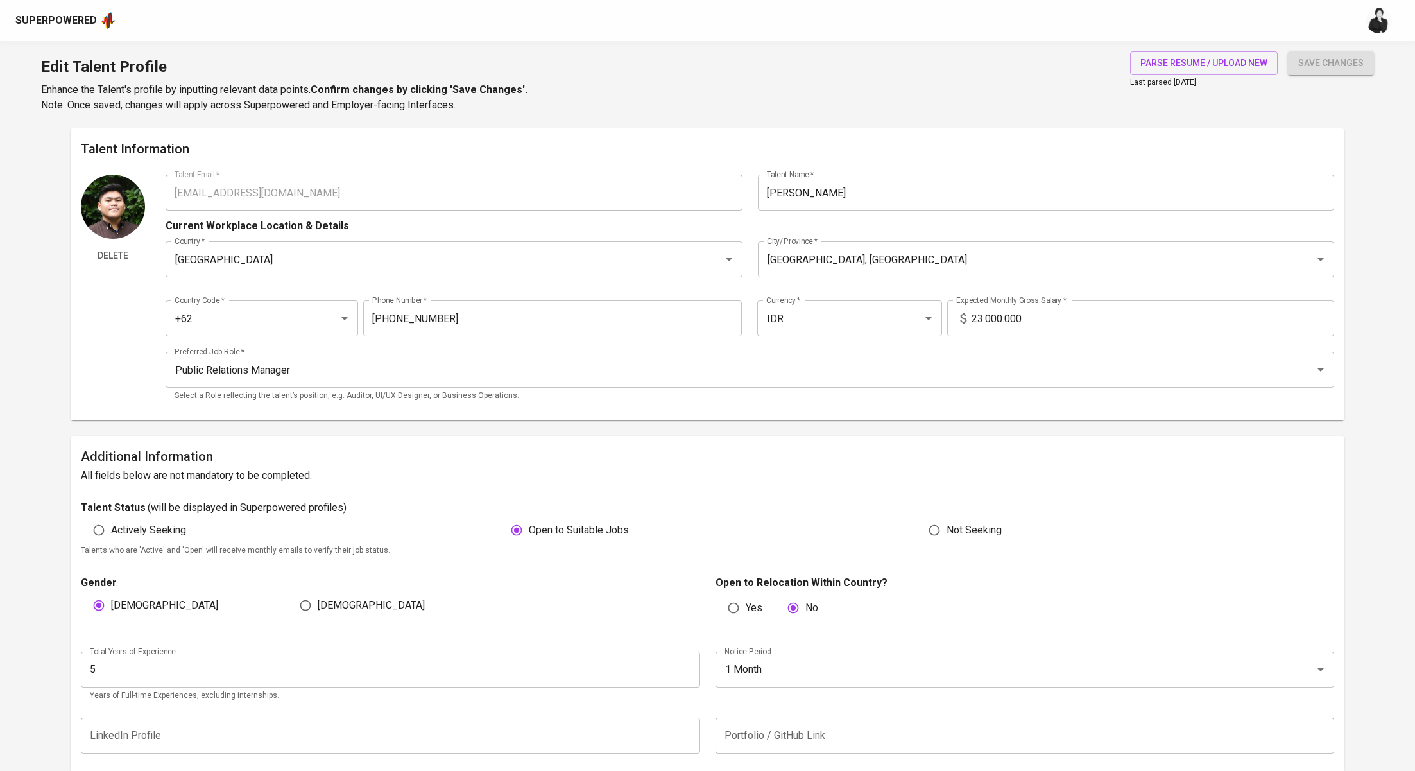
click at [1324, 63] on span "save changes" at bounding box center [1330, 63] width 65 height 16
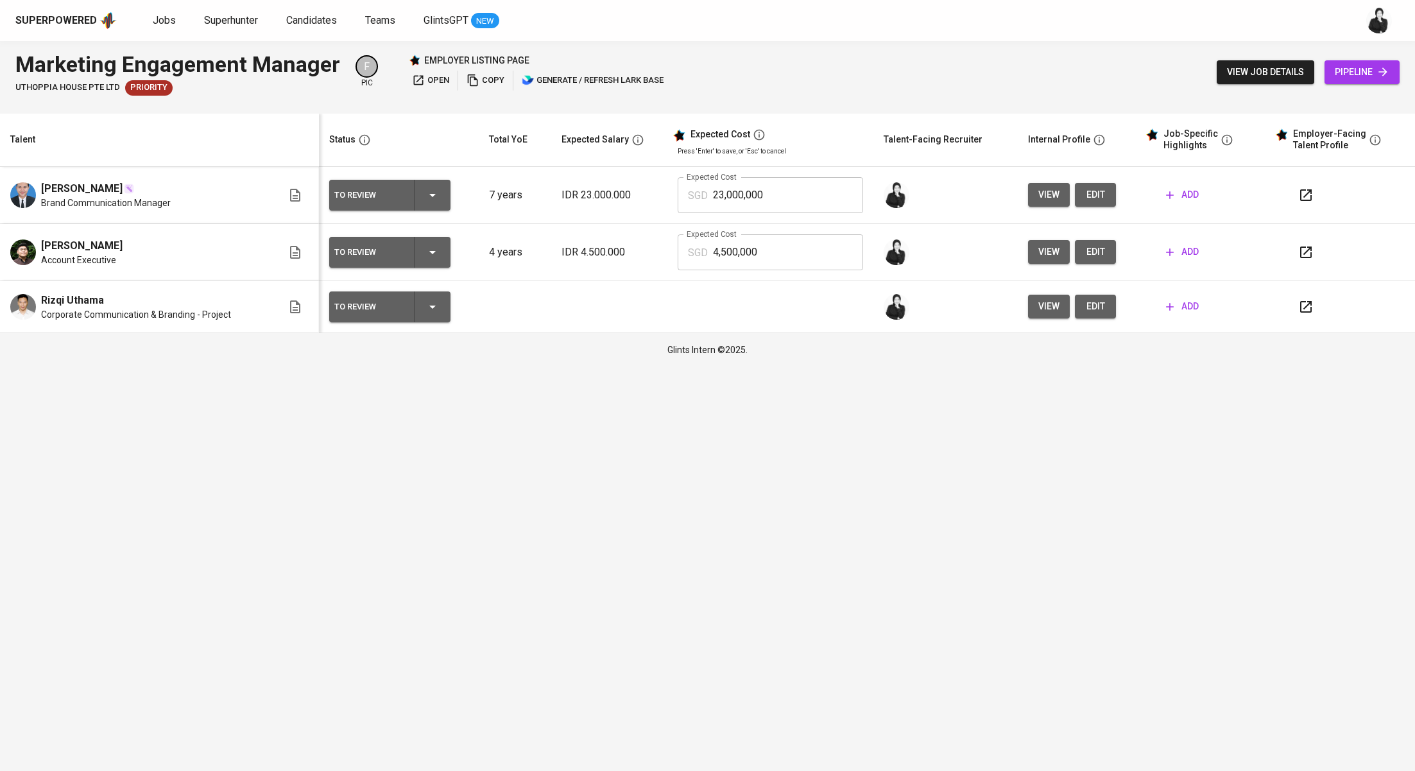
click at [1316, 207] on div at bounding box center [1348, 195] width 114 height 31
click at [1313, 204] on button "button" at bounding box center [1306, 195] width 31 height 31
